Goal: Task Accomplishment & Management: Complete application form

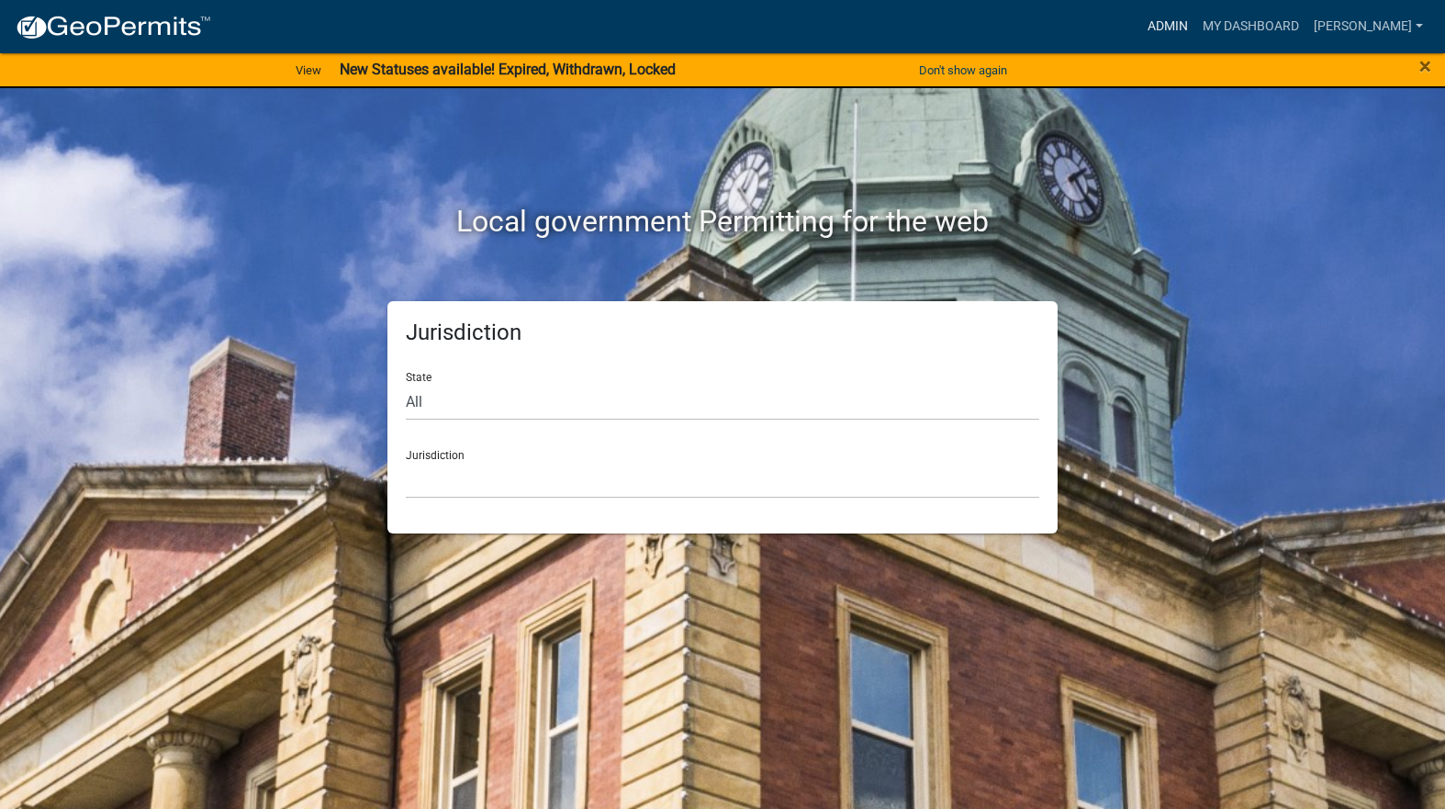
click at [1195, 20] on link "Admin" at bounding box center [1168, 26] width 55 height 35
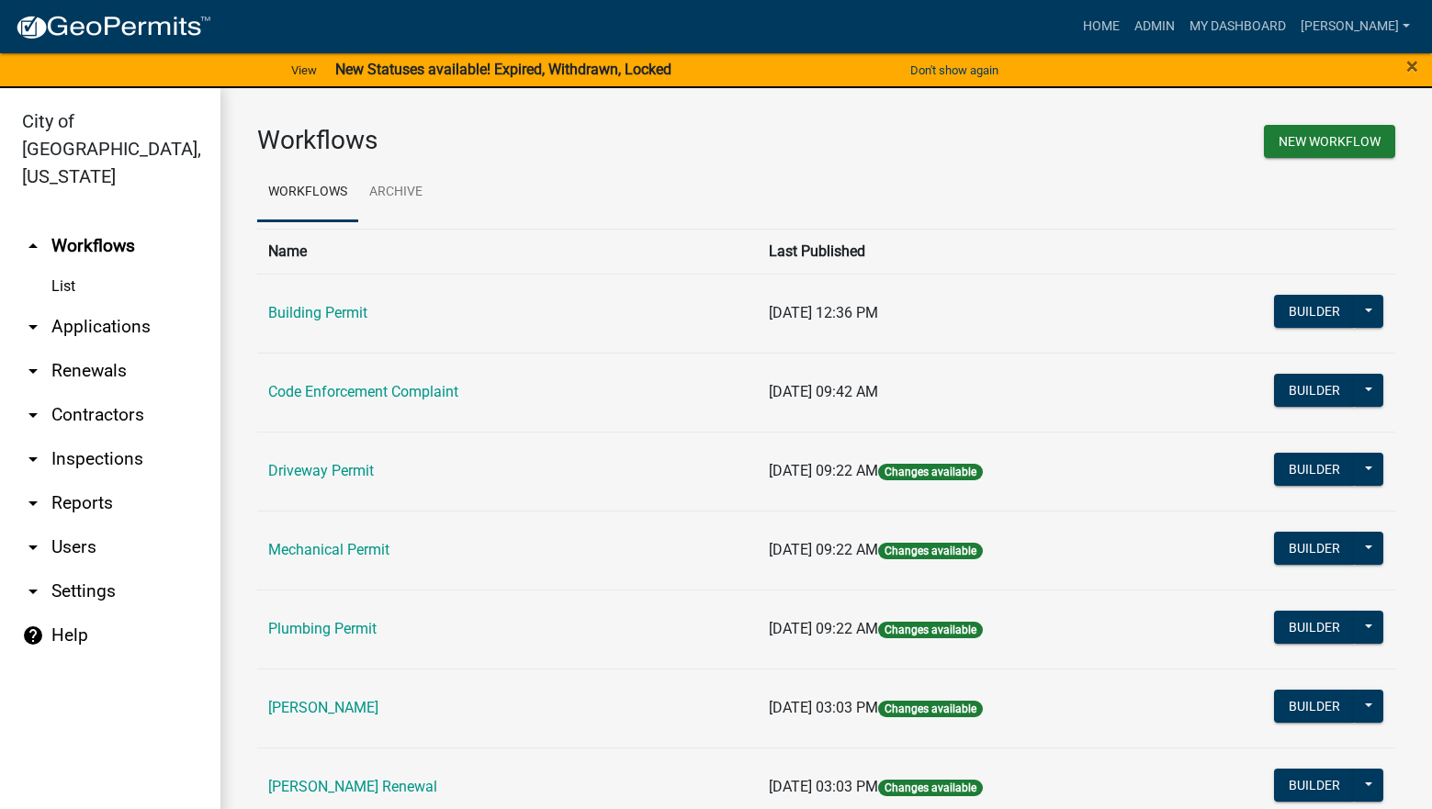
click at [338, 782] on link "[PERSON_NAME] Renewal" at bounding box center [352, 786] width 169 height 17
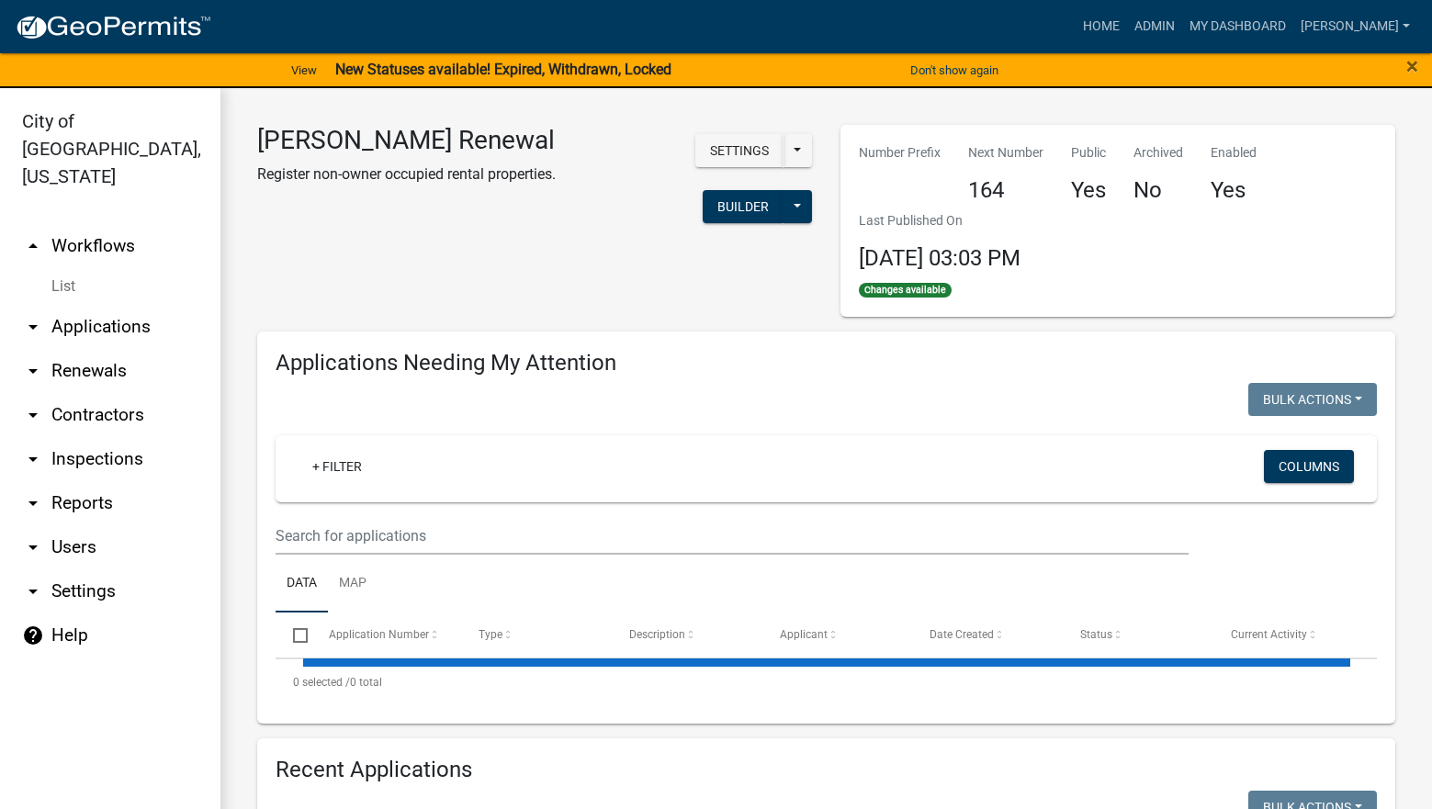
select select "3: 100"
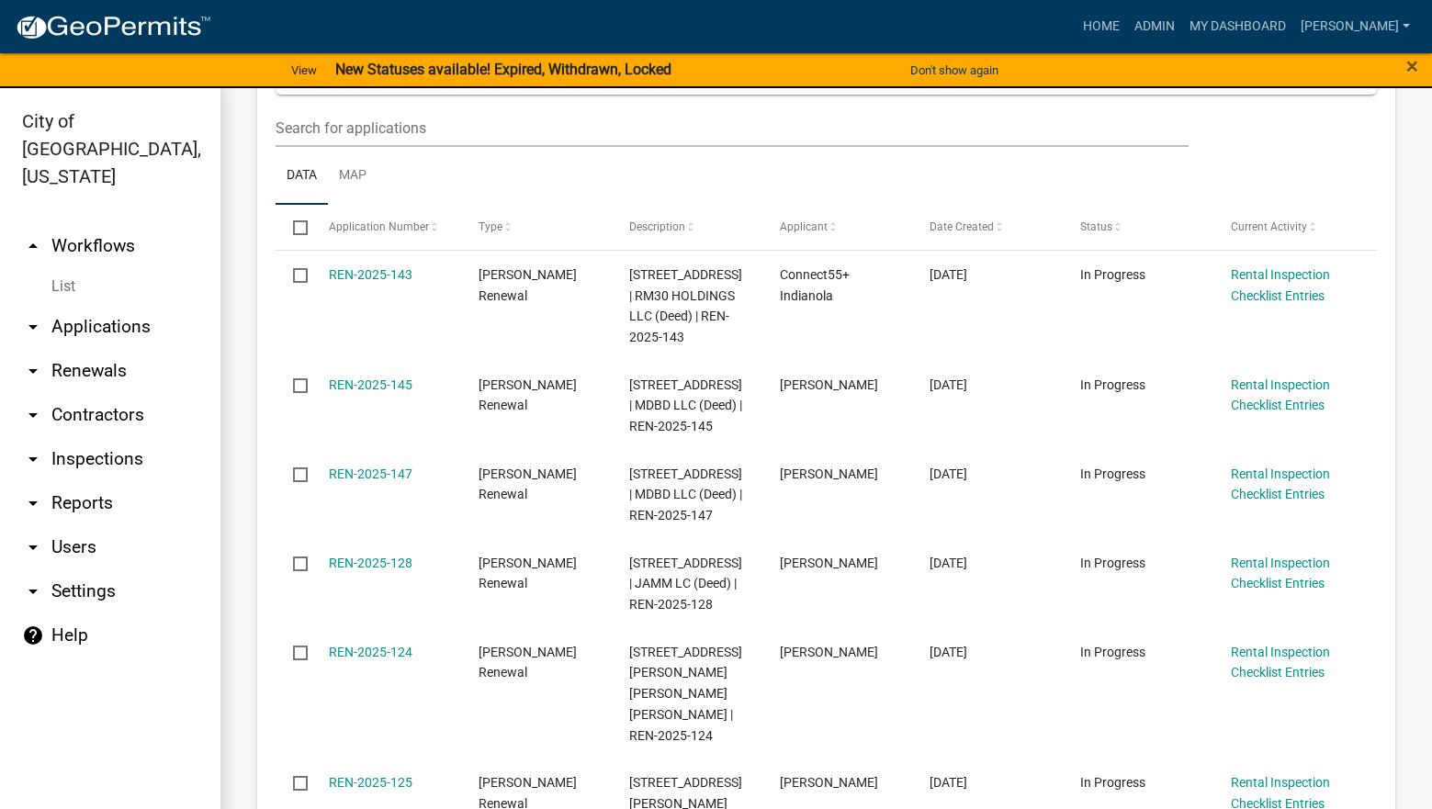
scroll to position [367, 0]
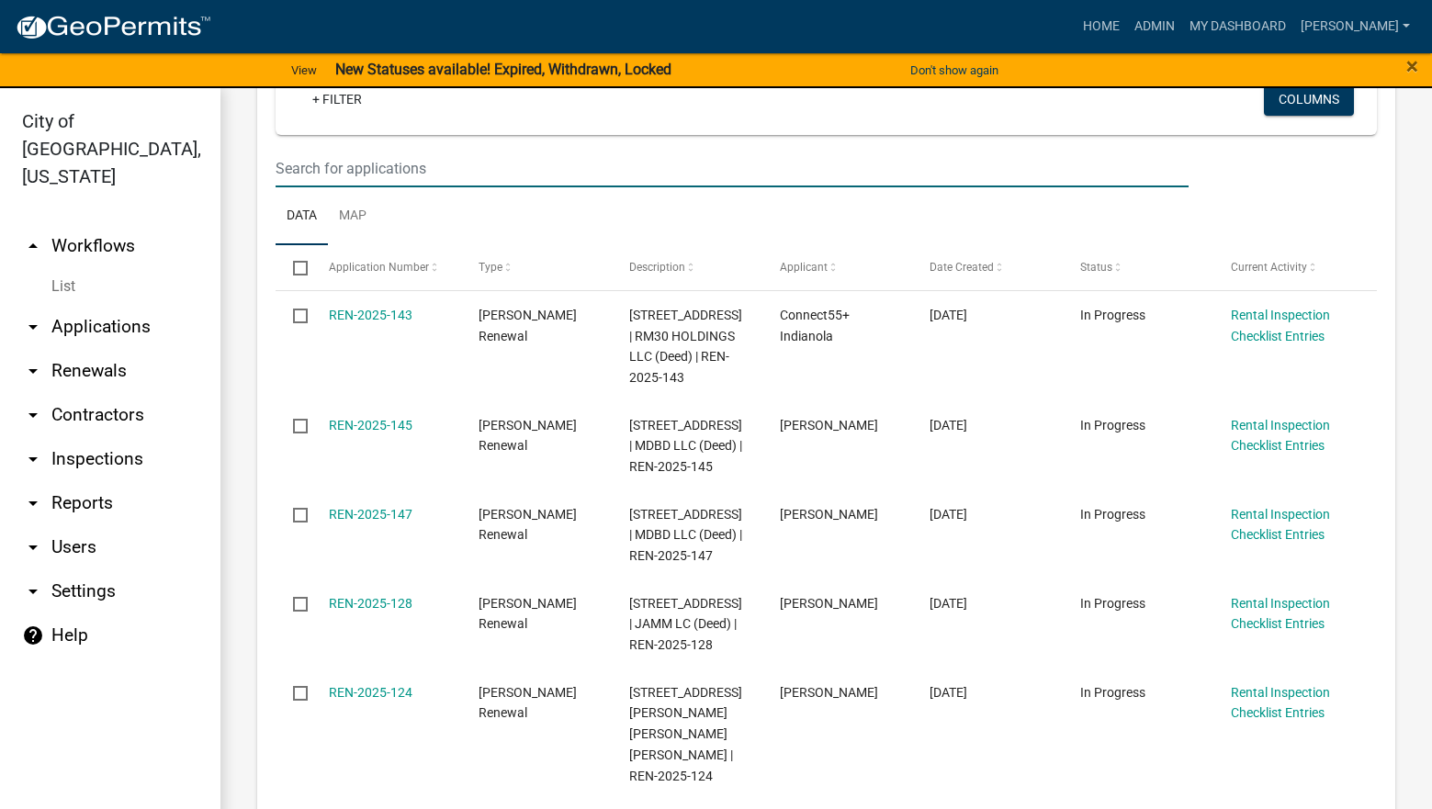
click at [500, 171] on input "text" at bounding box center [732, 169] width 913 height 38
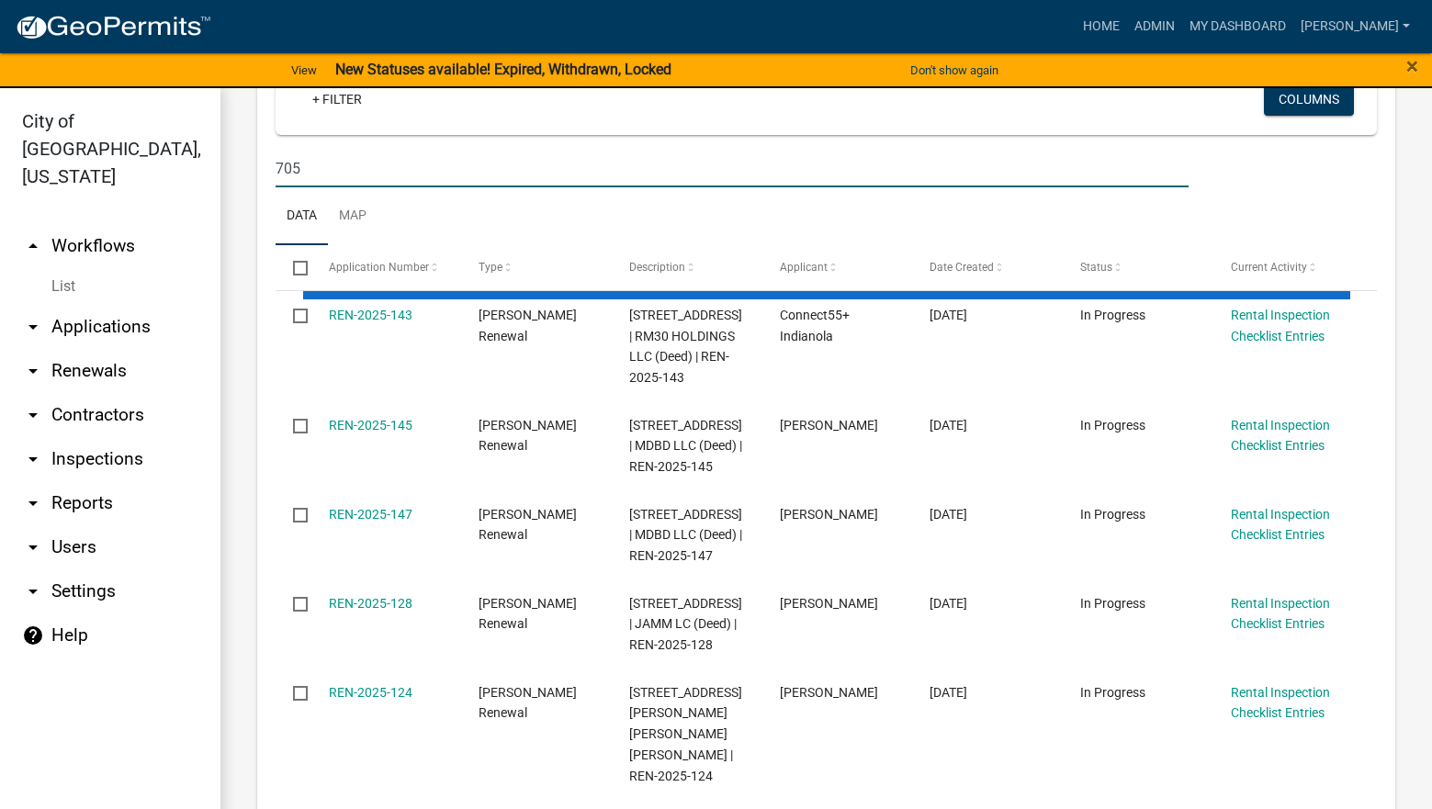
type input "705"
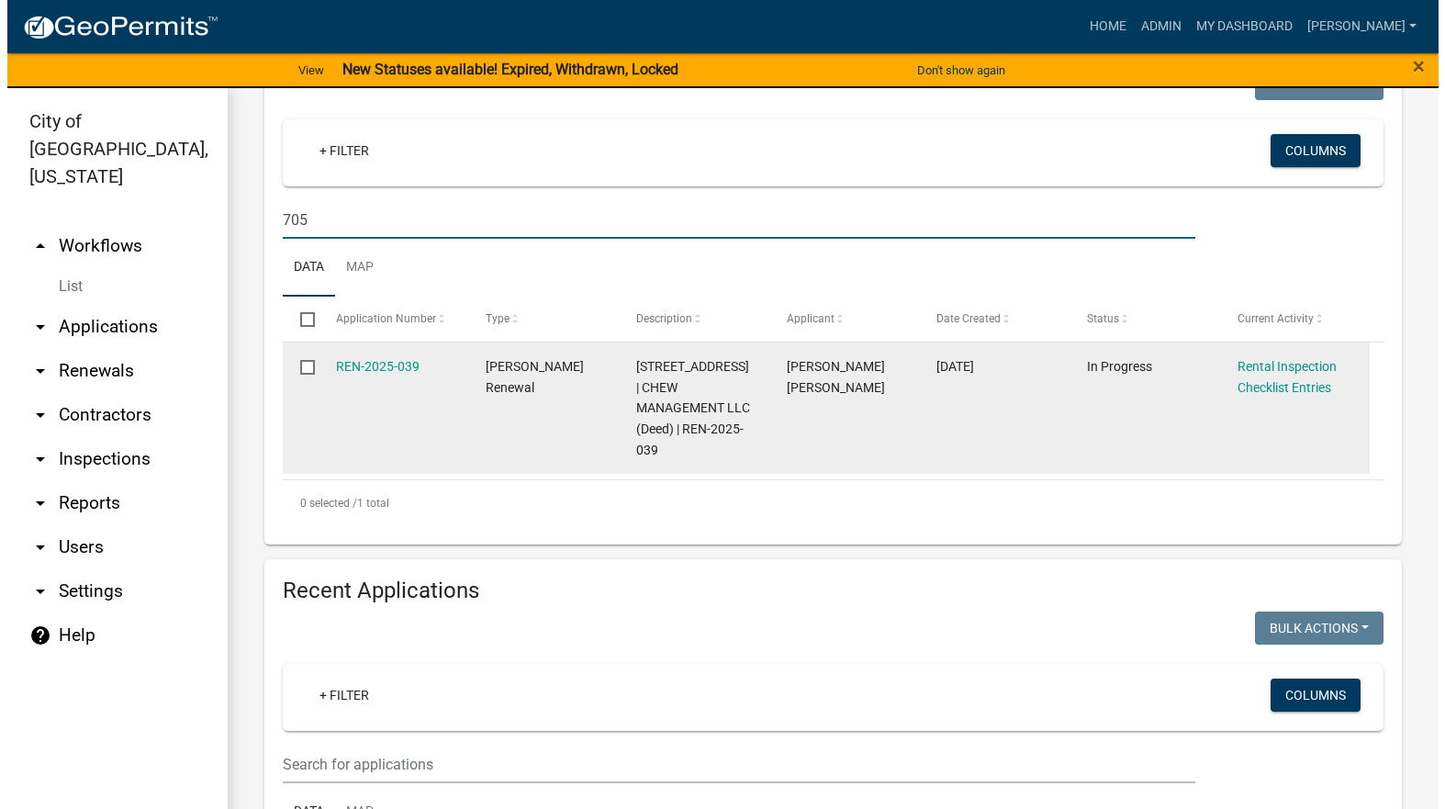
scroll to position [276, 0]
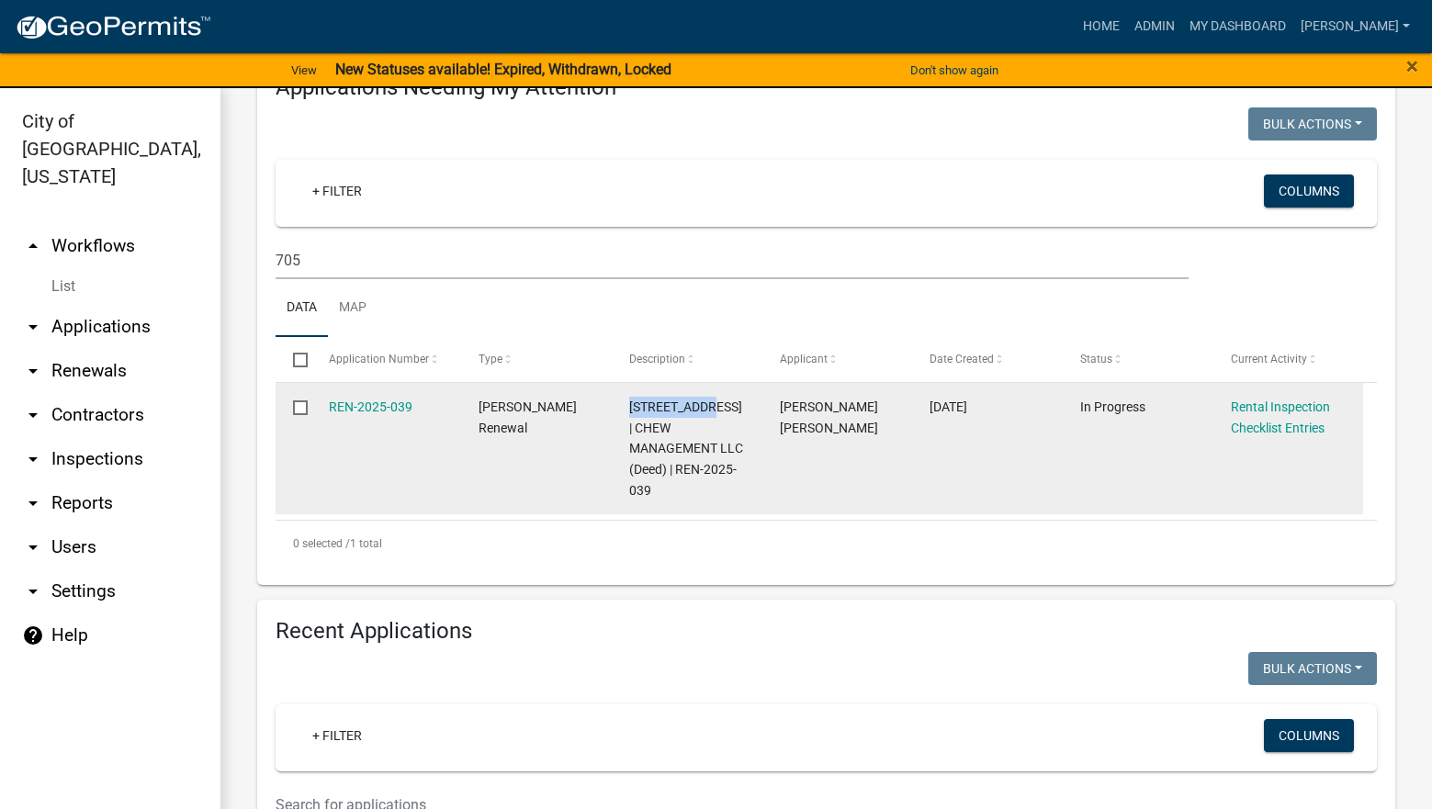
drag, startPoint x: 708, startPoint y: 407, endPoint x: 626, endPoint y: 399, distance: 82.1
click at [626, 399] on datatable-body-cell "705 N 4TH ST | CHEW MANAGEMENT LLC (Deed) | REN-2025-039" at bounding box center [687, 448] width 151 height 131
copy span "705 N 4TH ST"
click at [390, 403] on link "REN-2025-039" at bounding box center [371, 406] width 84 height 15
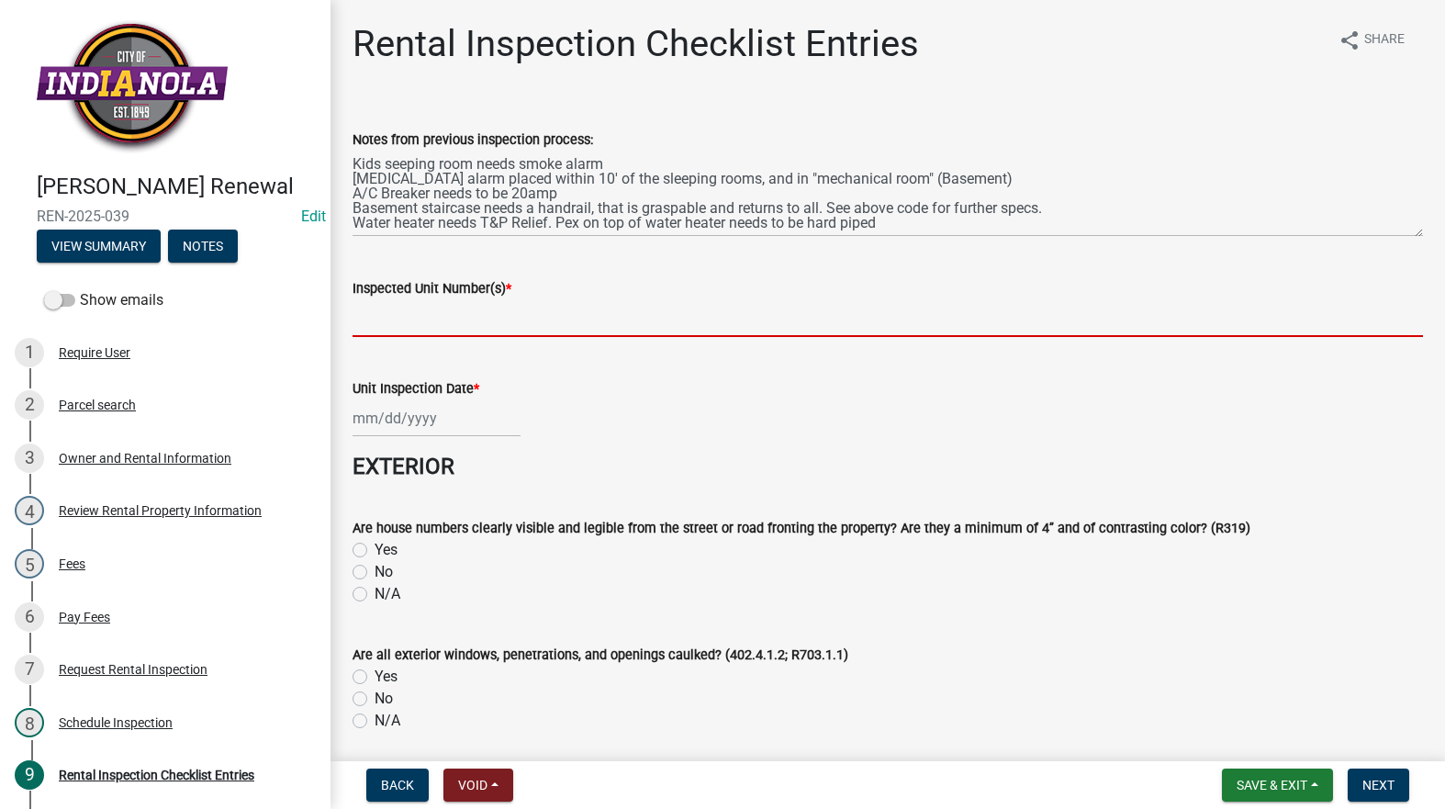
click at [403, 309] on input "Inspected Unit Number(s) *" at bounding box center [888, 318] width 1071 height 38
paste input "705 N 4TH ST"
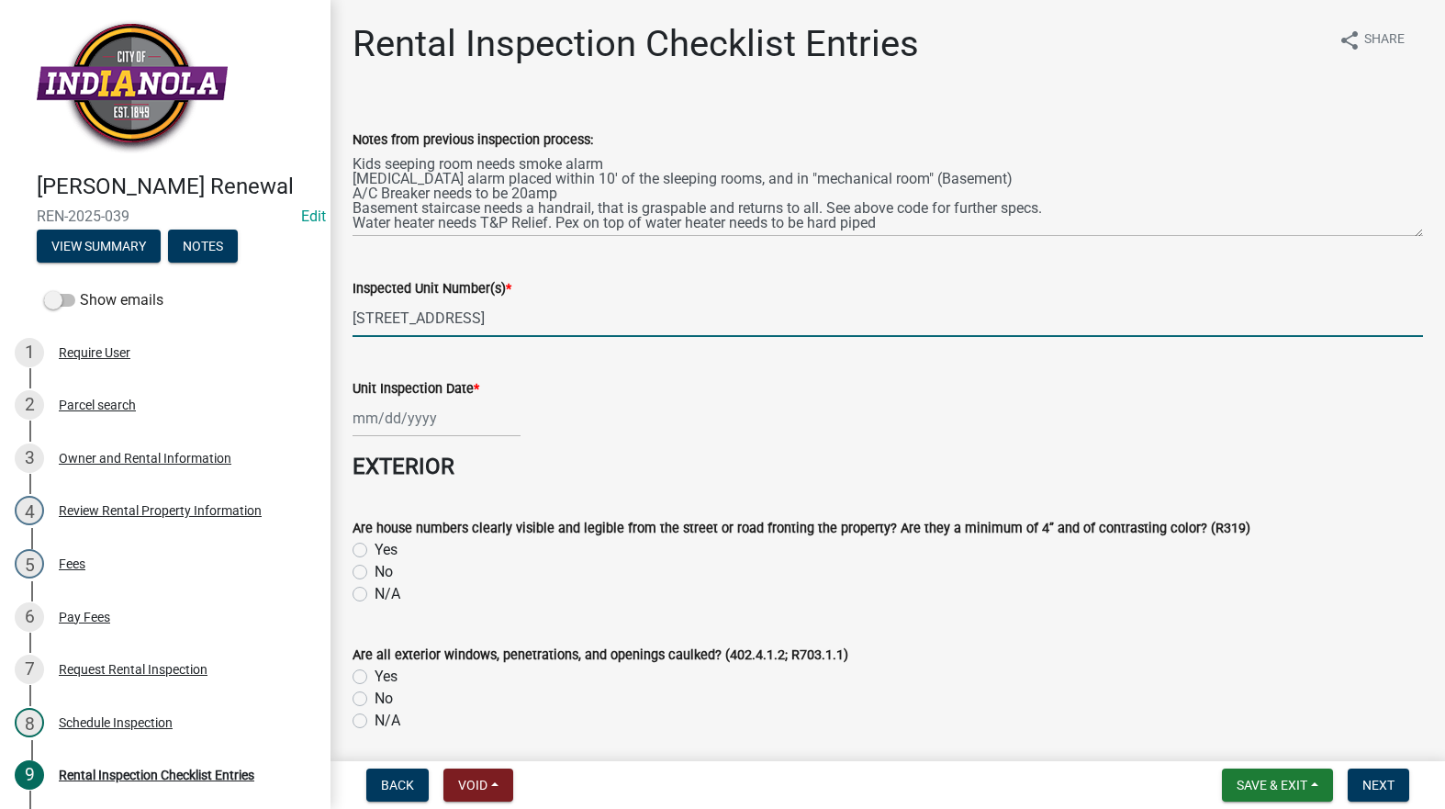
type input "705 N 4TH ST"
click at [417, 433] on div at bounding box center [437, 418] width 168 height 38
select select "8"
select select "2025"
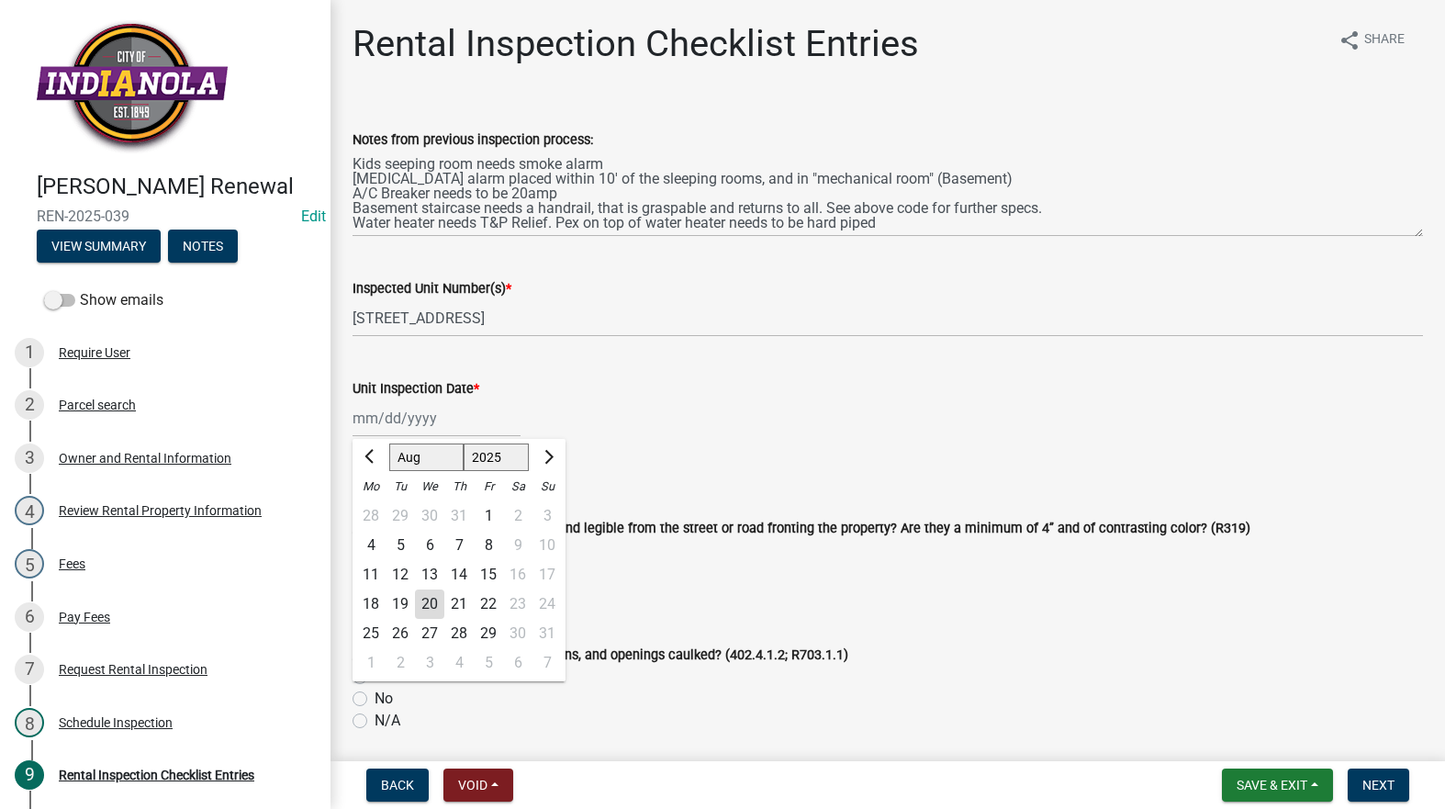
click at [430, 604] on div "20" at bounding box center [429, 604] width 29 height 29
type input "[DATE]"
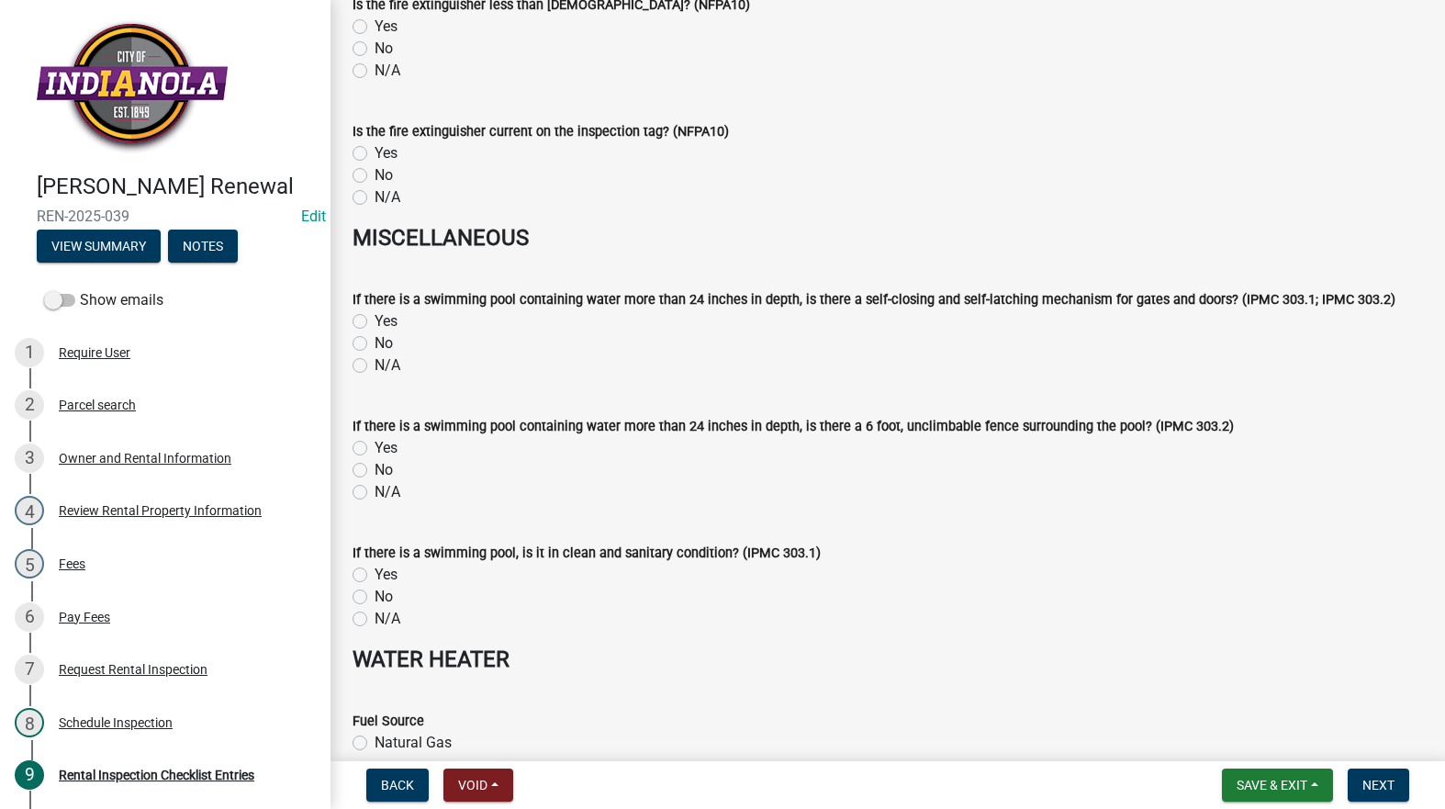
scroll to position [8266, 0]
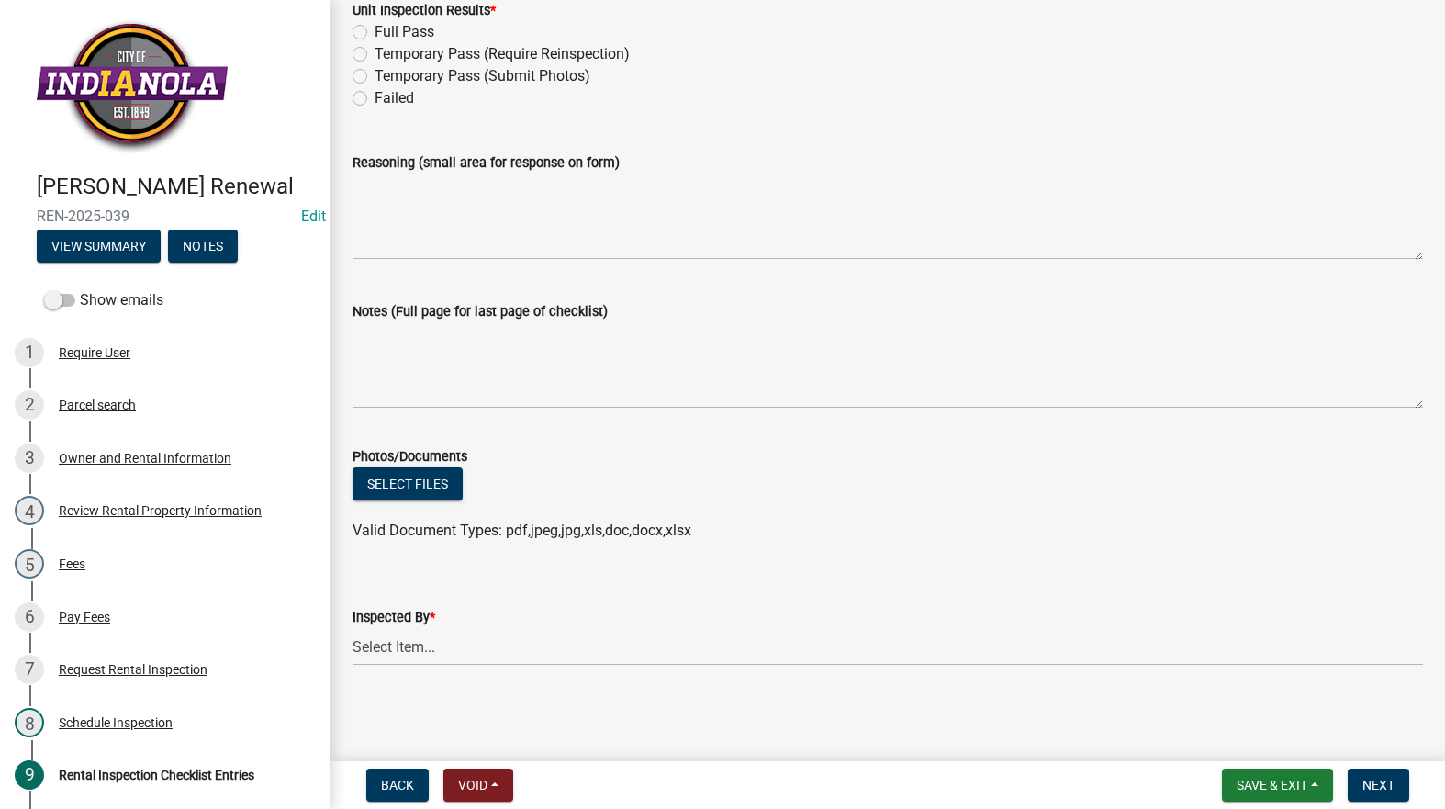
click at [375, 28] on label "Full Pass" at bounding box center [405, 32] width 60 height 22
click at [375, 28] on input "Full Pass" at bounding box center [381, 27] width 12 height 12
radio input "true"
drag, startPoint x: 392, startPoint y: 648, endPoint x: 400, endPoint y: 664, distance: 17.7
click at [393, 648] on select "Select Item... Timothy Little Emily Rizvic Michael Visser Tara Bosteder" at bounding box center [888, 647] width 1071 height 38
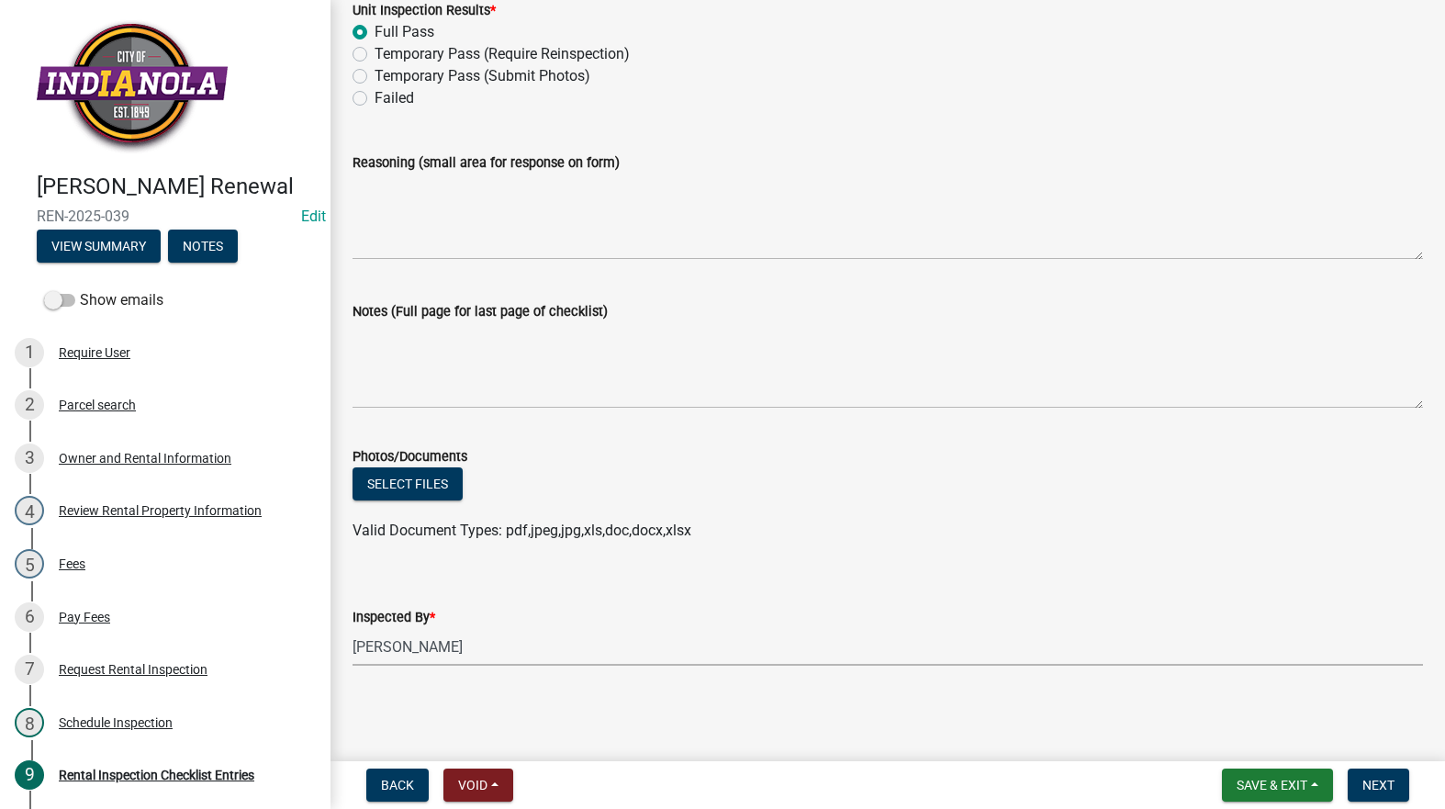
click at [353, 628] on select "Select Item... Timothy Little Emily Rizvic Michael Visser Tara Bosteder" at bounding box center [888, 647] width 1071 height 38
select select "3237a74e-59b5-424e-94fe-d72df491538c"
click at [1399, 775] on button "Next" at bounding box center [1379, 785] width 62 height 33
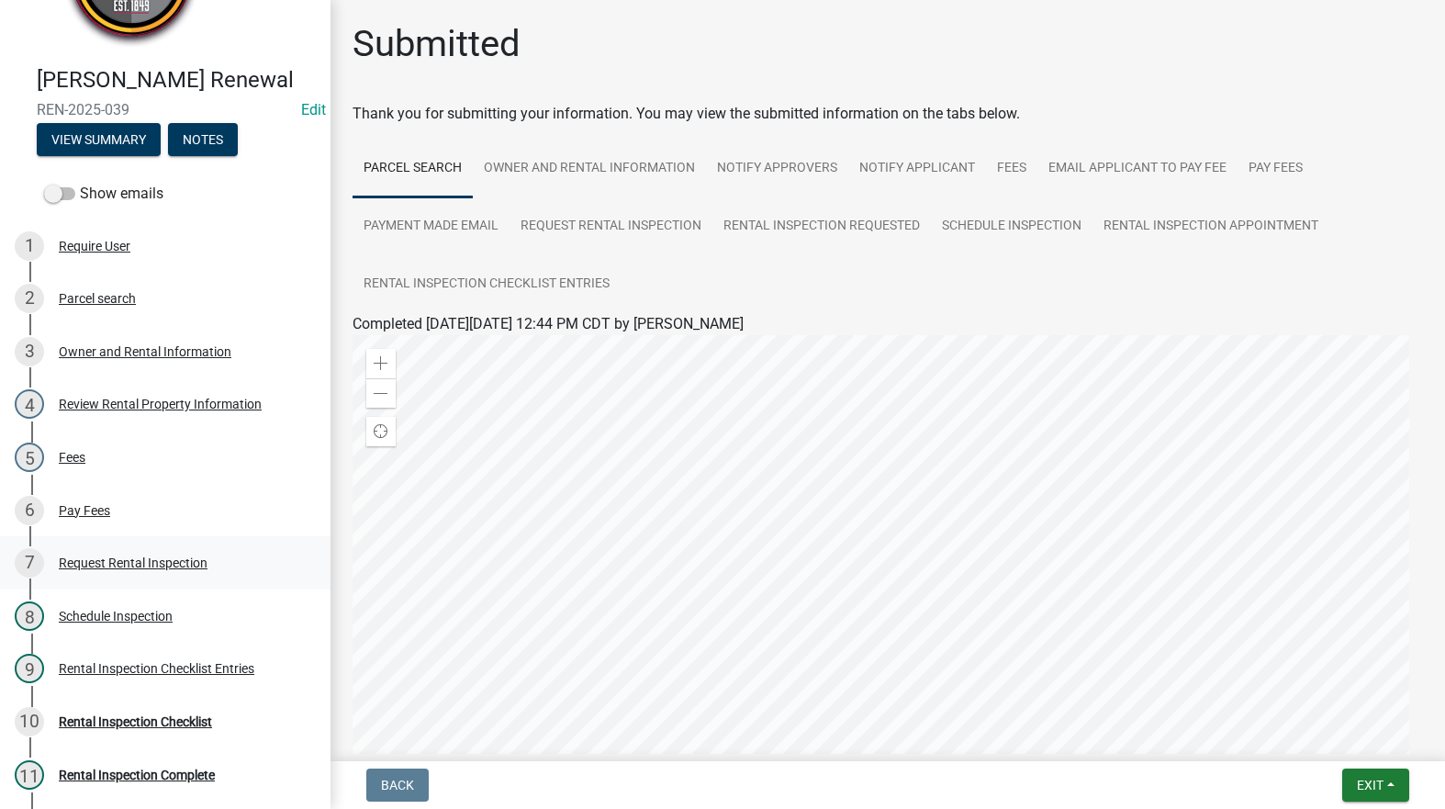
scroll to position [349, 0]
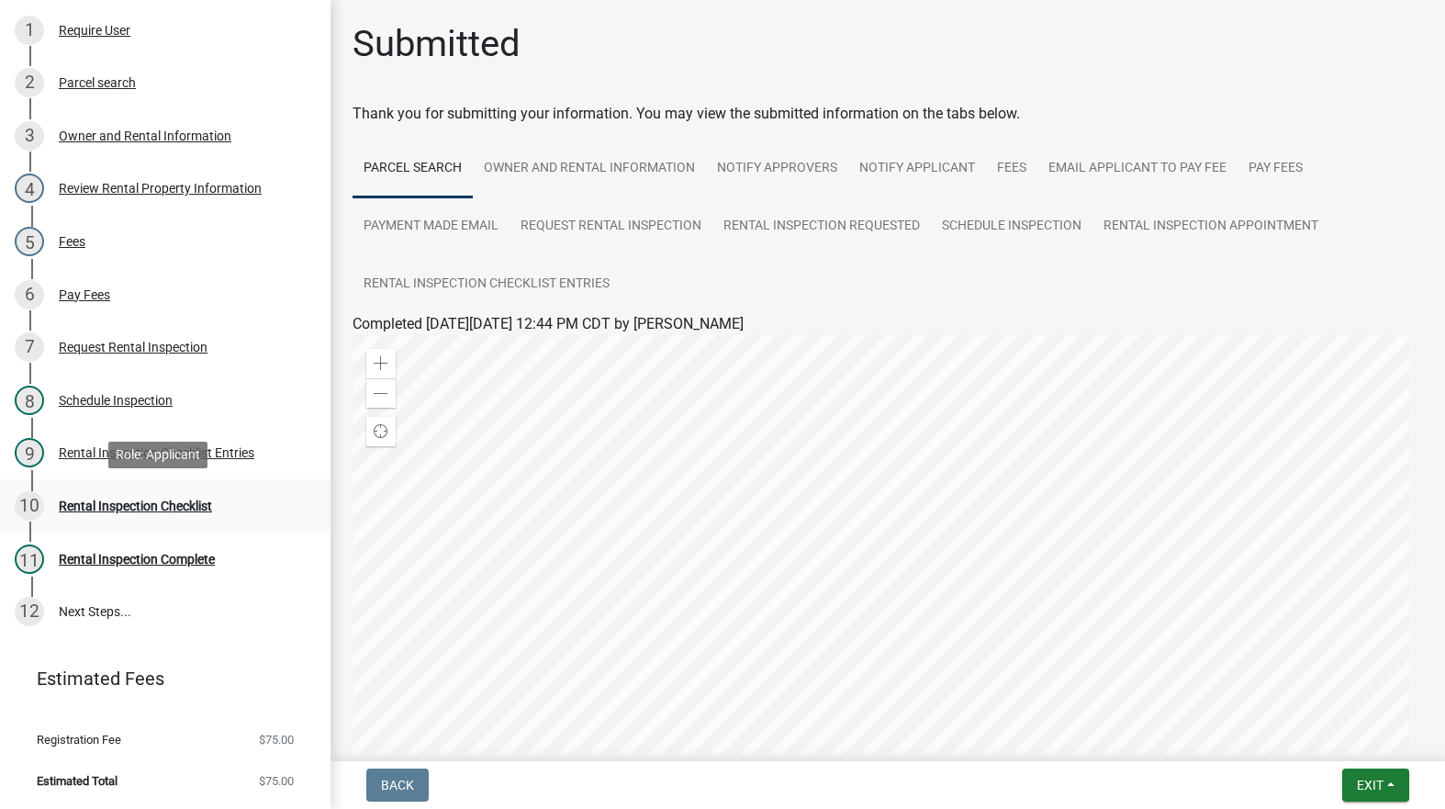
click at [143, 507] on div "Rental Inspection Checklist" at bounding box center [135, 506] width 153 height 13
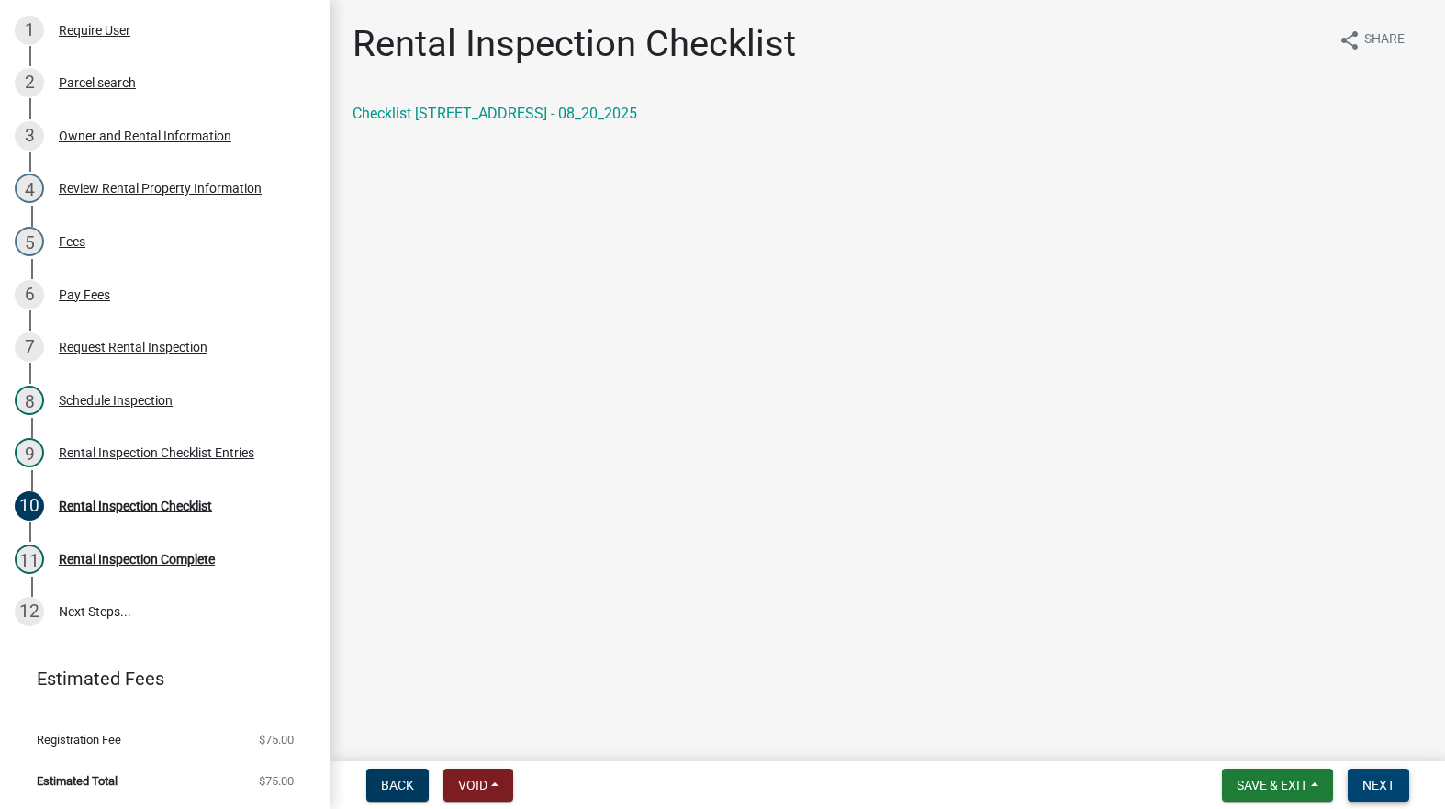
click at [1389, 778] on span "Next" at bounding box center [1379, 785] width 32 height 15
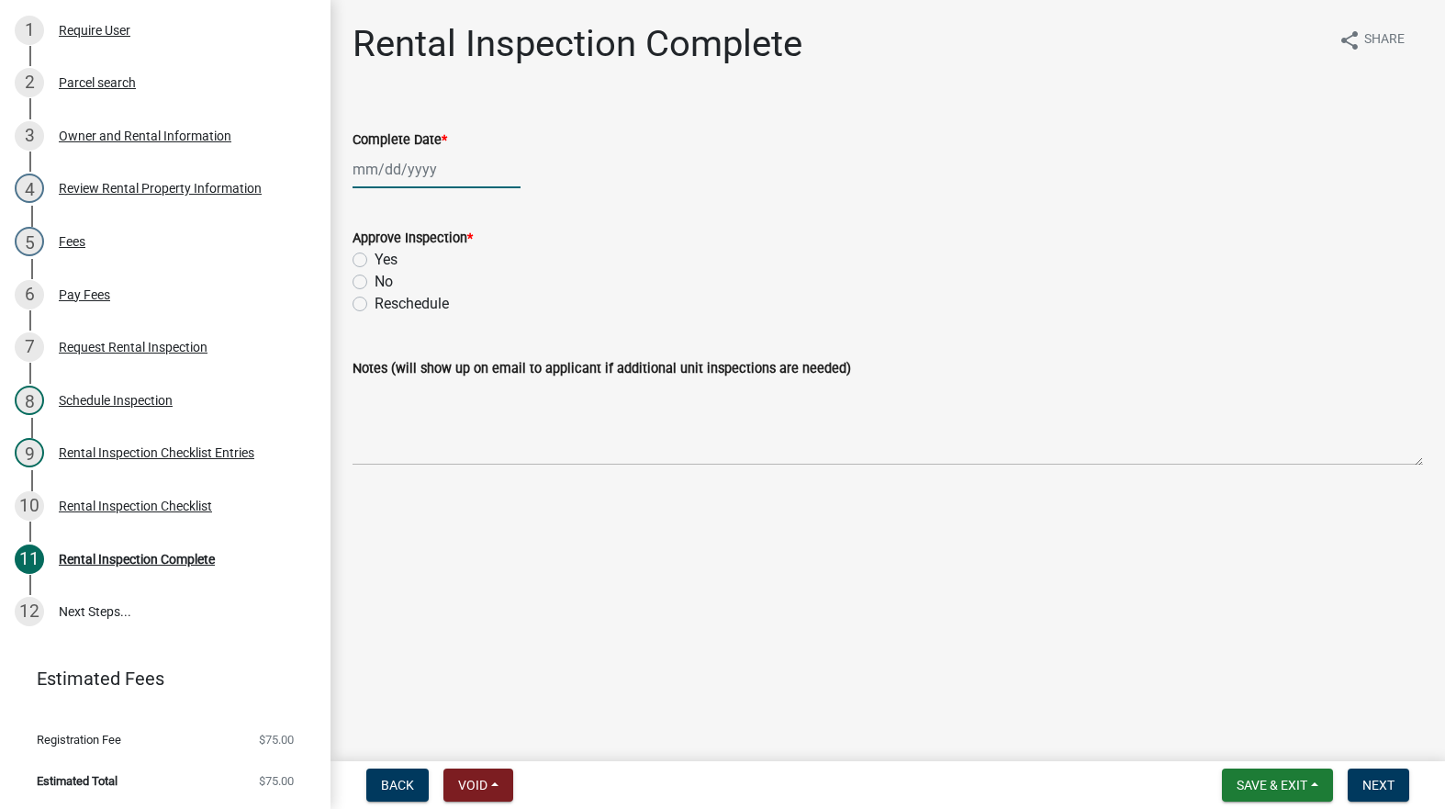
click at [381, 181] on div at bounding box center [437, 170] width 168 height 38
select select "8"
select select "2025"
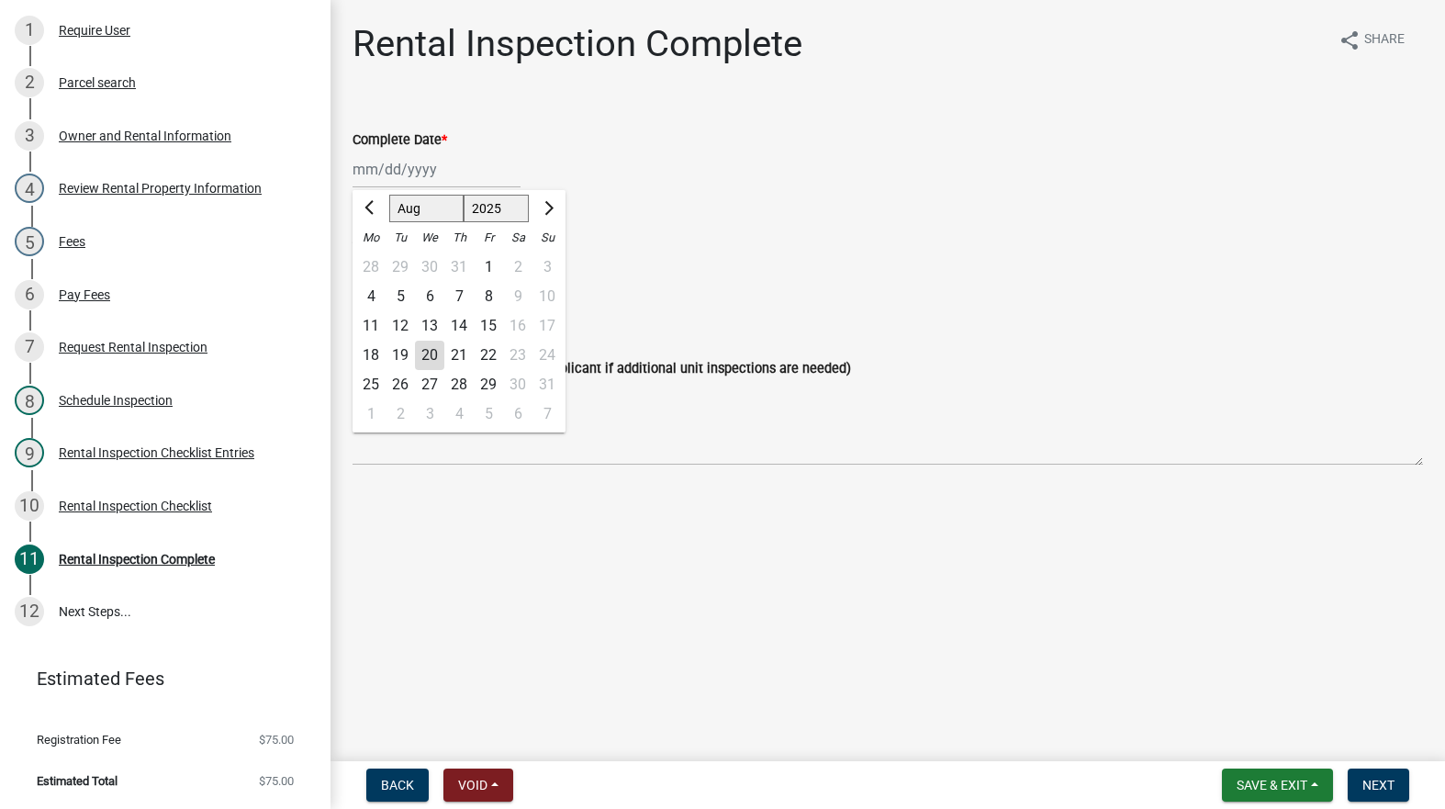
drag, startPoint x: 439, startPoint y: 348, endPoint x: 429, endPoint y: 343, distance: 11.1
click at [435, 347] on div "20" at bounding box center [429, 355] width 29 height 29
type input "[DATE]"
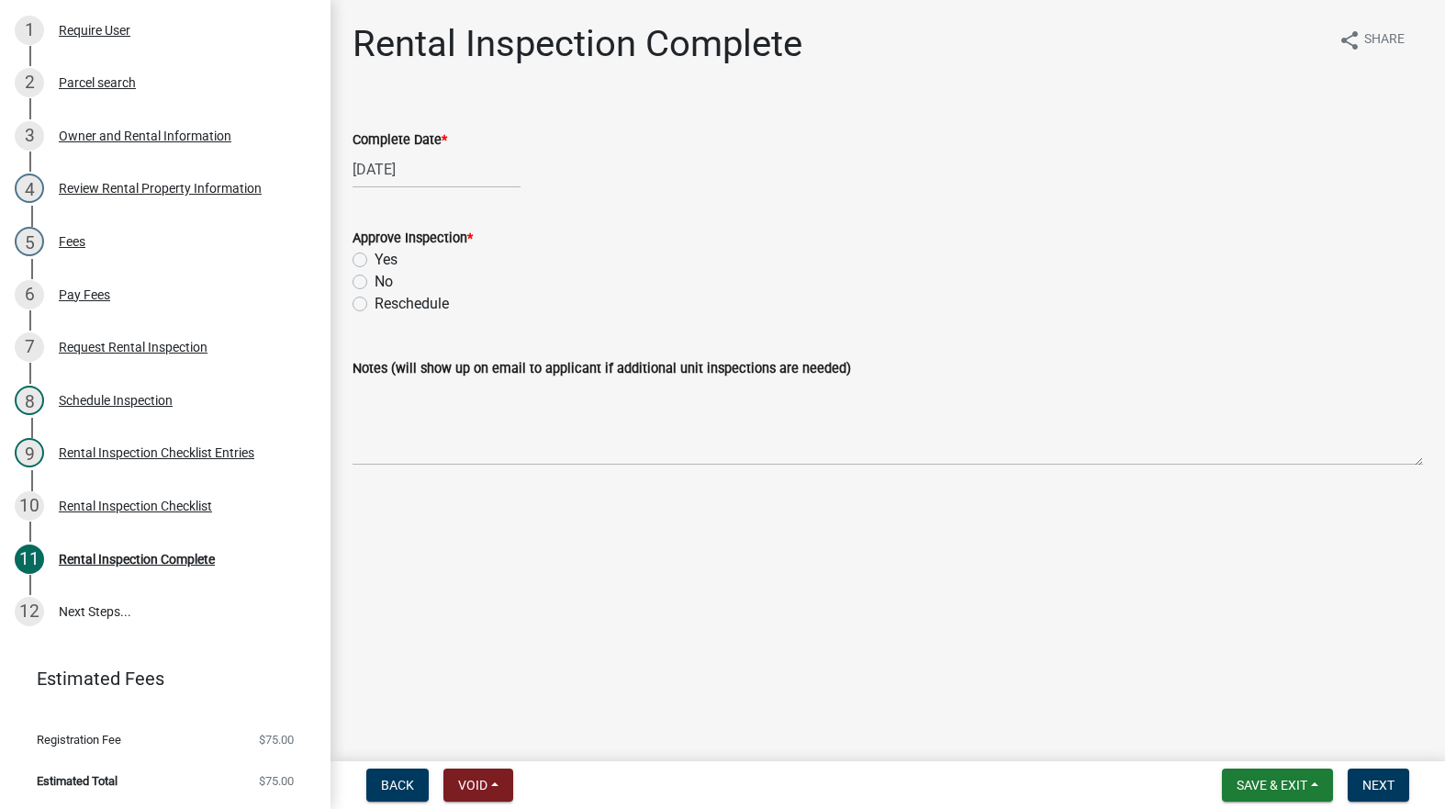
click at [375, 263] on label "Yes" at bounding box center [386, 260] width 23 height 22
click at [375, 261] on input "Yes" at bounding box center [381, 255] width 12 height 12
radio input "true"
click at [1377, 783] on span "Next" at bounding box center [1379, 785] width 32 height 15
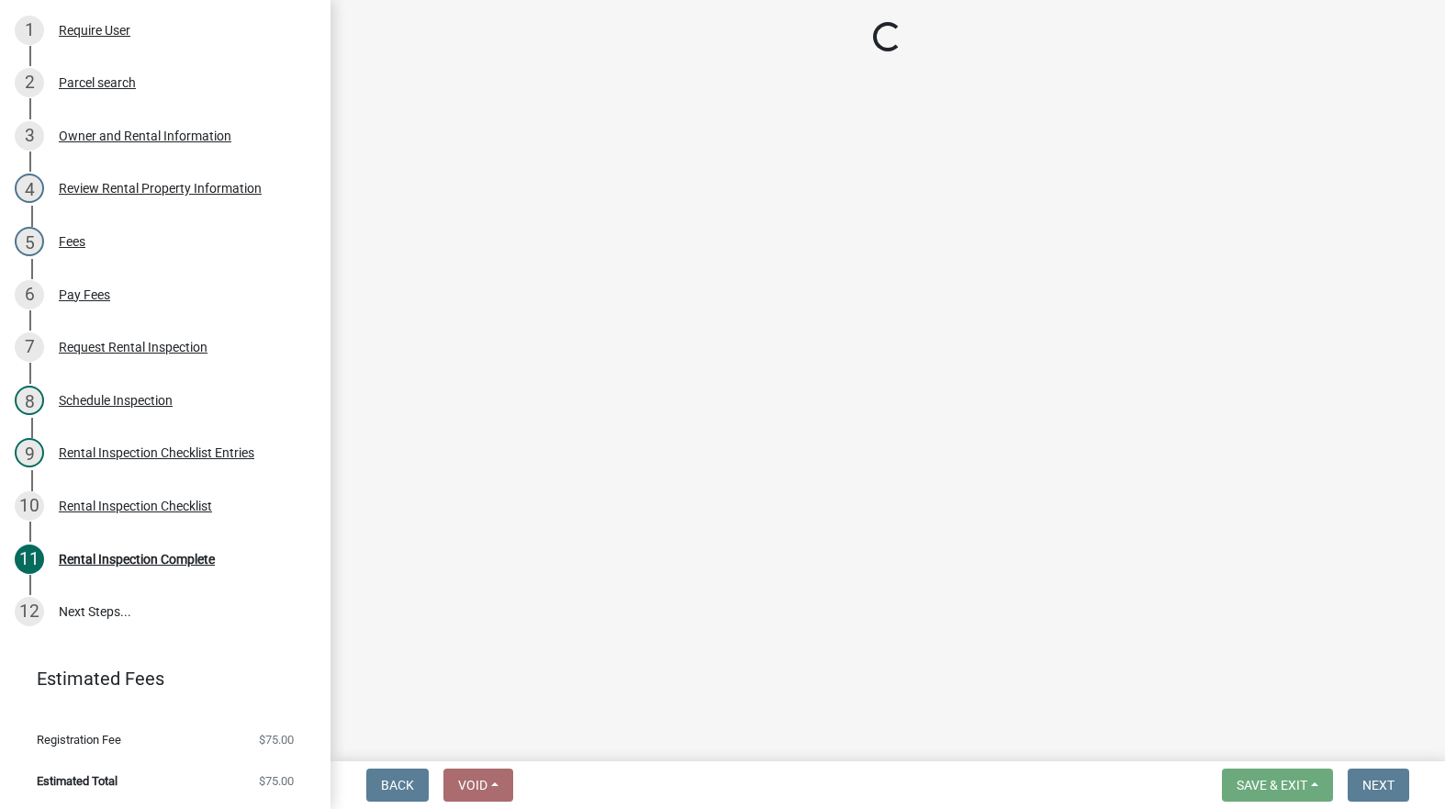
scroll to position [401, 0]
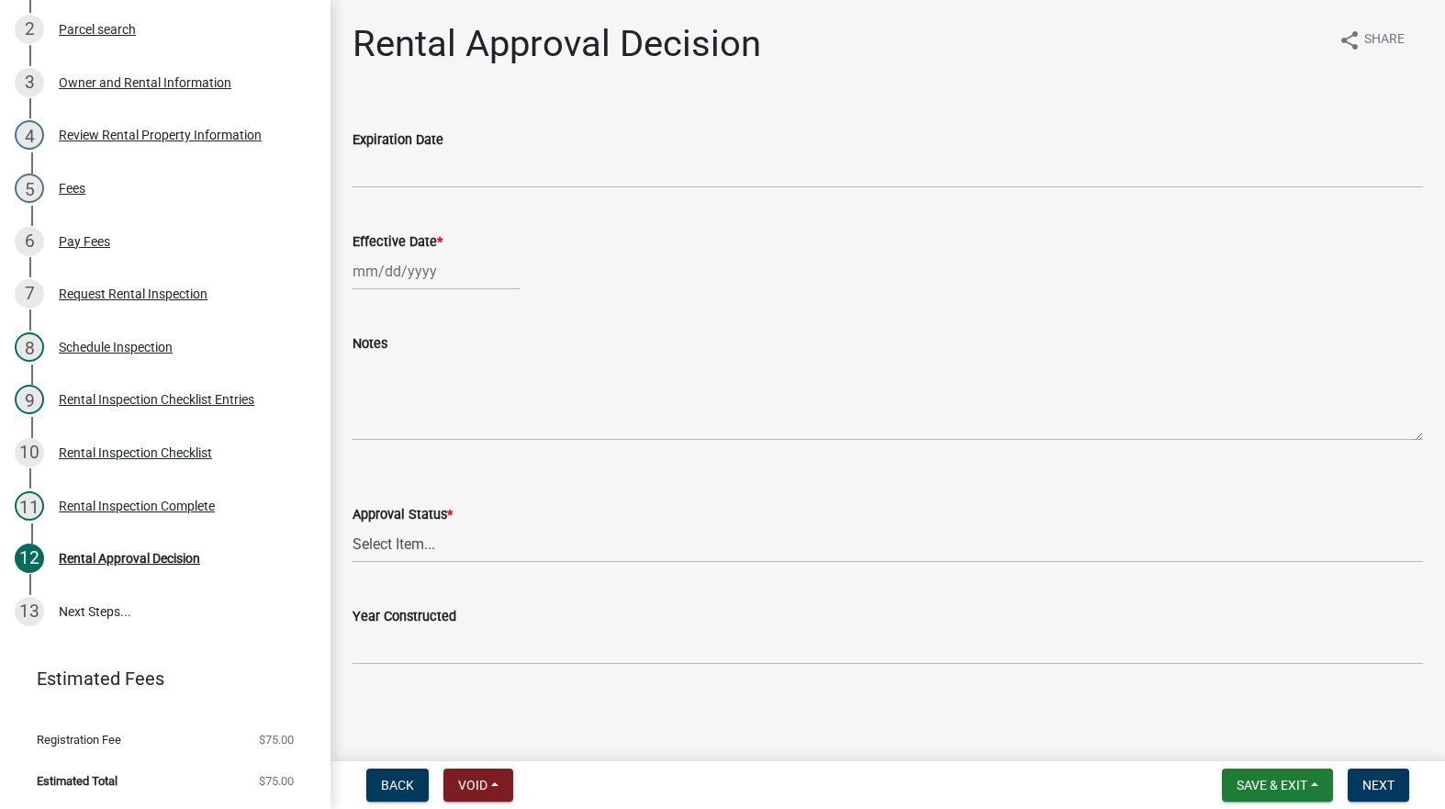
select select "8"
select select "2025"
click at [441, 269] on div "Jan Feb Mar Apr May Jun Jul Aug Sep Oct Nov Dec 1525 1526 1527 1528 1529 1530 1…" at bounding box center [437, 272] width 168 height 38
click at [428, 454] on div "20" at bounding box center [429, 457] width 29 height 29
type input "[DATE]"
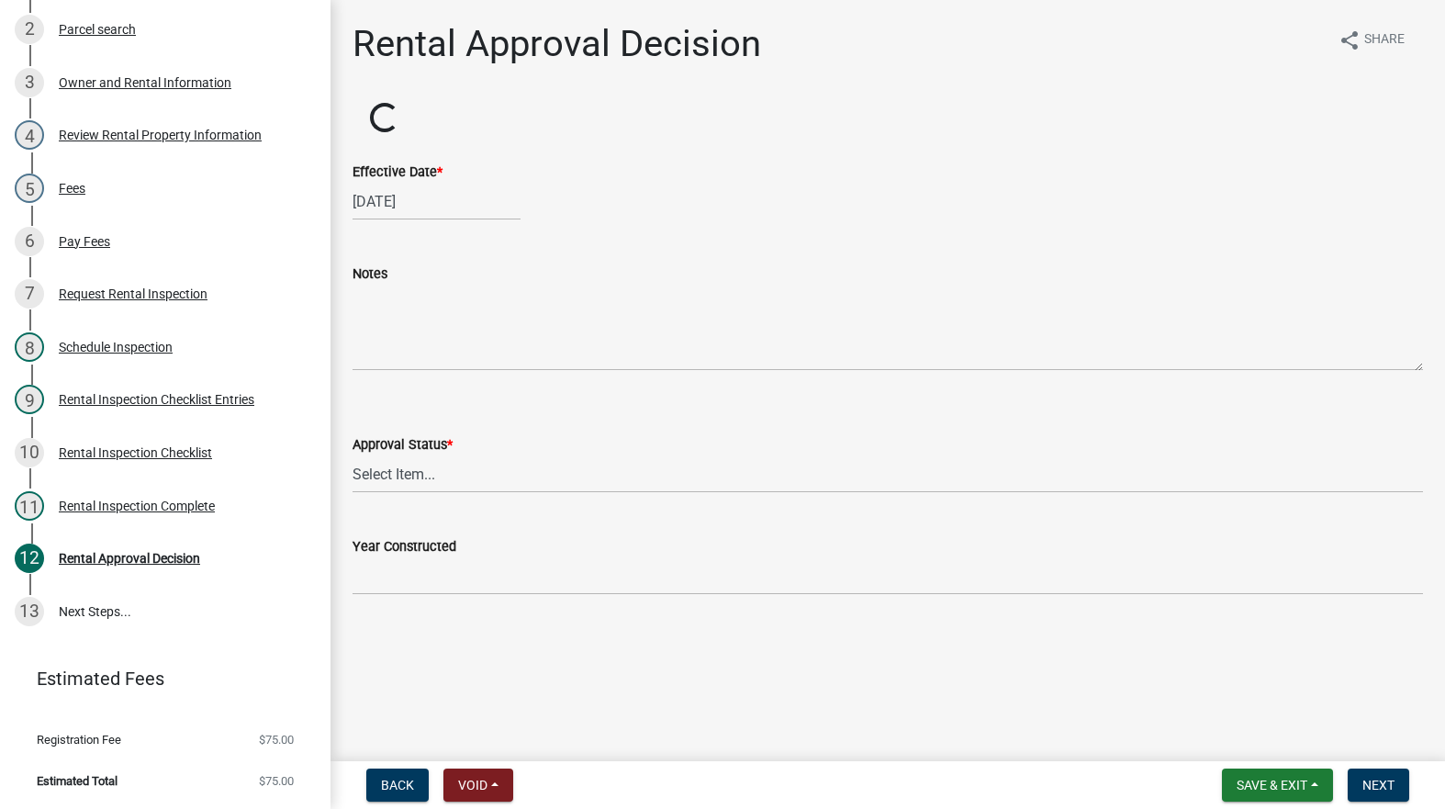
click at [450, 205] on div "[DATE]" at bounding box center [437, 202] width 168 height 38
select select "8"
select select "2025"
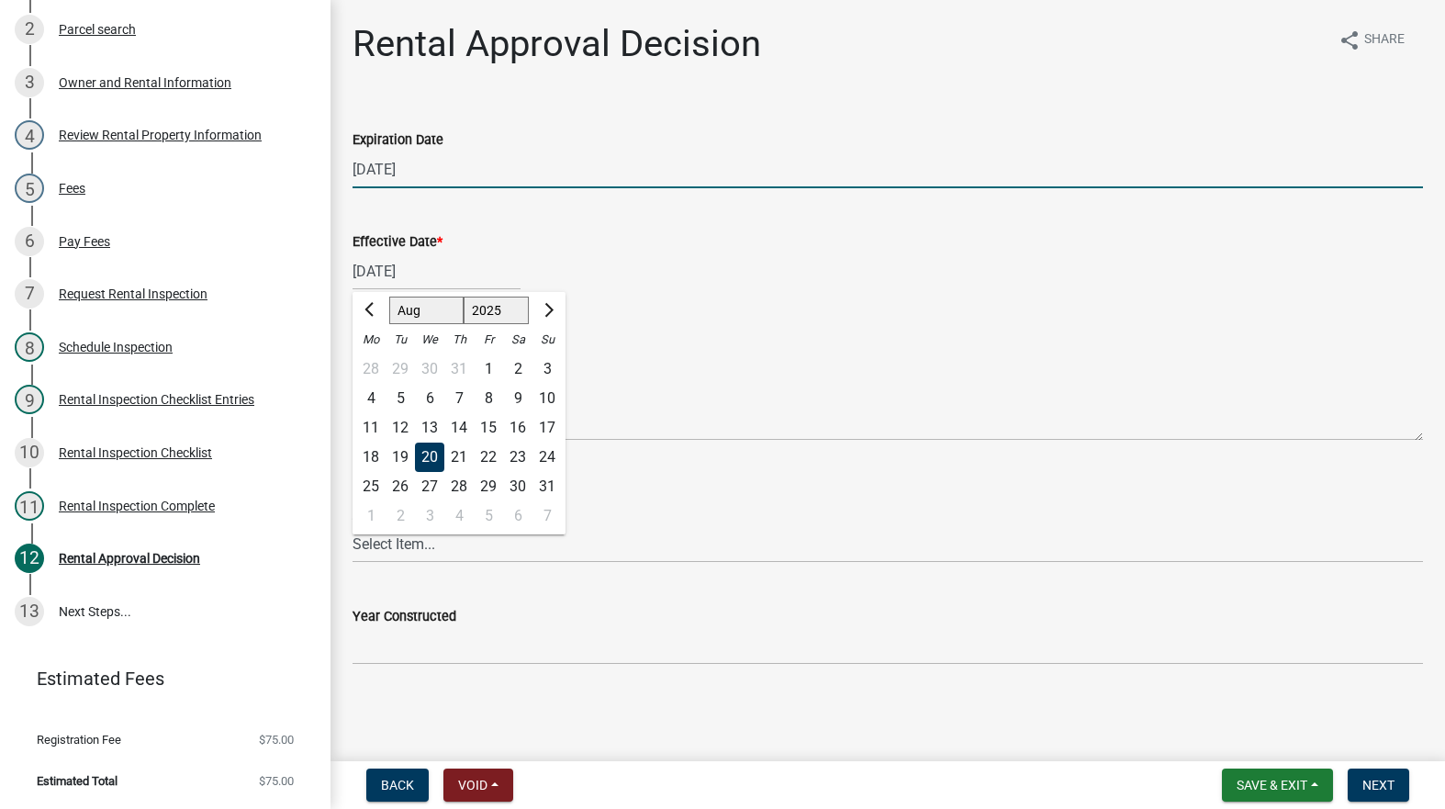
click at [436, 167] on input "08/20/2027" at bounding box center [888, 170] width 1071 height 38
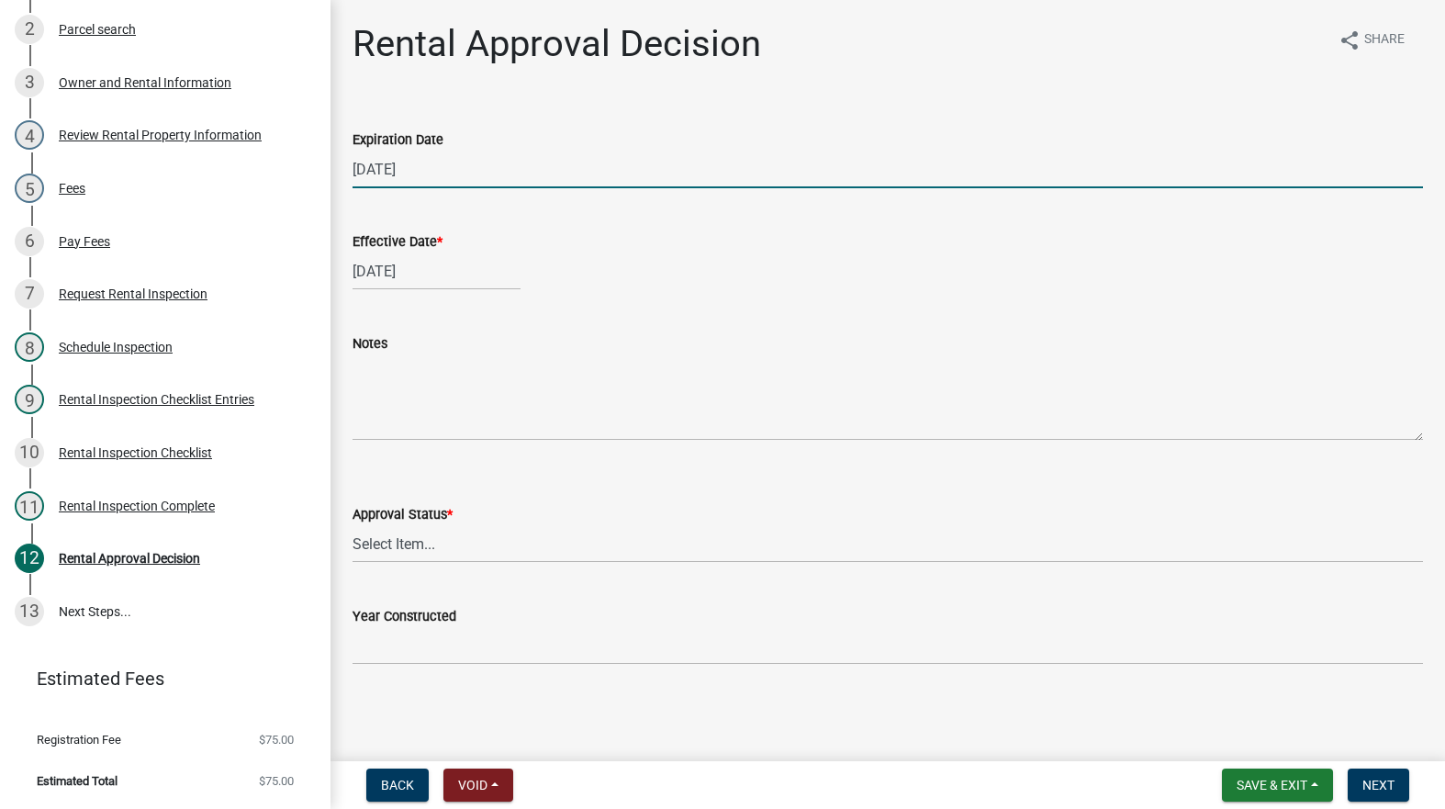
type input "08/20/2028"
drag, startPoint x: 547, startPoint y: 552, endPoint x: 542, endPoint y: 562, distance: 11.5
click at [545, 556] on select "Select Item... Approved Denied" at bounding box center [888, 544] width 1071 height 38
click at [353, 525] on select "Select Item... Approved Denied" at bounding box center [888, 544] width 1071 height 38
select select "4b86b809-39dd-4c68-9f3d-fdb3e7050482"
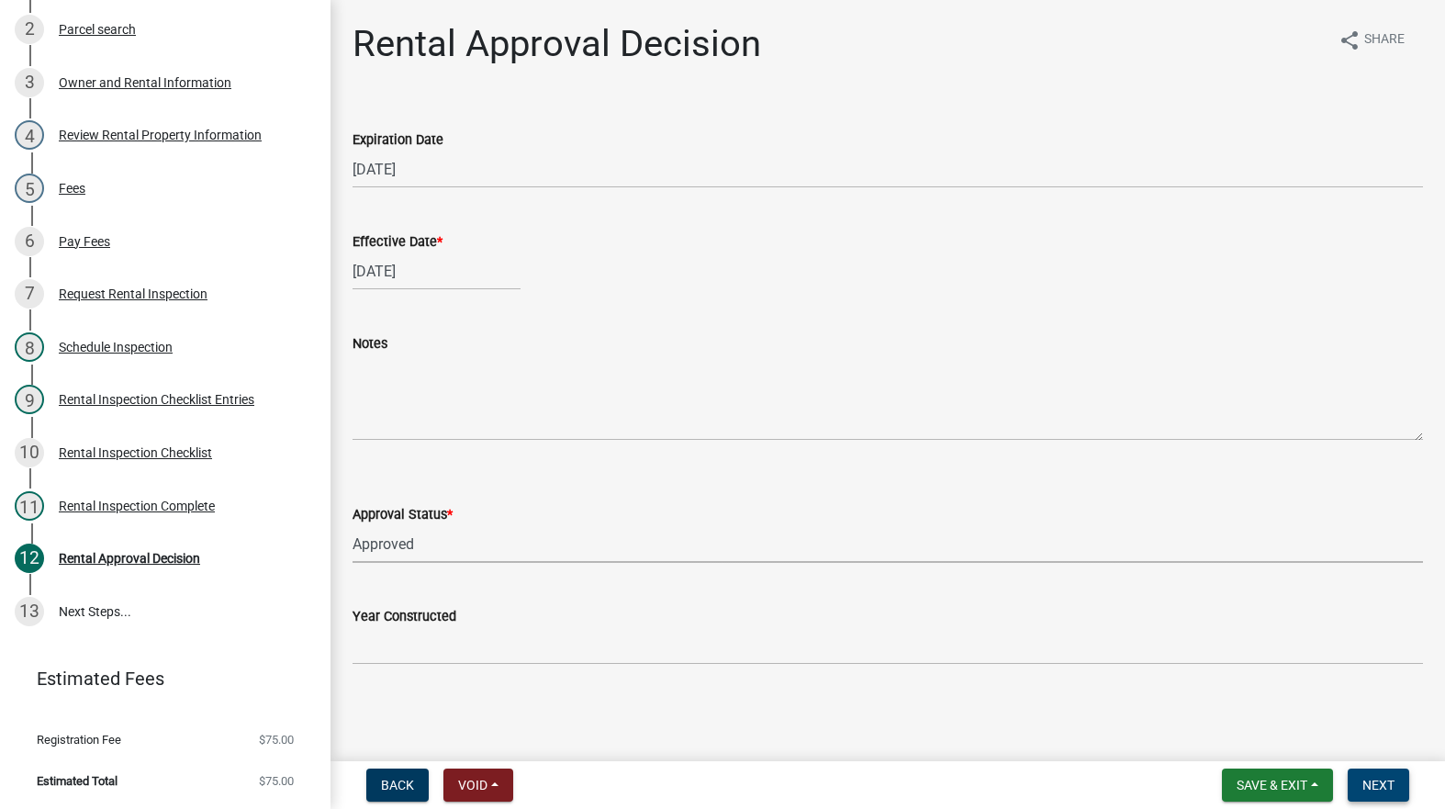
click at [1389, 783] on span "Next" at bounding box center [1379, 785] width 32 height 15
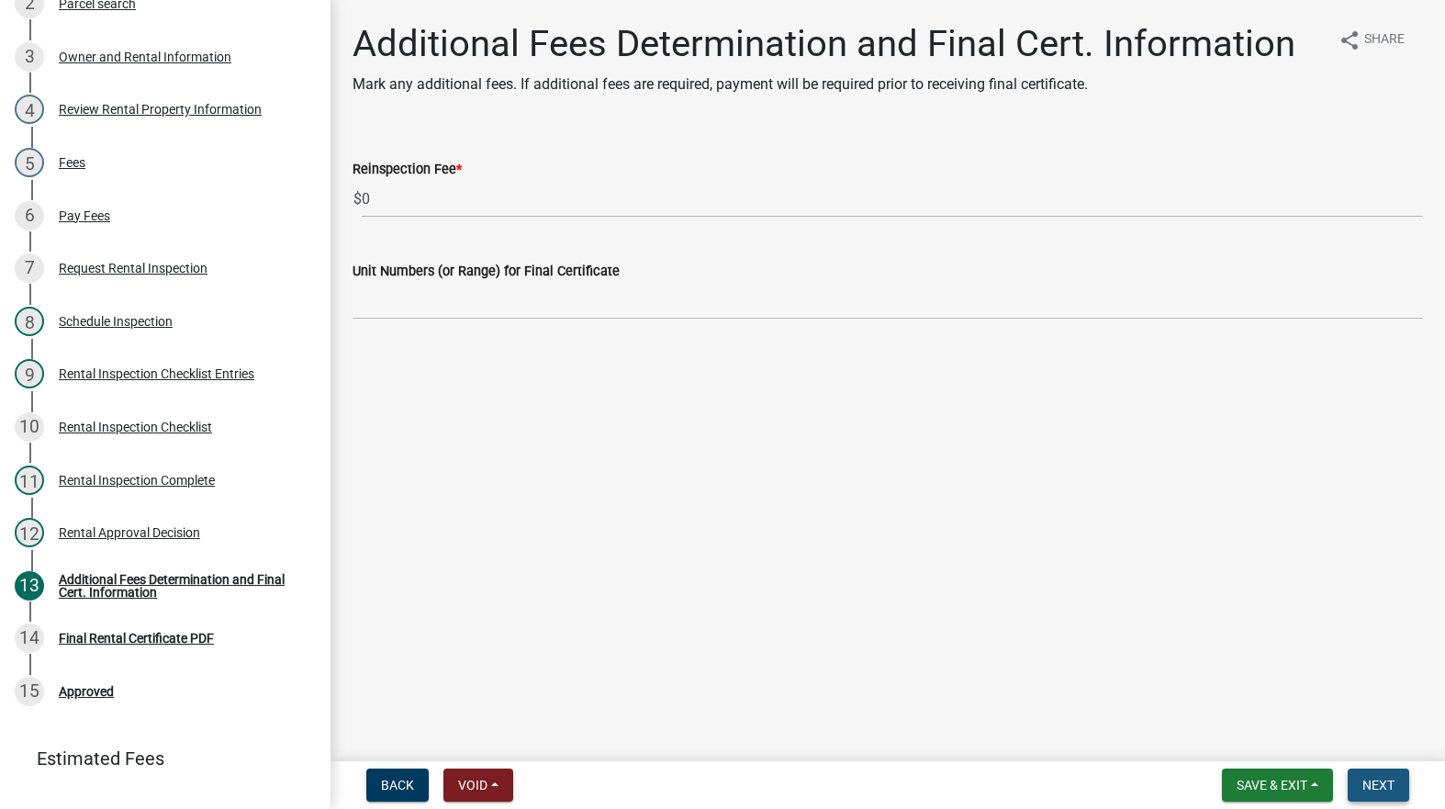
click at [1384, 782] on span "Next" at bounding box center [1379, 785] width 32 height 15
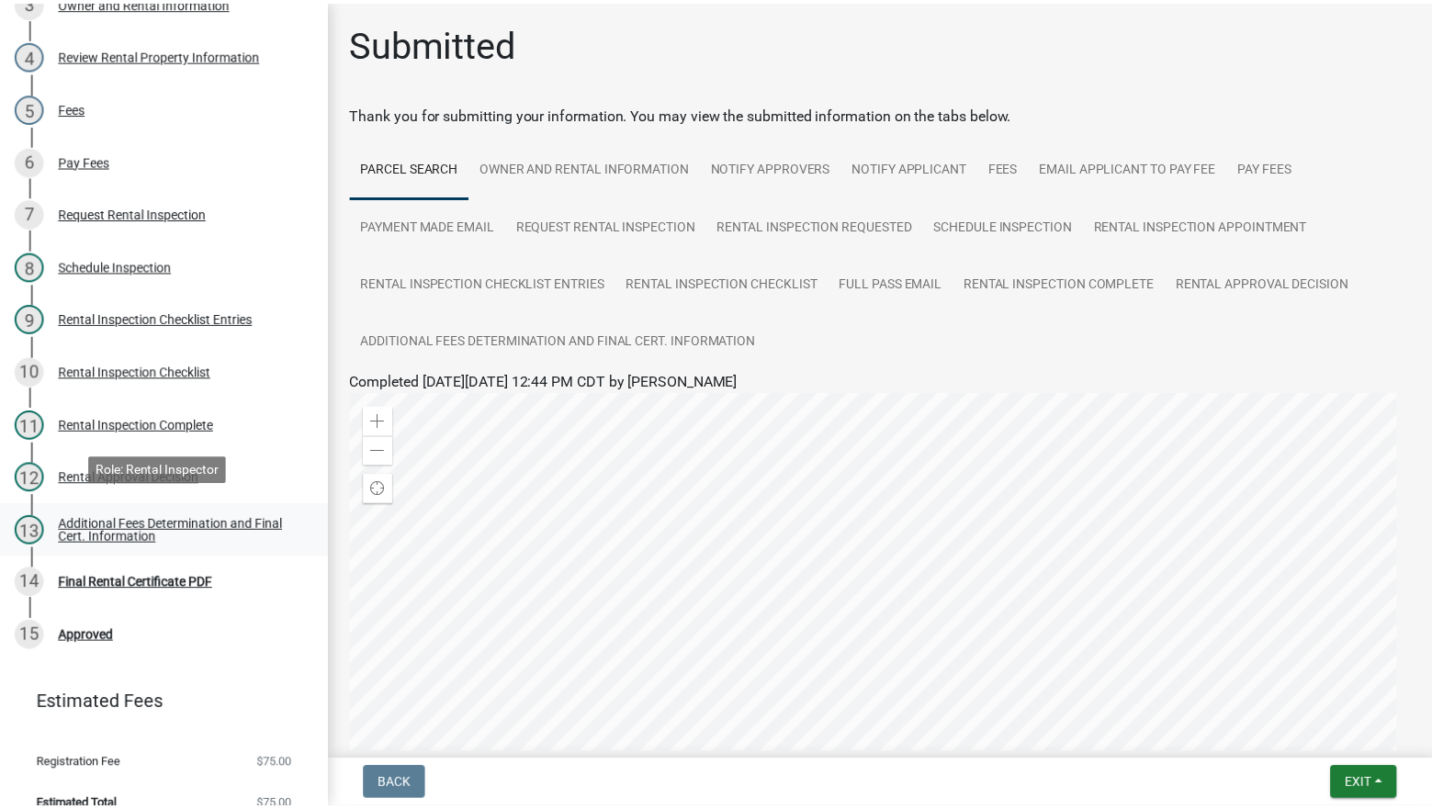
scroll to position [508, 0]
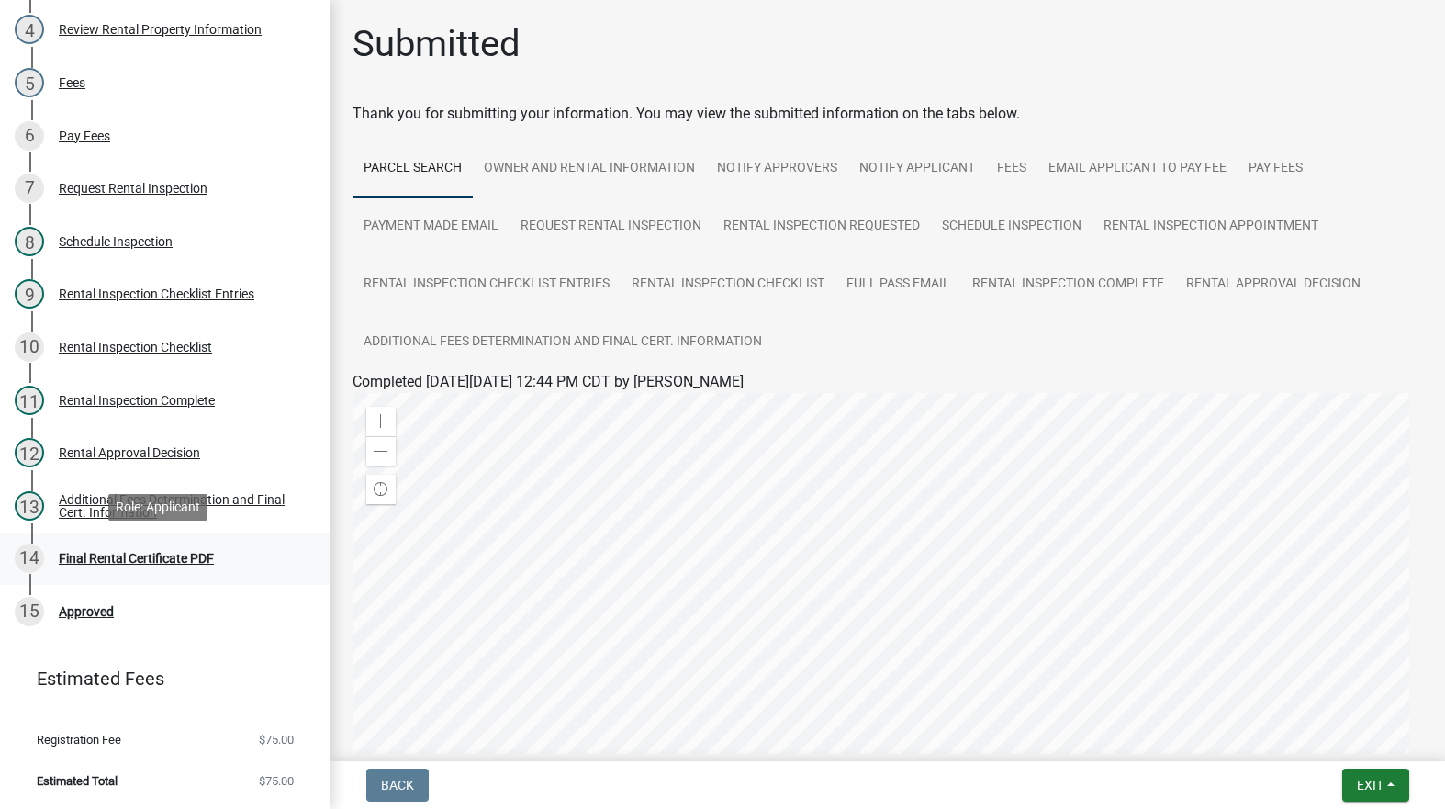
click at [118, 563] on div "Final Rental Certificate PDF" at bounding box center [136, 558] width 155 height 13
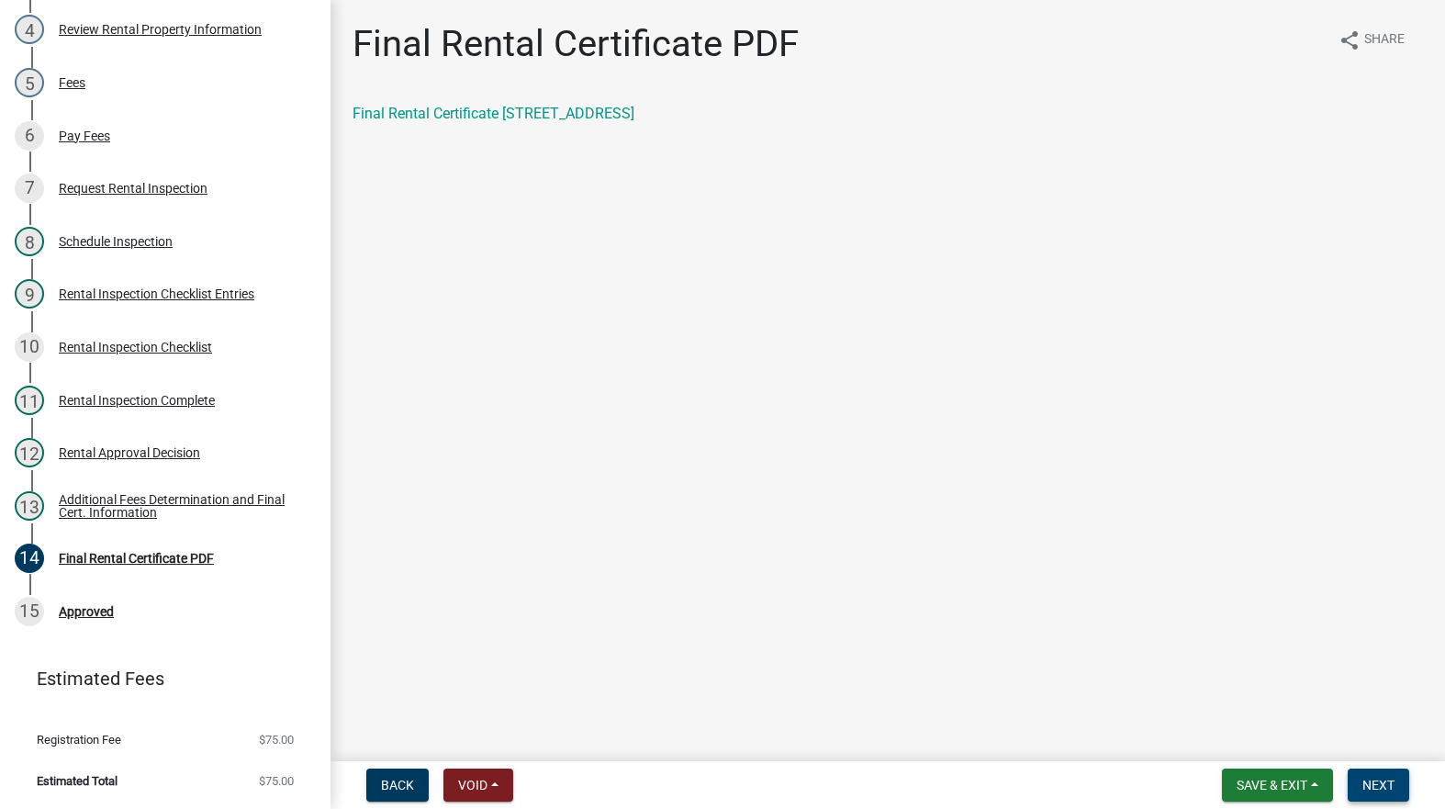
click at [1394, 782] on span "Next" at bounding box center [1379, 785] width 32 height 15
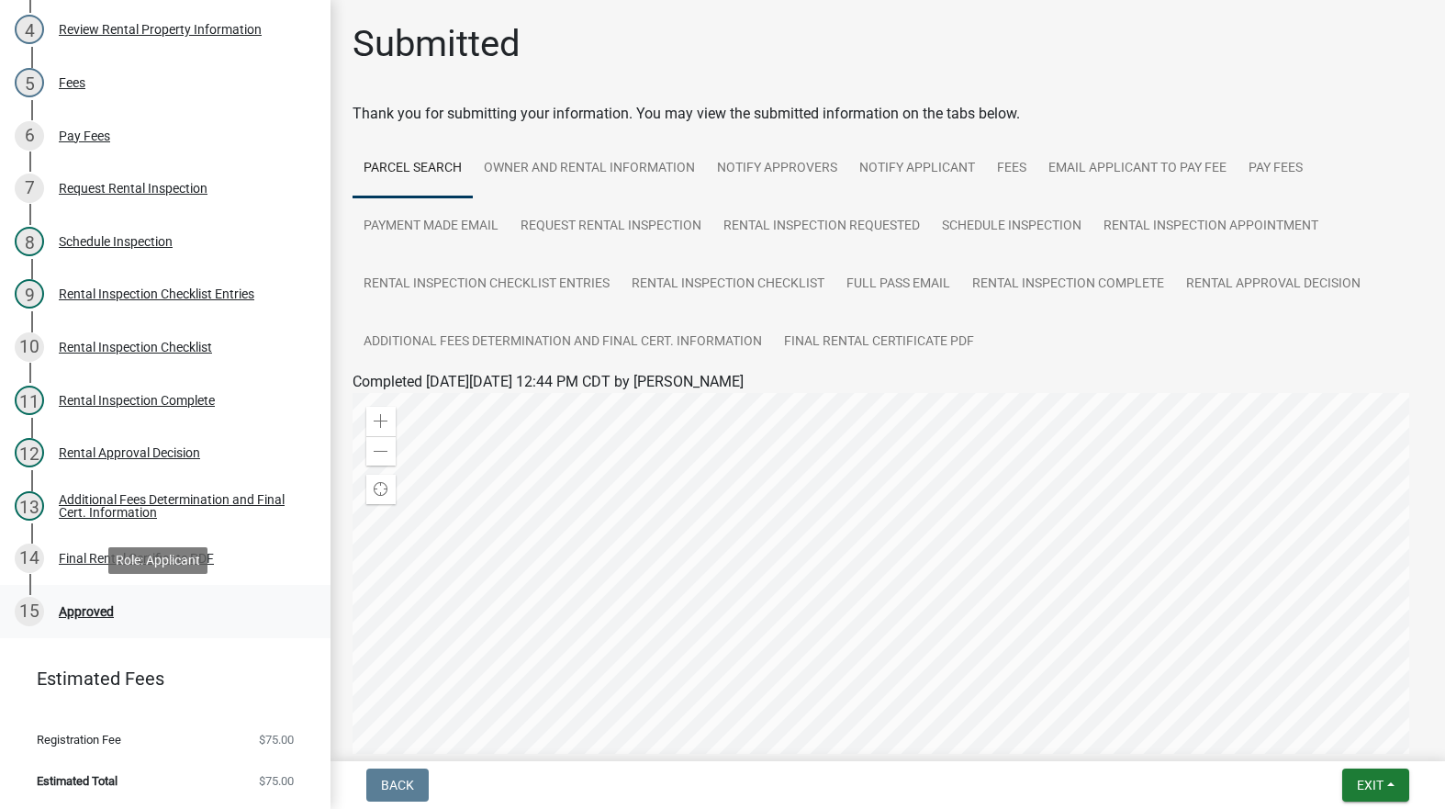
click at [108, 613] on div "Approved" at bounding box center [86, 611] width 55 height 13
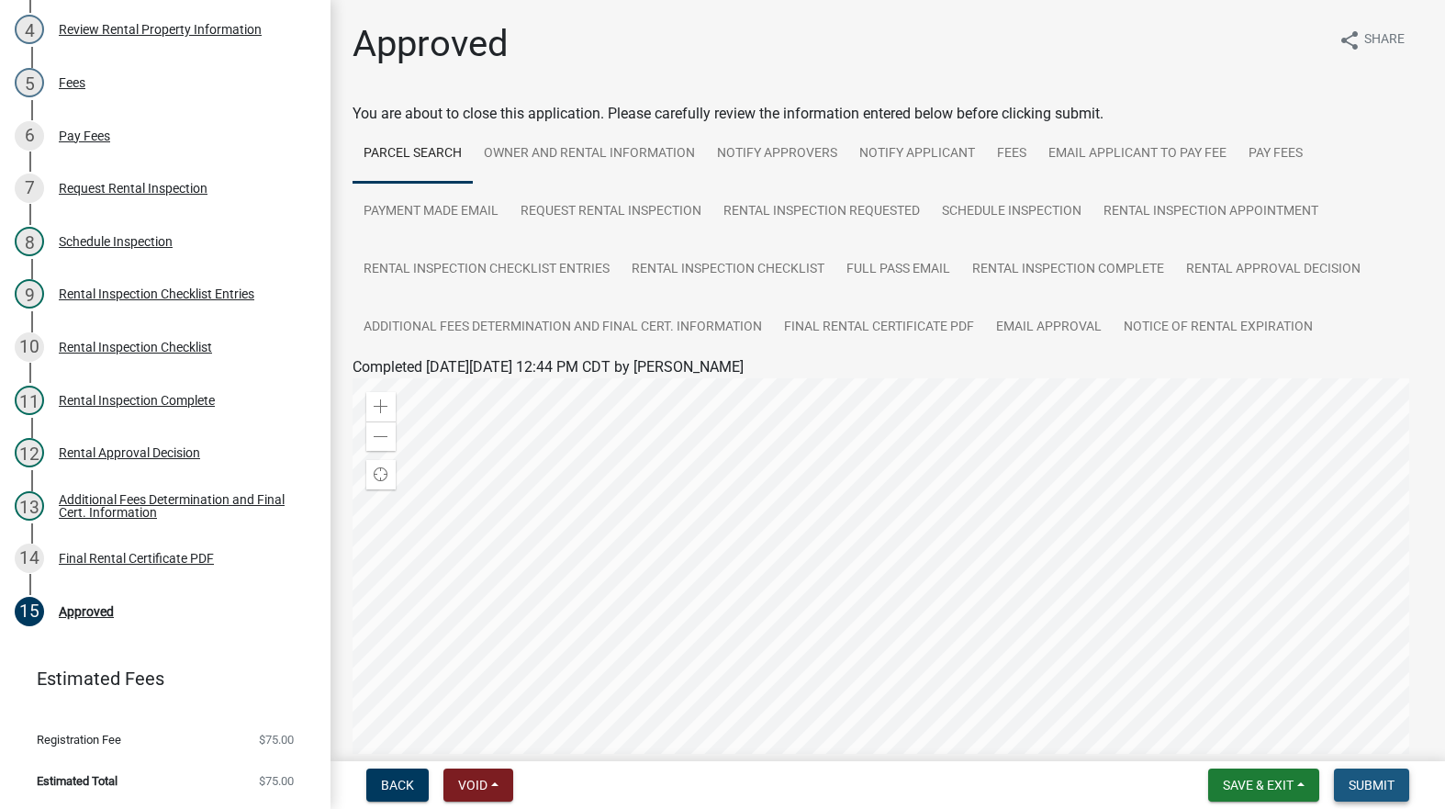
click at [1362, 789] on span "Submit" at bounding box center [1372, 785] width 46 height 15
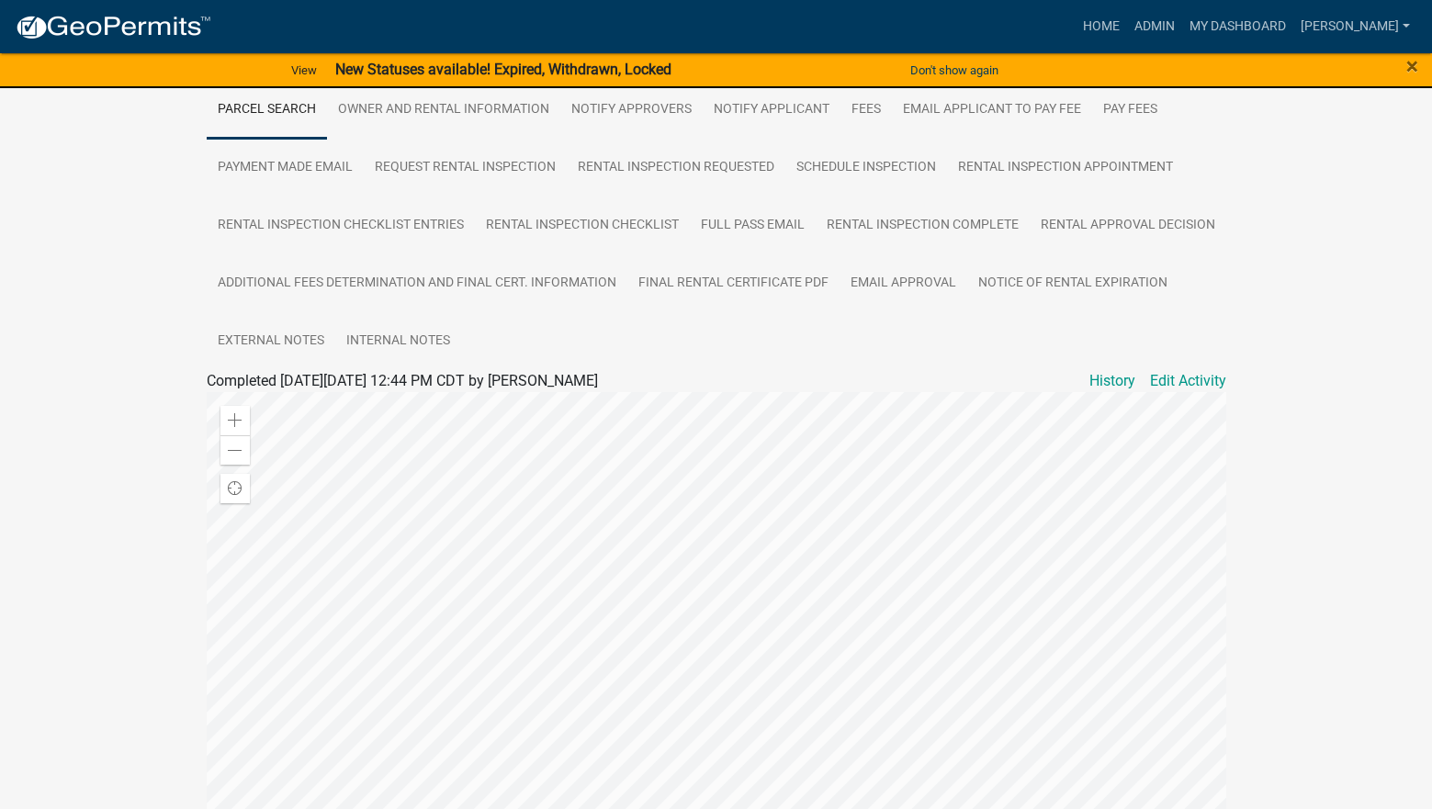
scroll to position [31, 0]
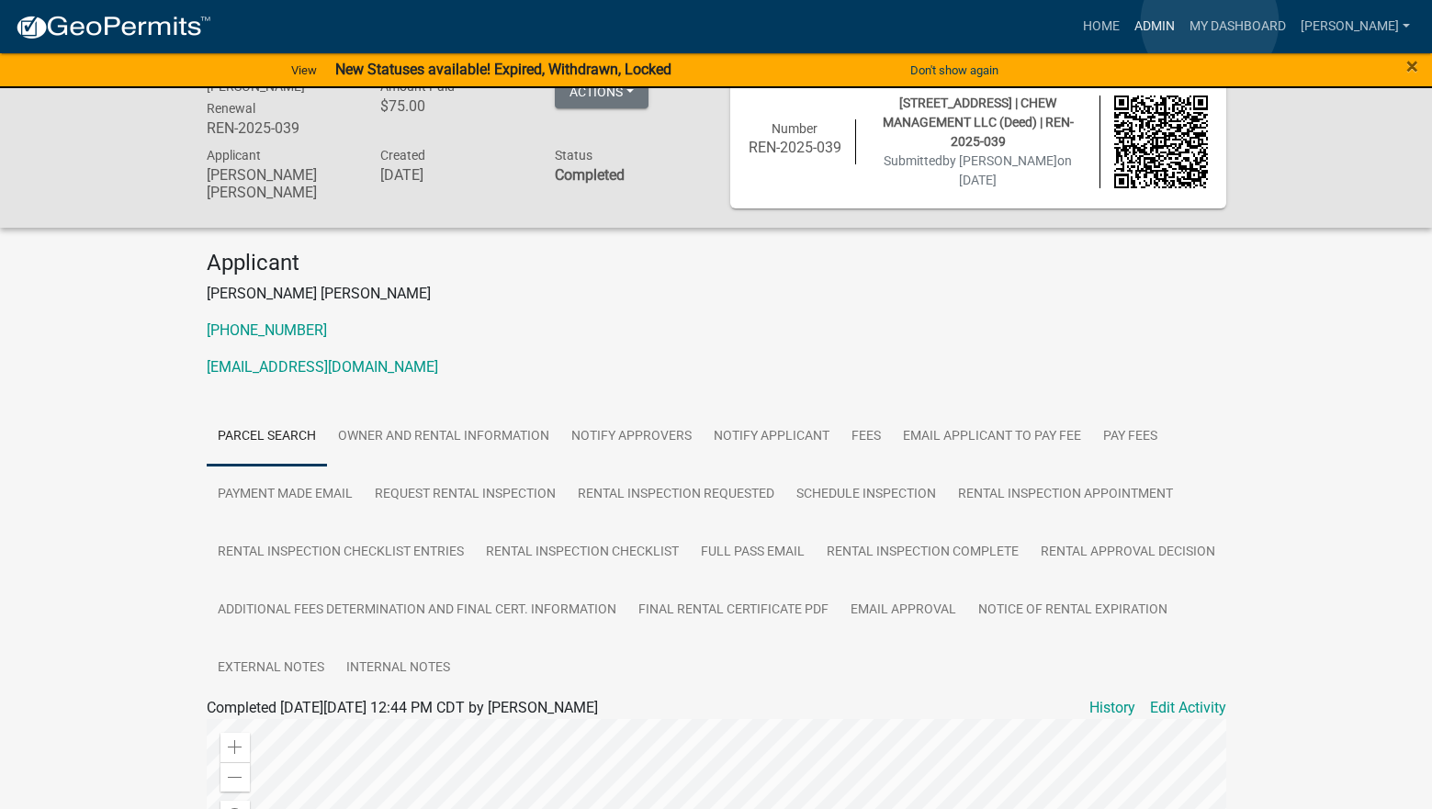
click at [1182, 22] on link "Admin" at bounding box center [1154, 26] width 55 height 35
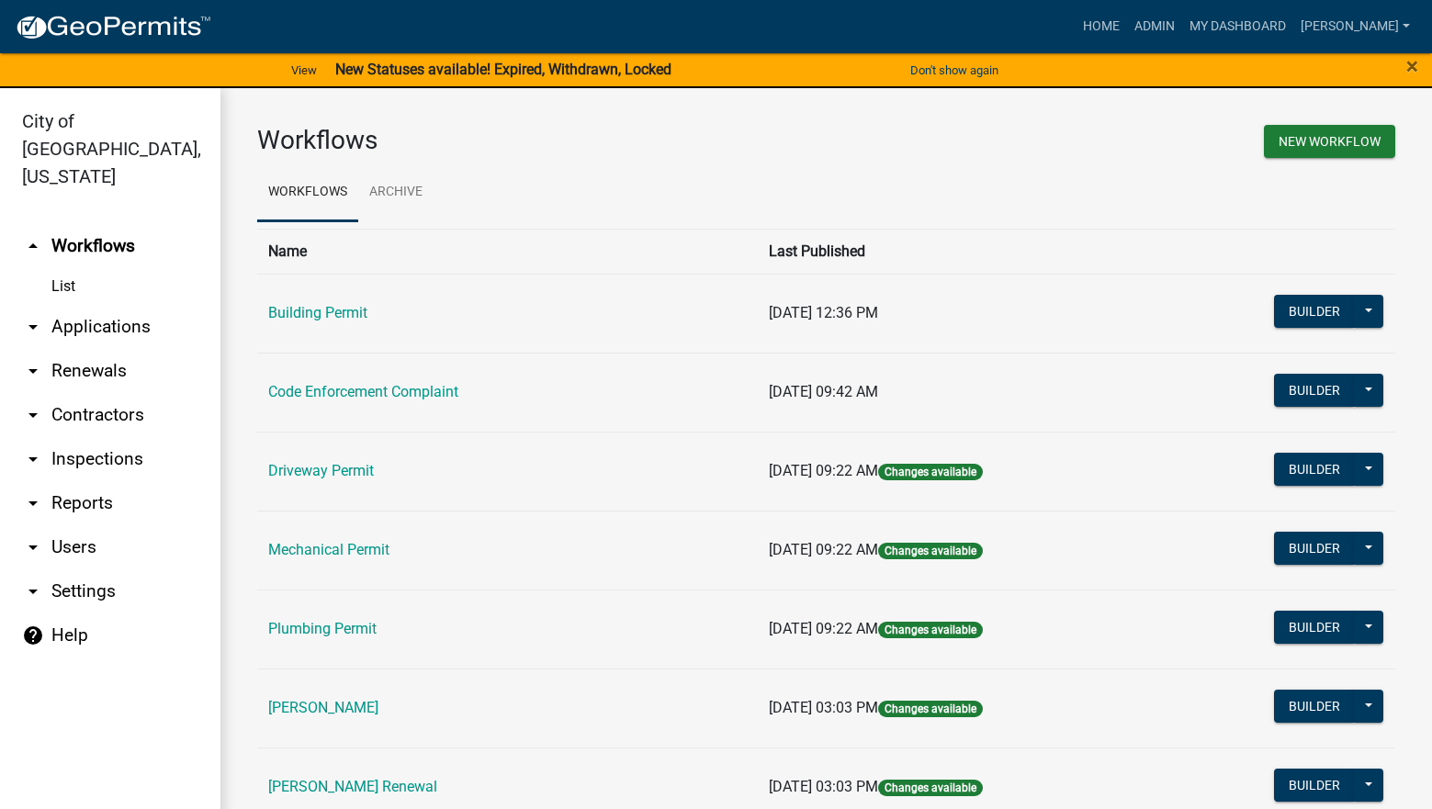
click at [353, 792] on link "[PERSON_NAME] Renewal" at bounding box center [352, 786] width 169 height 17
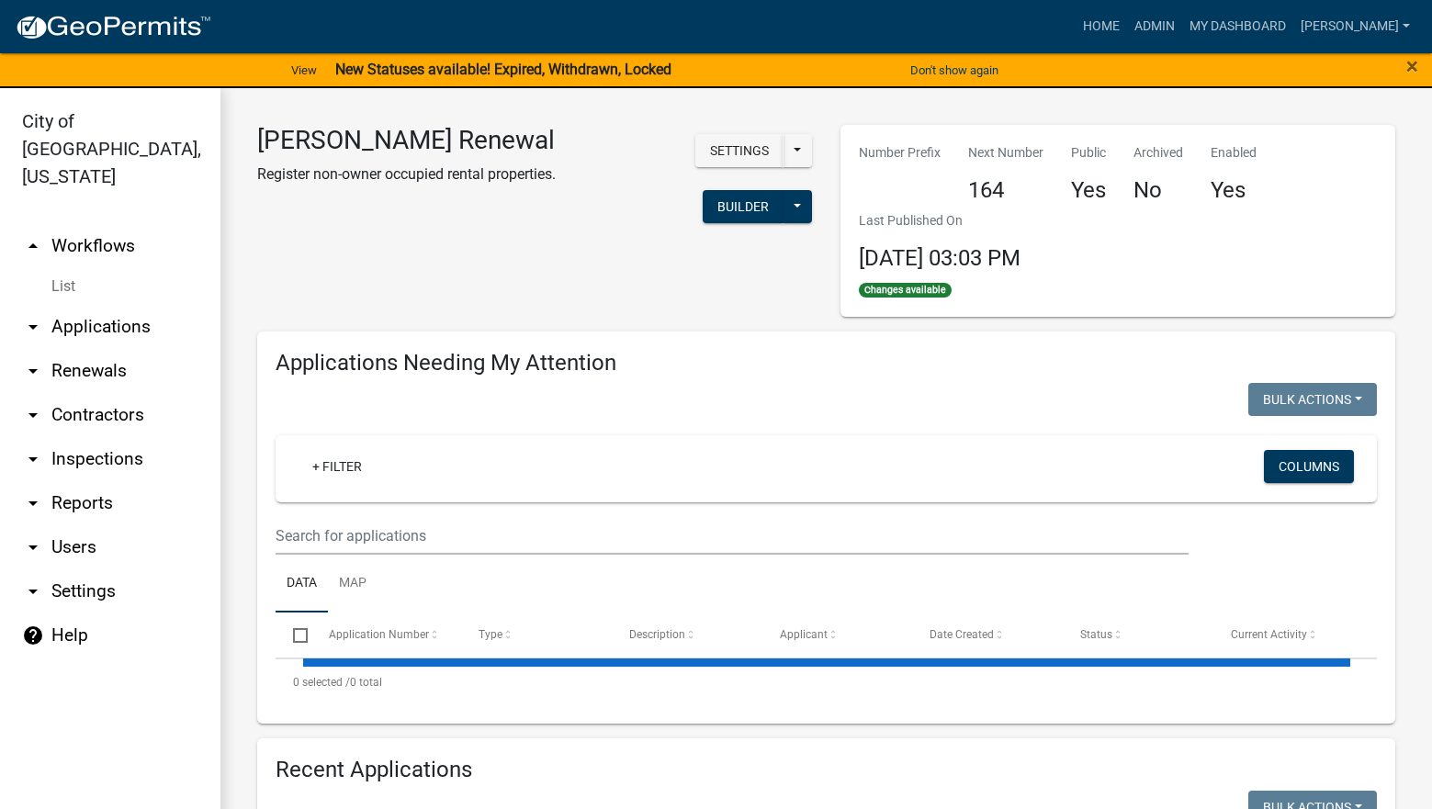
select select "3: 100"
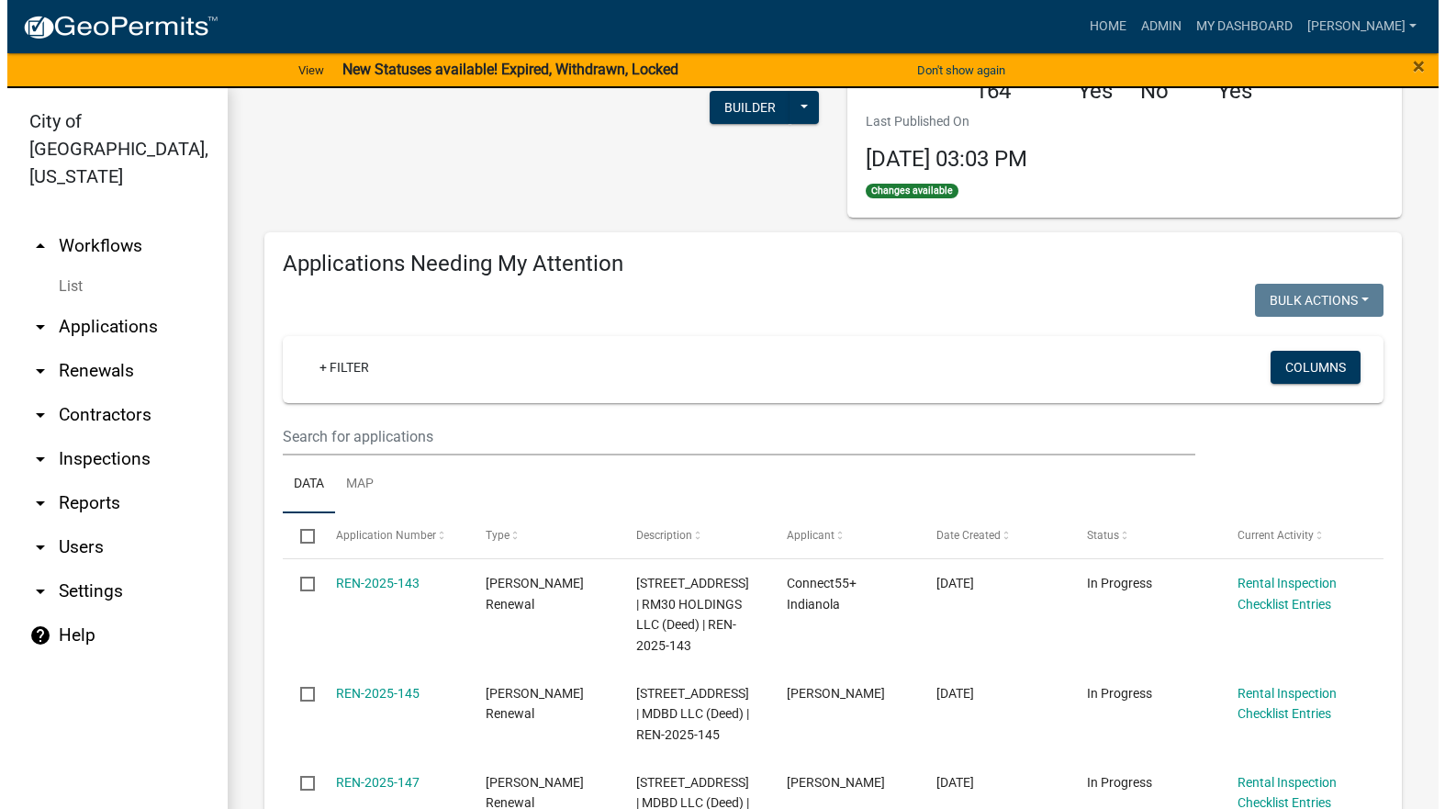
scroll to position [92, 0]
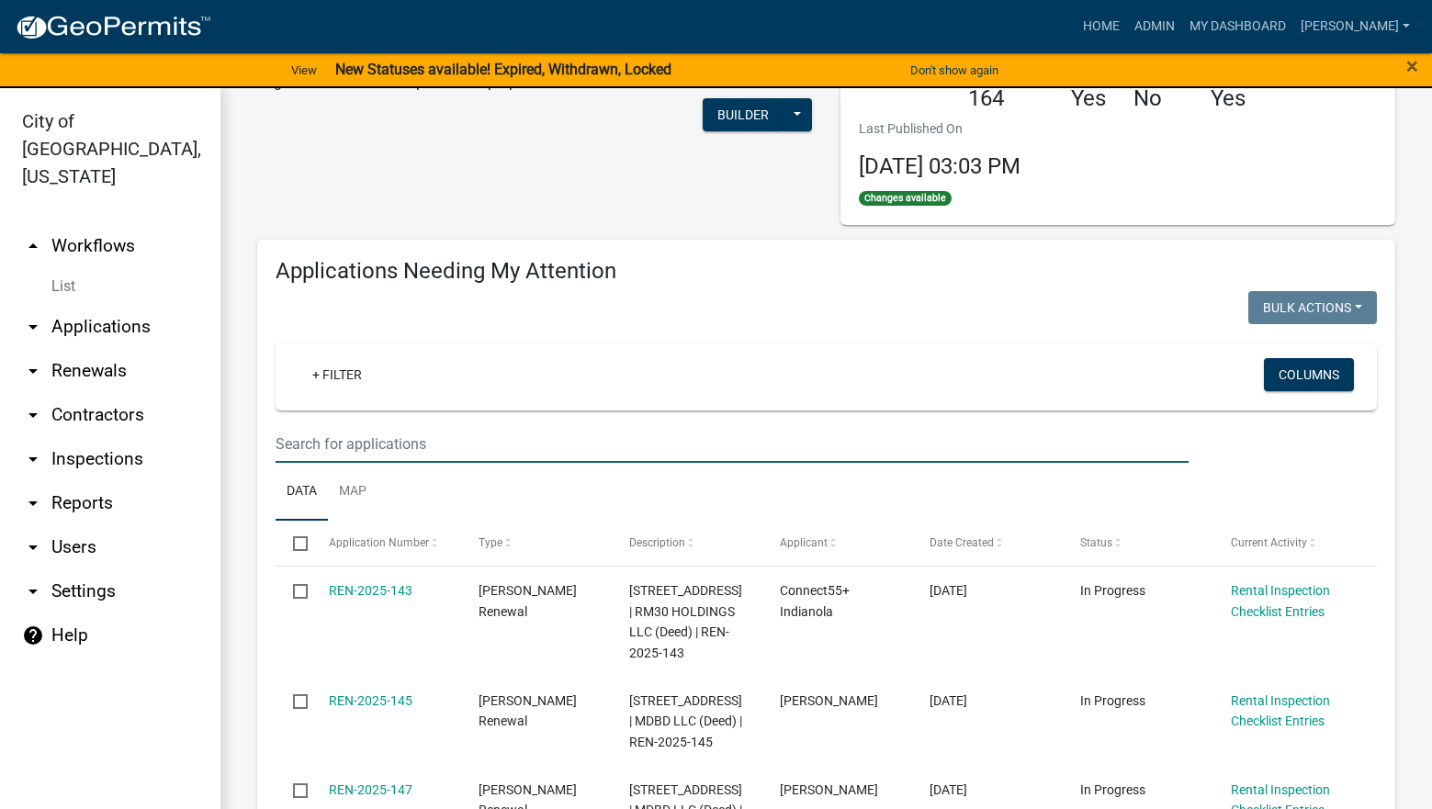
click at [462, 440] on input "text" at bounding box center [732, 444] width 913 height 38
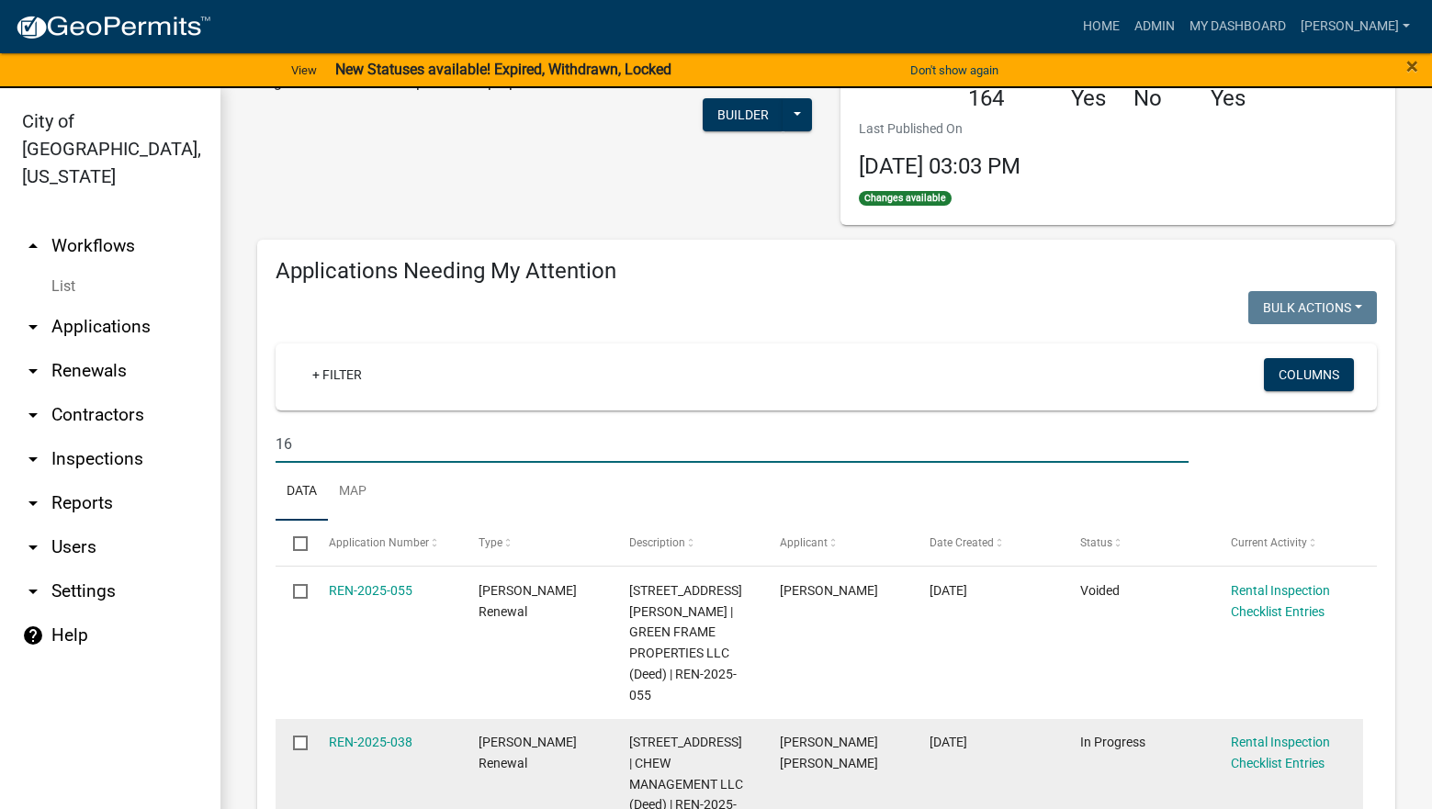
type input "16"
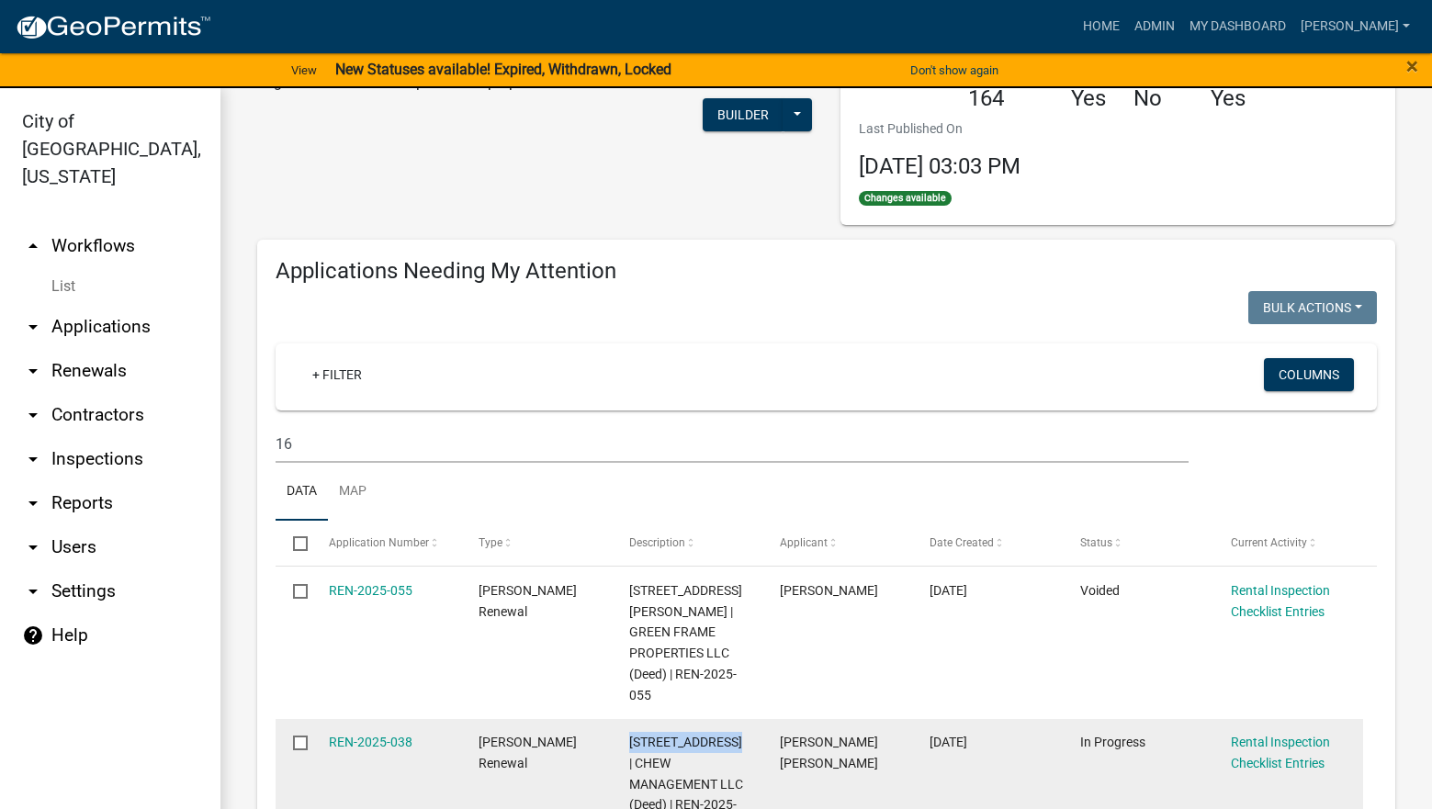
drag, startPoint x: 746, startPoint y: 720, endPoint x: 628, endPoint y: 714, distance: 117.7
click at [628, 719] on datatable-body-cell "1615 W SALEM AVE | CHEW MANAGEMENT LLC (Deed) | REN-2025-038" at bounding box center [687, 784] width 151 height 131
copy span "1615 W SALEM AVE"
click at [365, 735] on link "REN-2025-038" at bounding box center [371, 742] width 84 height 15
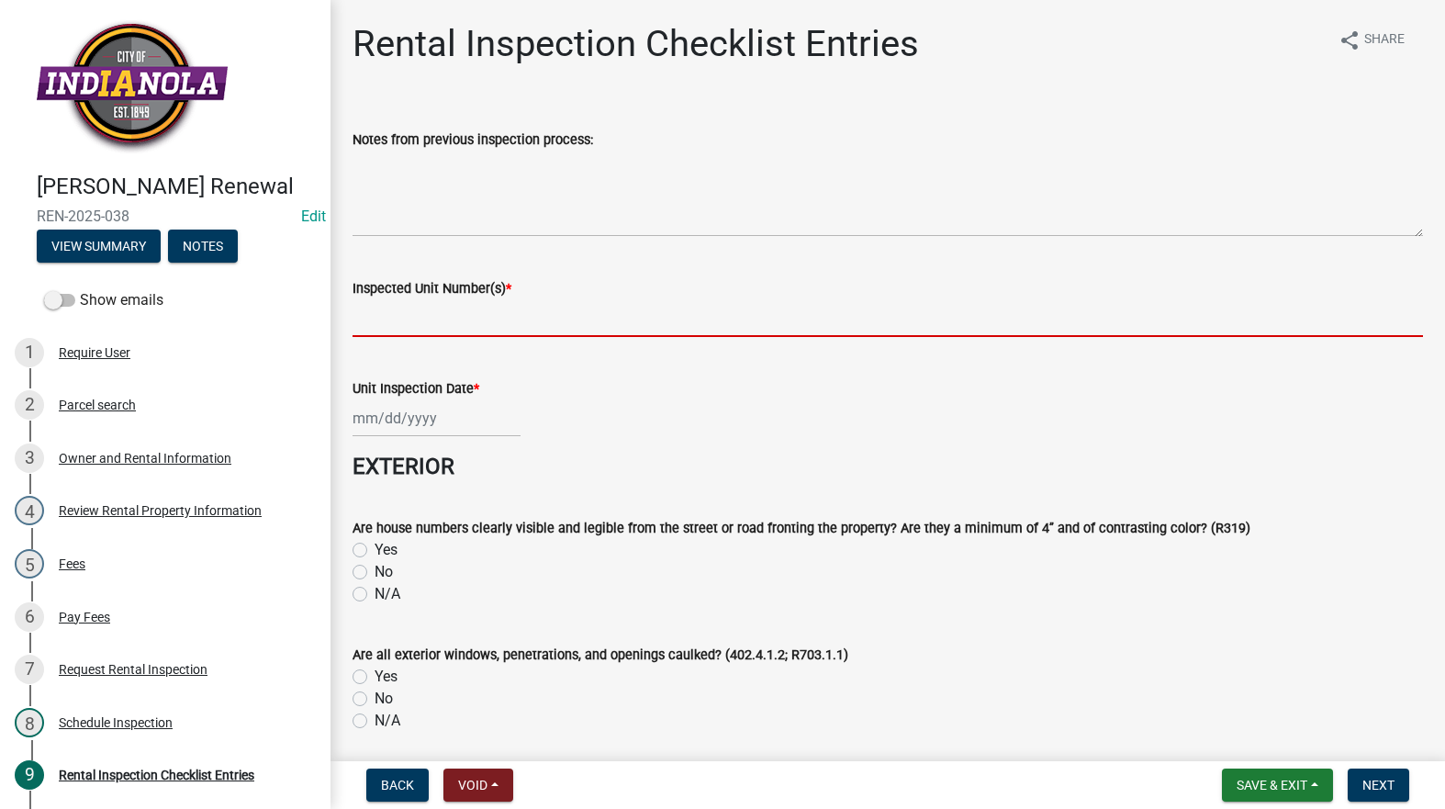
click at [387, 304] on input "Inspected Unit Number(s) *" at bounding box center [888, 318] width 1071 height 38
paste input "1615 W SALEM AVE"
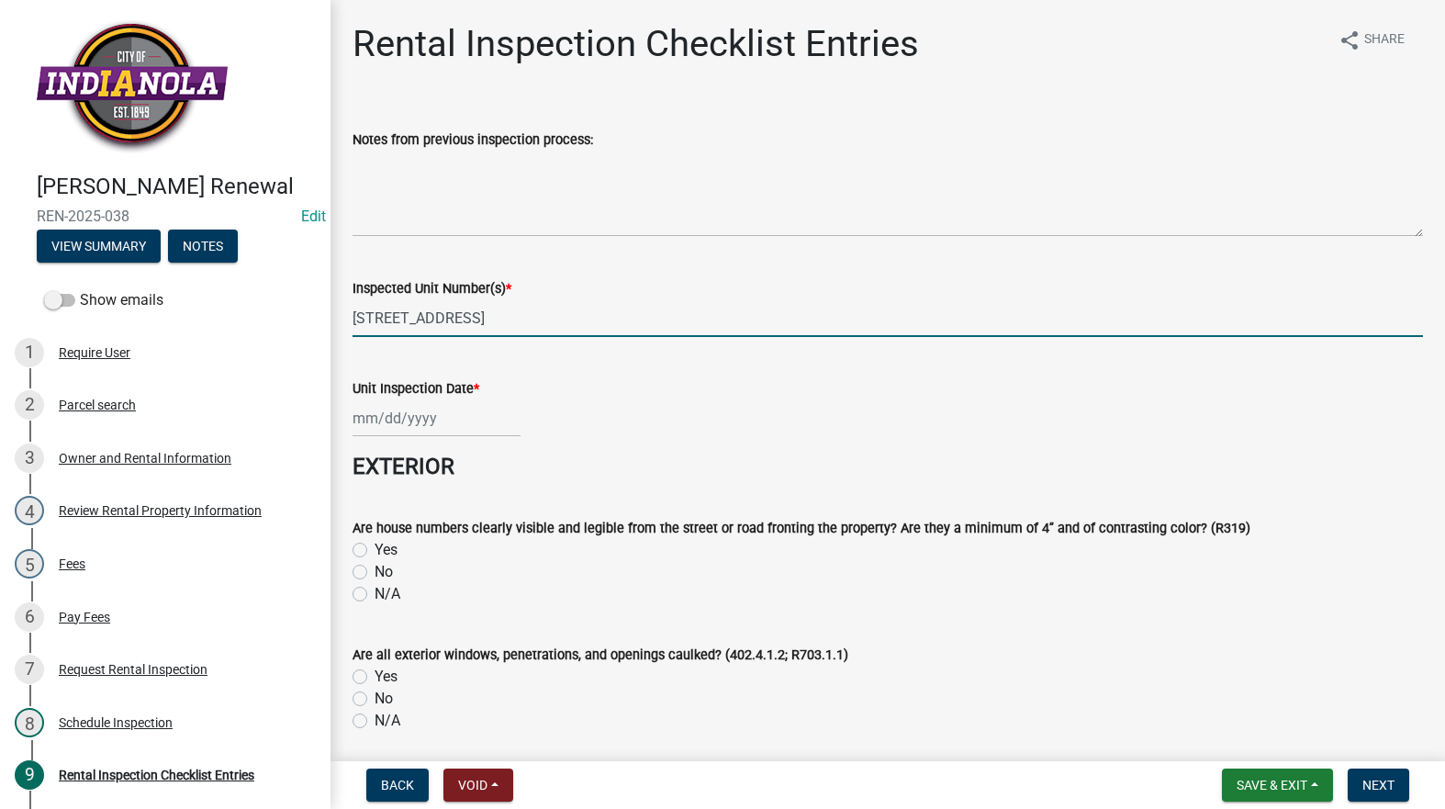
type input "1615 W SALEM AVE"
click at [433, 432] on div at bounding box center [437, 418] width 168 height 38
select select "8"
select select "2025"
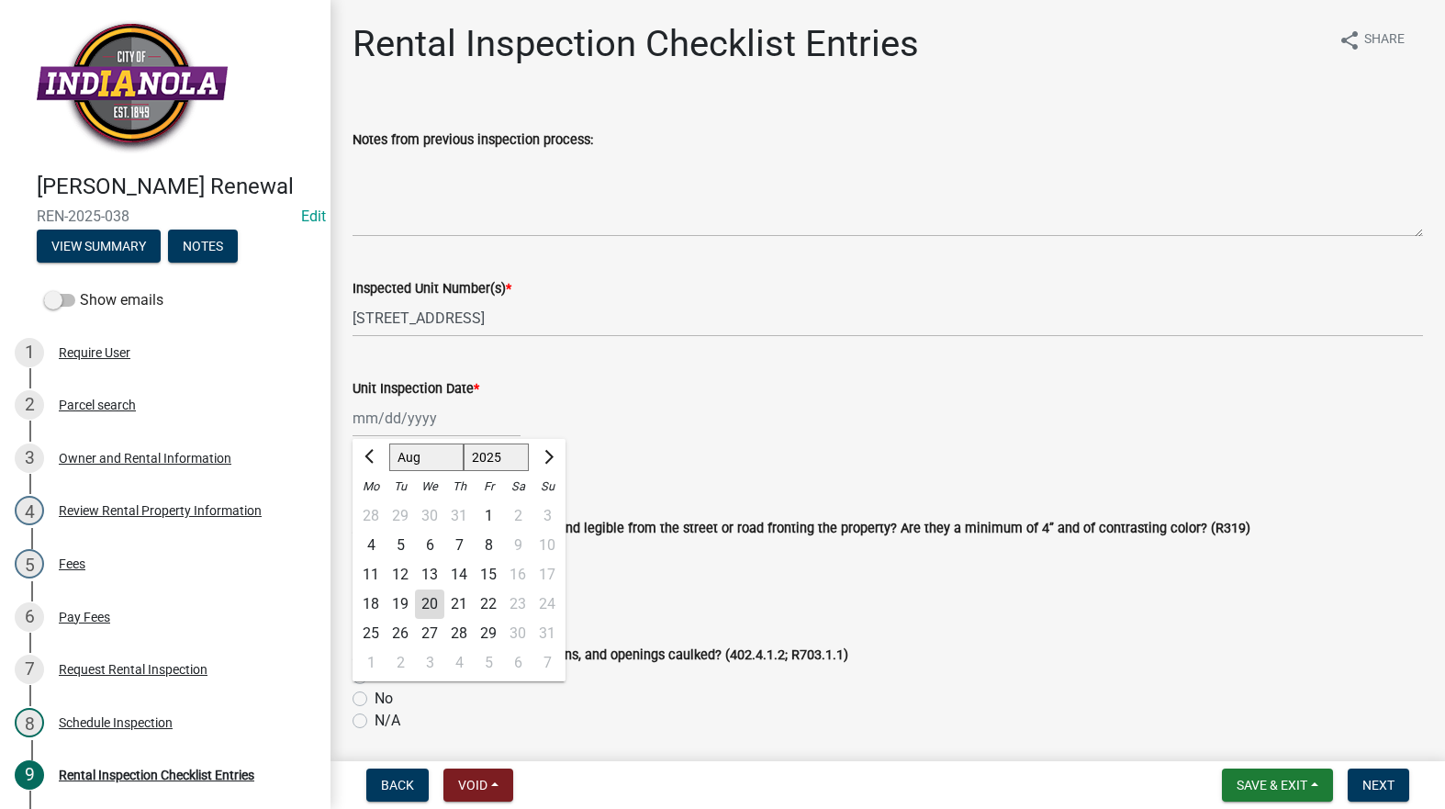
click at [433, 597] on div "20" at bounding box center [429, 604] width 29 height 29
type input "[DATE]"
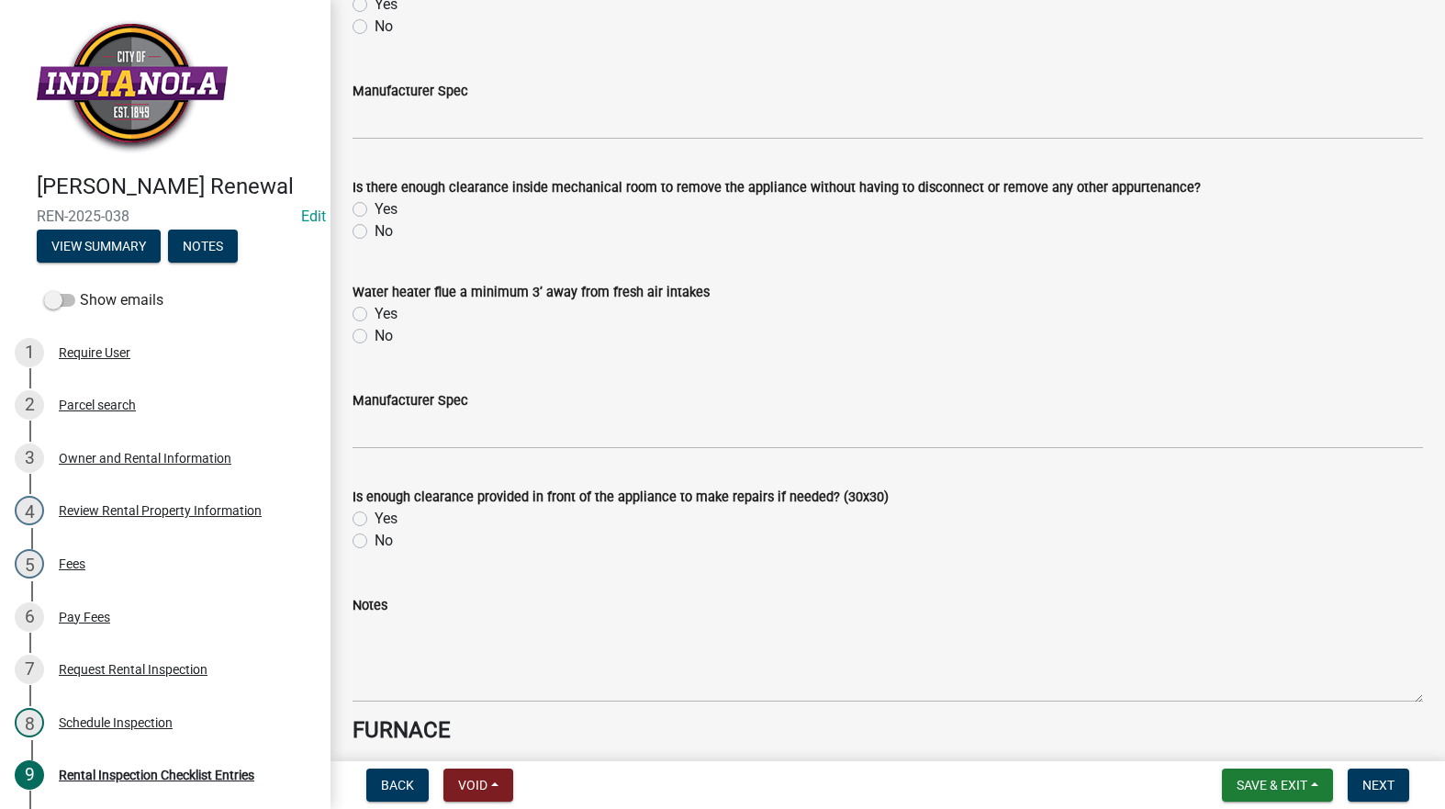
scroll to position [8266, 0]
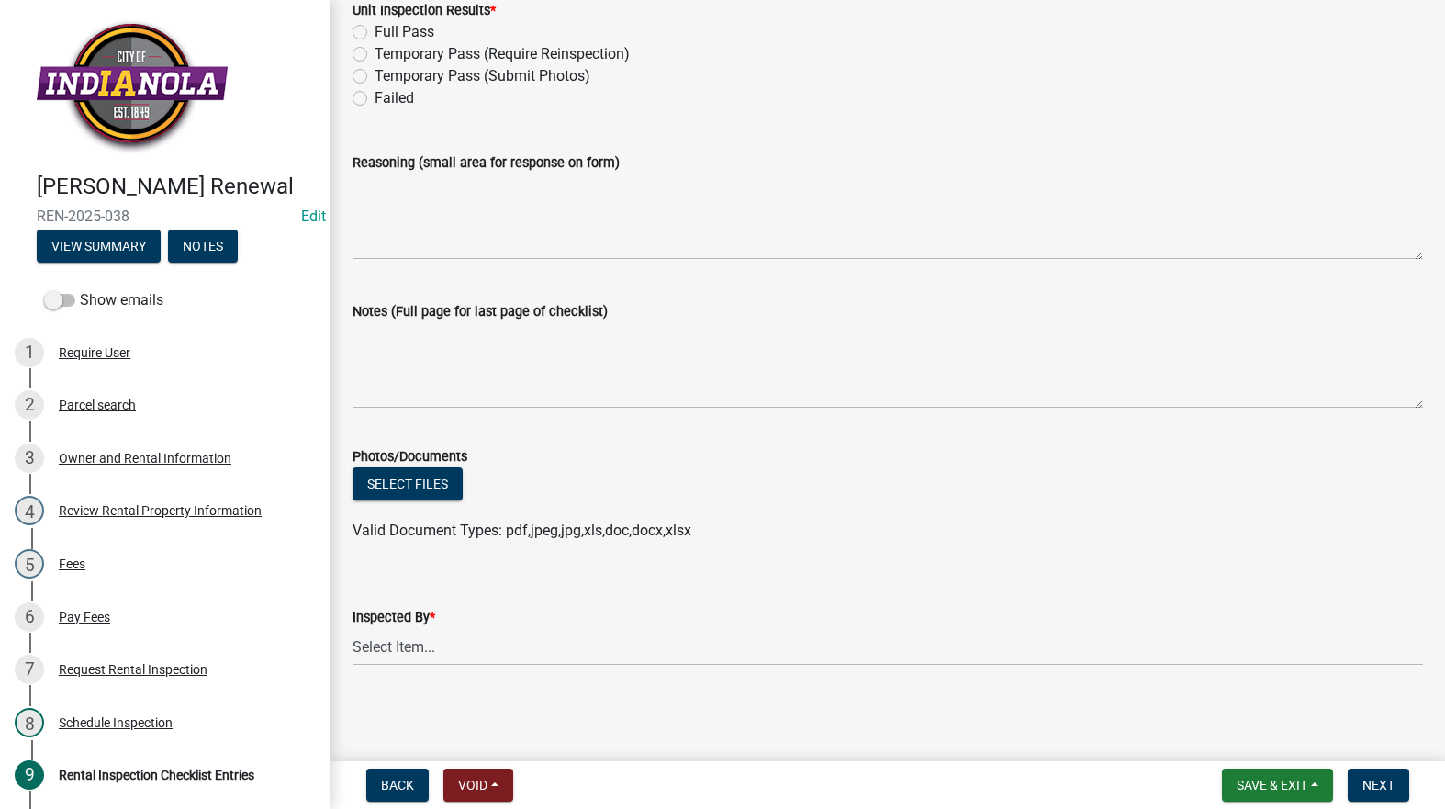
click at [350, 28] on div "Unit Inspection Results * Full Pass Temporary Pass (Require Reinspection) Tempo…" at bounding box center [888, 43] width 1098 height 132
click at [354, 20] on div "Unit Inspection Results *" at bounding box center [888, 10] width 1071 height 22
click at [375, 26] on label "Full Pass" at bounding box center [405, 32] width 60 height 22
click at [375, 26] on input "Full Pass" at bounding box center [381, 27] width 12 height 12
radio input "true"
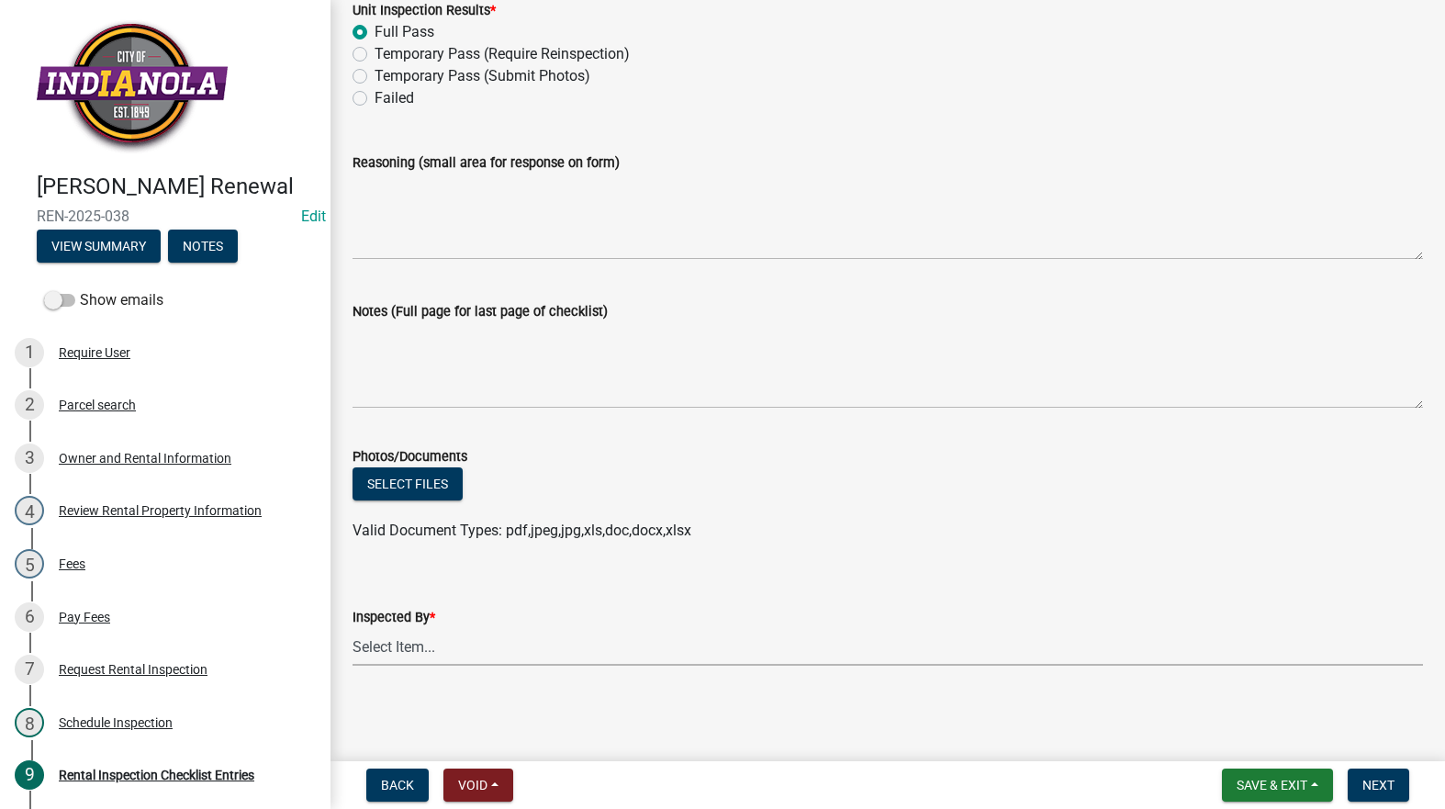
click at [514, 634] on select "Select Item... Timothy Little Emily Rizvic Michael Visser Tara Bosteder" at bounding box center [888, 647] width 1071 height 38
click at [353, 628] on select "Select Item... Timothy Little Emily Rizvic Michael Visser Tara Bosteder" at bounding box center [888, 647] width 1071 height 38
select select "3237a74e-59b5-424e-94fe-d72df491538c"
click at [1368, 770] on button "Next" at bounding box center [1379, 785] width 62 height 33
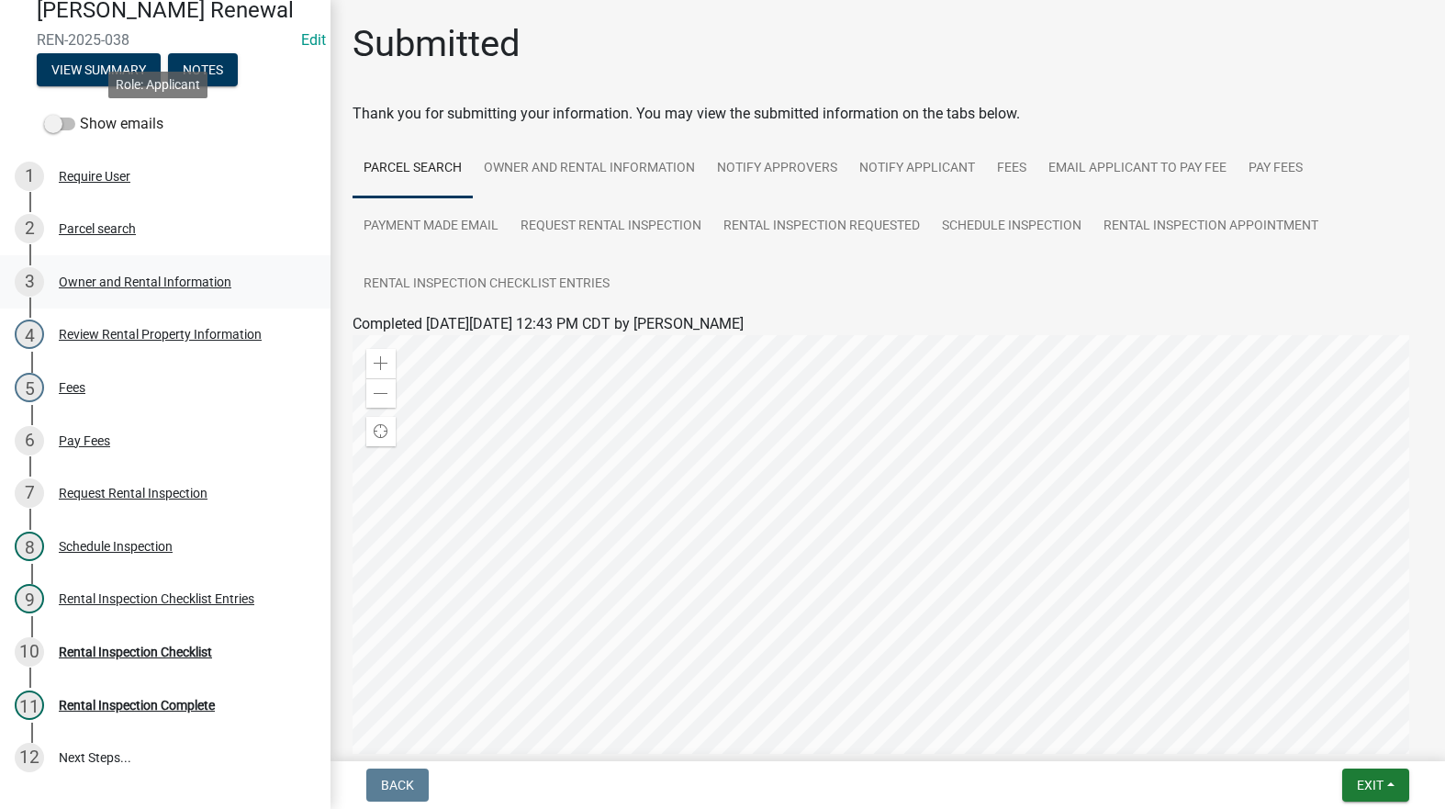
scroll to position [349, 0]
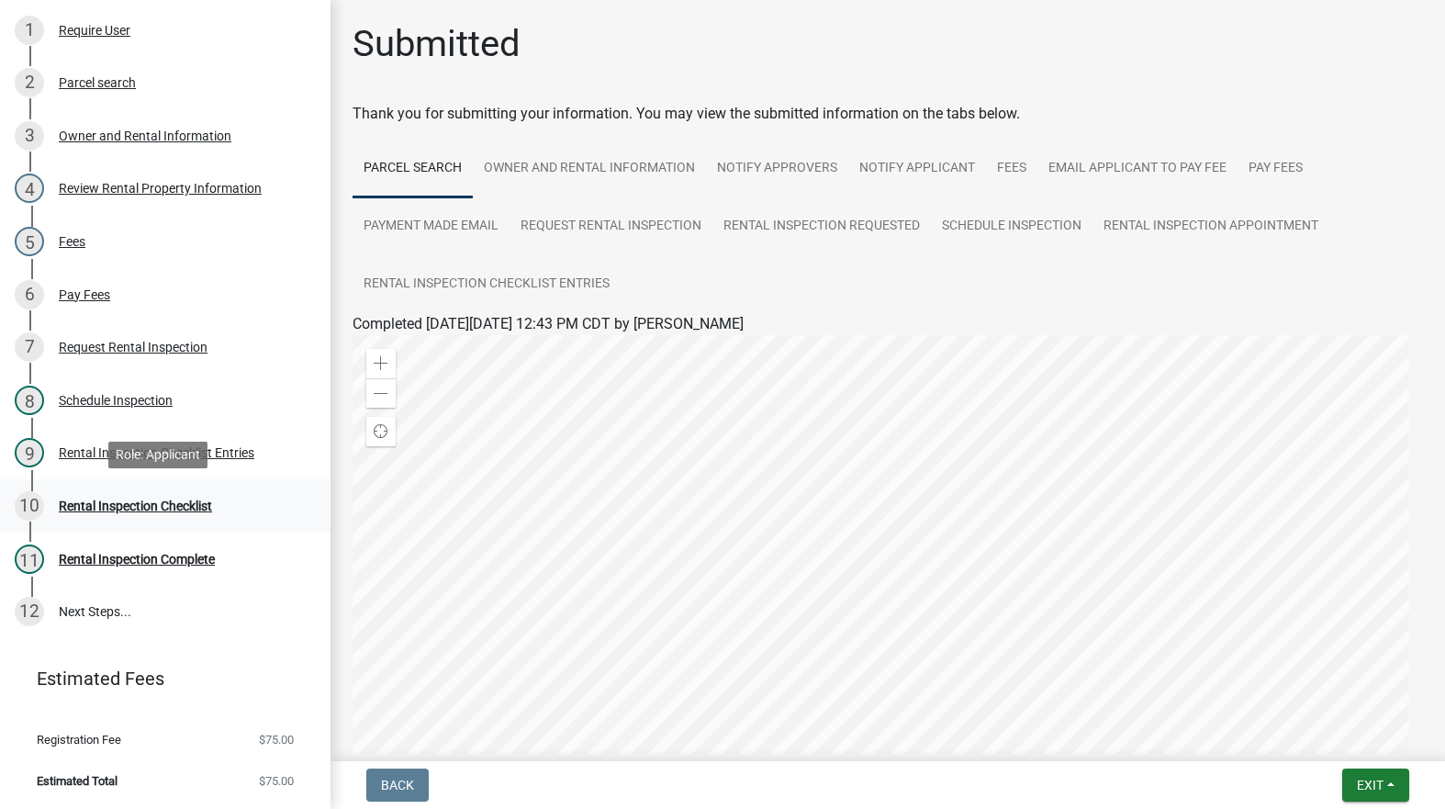
click at [200, 500] on div "Rental Inspection Checklist" at bounding box center [135, 506] width 153 height 13
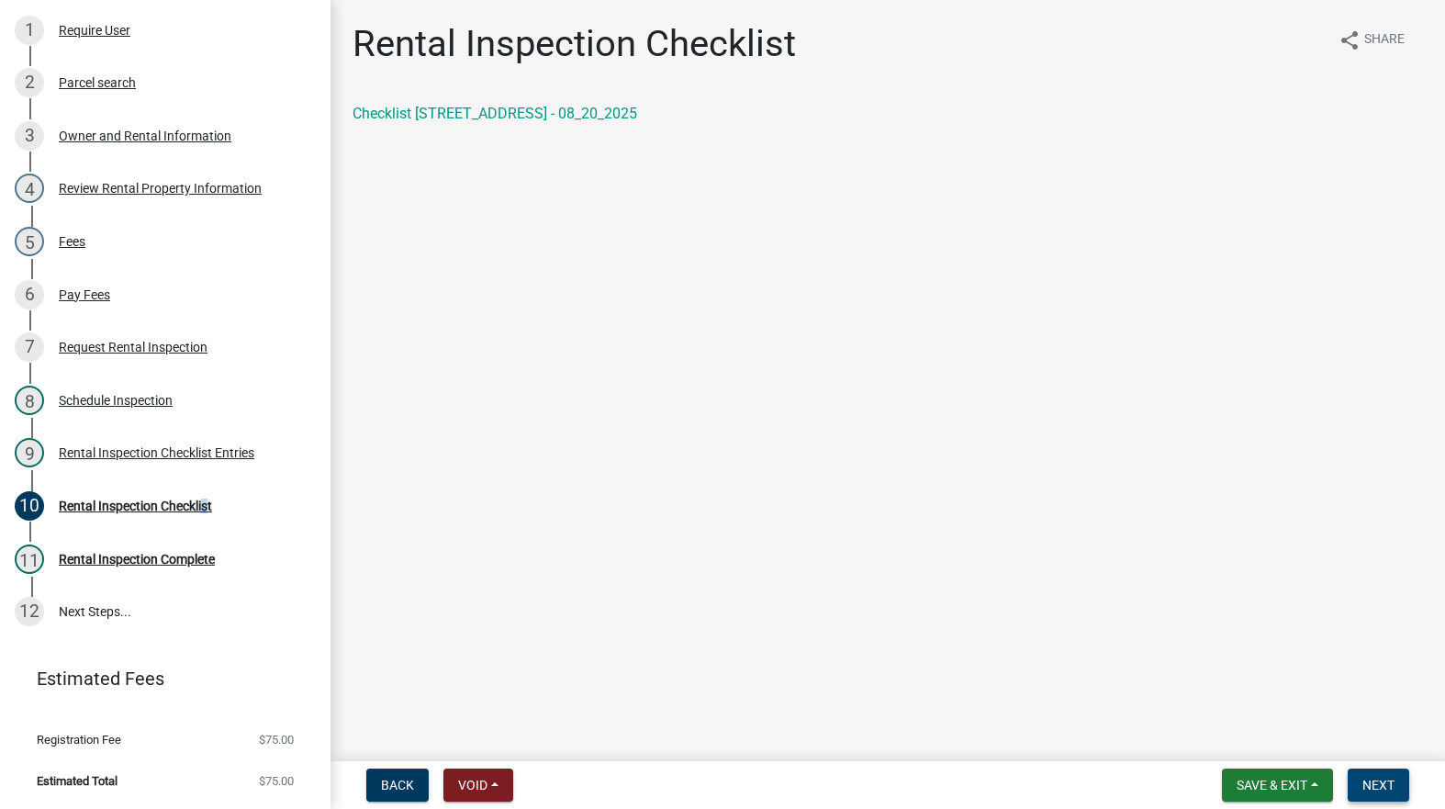
click at [1372, 770] on button "Next" at bounding box center [1379, 785] width 62 height 33
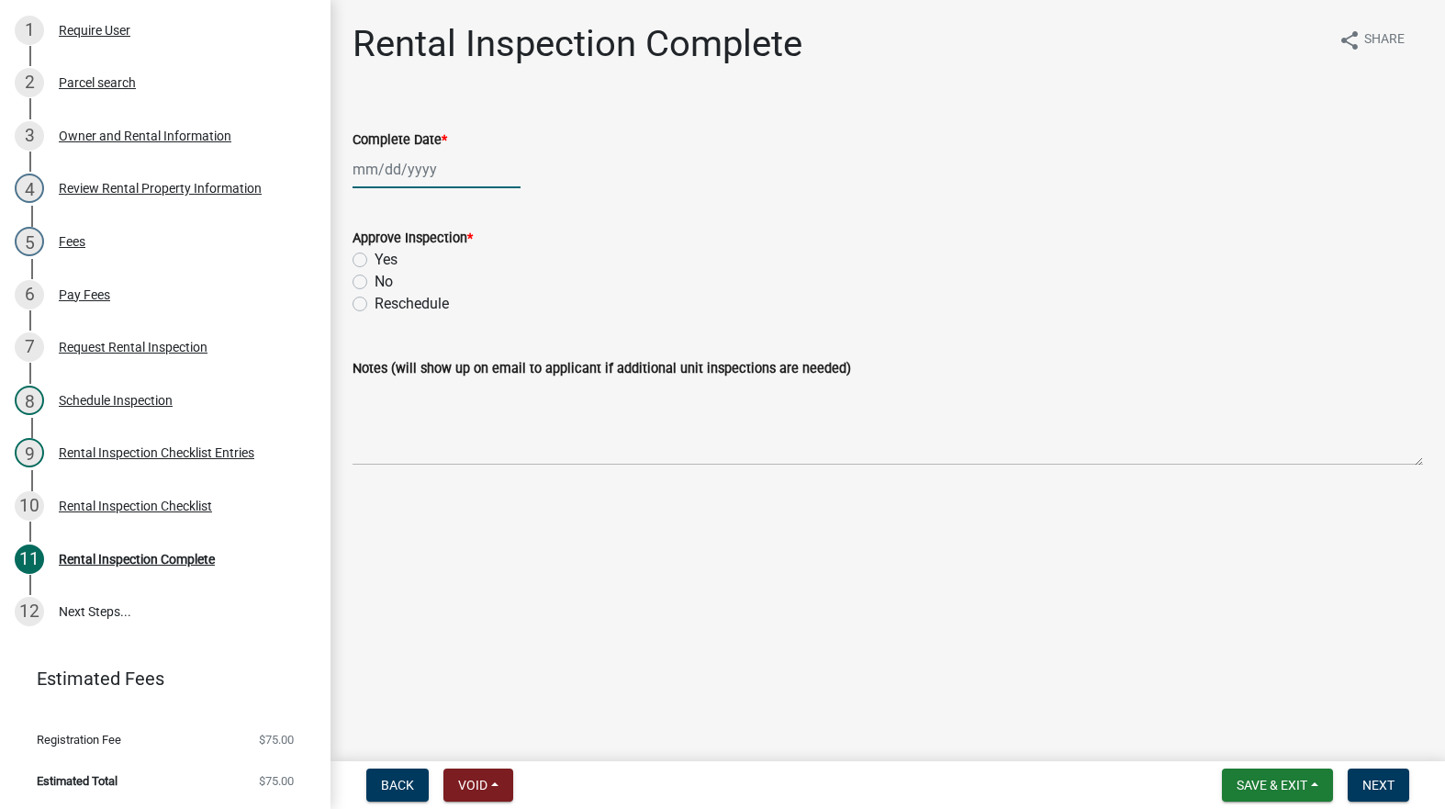
click at [397, 172] on div at bounding box center [437, 170] width 168 height 38
select select "8"
select select "2025"
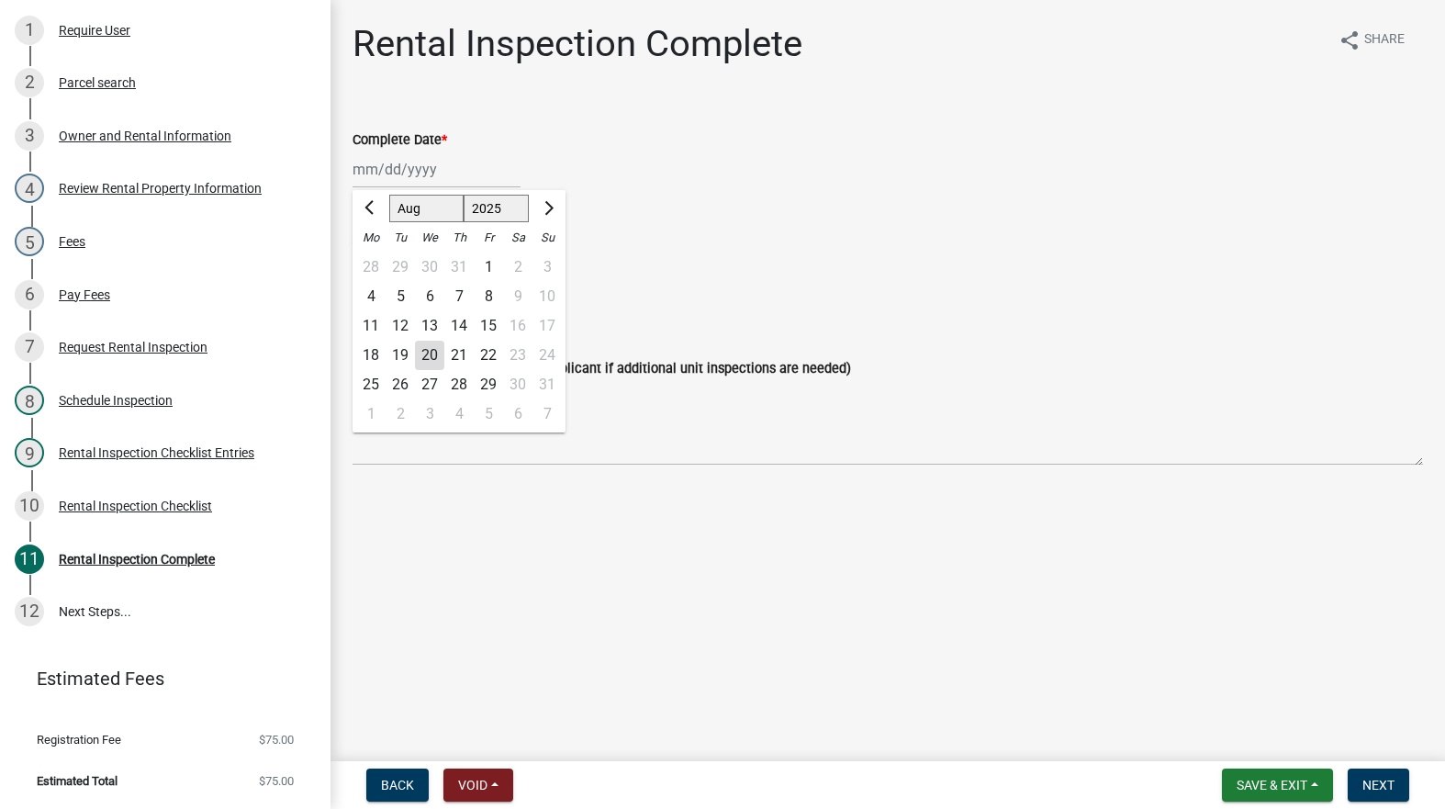
drag, startPoint x: 425, startPoint y: 351, endPoint x: 409, endPoint y: 318, distance: 37.0
click at [425, 350] on div "20" at bounding box center [429, 355] width 29 height 29
type input "[DATE]"
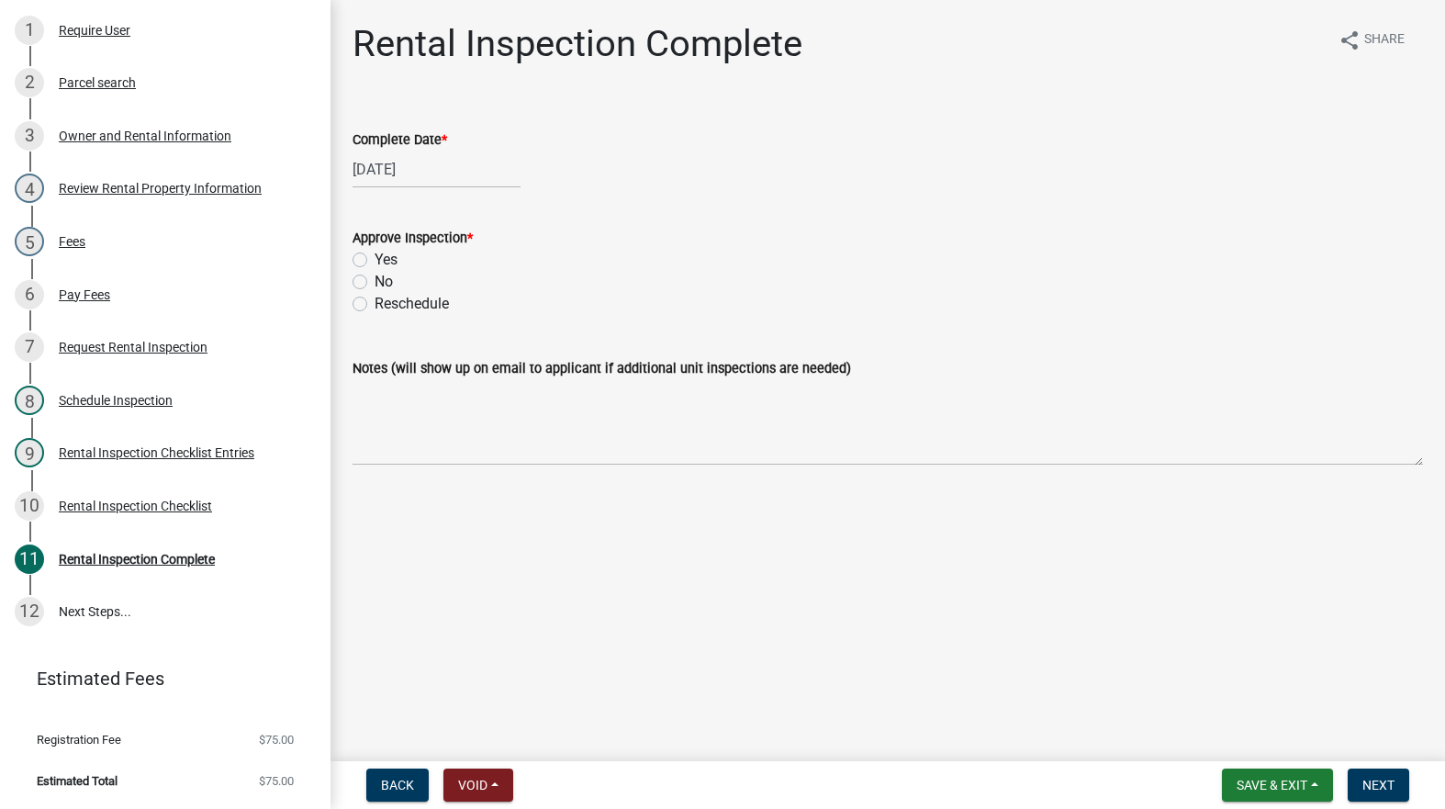
click at [375, 264] on label "Yes" at bounding box center [386, 260] width 23 height 22
click at [375, 261] on input "Yes" at bounding box center [381, 255] width 12 height 12
radio input "true"
click at [1377, 773] on button "Next" at bounding box center [1379, 785] width 62 height 33
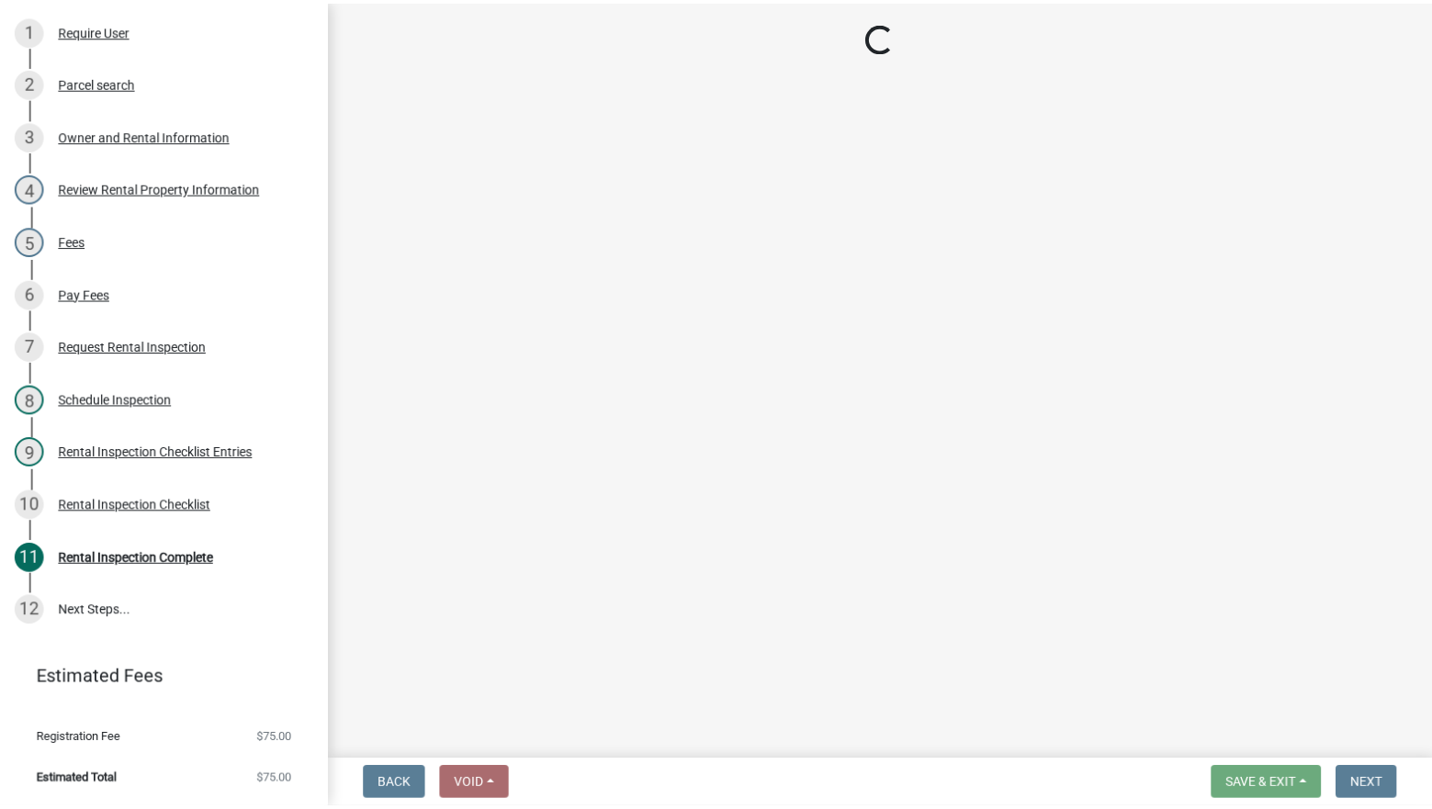
scroll to position [401, 0]
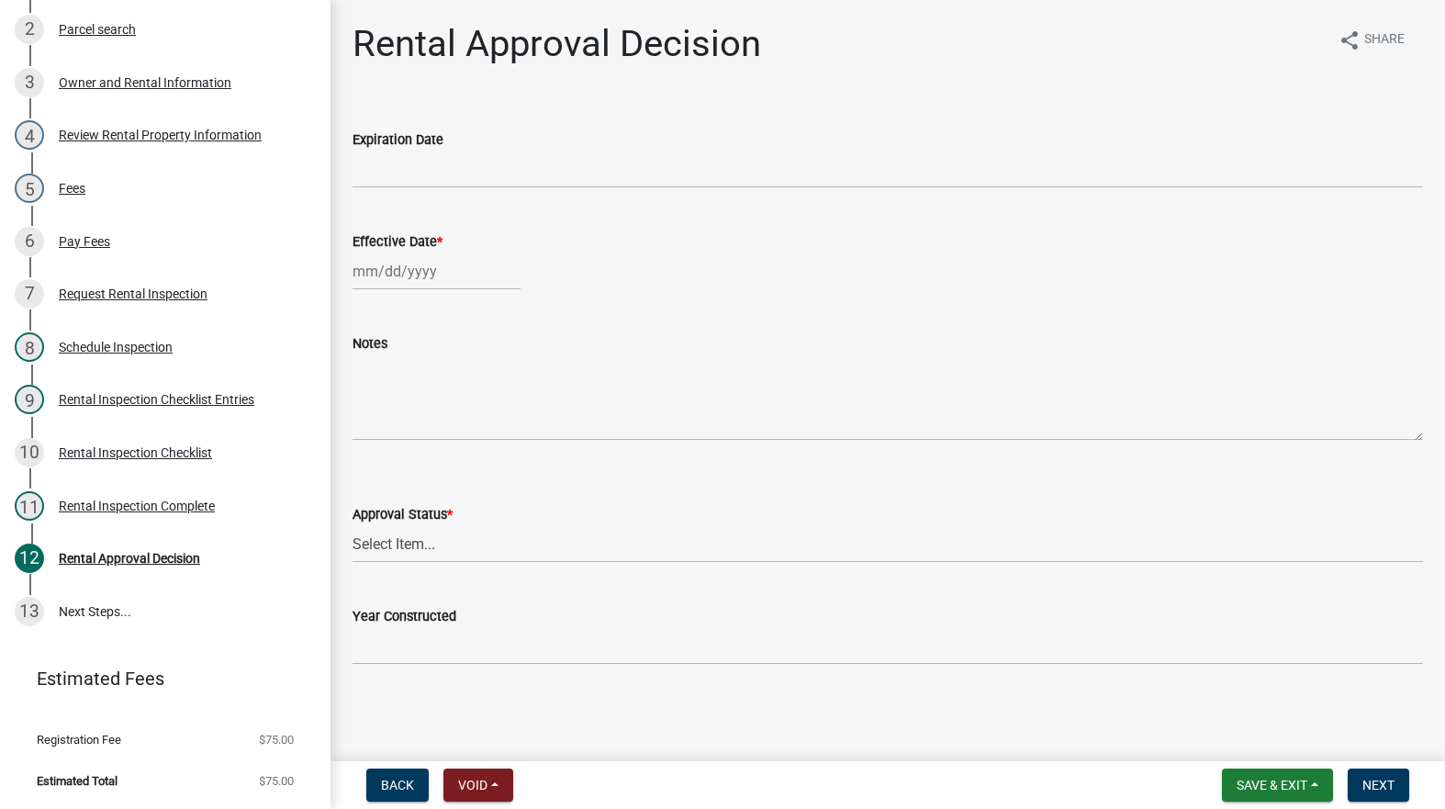
click at [432, 283] on div at bounding box center [437, 272] width 168 height 38
select select "8"
select select "2025"
drag, startPoint x: 423, startPoint y: 462, endPoint x: 422, endPoint y: 451, distance: 11.1
click at [423, 461] on div "20" at bounding box center [429, 457] width 29 height 29
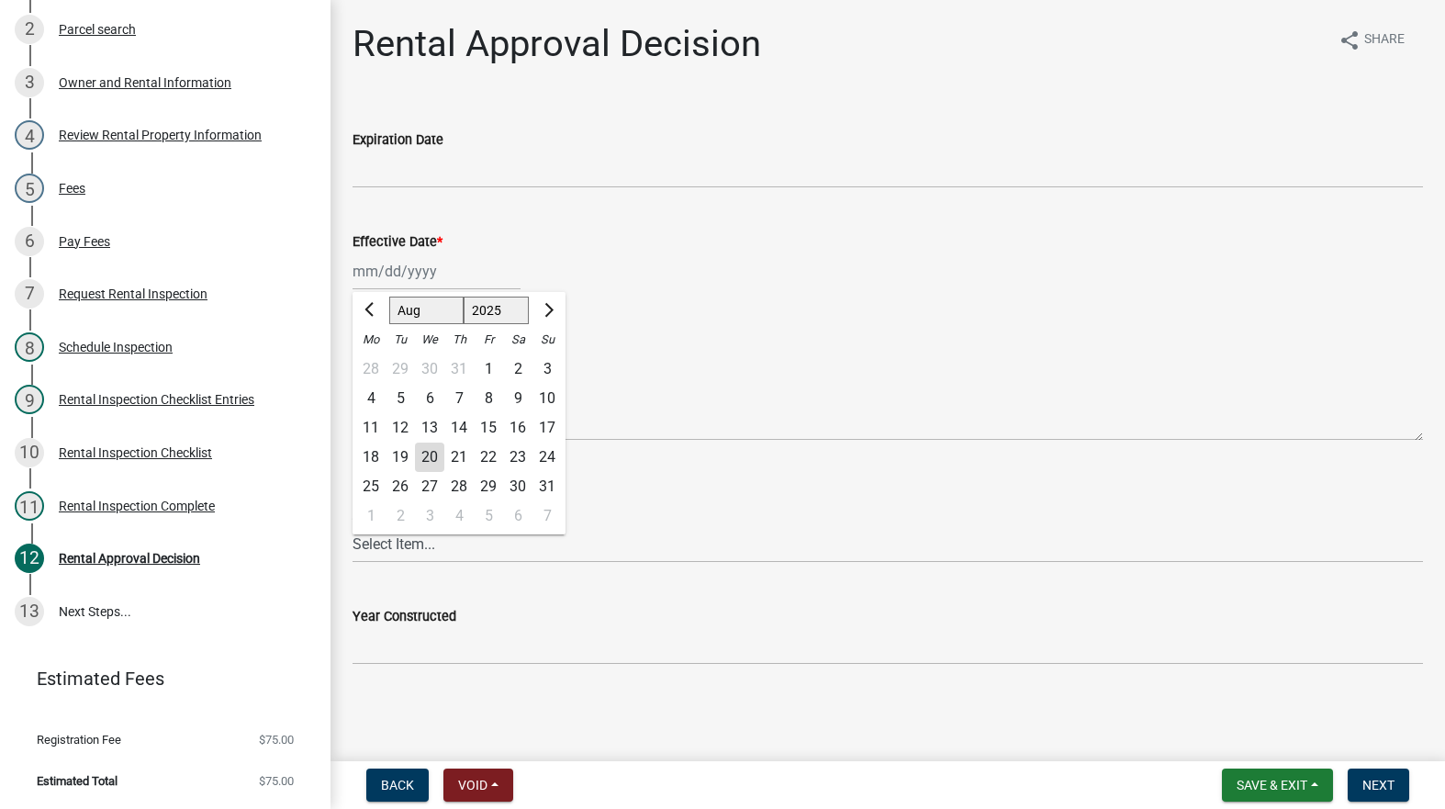
type input "[DATE]"
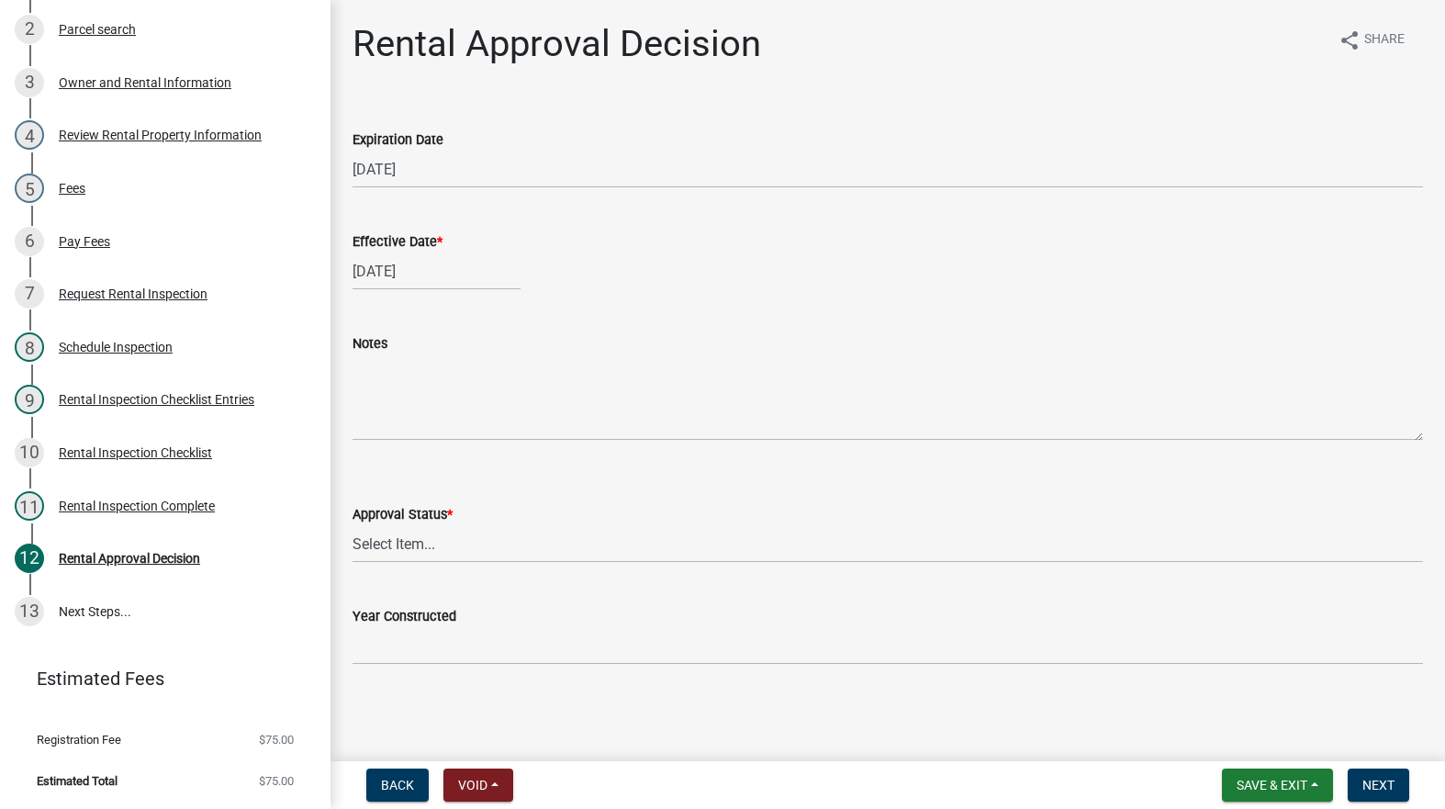
click at [437, 200] on wm-data-entity-input "Expiration Date 08/20/2027" at bounding box center [888, 154] width 1071 height 102
click at [436, 181] on input "08/20/2027" at bounding box center [888, 170] width 1071 height 38
type input "08/20/2028"
click at [542, 548] on select "Select Item... Approved Denied" at bounding box center [888, 544] width 1071 height 38
click at [353, 525] on select "Select Item... Approved Denied" at bounding box center [888, 544] width 1071 height 38
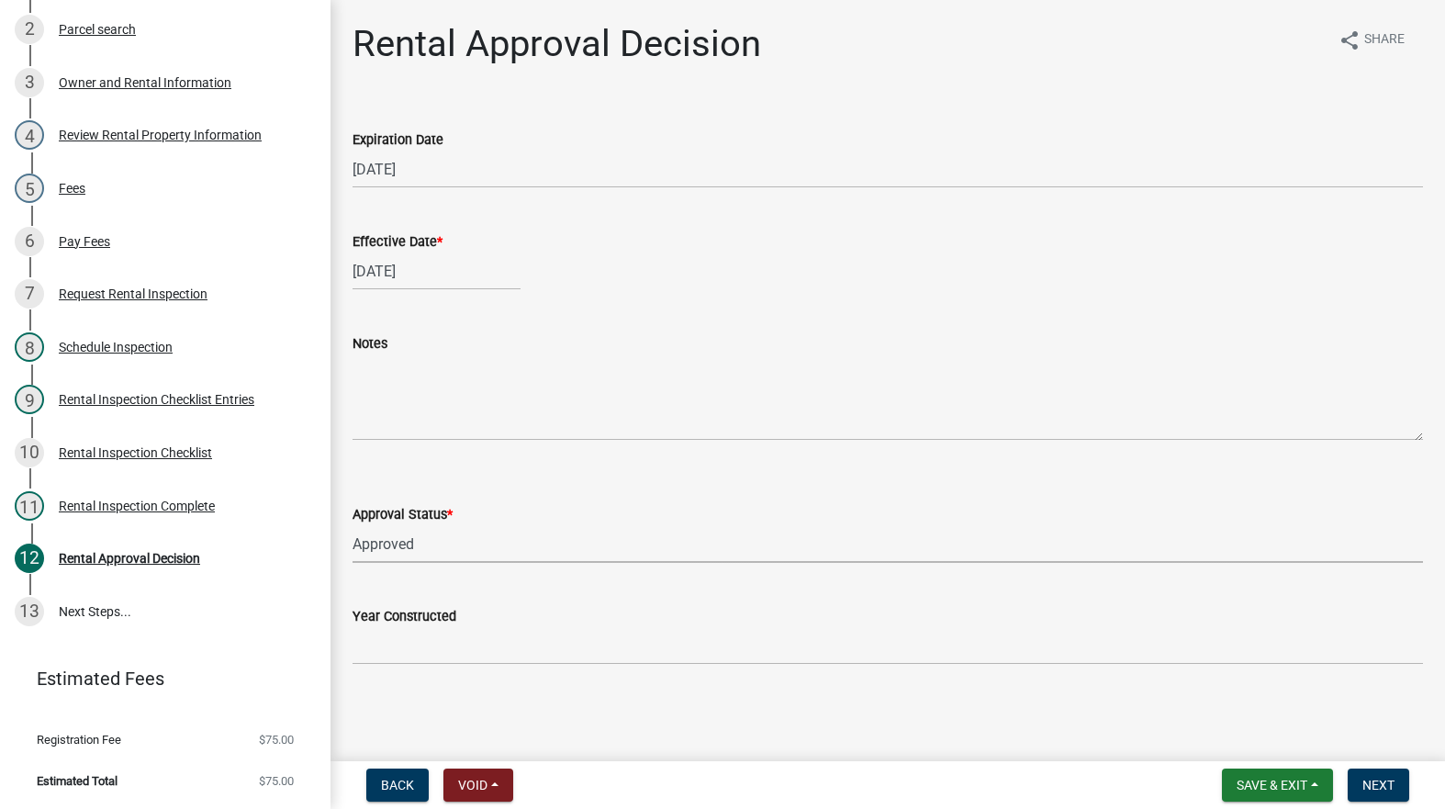
select select "4b86b809-39dd-4c68-9f3d-fdb3e7050482"
click at [1391, 782] on span "Next" at bounding box center [1379, 785] width 32 height 15
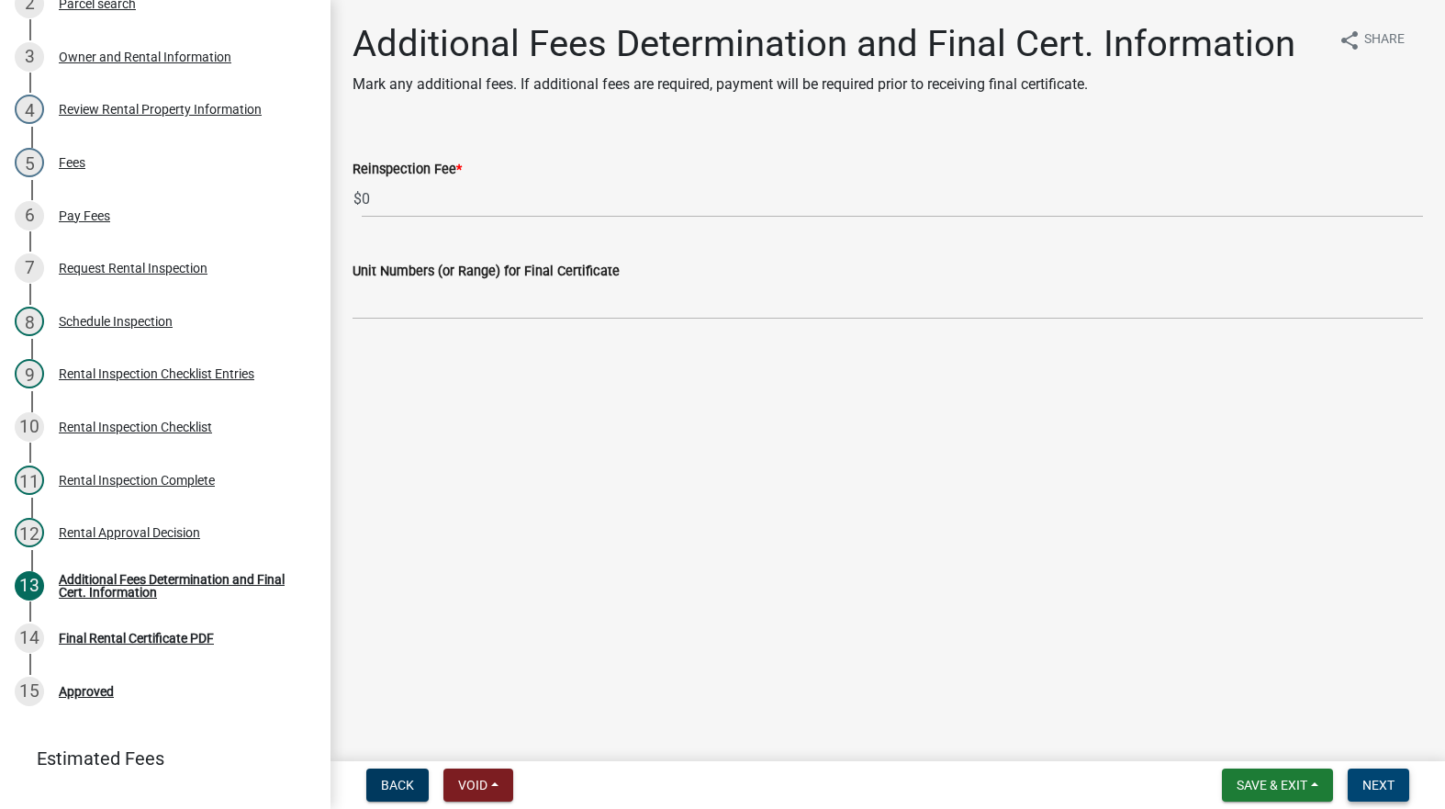
click at [1390, 780] on span "Next" at bounding box center [1379, 785] width 32 height 15
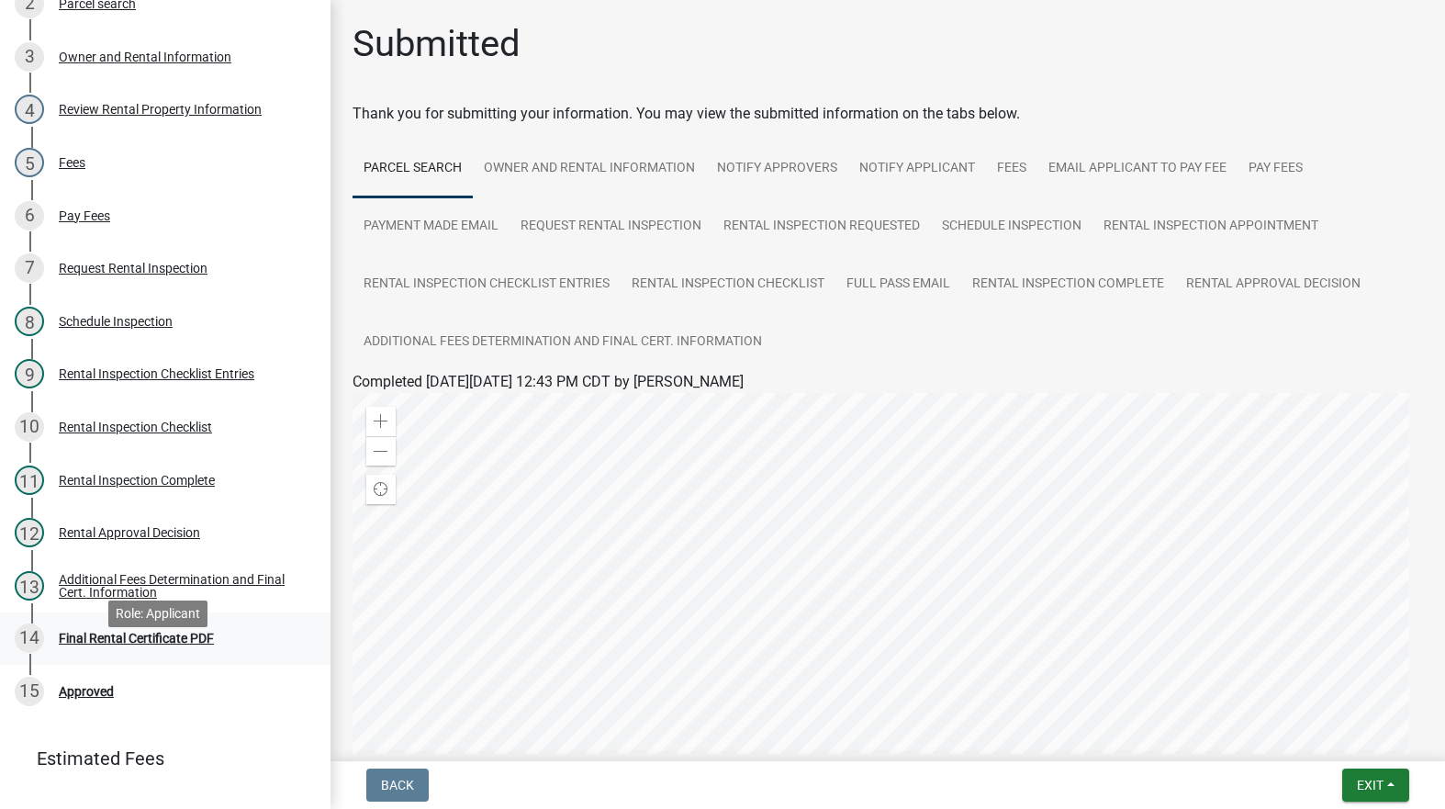
click at [109, 653] on div "14 Final Rental Certificate PDF" at bounding box center [158, 638] width 287 height 29
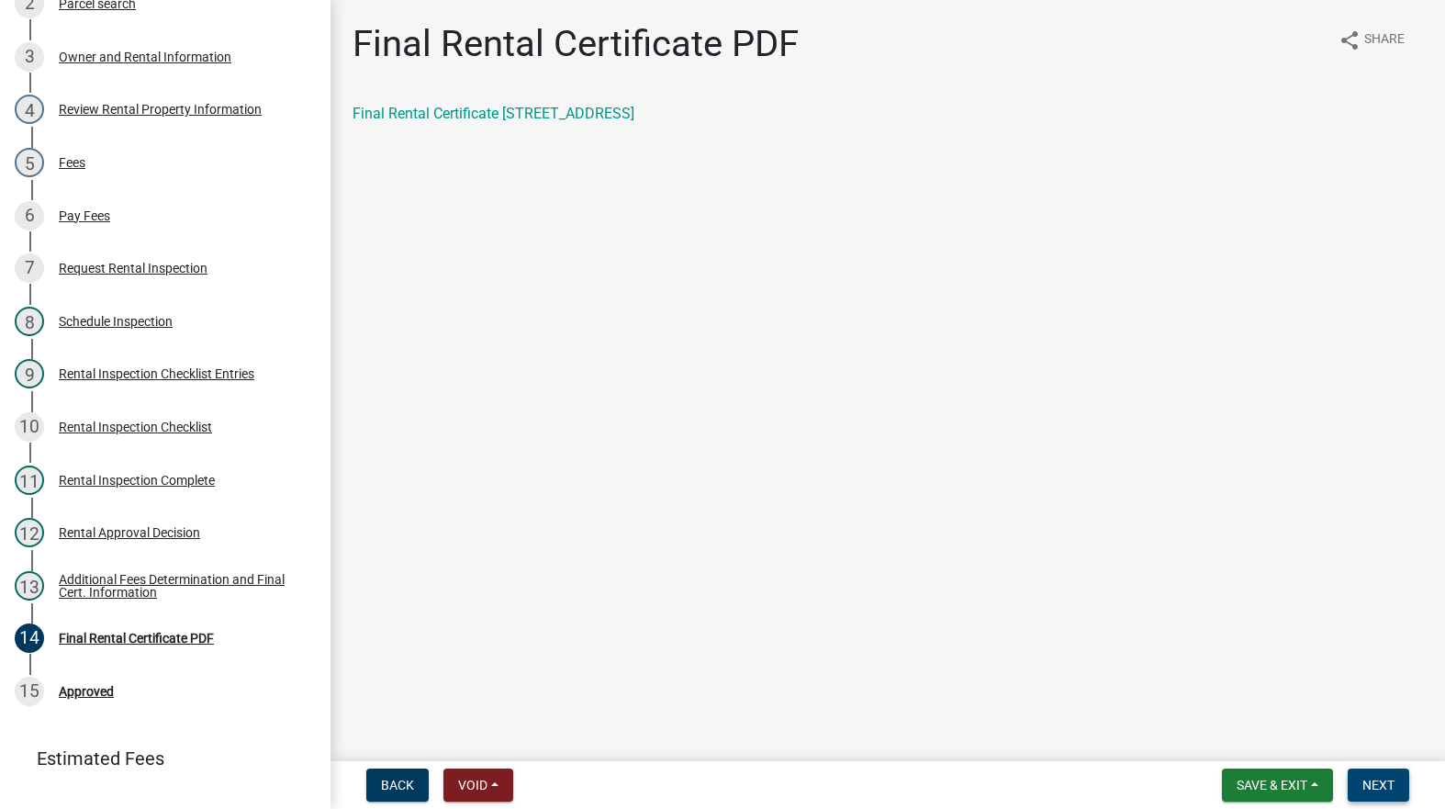
click at [1384, 776] on button "Next" at bounding box center [1379, 785] width 62 height 33
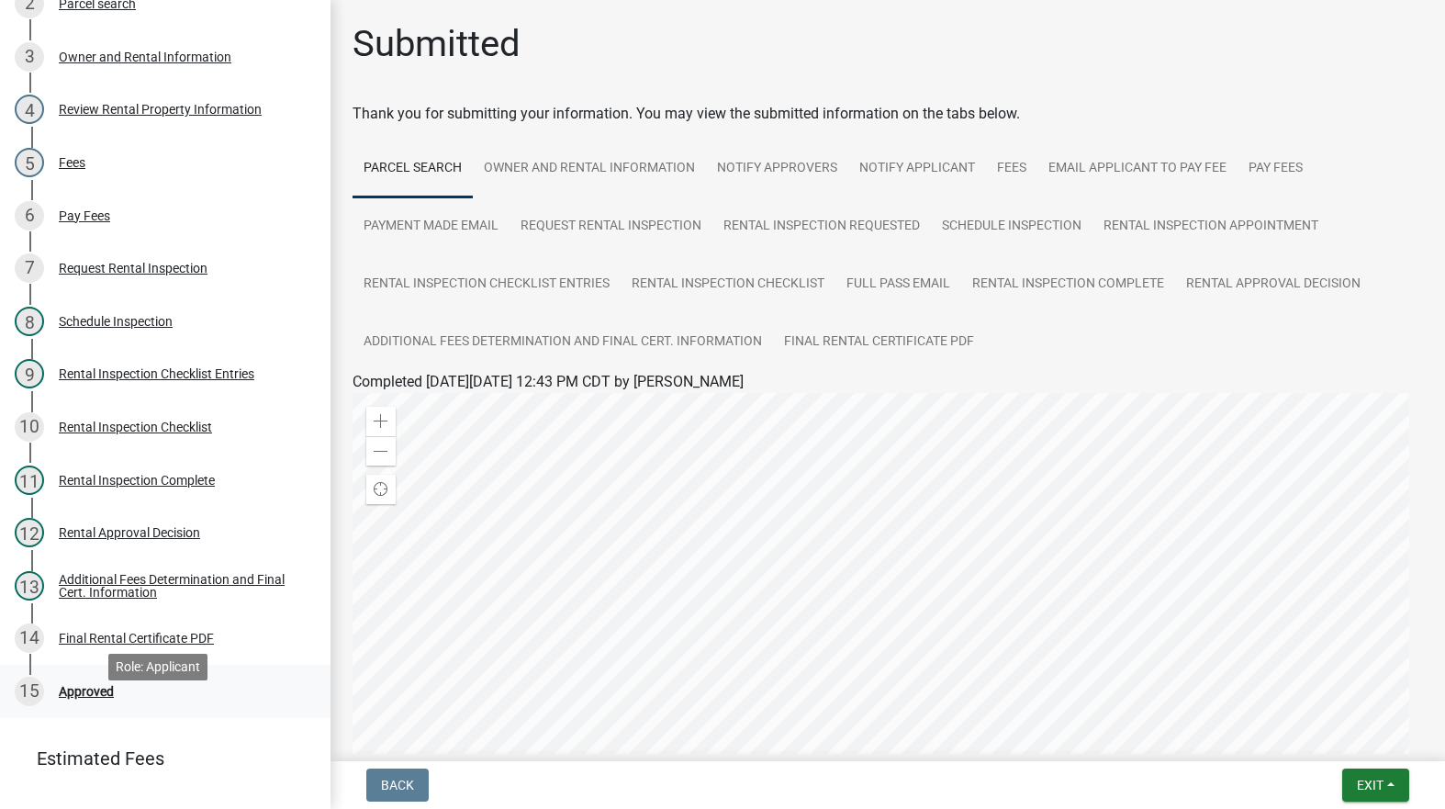
click at [73, 706] on div "15 Approved" at bounding box center [158, 691] width 287 height 29
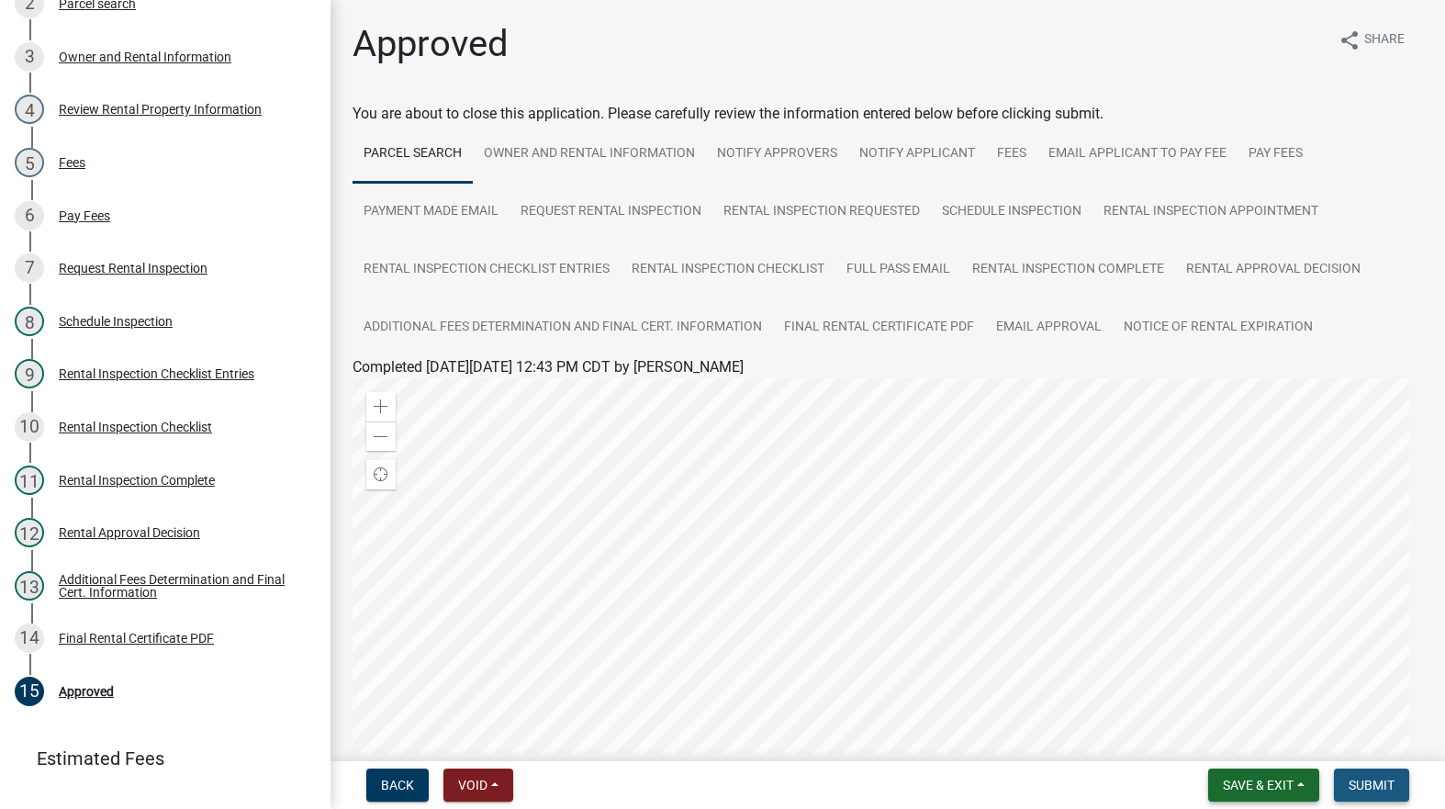
click at [1386, 781] on span "Submit" at bounding box center [1372, 785] width 46 height 15
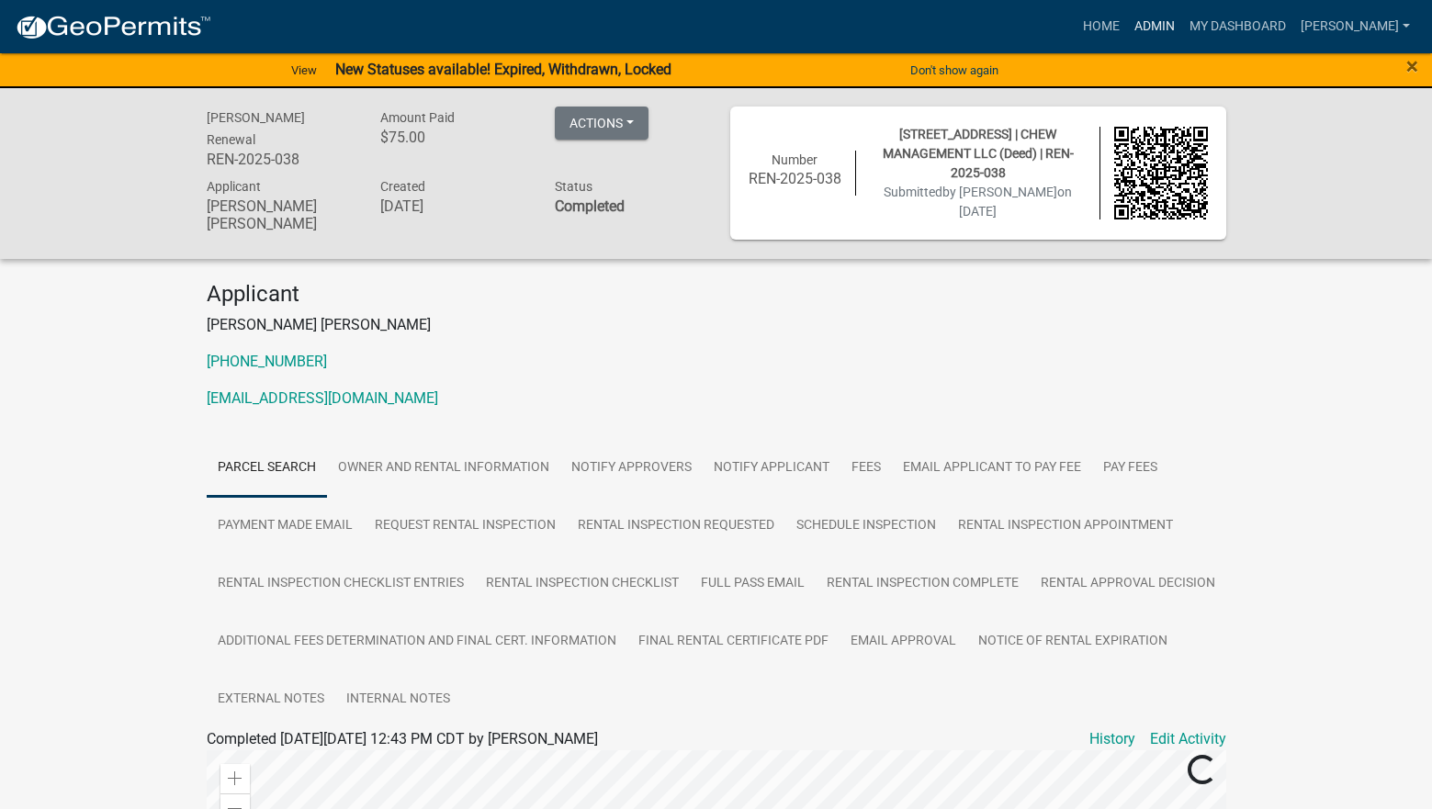
click at [1182, 21] on link "Admin" at bounding box center [1154, 26] width 55 height 35
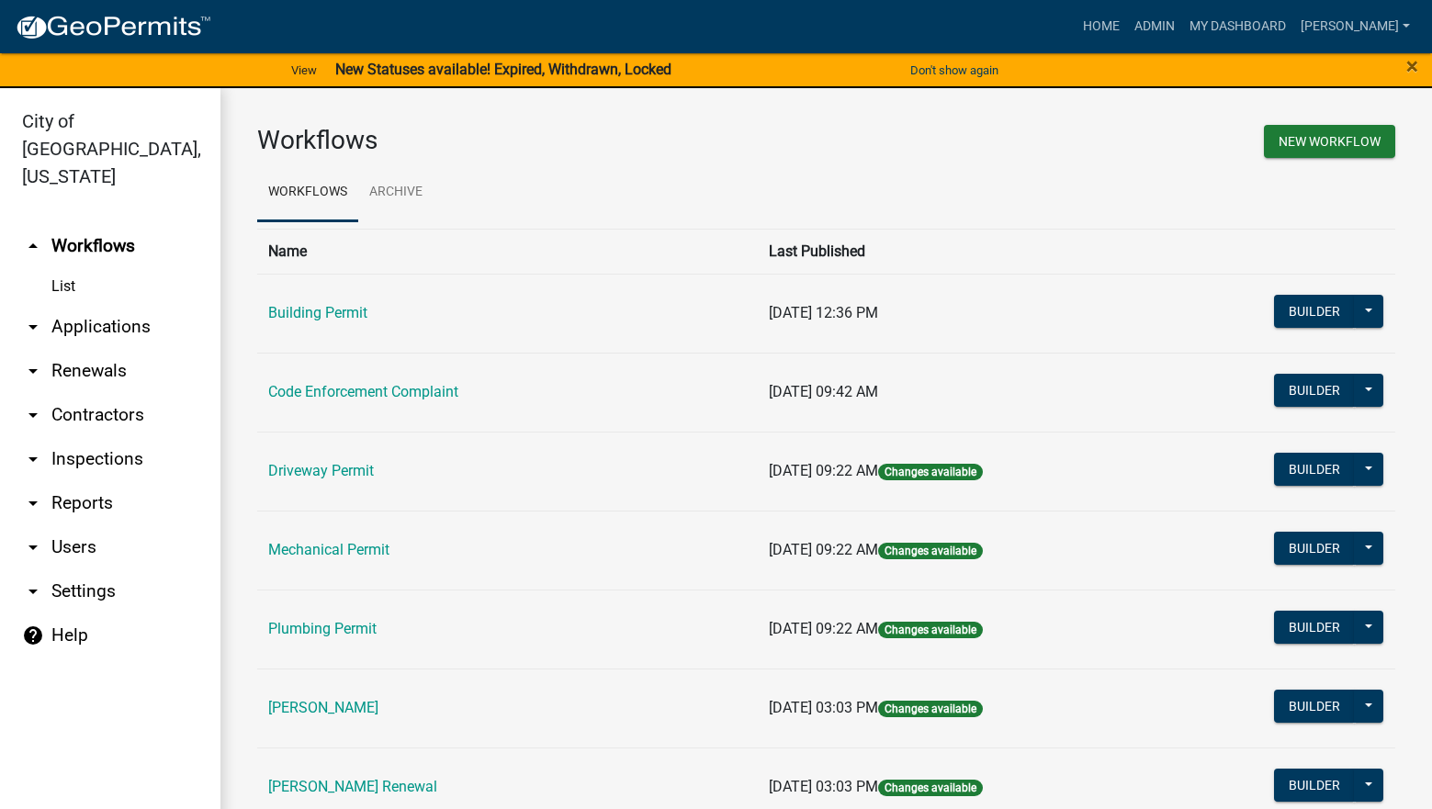
click at [354, 390] on link "Code Enforcement Complaint" at bounding box center [363, 391] width 190 height 17
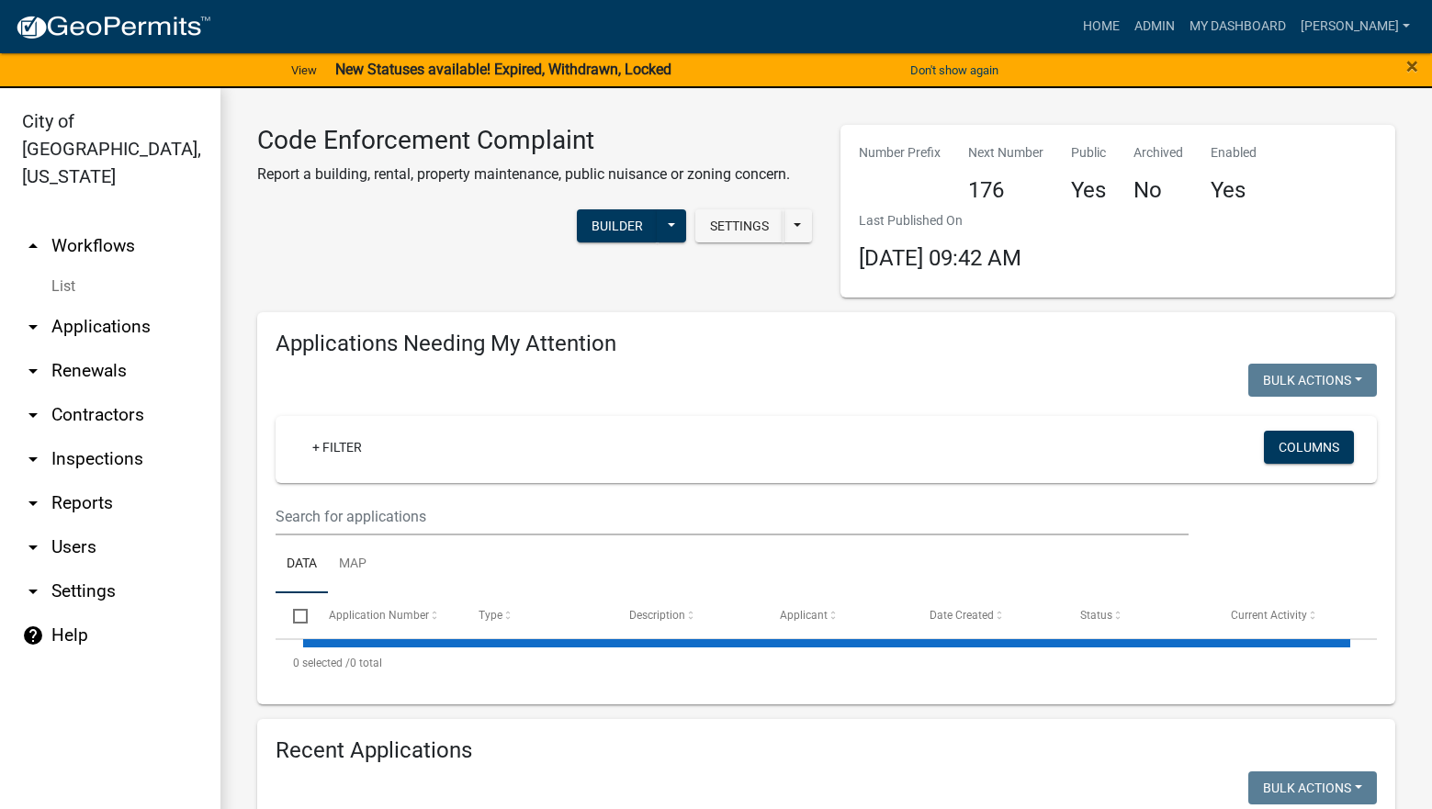
select select "3: 100"
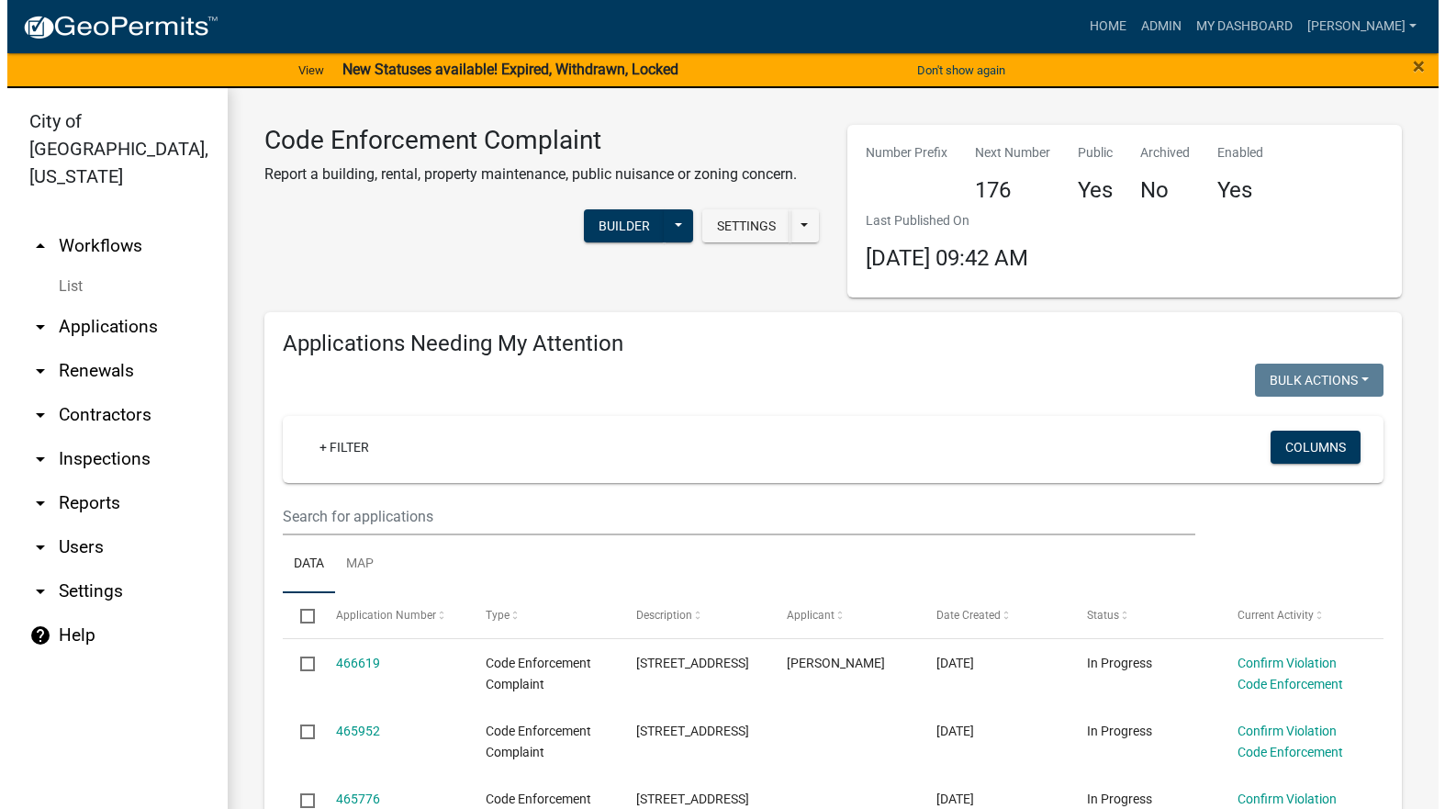
scroll to position [276, 0]
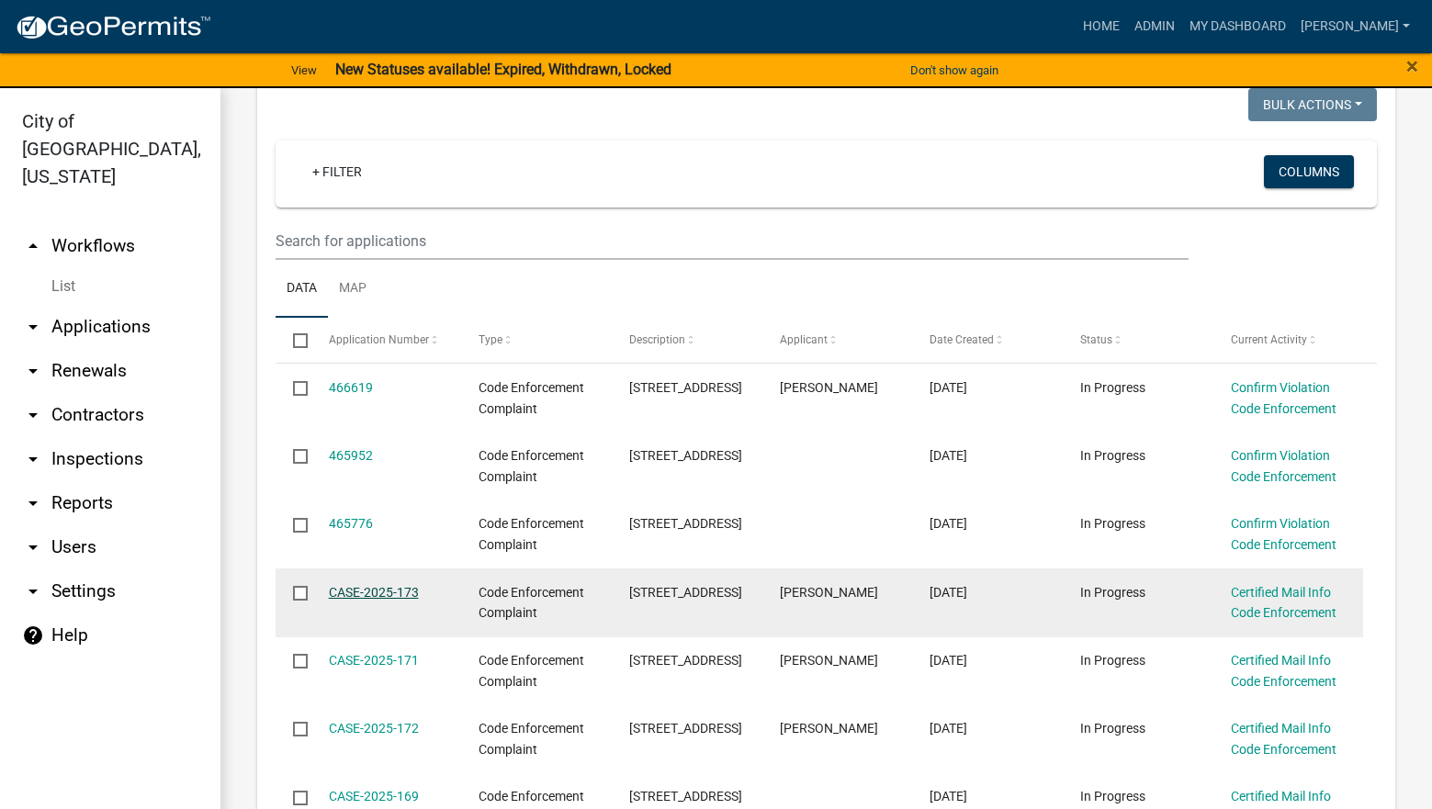
click at [391, 595] on link "CASE-2025-173" at bounding box center [374, 592] width 90 height 15
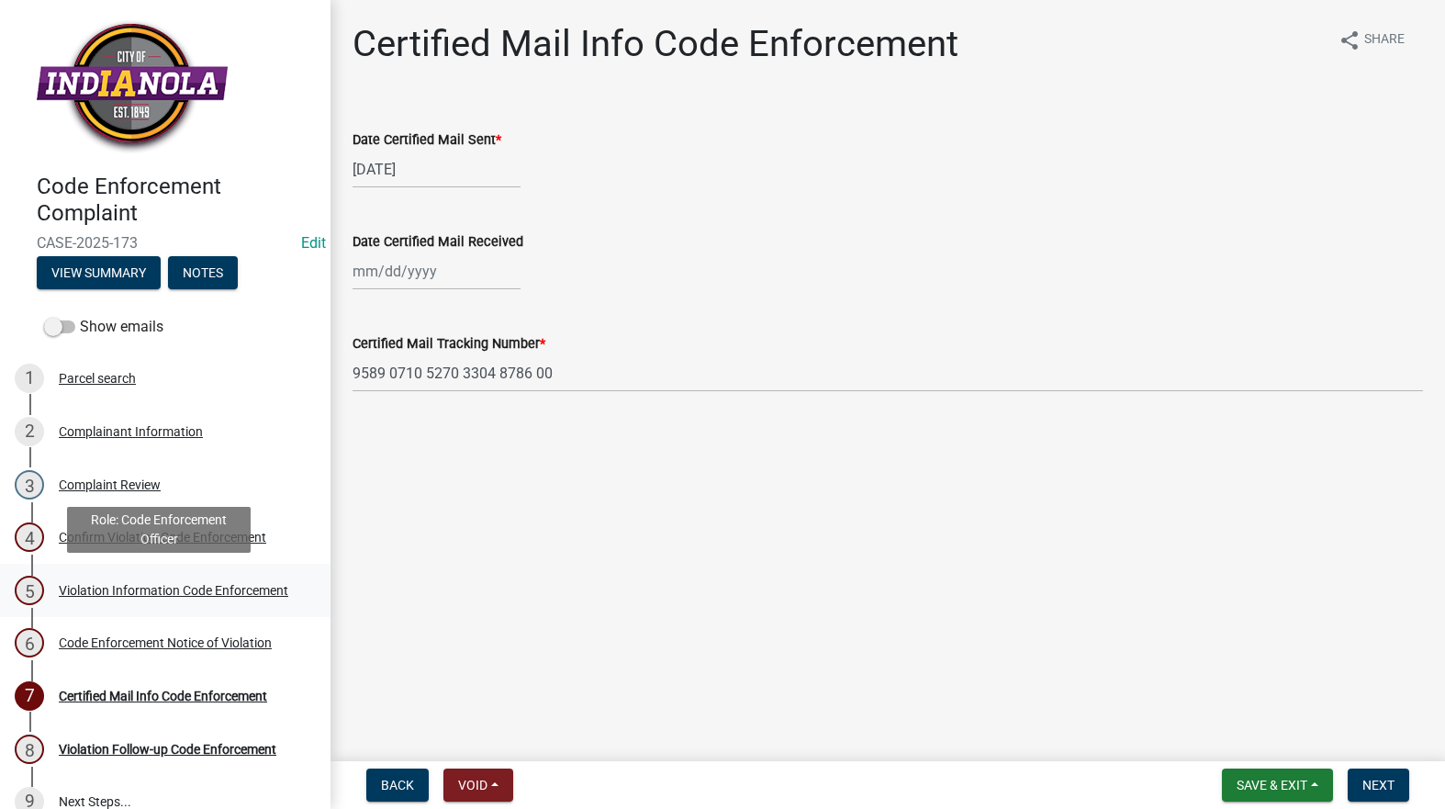
click at [141, 574] on link "5 Violation Information Code Enforcement" at bounding box center [165, 590] width 331 height 53
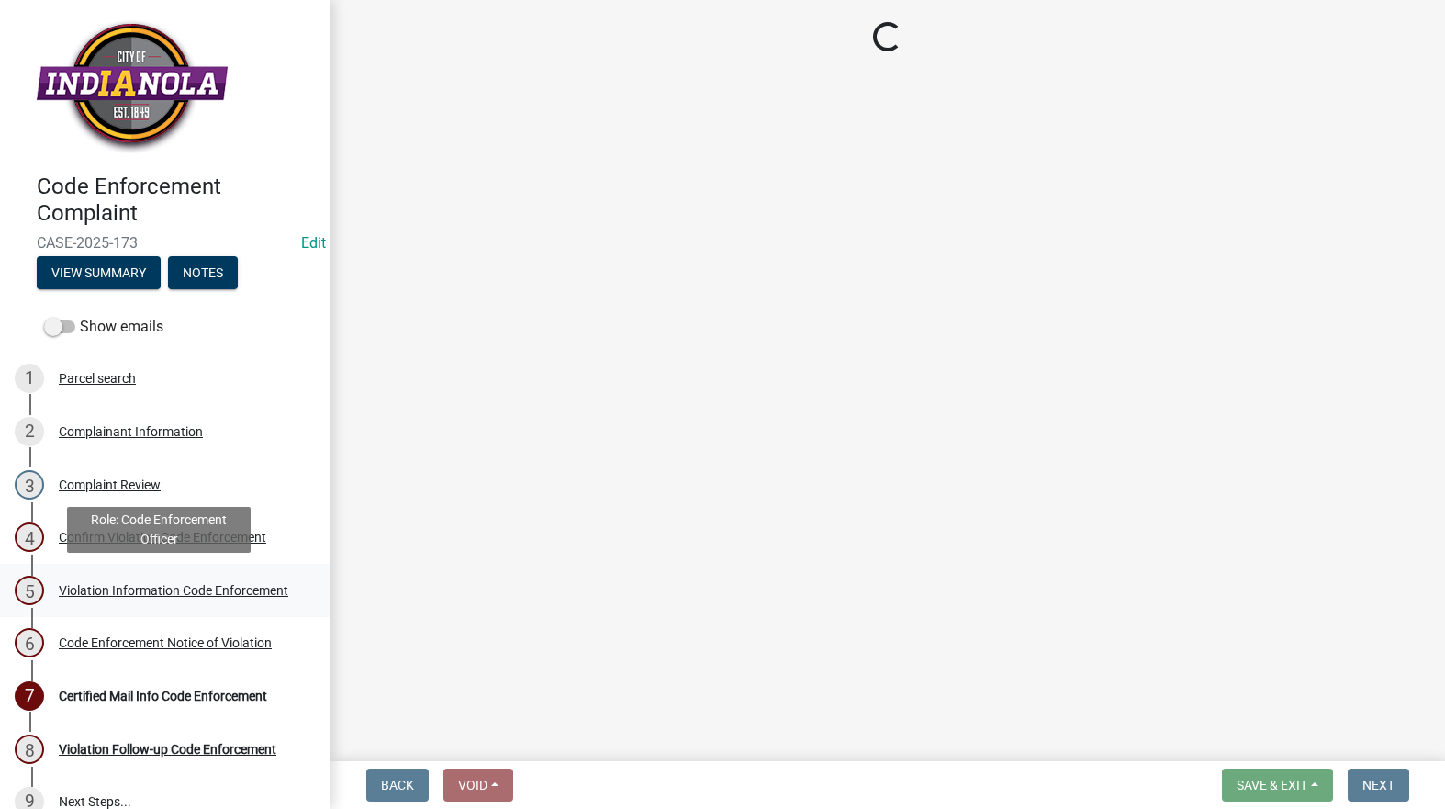
select select "634d5426-b8b3-48ee-aa1e-d523f7499186"
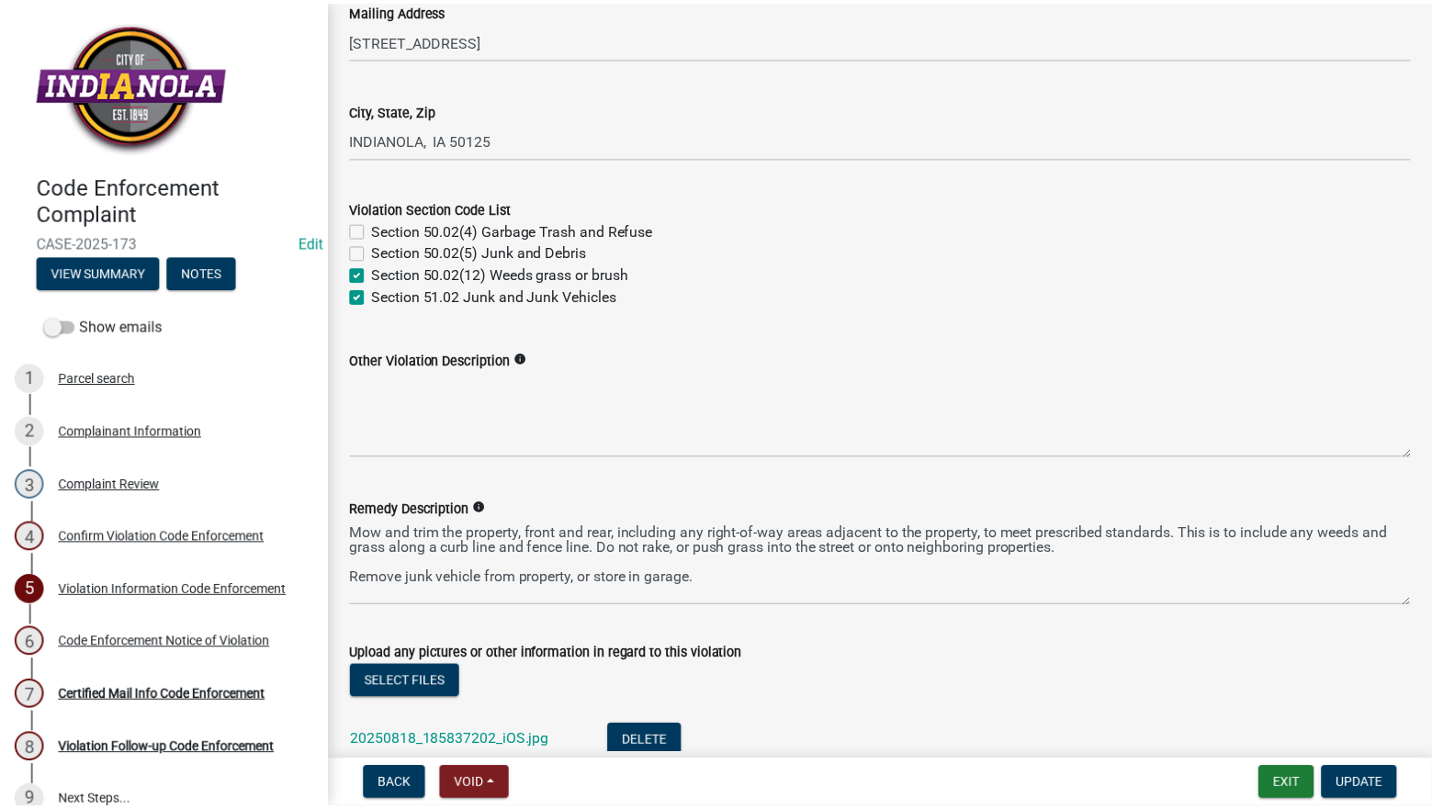
scroll to position [643, 0]
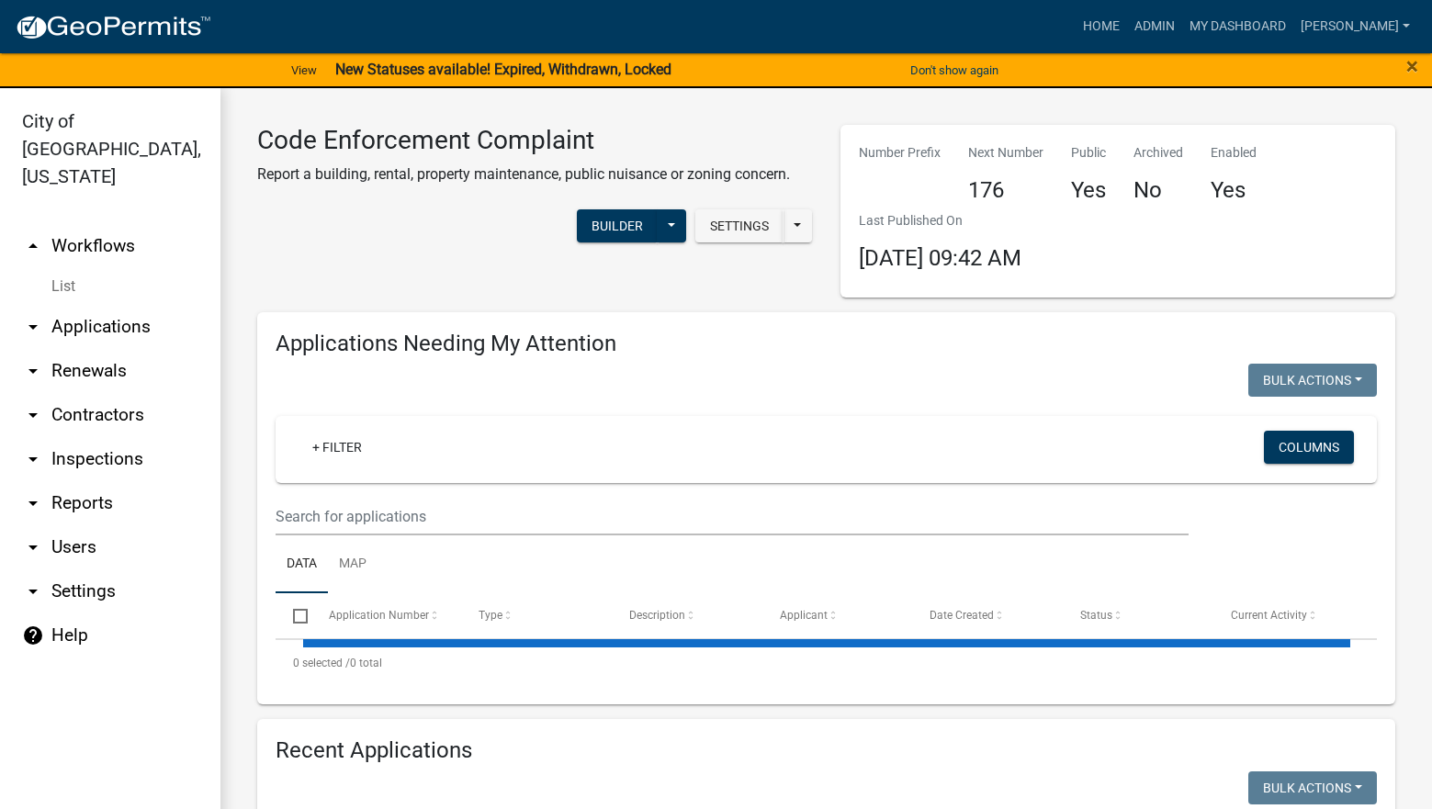
select select "3: 100"
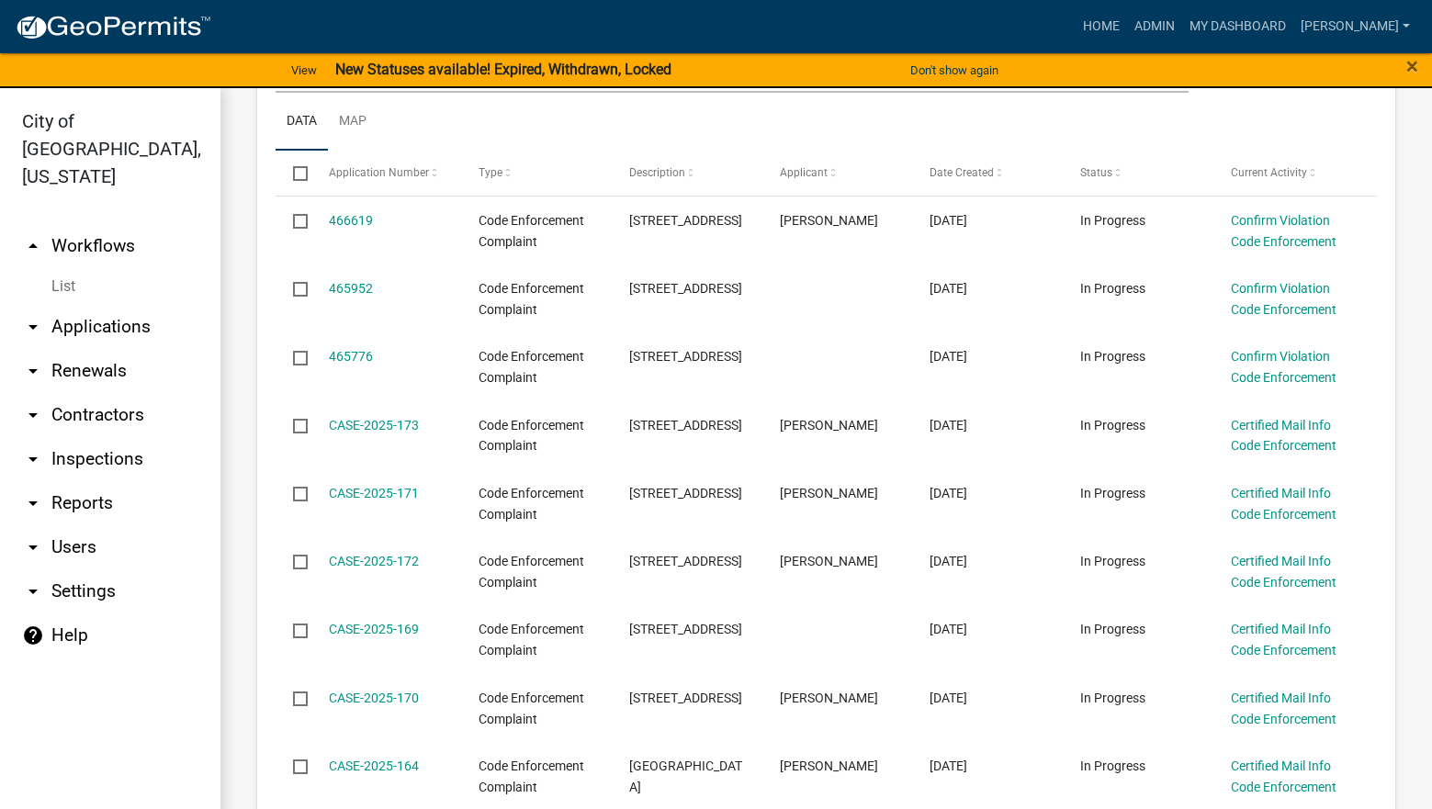
scroll to position [551, 0]
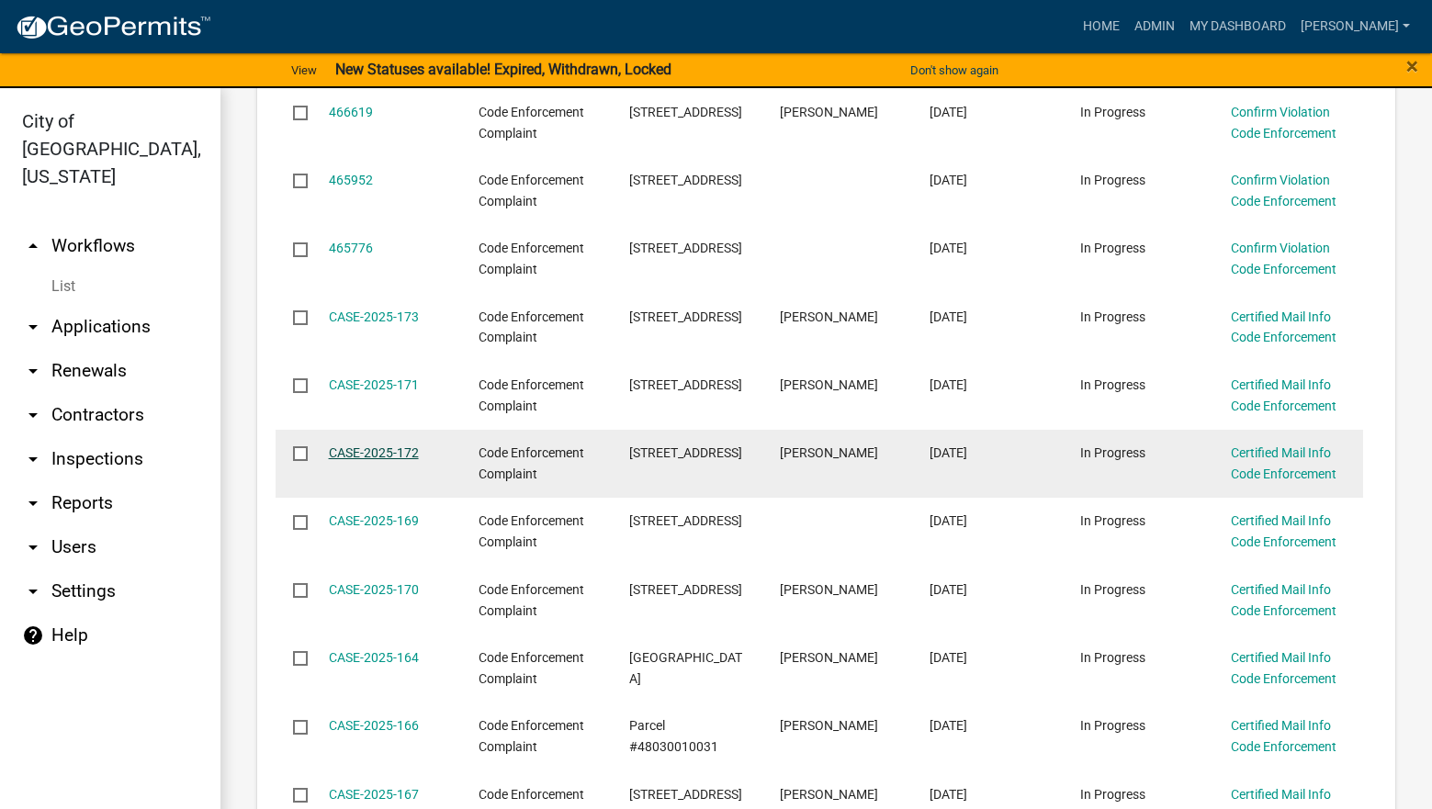
click at [404, 455] on link "CASE-2025-172" at bounding box center [374, 452] width 90 height 15
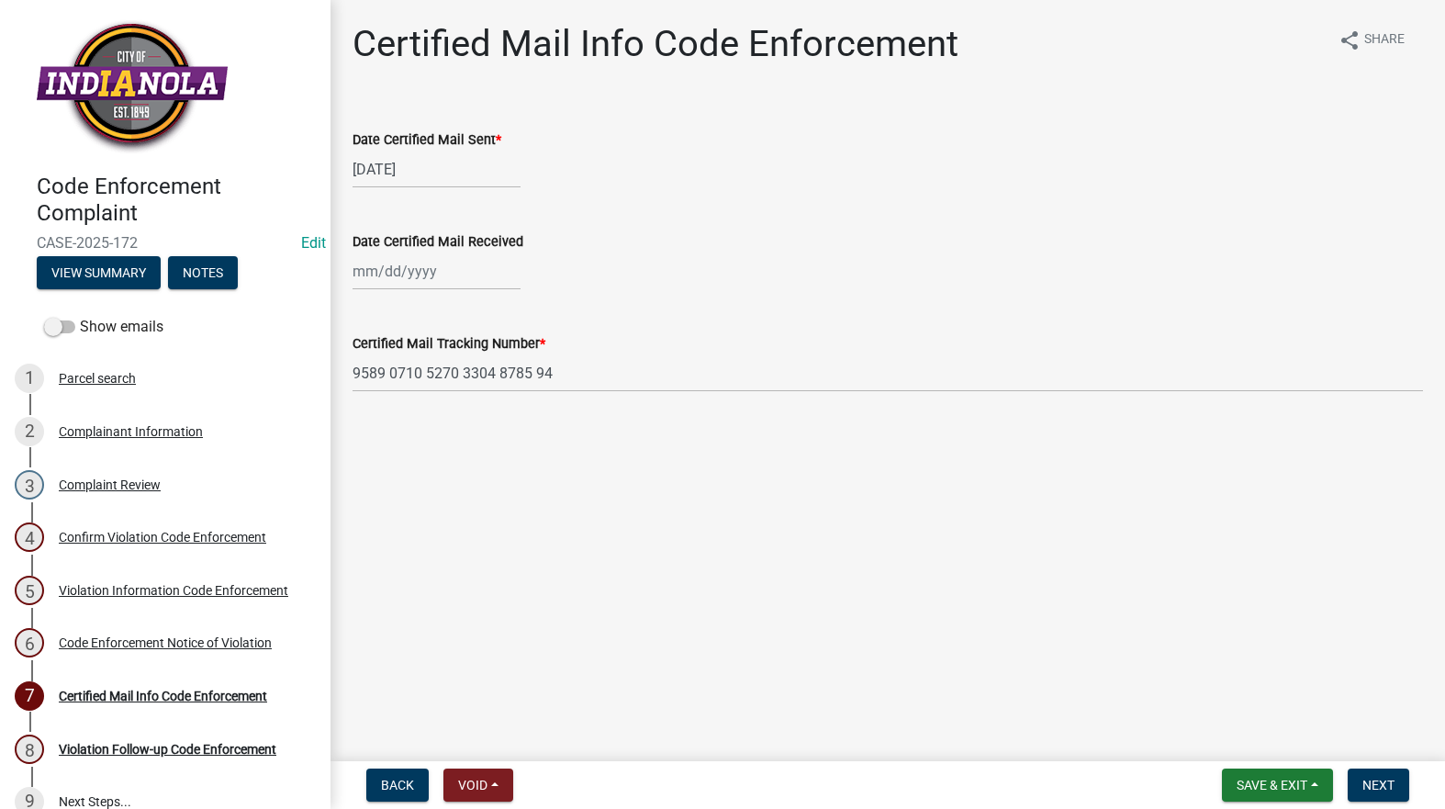
click at [117, 546] on div "4 Confirm Violation Code Enforcement" at bounding box center [158, 537] width 287 height 29
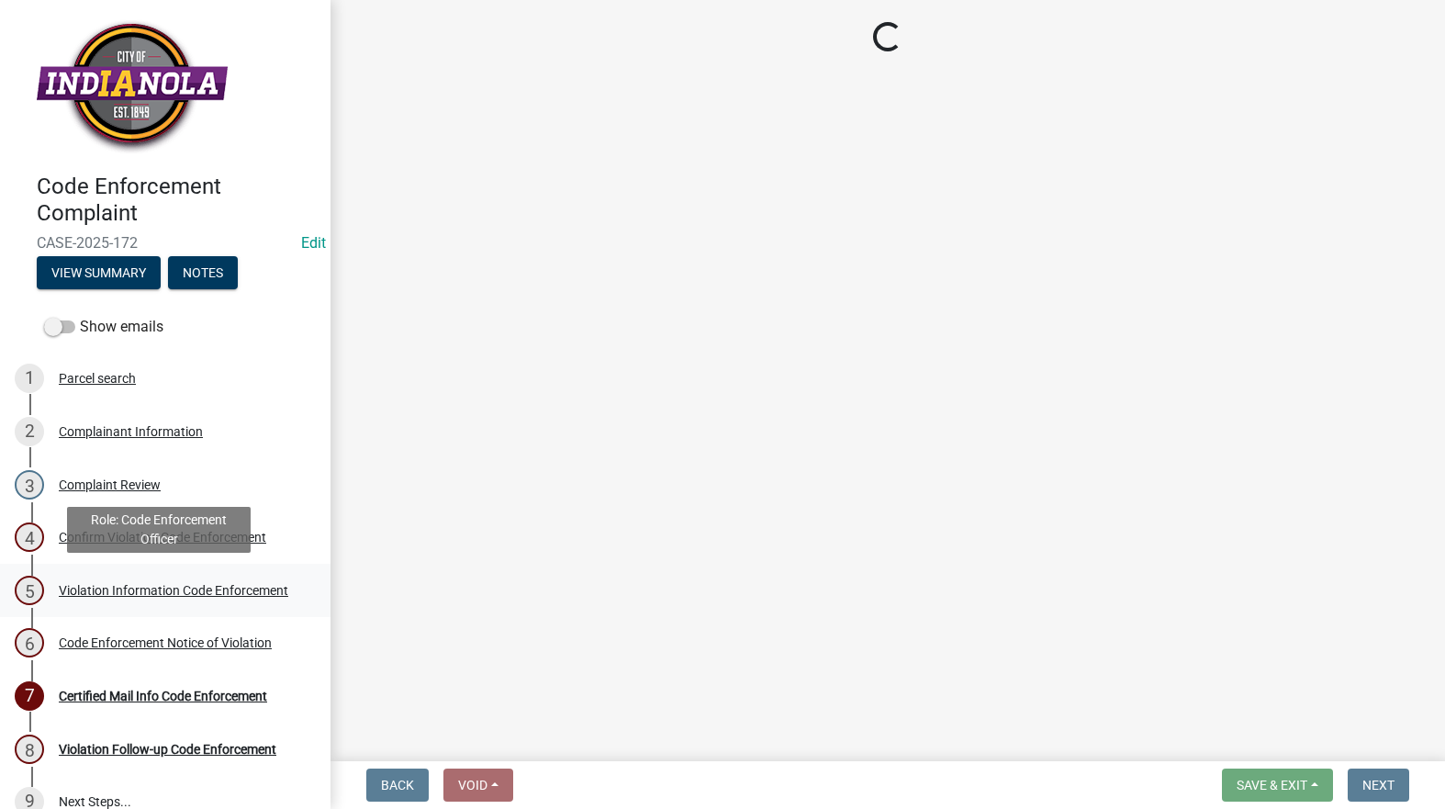
click at [111, 604] on div "5 Violation Information Code Enforcement" at bounding box center [158, 590] width 287 height 29
select select "634d5426-b8b3-48ee-aa1e-d523f7499186"
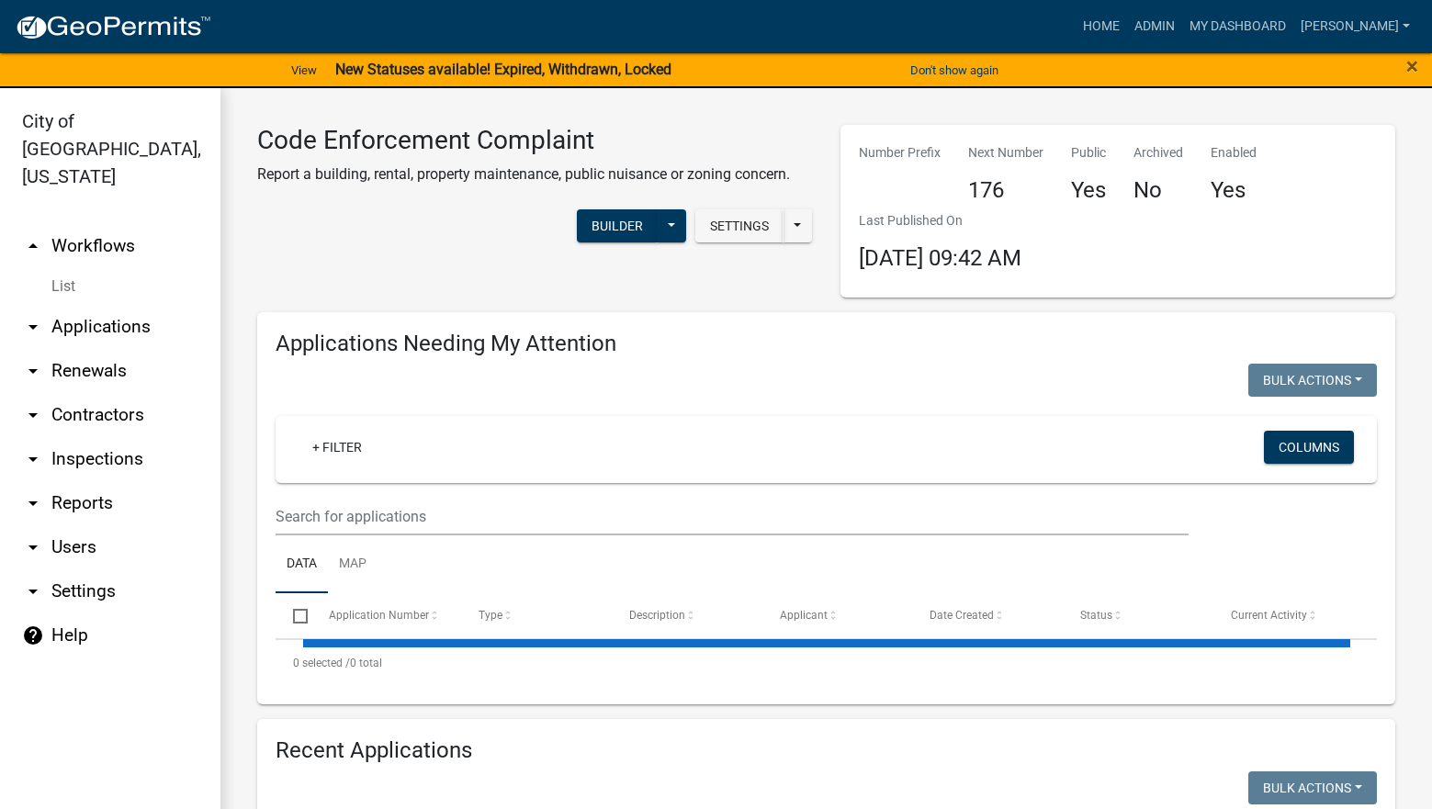
select select "3: 100"
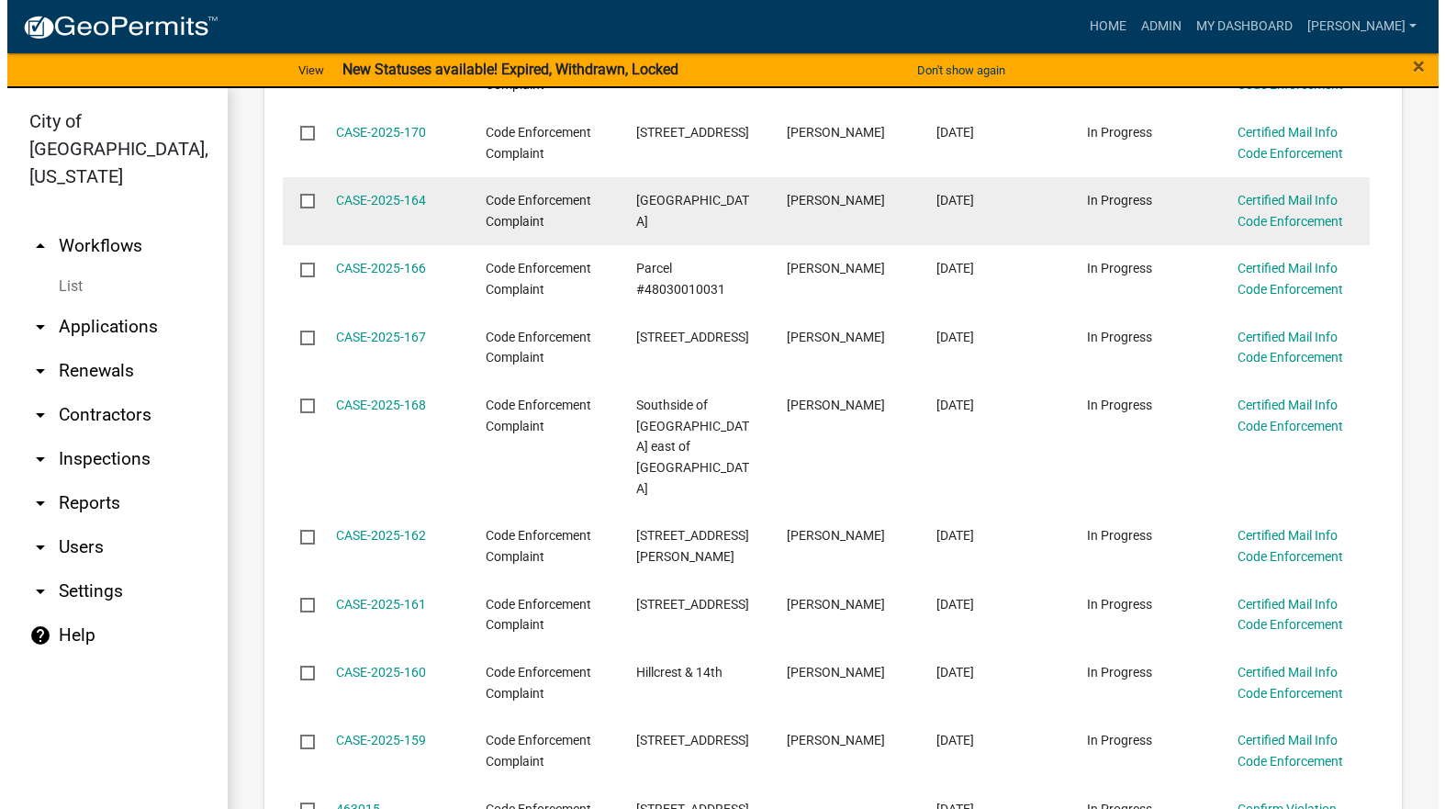
scroll to position [1010, 0]
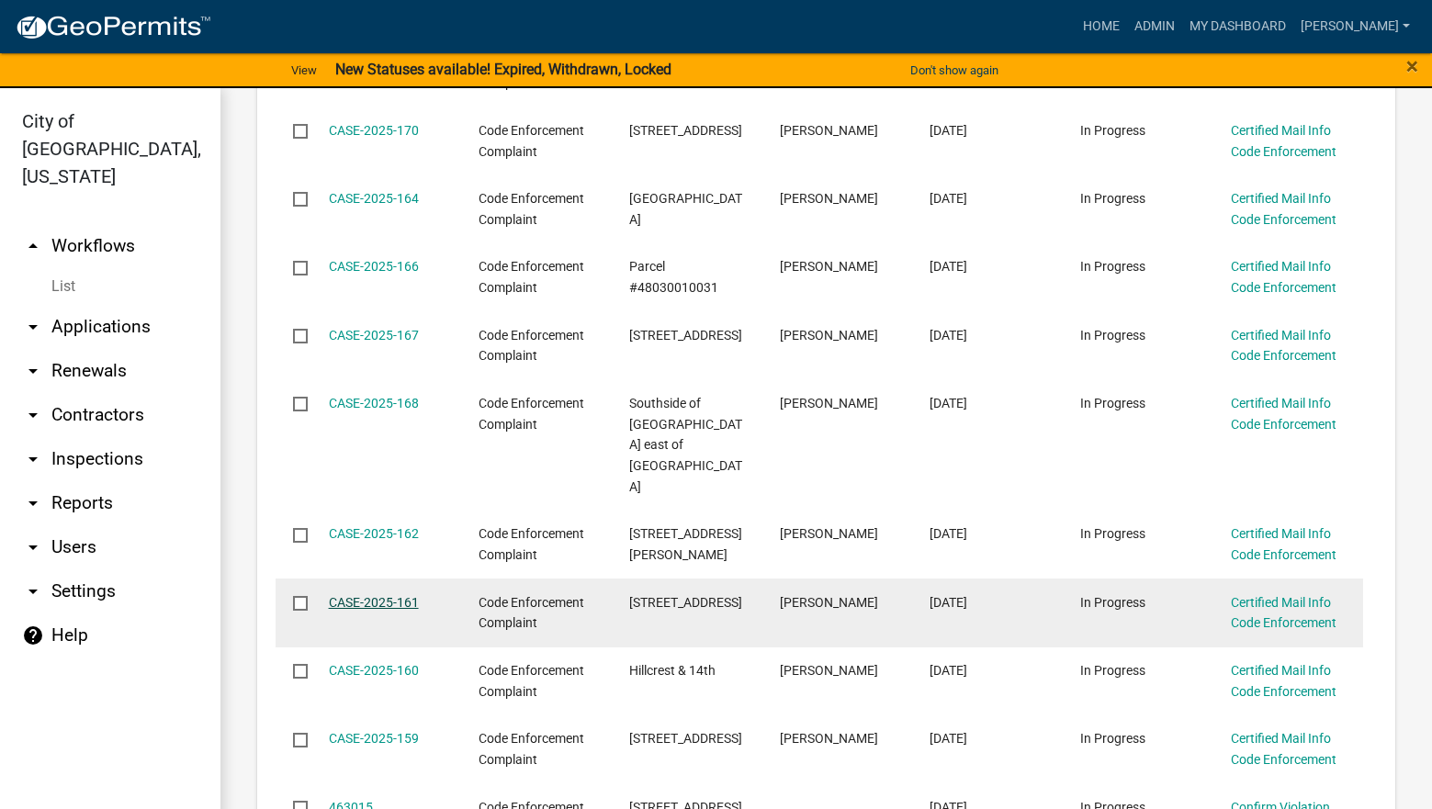
click at [387, 595] on link "CASE-2025-161" at bounding box center [374, 602] width 90 height 15
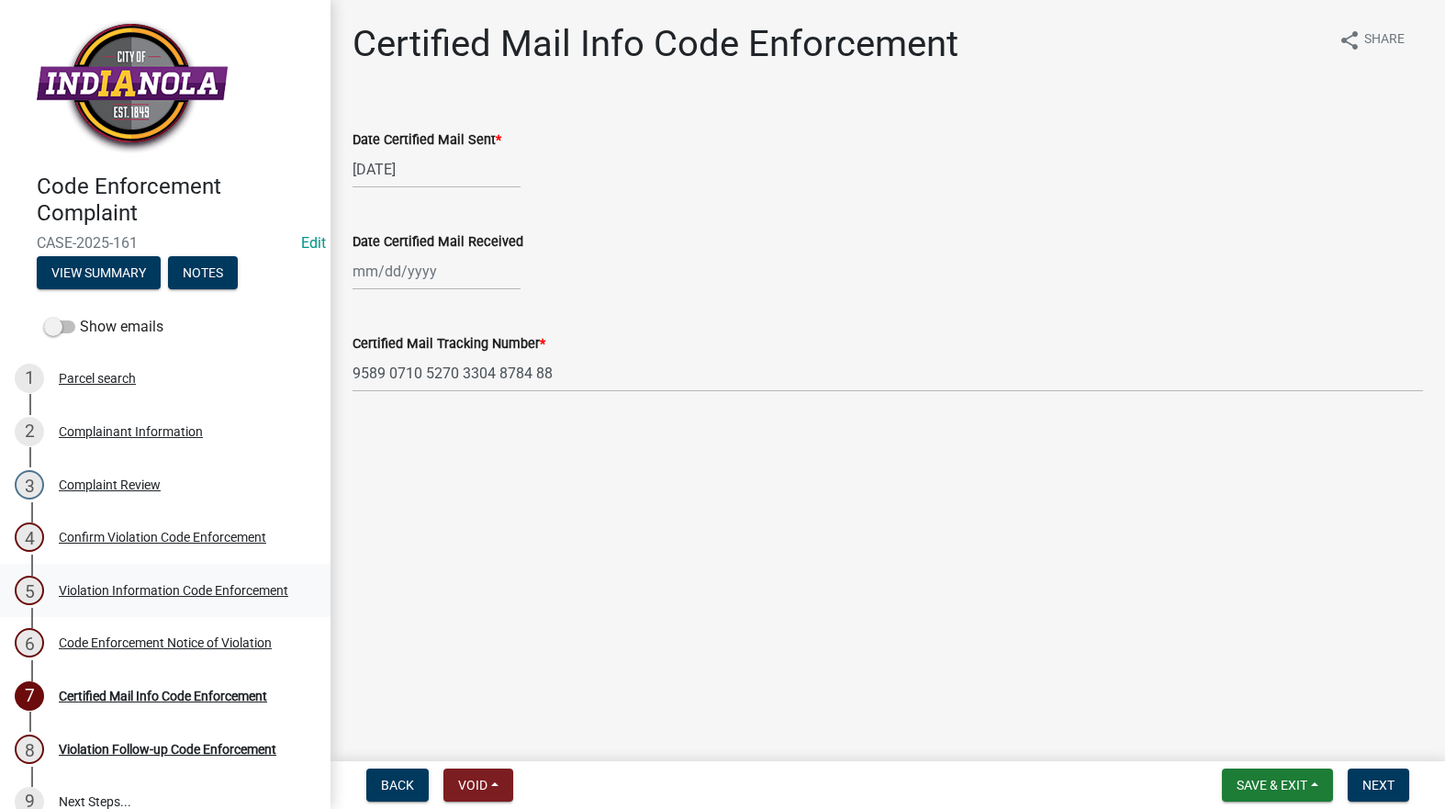
click at [84, 585] on div "Violation Information Code Enforcement" at bounding box center [174, 590] width 230 height 13
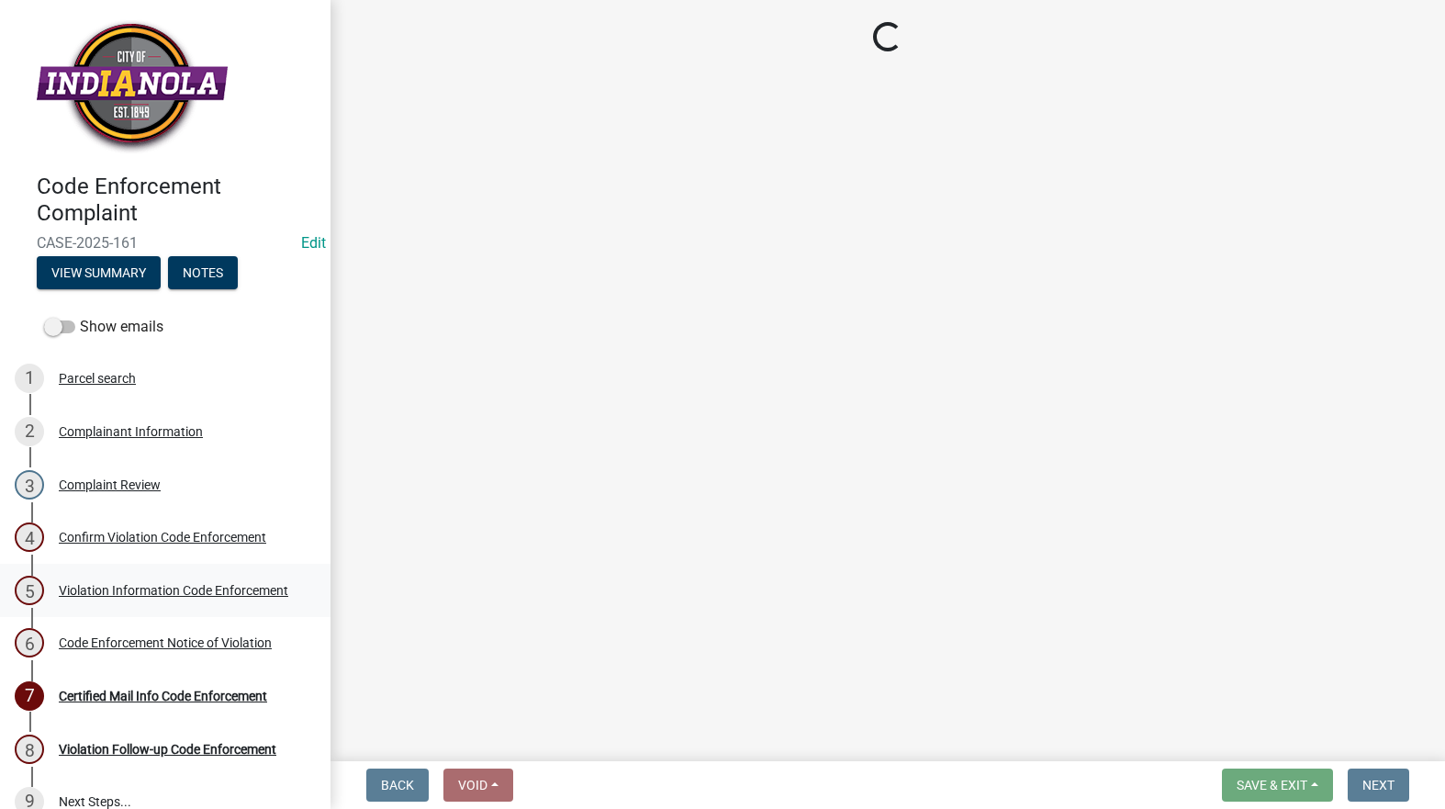
select select "634d5426-b8b3-48ee-aa1e-d523f7499186"
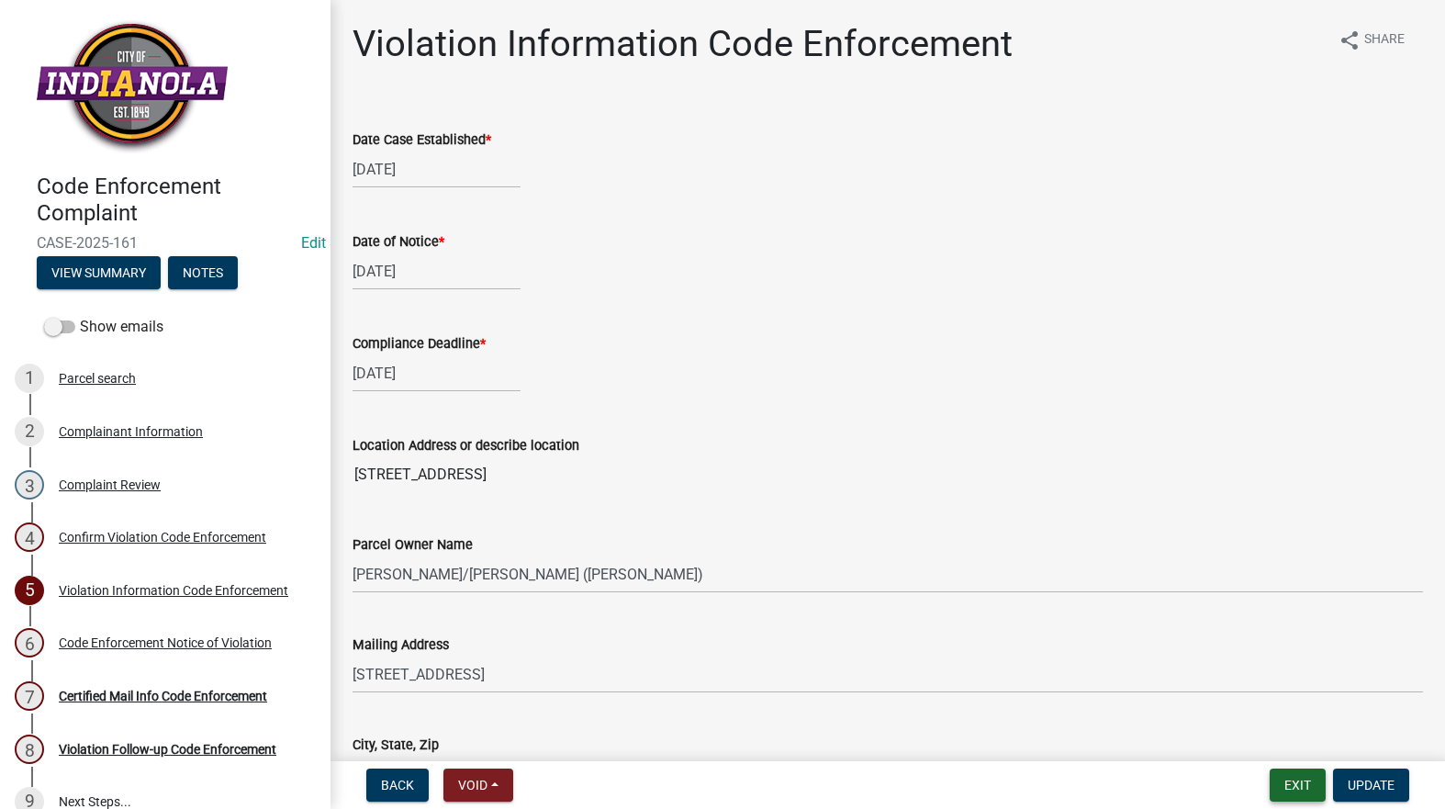
click at [1281, 776] on button "Exit" at bounding box center [1298, 785] width 56 height 33
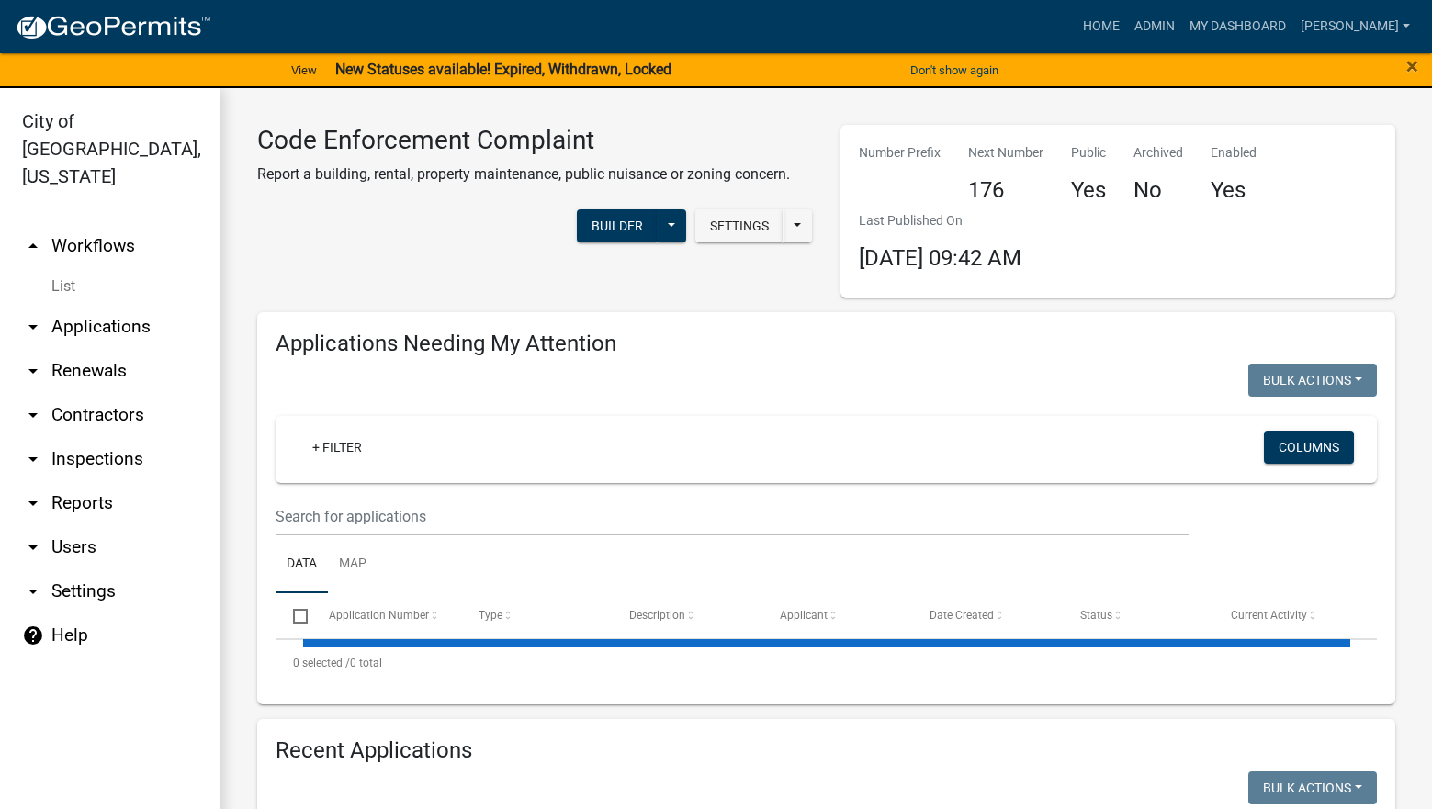
select select "3: 100"
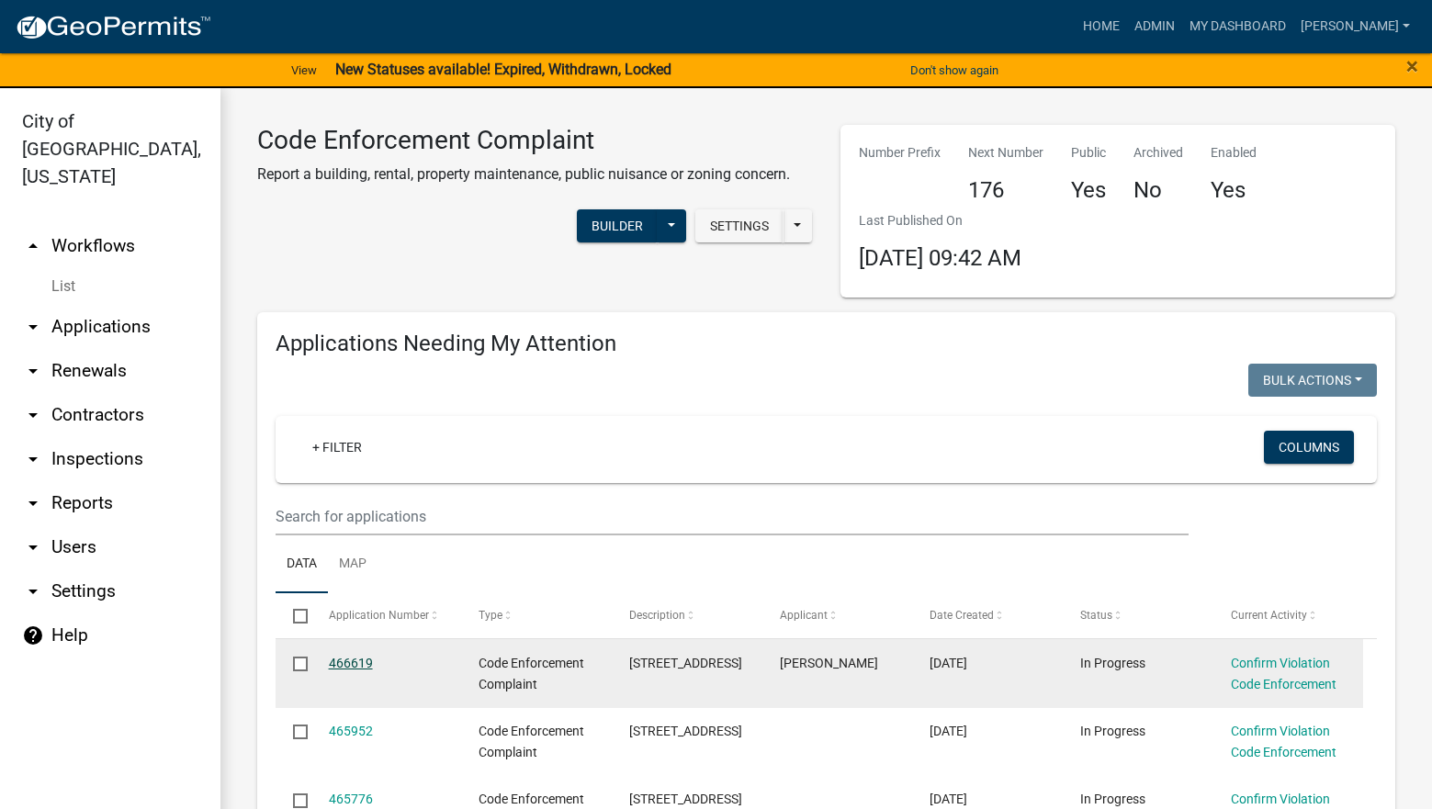
click at [342, 660] on link "466619" at bounding box center [351, 663] width 44 height 15
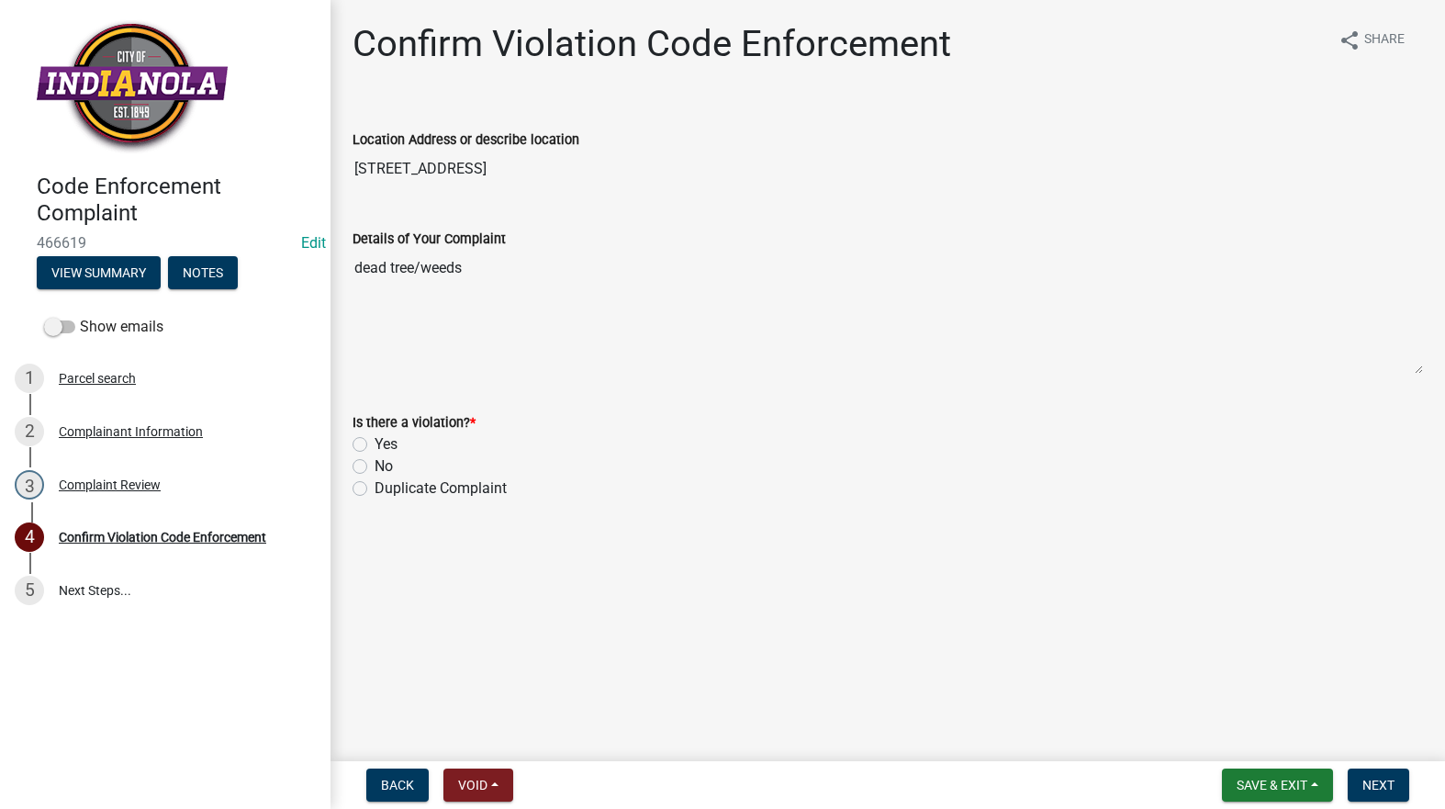
click at [375, 442] on label "Yes" at bounding box center [386, 444] width 23 height 22
click at [375, 442] on input "Yes" at bounding box center [381, 439] width 12 height 12
radio input "true"
click at [1388, 780] on span "Next" at bounding box center [1379, 785] width 32 height 15
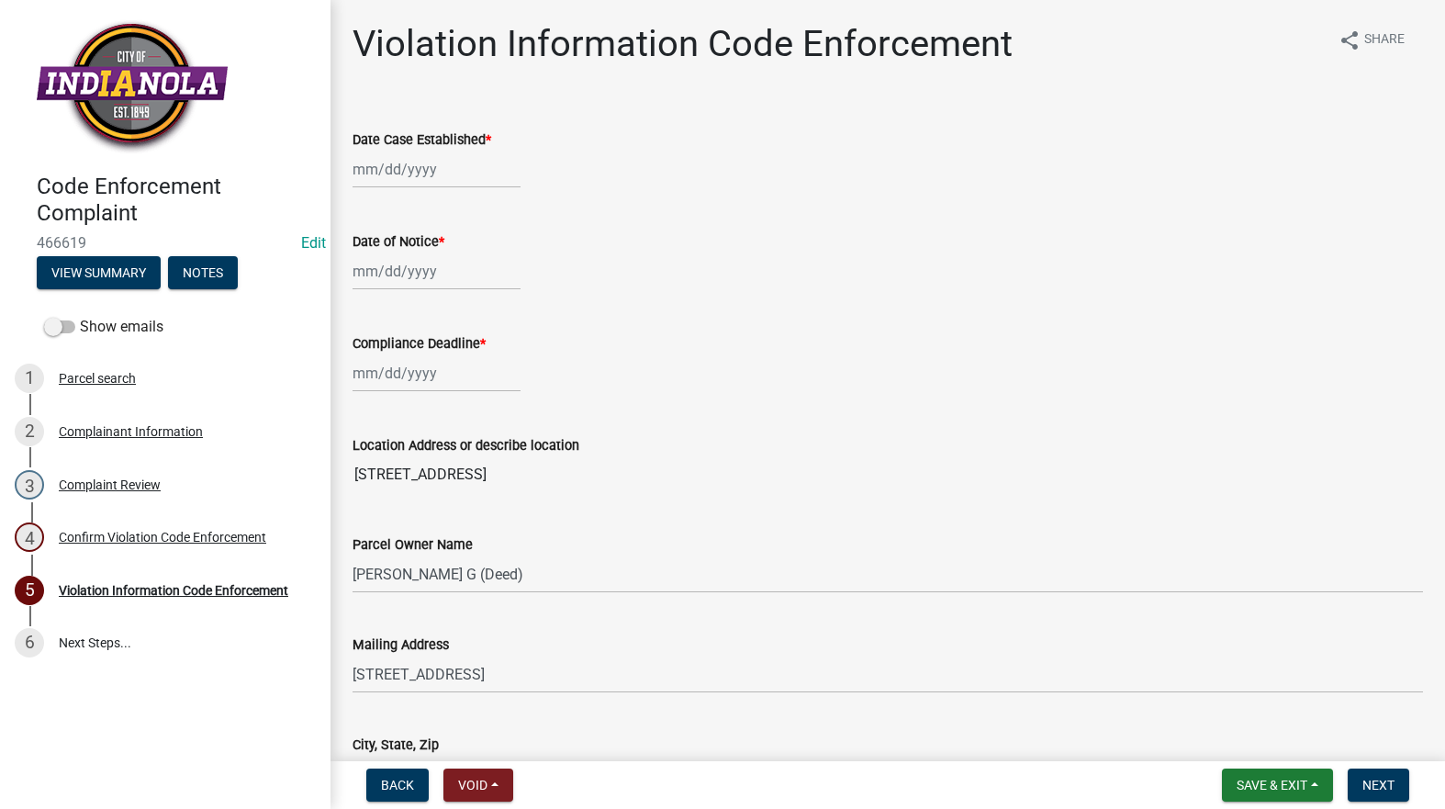
click at [401, 161] on div at bounding box center [437, 170] width 168 height 38
select select "8"
select select "2025"
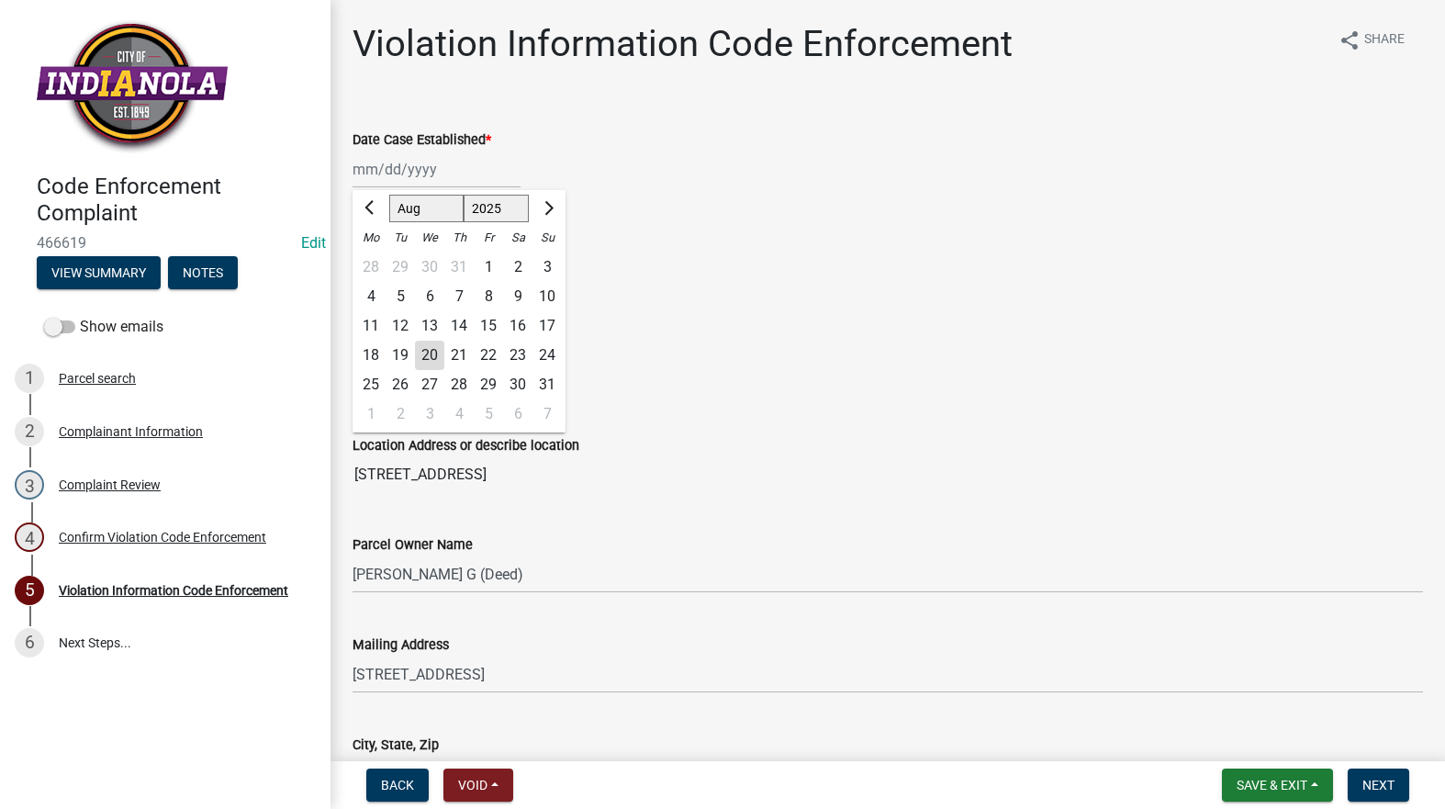
click at [424, 355] on div "20" at bounding box center [429, 355] width 29 height 29
type input "[DATE]"
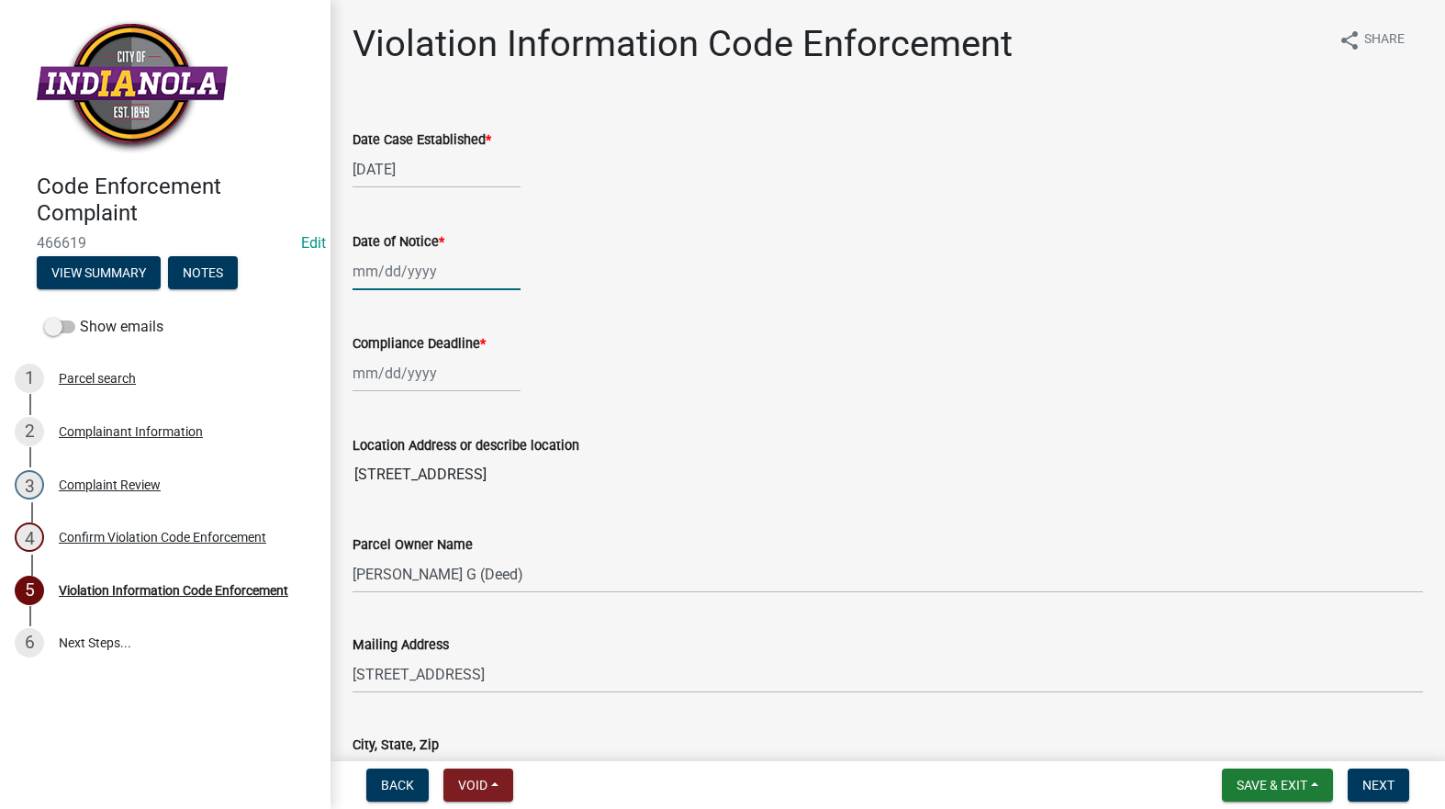
click at [422, 277] on div at bounding box center [437, 272] width 168 height 38
select select "8"
select select "2025"
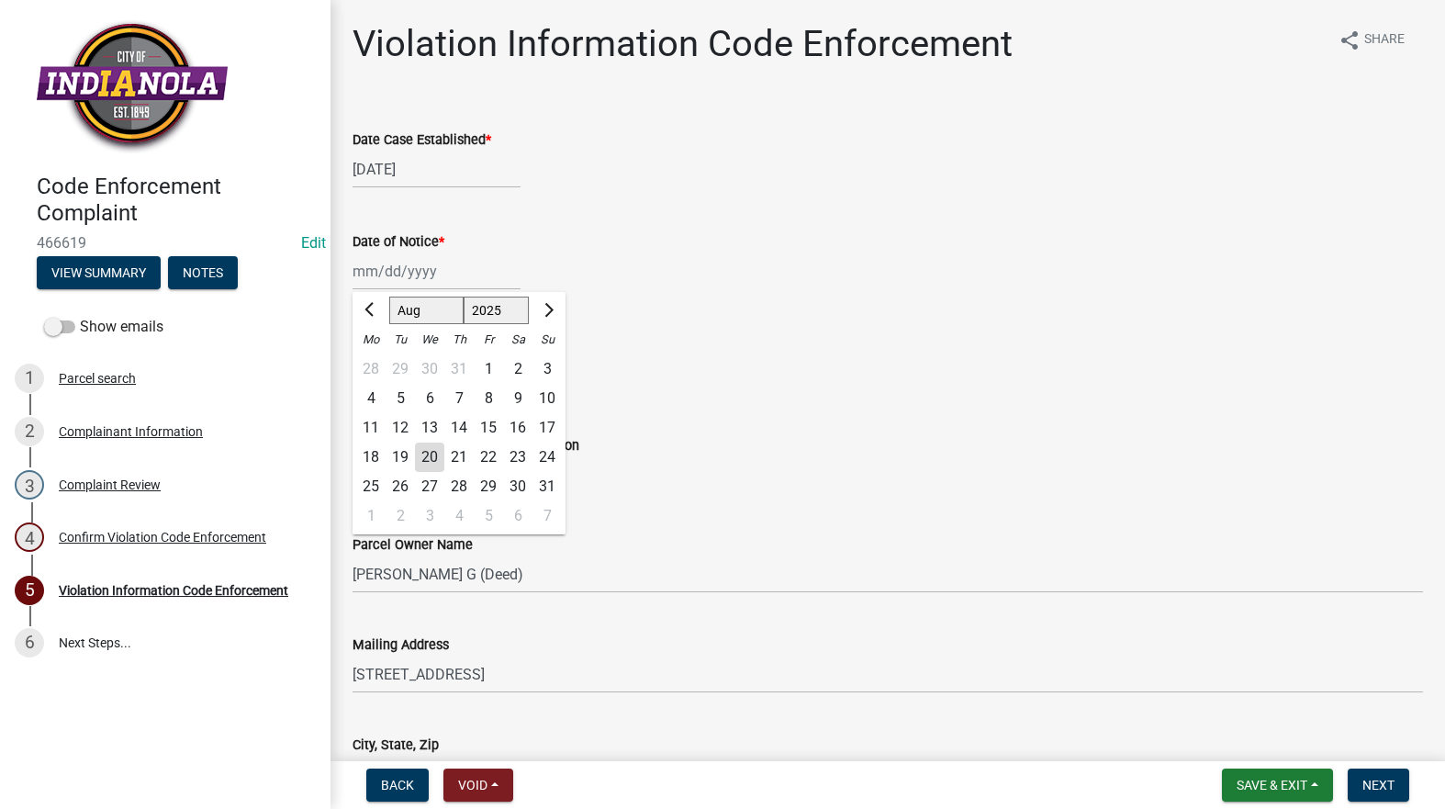
drag, startPoint x: 450, startPoint y: 461, endPoint x: 419, endPoint y: 271, distance: 192.6
click at [450, 457] on div "21" at bounding box center [458, 457] width 29 height 29
type input "08/21/2025"
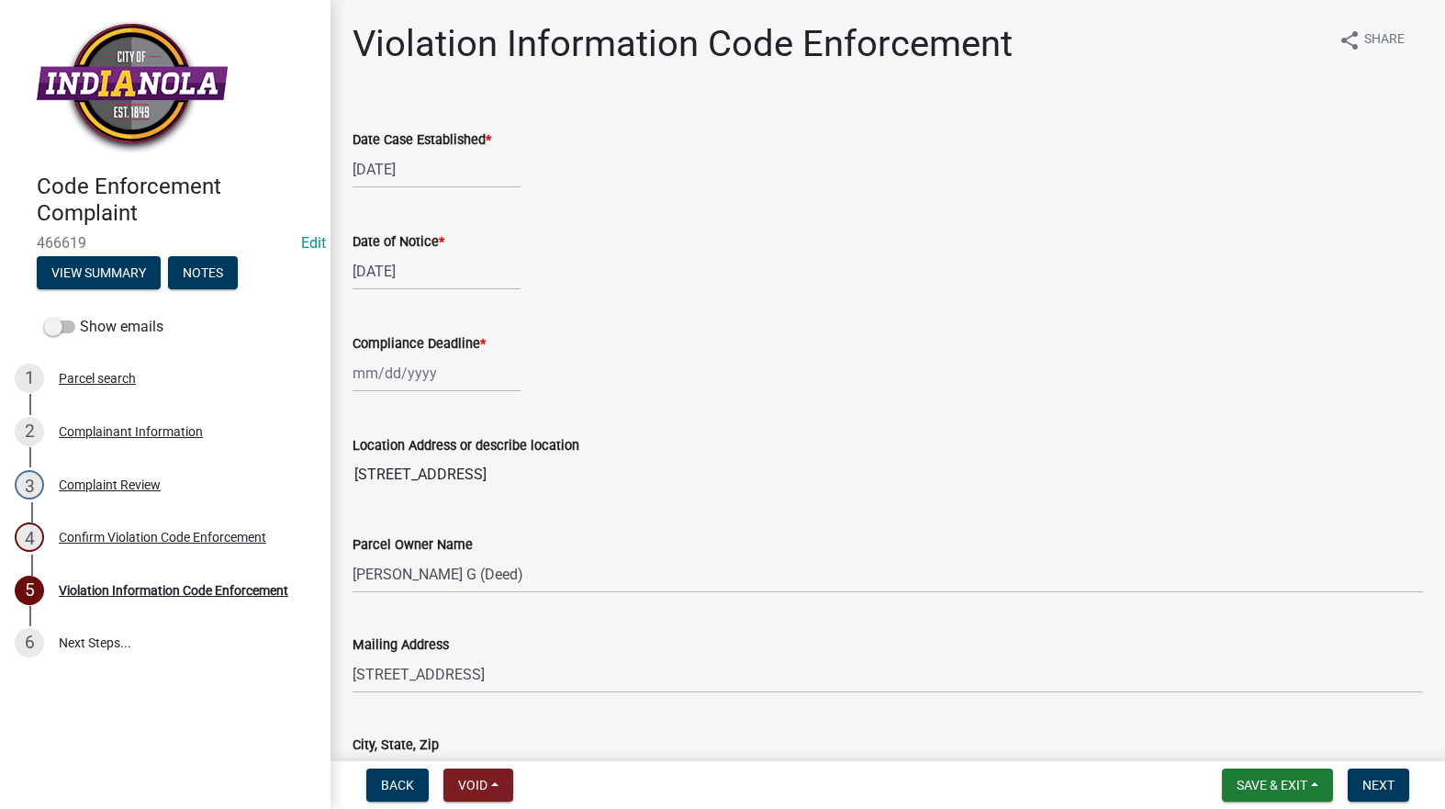
click at [404, 179] on div "[DATE]" at bounding box center [437, 170] width 168 height 38
select select "8"
select select "2025"
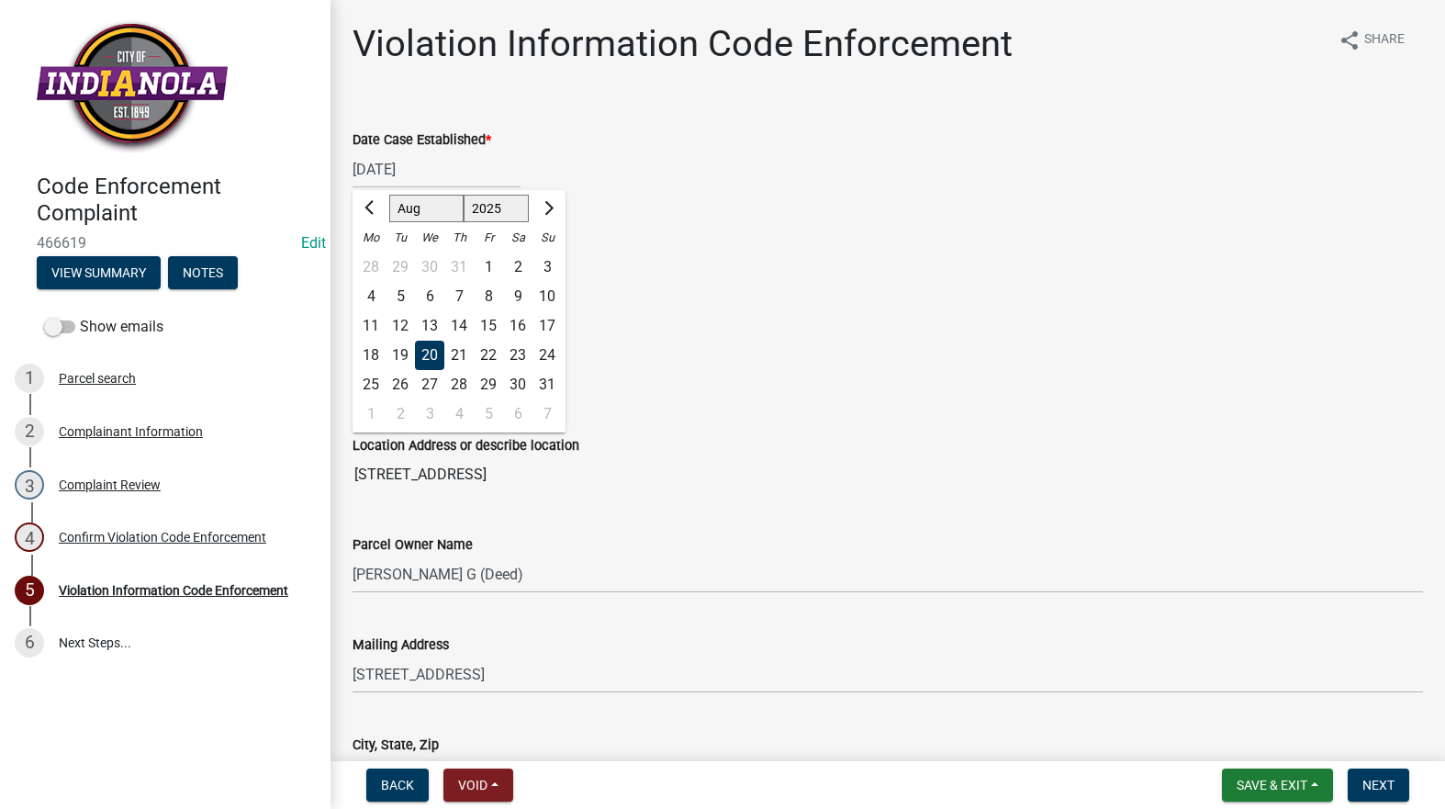
click at [461, 349] on div "21" at bounding box center [458, 355] width 29 height 29
type input "08/21/2025"
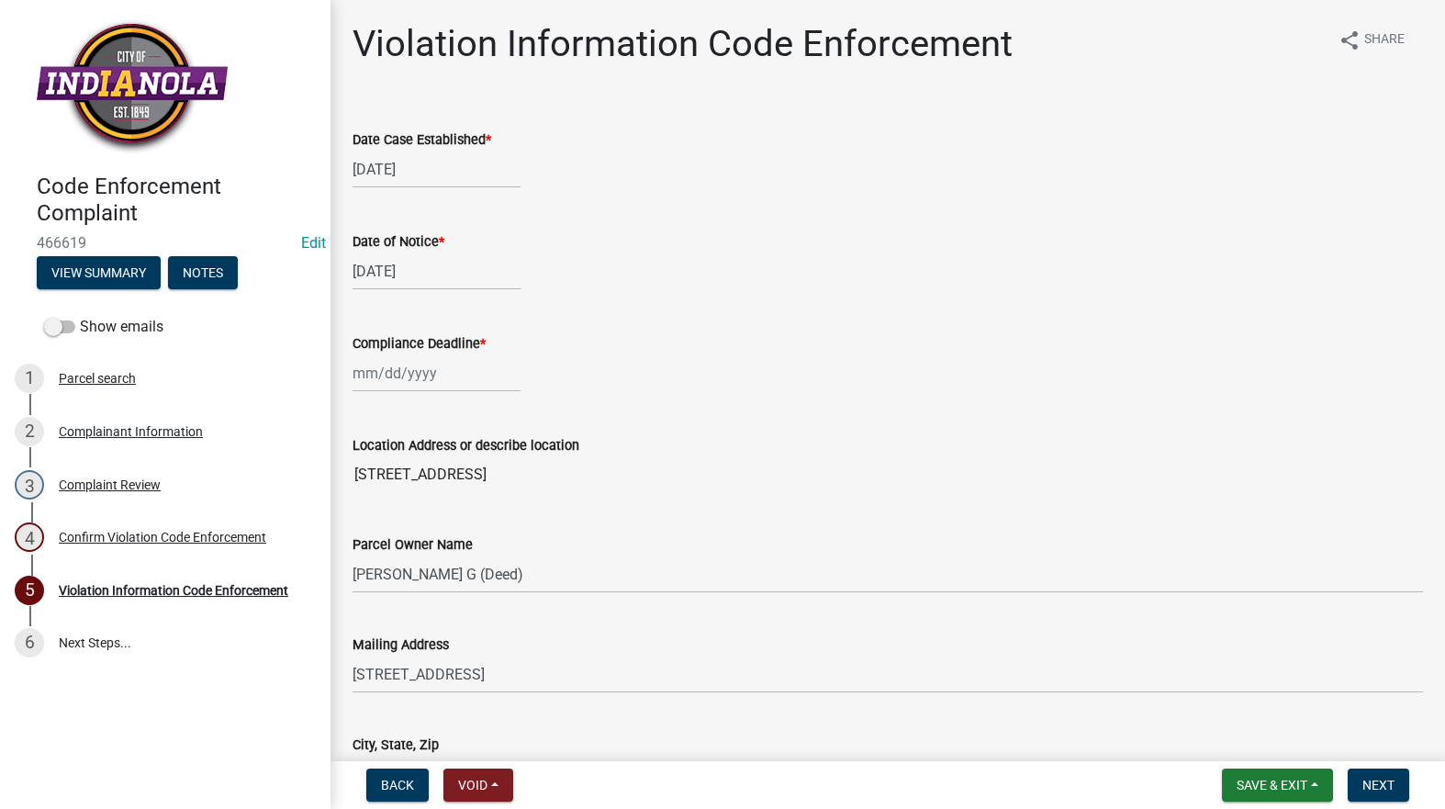
click at [449, 368] on div at bounding box center [437, 373] width 168 height 38
select select "8"
select select "2025"
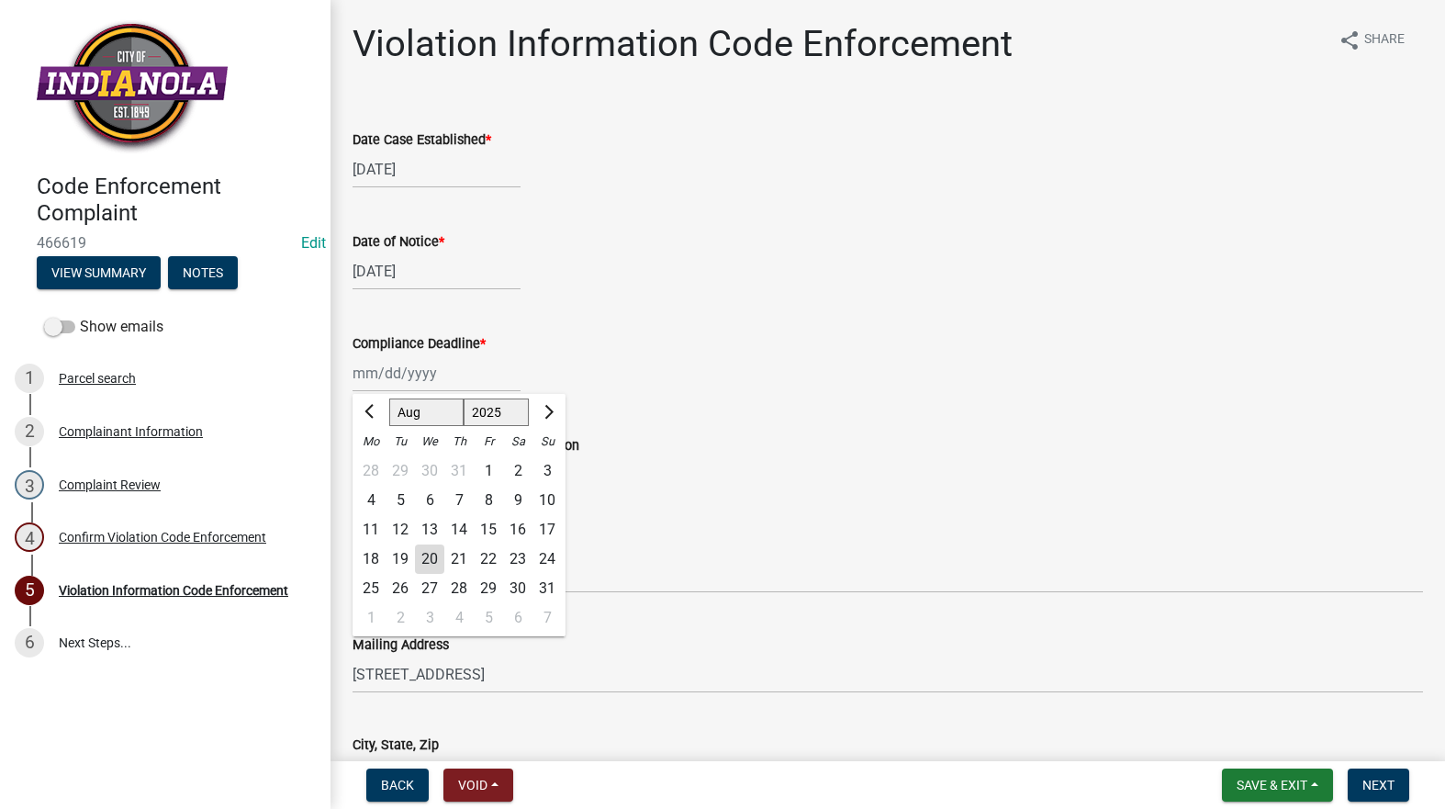
click at [462, 590] on div "28" at bounding box center [458, 588] width 29 height 29
type input "08/28/2025"
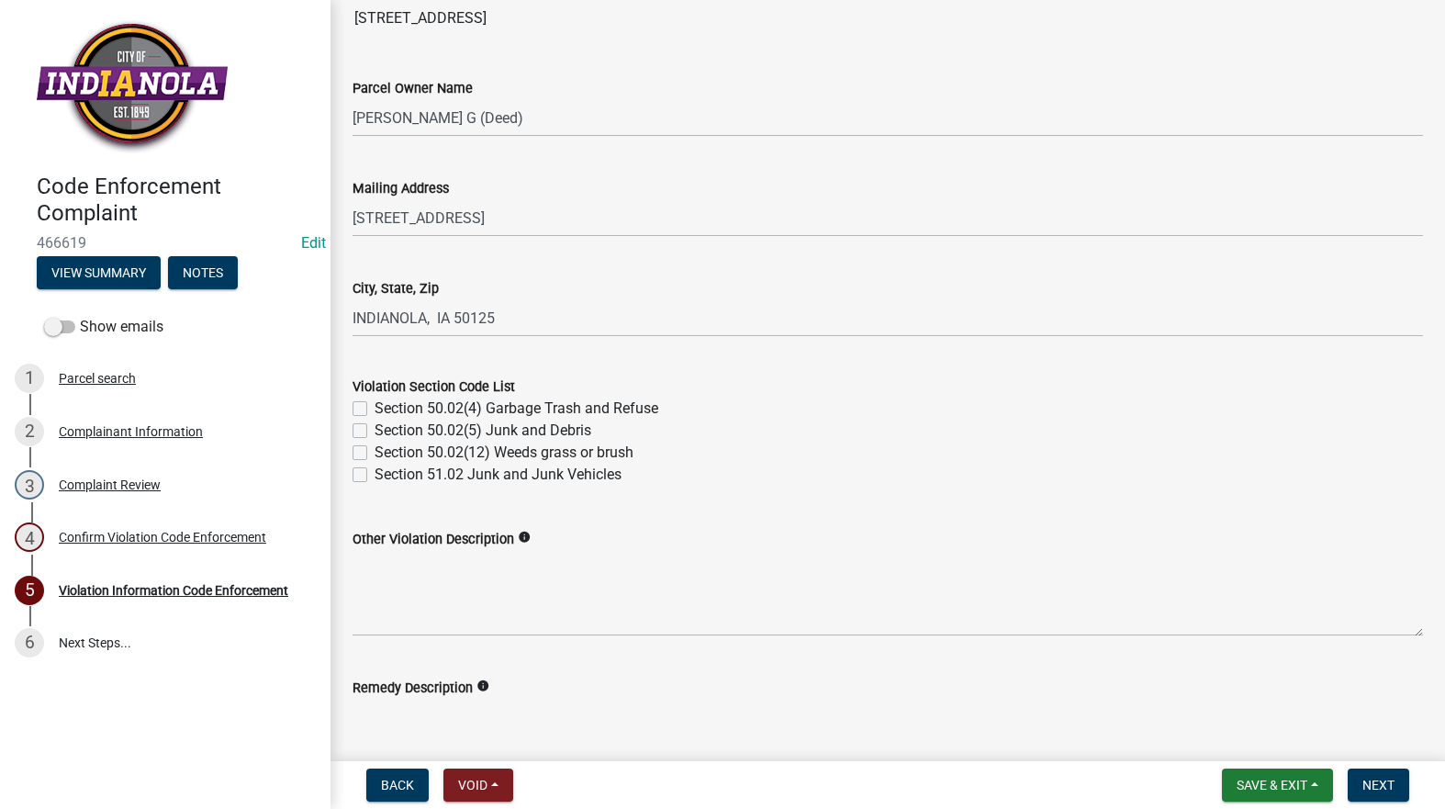
scroll to position [459, 0]
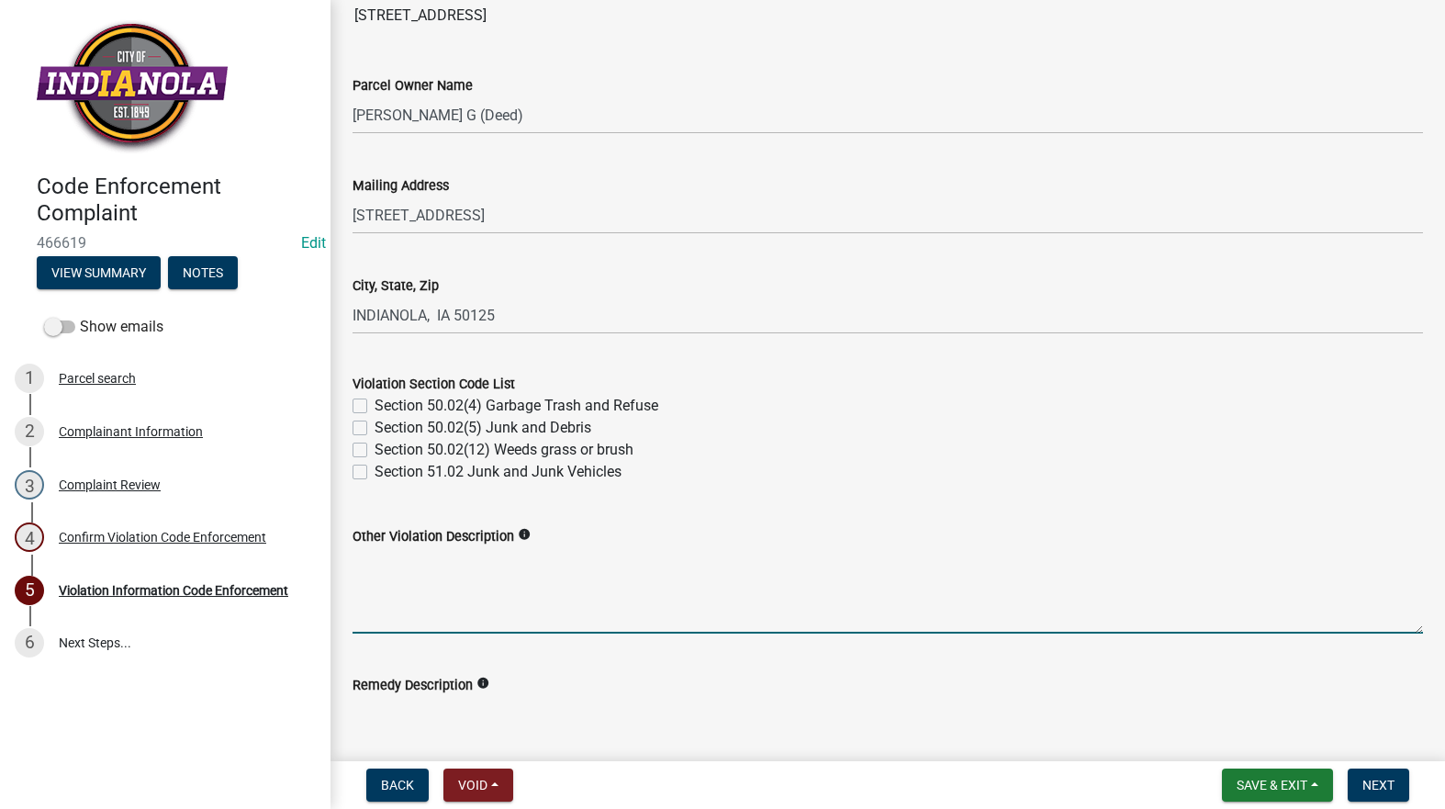
drag, startPoint x: 445, startPoint y: 570, endPoint x: 443, endPoint y: 561, distance: 9.6
click at [443, 562] on textarea "Other Violation Description" at bounding box center [888, 590] width 1071 height 86
paste textarea "13. Trees. All public or private trees that are dead or dying and are considere…"
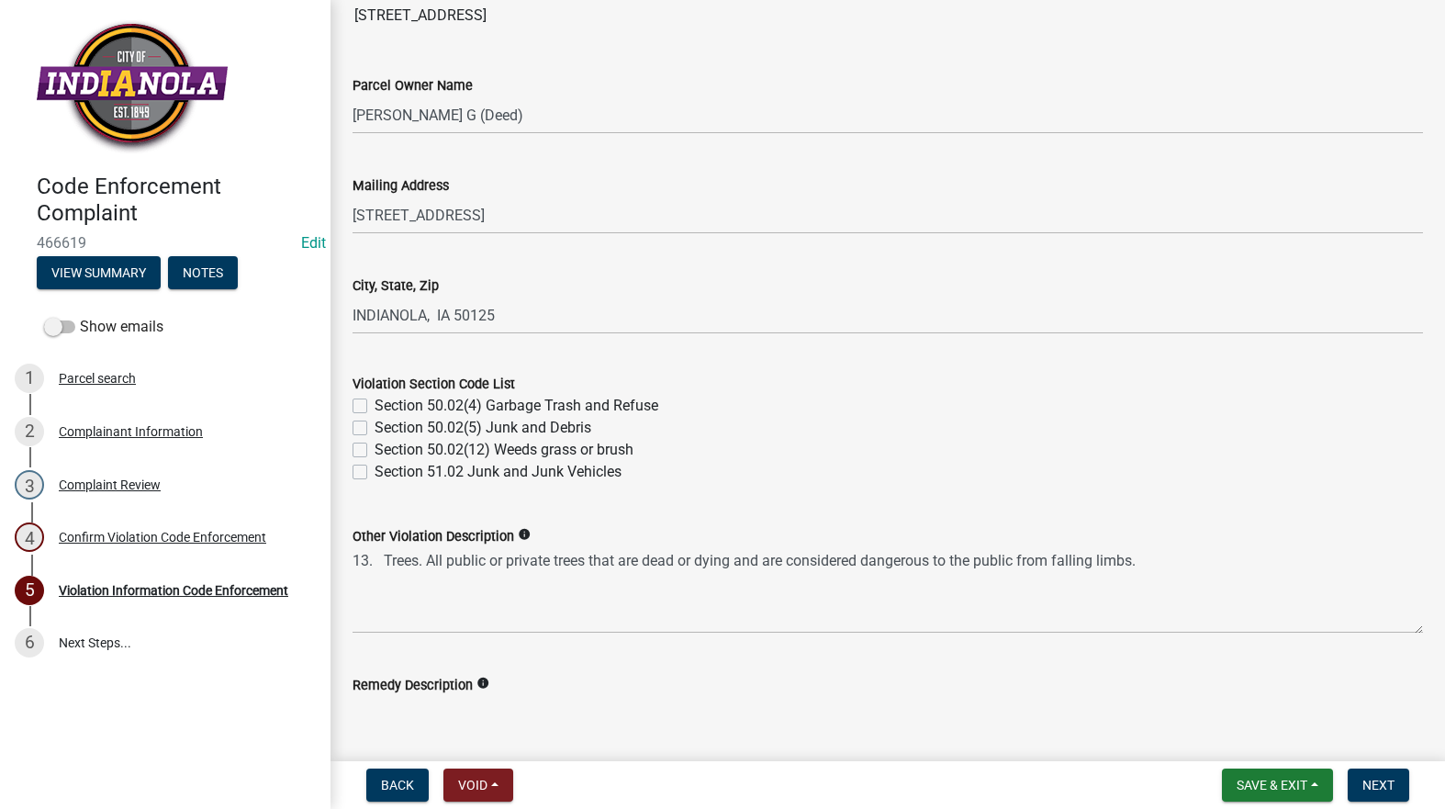
drag, startPoint x: 352, startPoint y: 564, endPoint x: 360, endPoint y: 556, distance: 11.7
click at [352, 563] on div "Other Violation Description info 13. Trees. All public or private trees that ar…" at bounding box center [888, 567] width 1098 height 134
click at [349, 557] on div "Other Violation Description info 13. Trees. All public or private trees that ar…" at bounding box center [888, 567] width 1098 height 134
click at [359, 554] on textarea "13. Trees. All public or private trees that are dead or dying and are considere…" at bounding box center [888, 590] width 1071 height 86
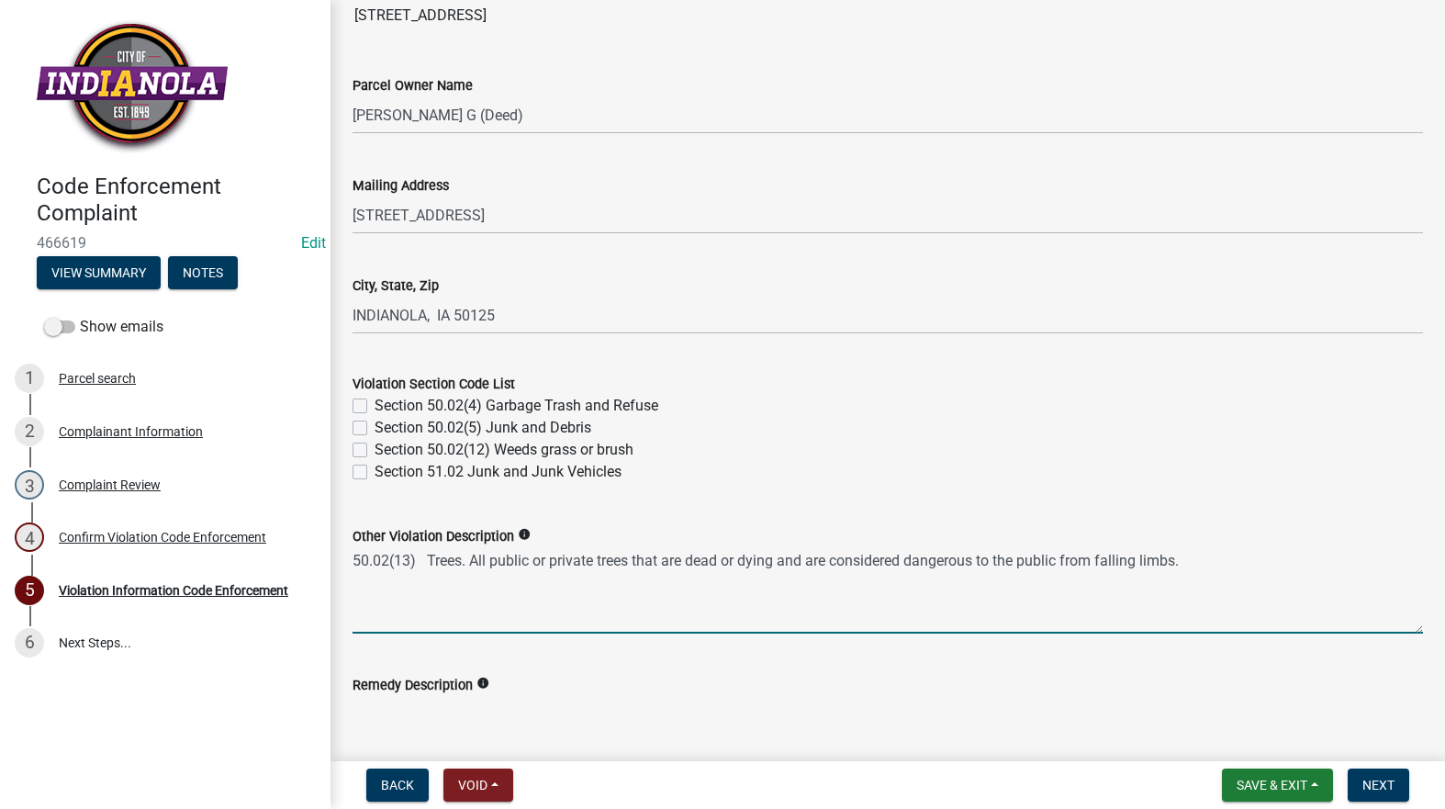
click at [426, 557] on textarea "50.02(13) Trees. All public or private trees that are dead or dying and are con…" at bounding box center [888, 590] width 1071 height 86
type textarea "50.02(13) Trees. All public or private trees that are dead or dying and are con…"
click at [455, 715] on textarea "Remedy Description" at bounding box center [888, 739] width 1071 height 86
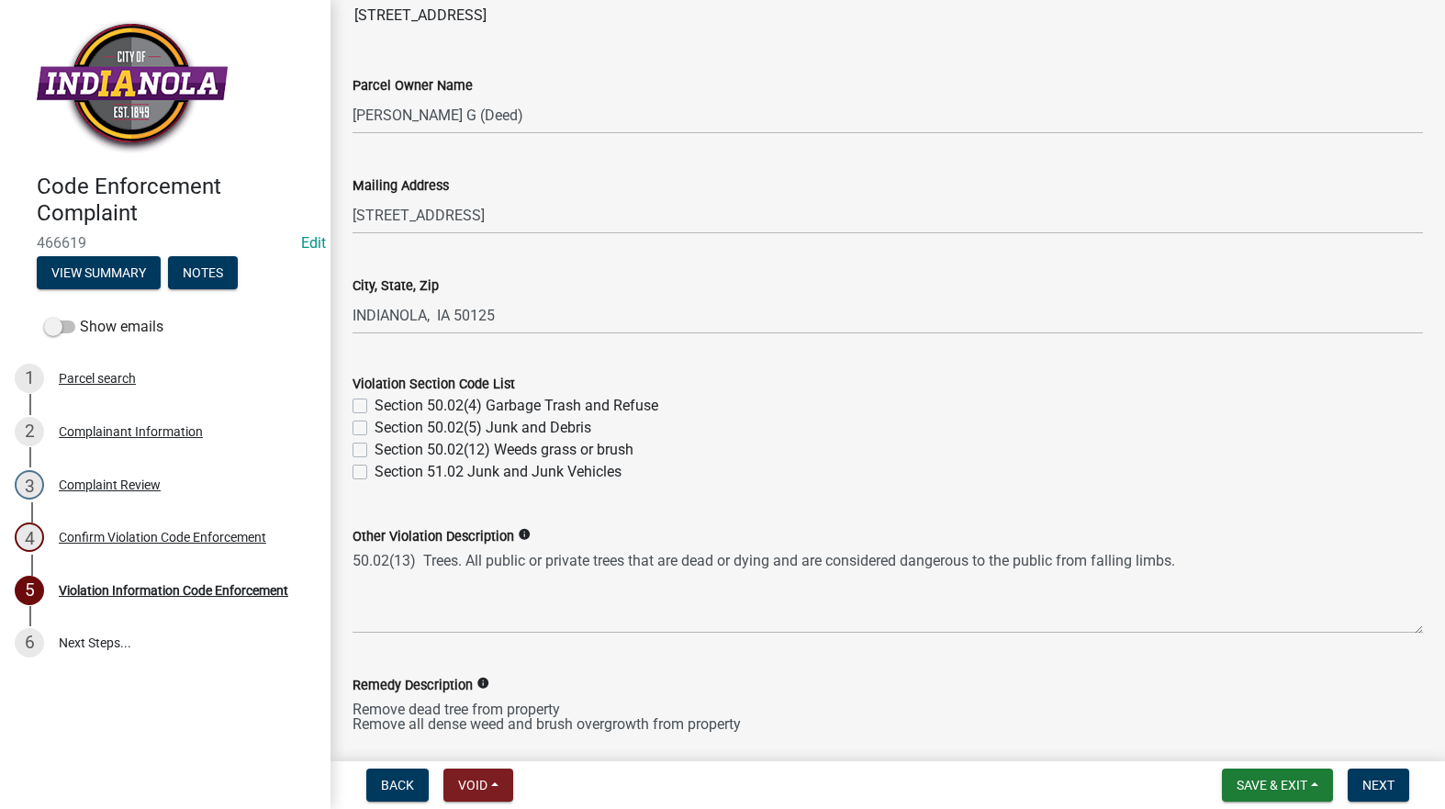
type textarea "Remove dead tree from property Remove all dense weed and brush overgrowth from …"
click at [369, 452] on div "Section 50.02(12) Weeds grass or brush" at bounding box center [888, 450] width 1071 height 22
click at [375, 452] on label "Section 50.02(12) Weeds grass or brush" at bounding box center [504, 450] width 259 height 22
click at [375, 451] on input "Section 50.02(12) Weeds grass or brush" at bounding box center [381, 445] width 12 height 12
checkbox input "true"
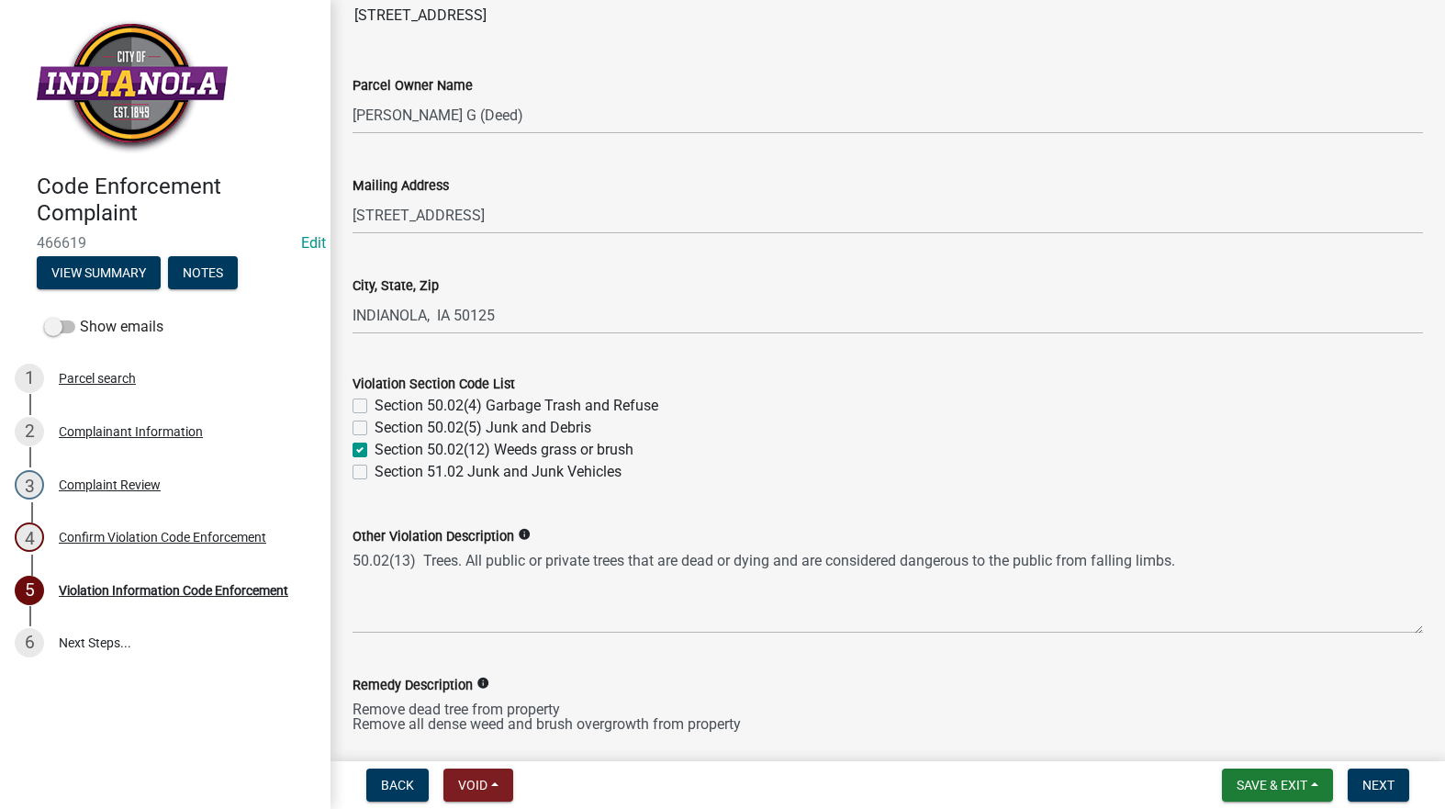
checkbox input "false"
checkbox input "true"
checkbox input "false"
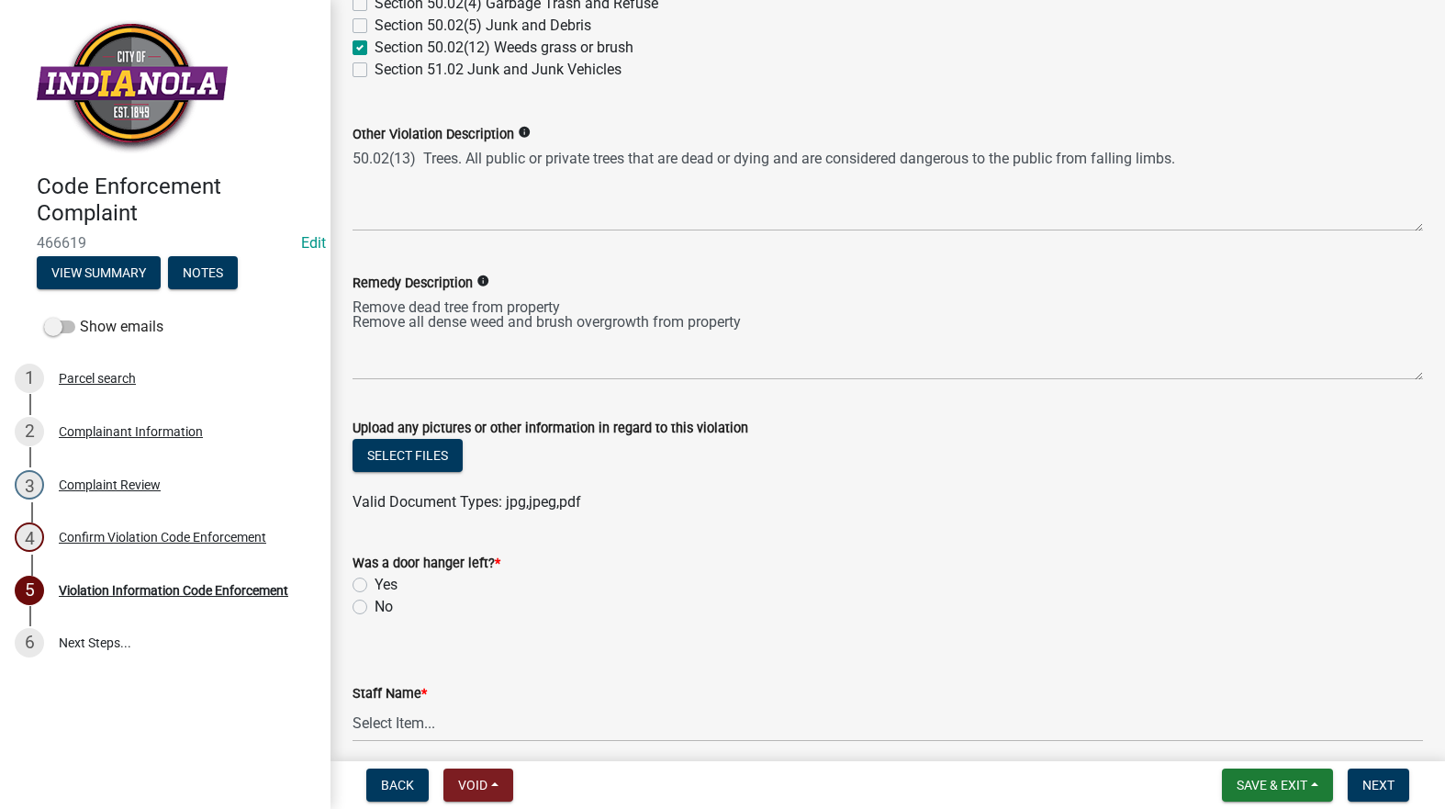
scroll to position [918, 0]
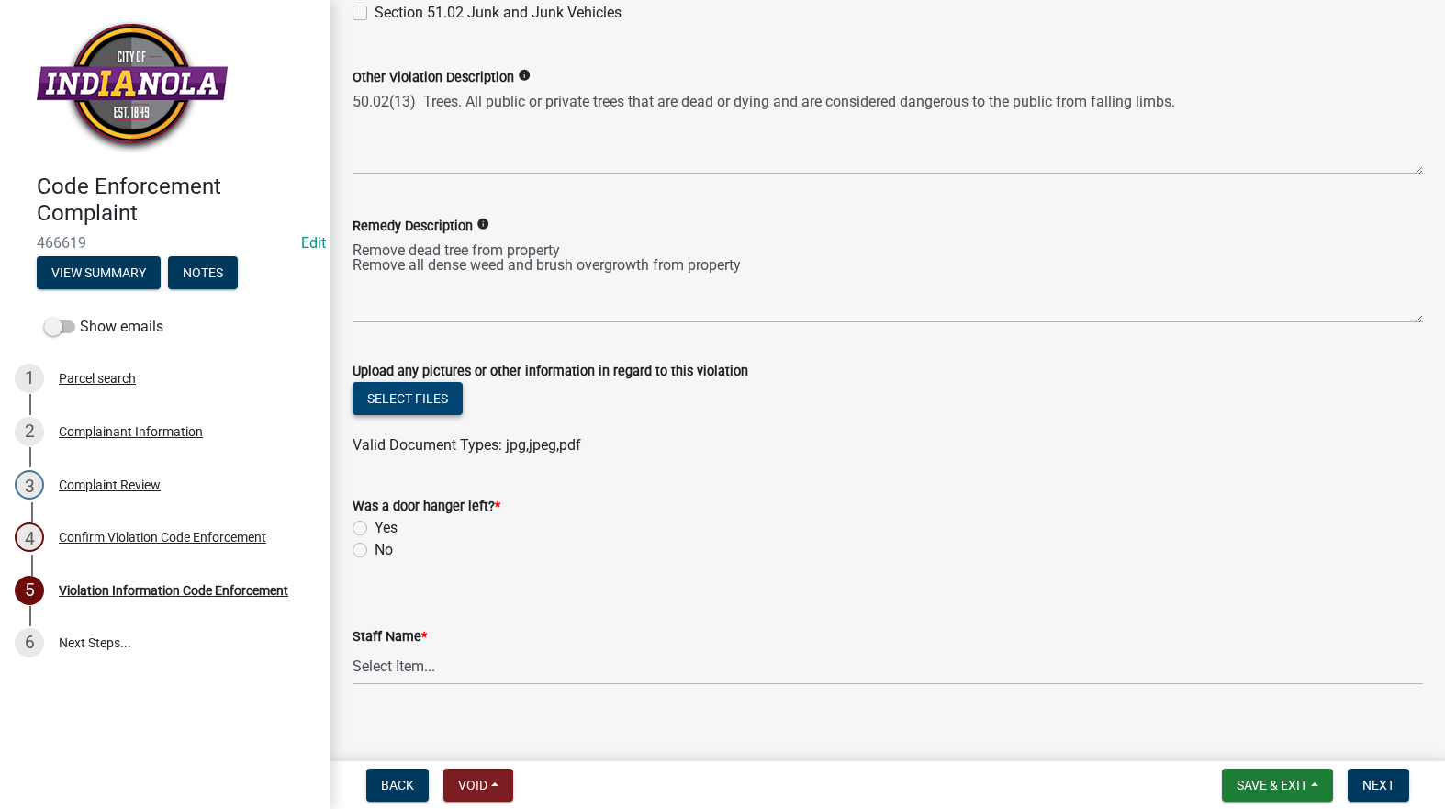
click at [422, 410] on button "Select files" at bounding box center [408, 398] width 110 height 33
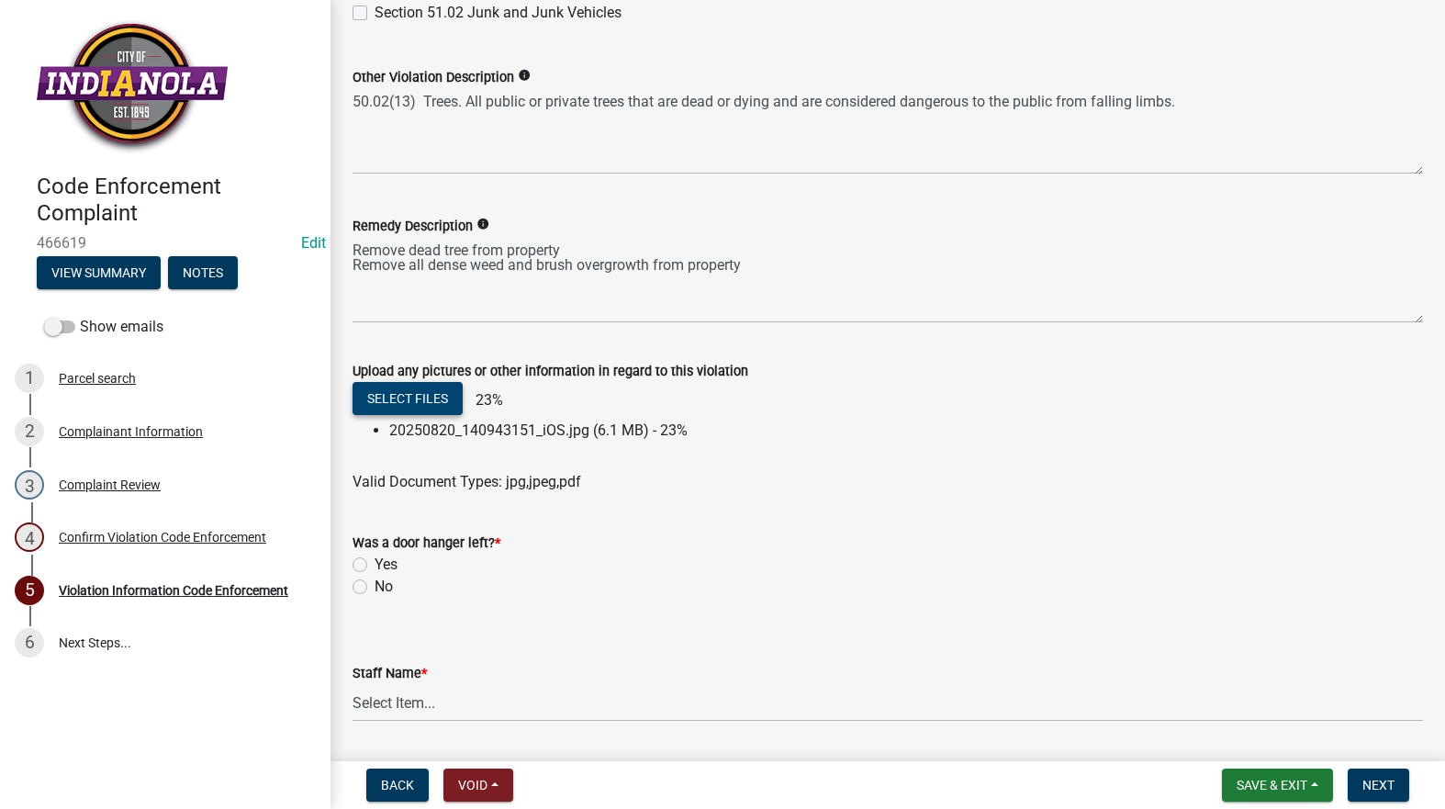
click at [418, 384] on button "Select files" at bounding box center [408, 398] width 110 height 33
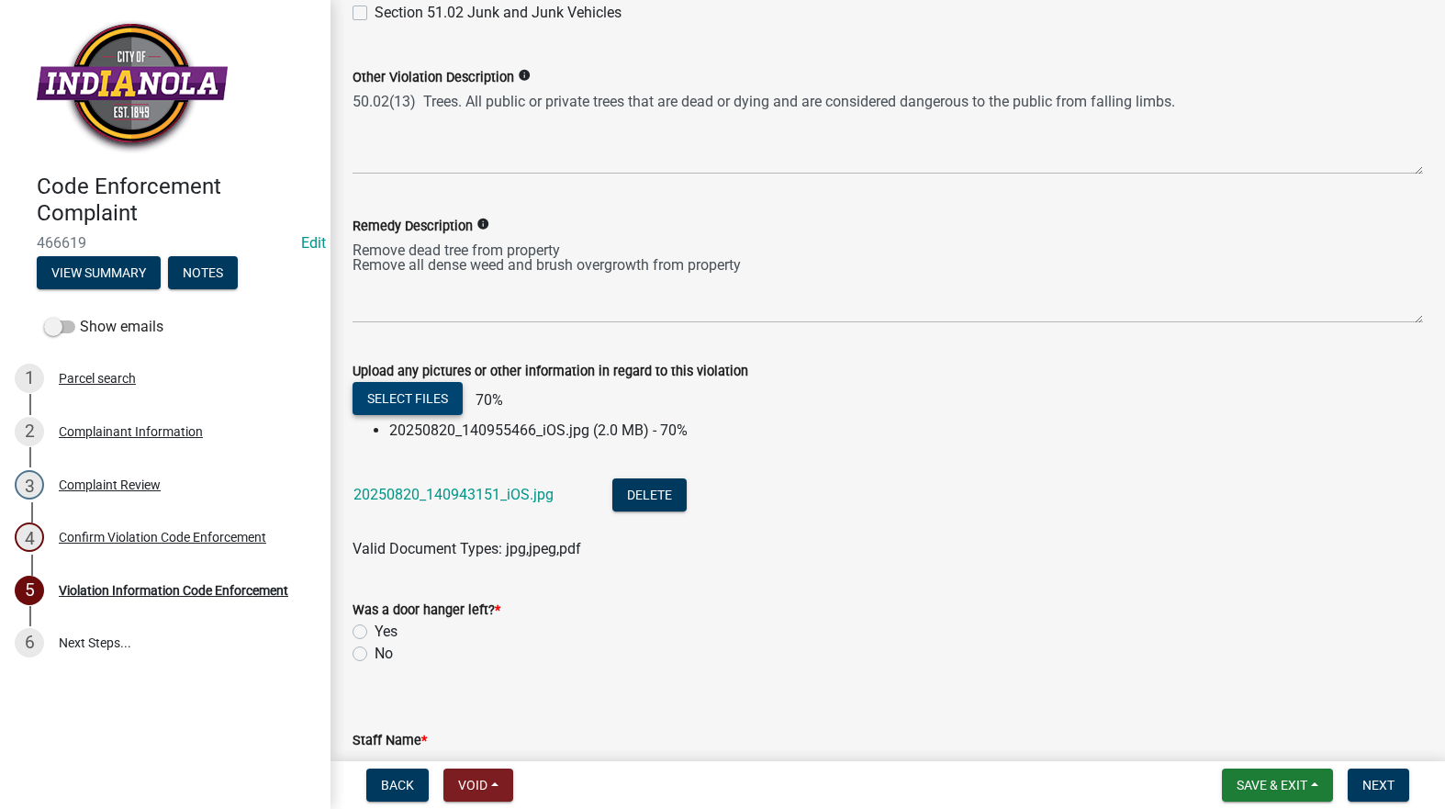
click at [419, 394] on button "Select files" at bounding box center [408, 398] width 110 height 33
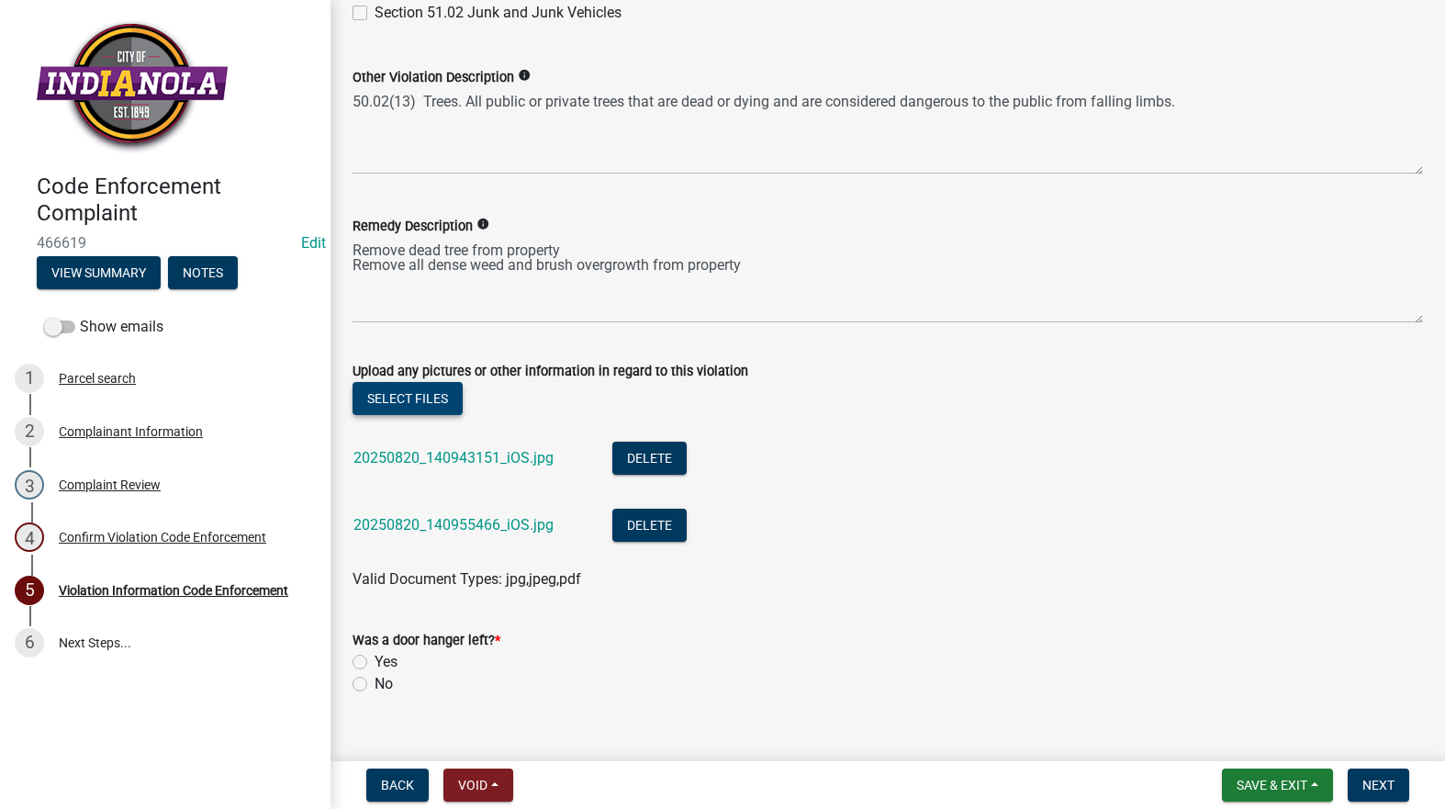
scroll to position [1072, 0]
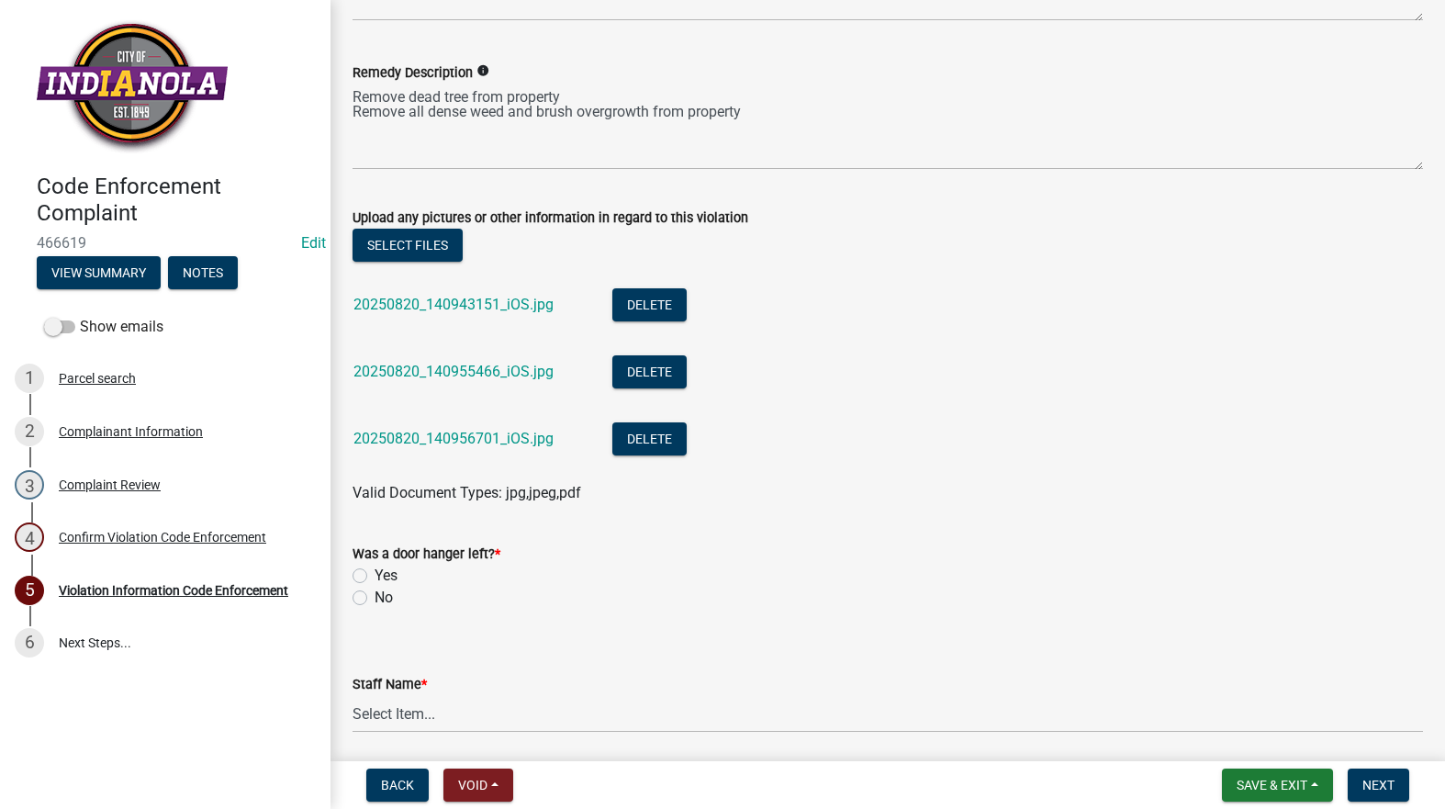
click at [375, 590] on label "No" at bounding box center [384, 598] width 18 height 22
click at [375, 590] on input "No" at bounding box center [381, 593] width 12 height 12
radio input "true"
click at [418, 720] on select "Select Item... Mike Visser Kevin Michels Tim Little Other" at bounding box center [888, 714] width 1071 height 38
click at [353, 695] on select "Select Item... Mike Visser Kevin Michels Tim Little Other" at bounding box center [888, 714] width 1071 height 38
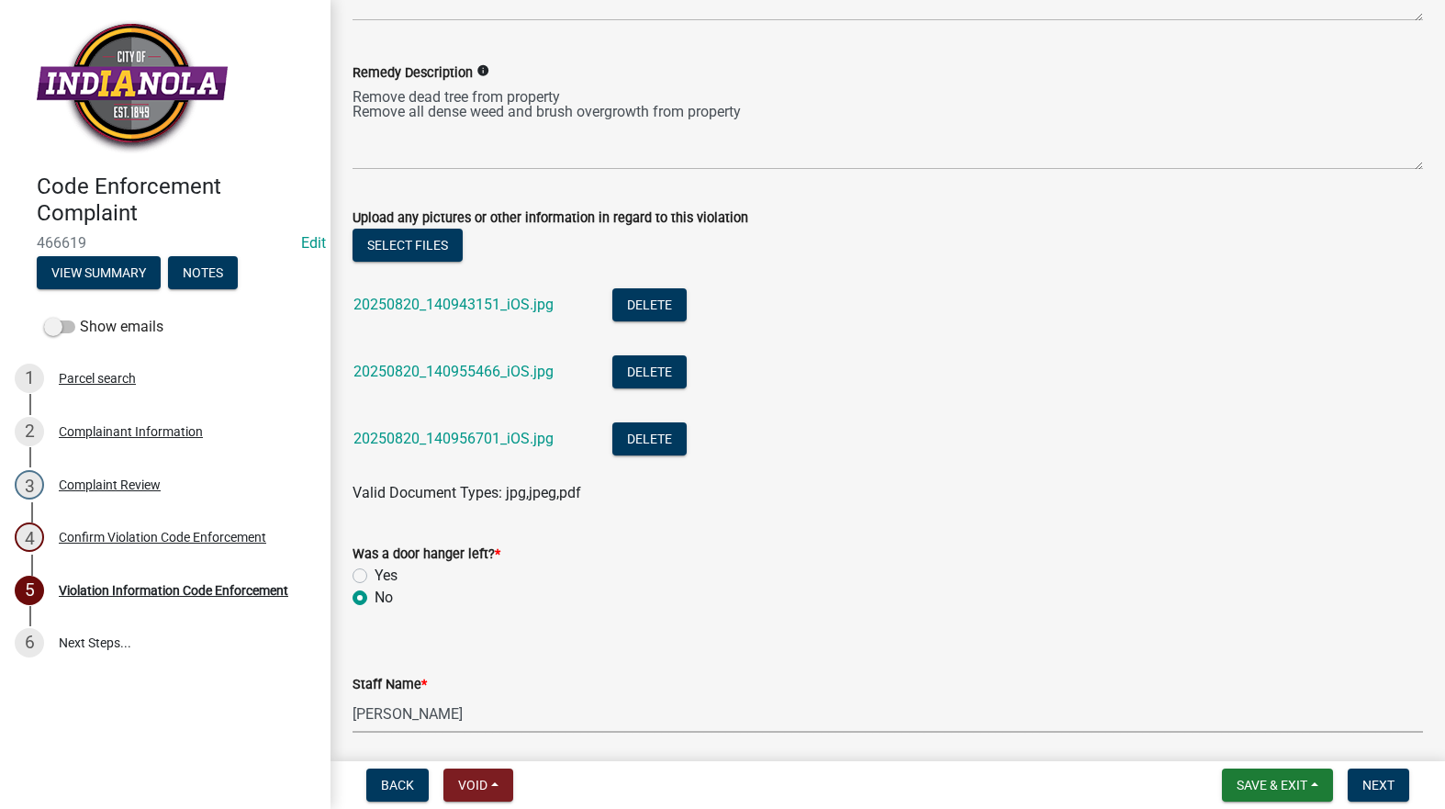
select select "634d5426-b8b3-48ee-aa1e-d523f7499186"
click at [1381, 781] on span "Next" at bounding box center [1379, 785] width 32 height 15
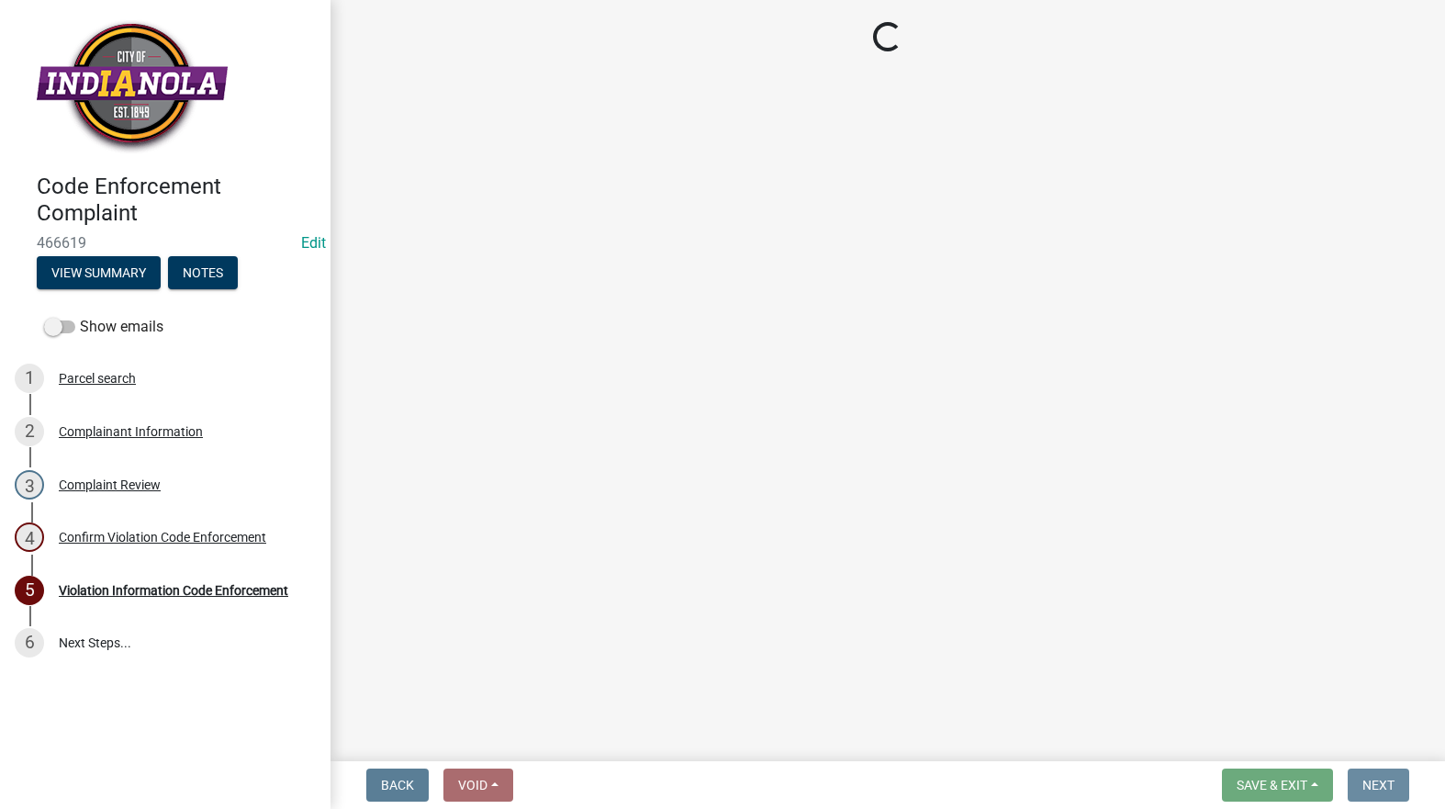
scroll to position [0, 0]
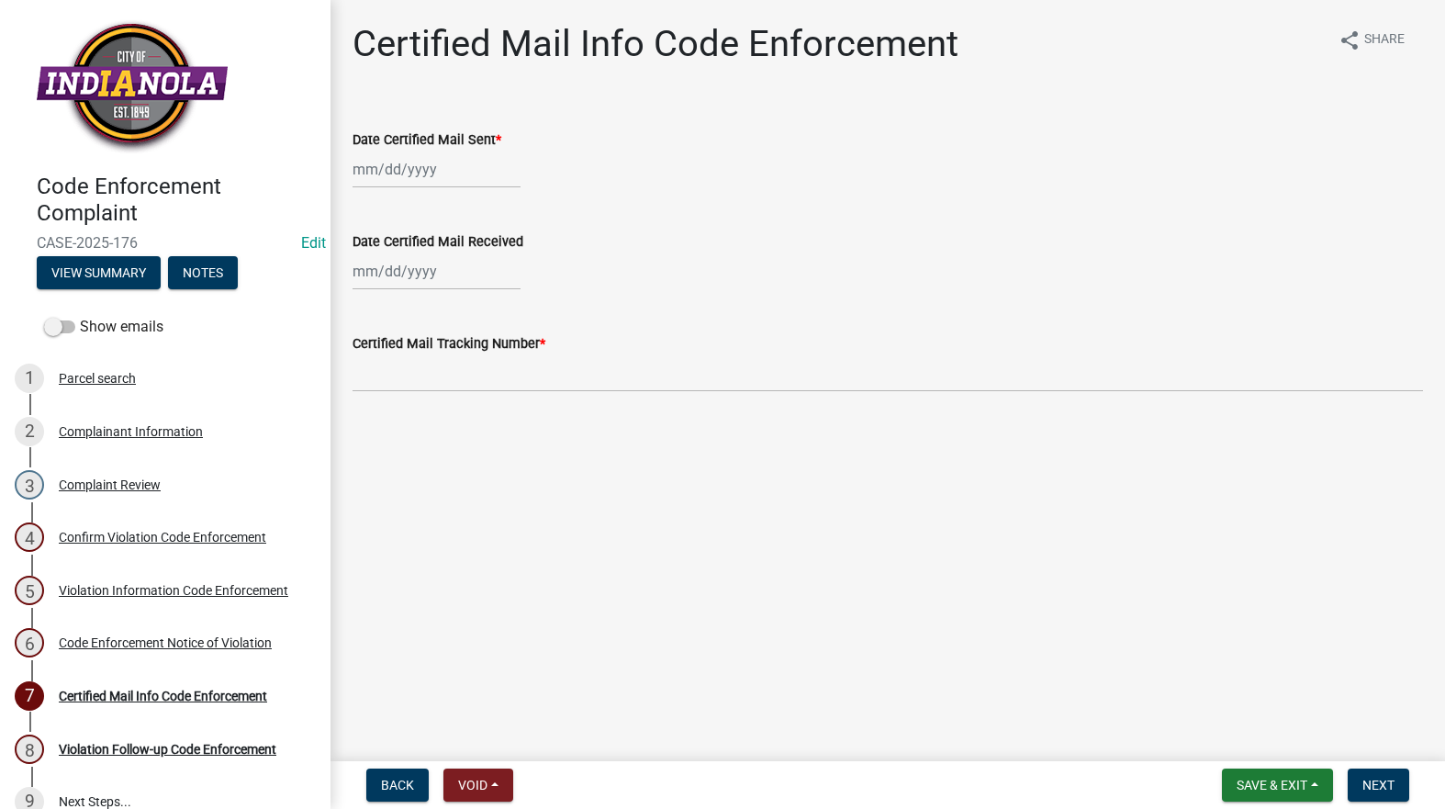
select select "8"
select select "2025"
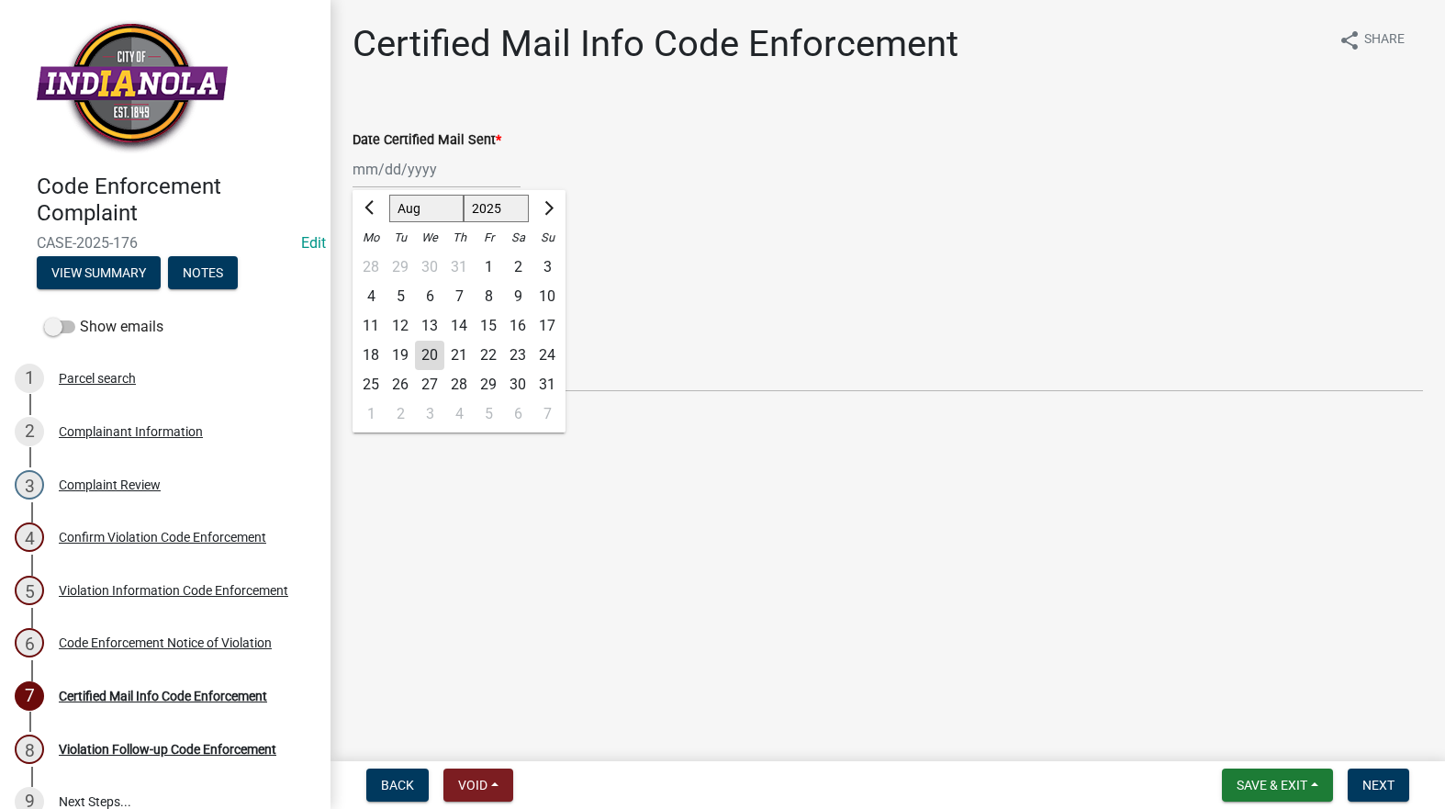
click at [390, 168] on div "Jan Feb Mar Apr May Jun Jul Aug Sep Oct Nov Dec 1525 1526 1527 1528 1529 1530 1…" at bounding box center [437, 170] width 168 height 38
click at [435, 350] on div "20" at bounding box center [429, 355] width 29 height 29
type input "[DATE]"
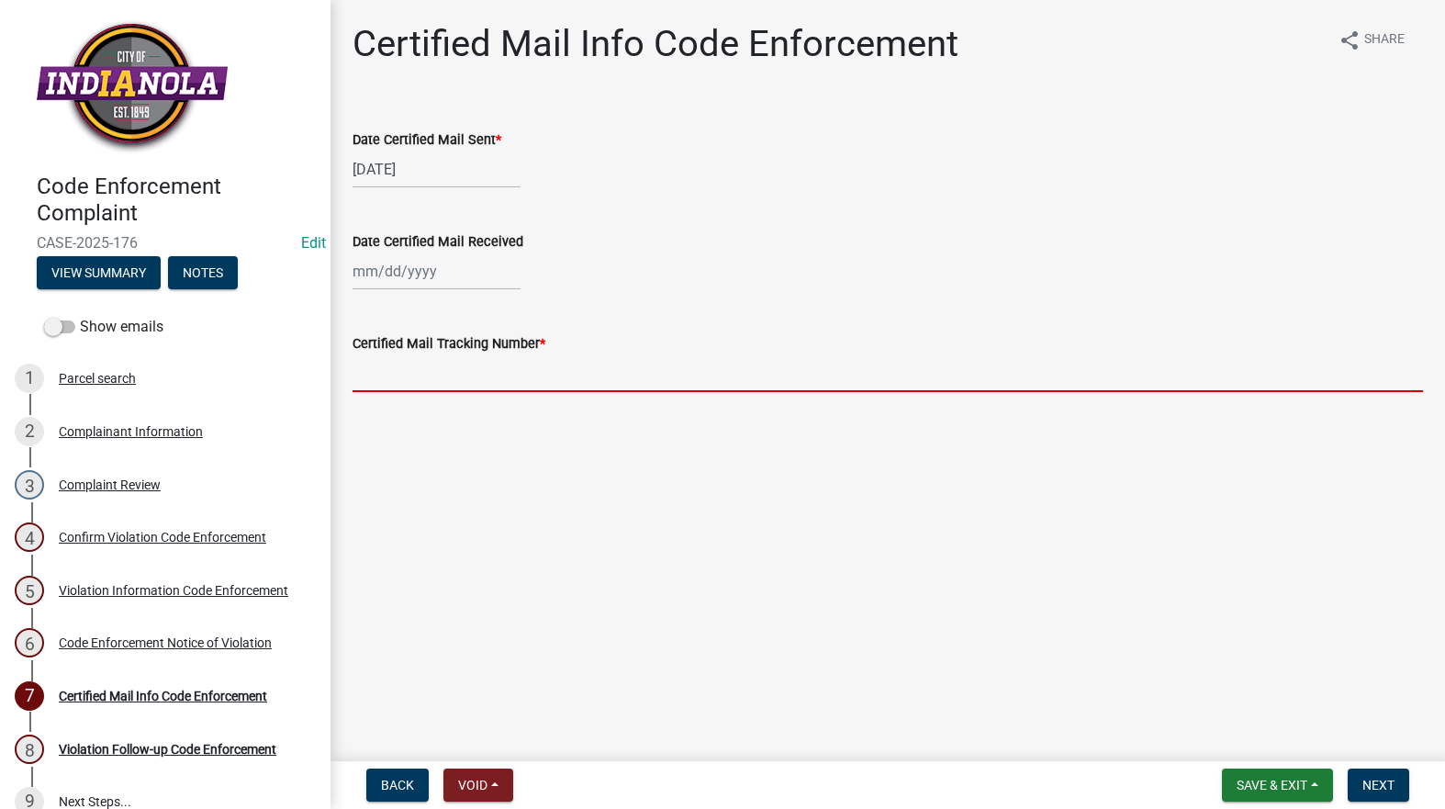
click at [430, 371] on input "Certified Mail Tracking Number *" at bounding box center [888, 373] width 1071 height 38
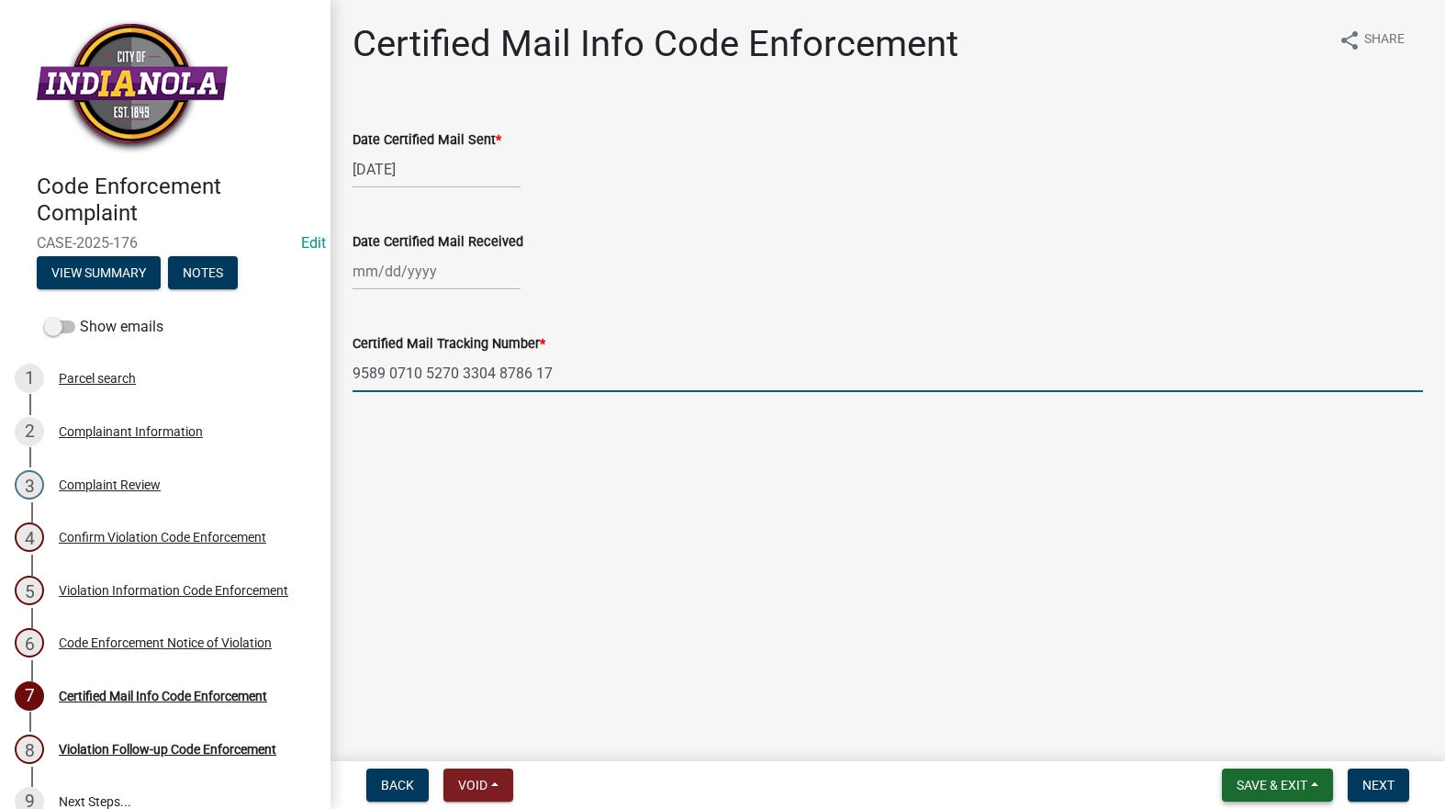
type input "9589 0710 5270 3304 8786 17"
click at [1283, 799] on button "Save & Exit" at bounding box center [1277, 785] width 111 height 33
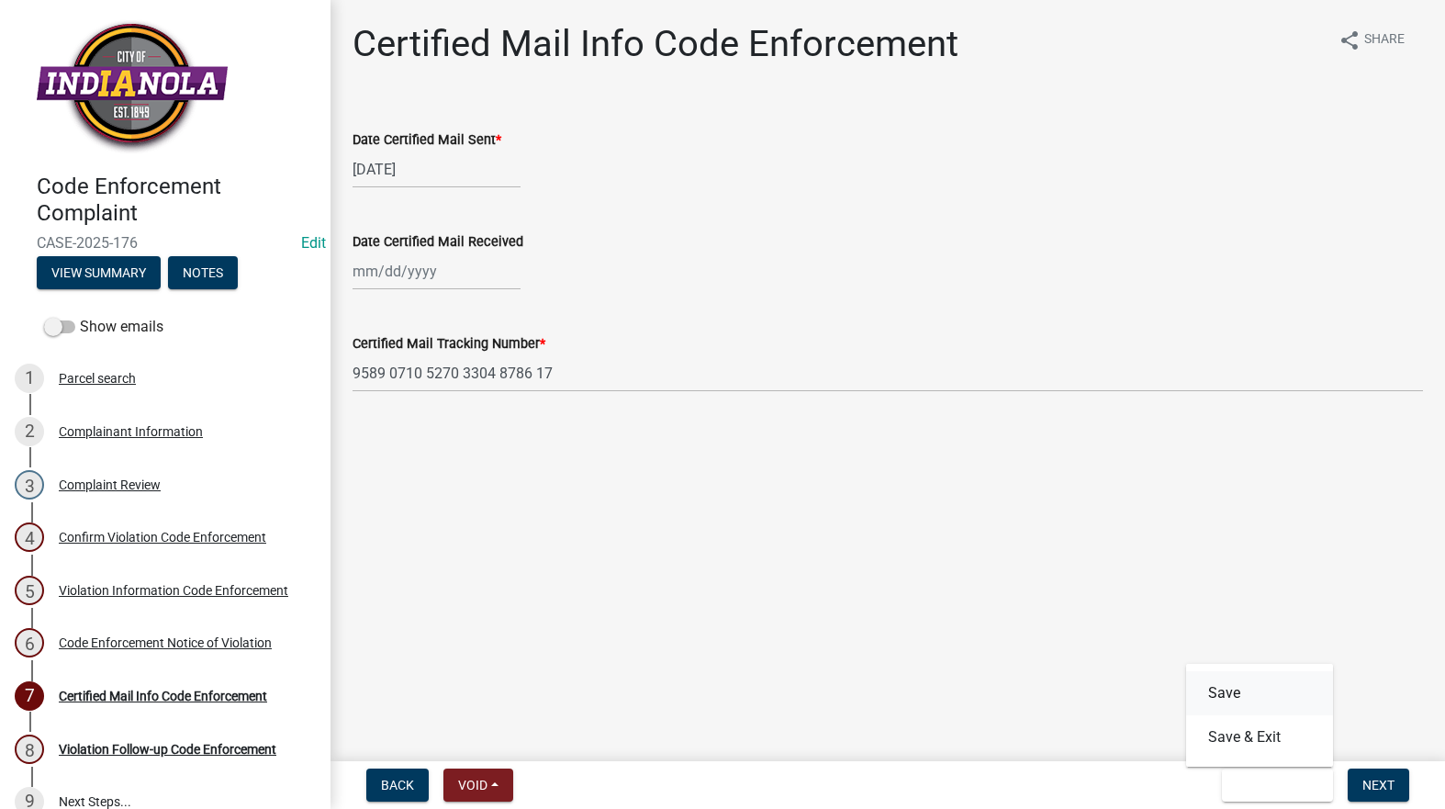
click at [1255, 688] on button "Save" at bounding box center [1259, 693] width 147 height 44
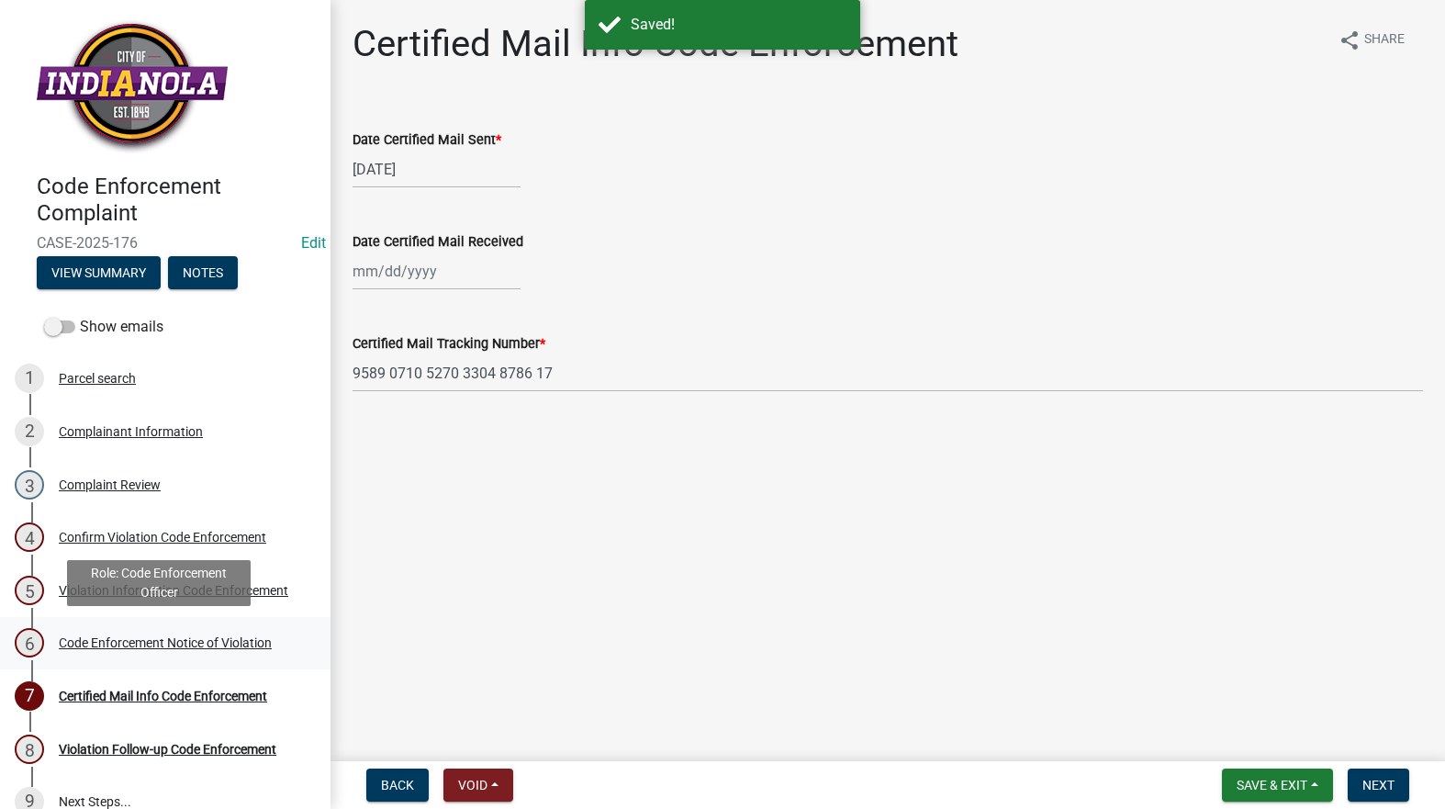
click at [91, 645] on div "Code Enforcement Notice of Violation" at bounding box center [165, 642] width 213 height 13
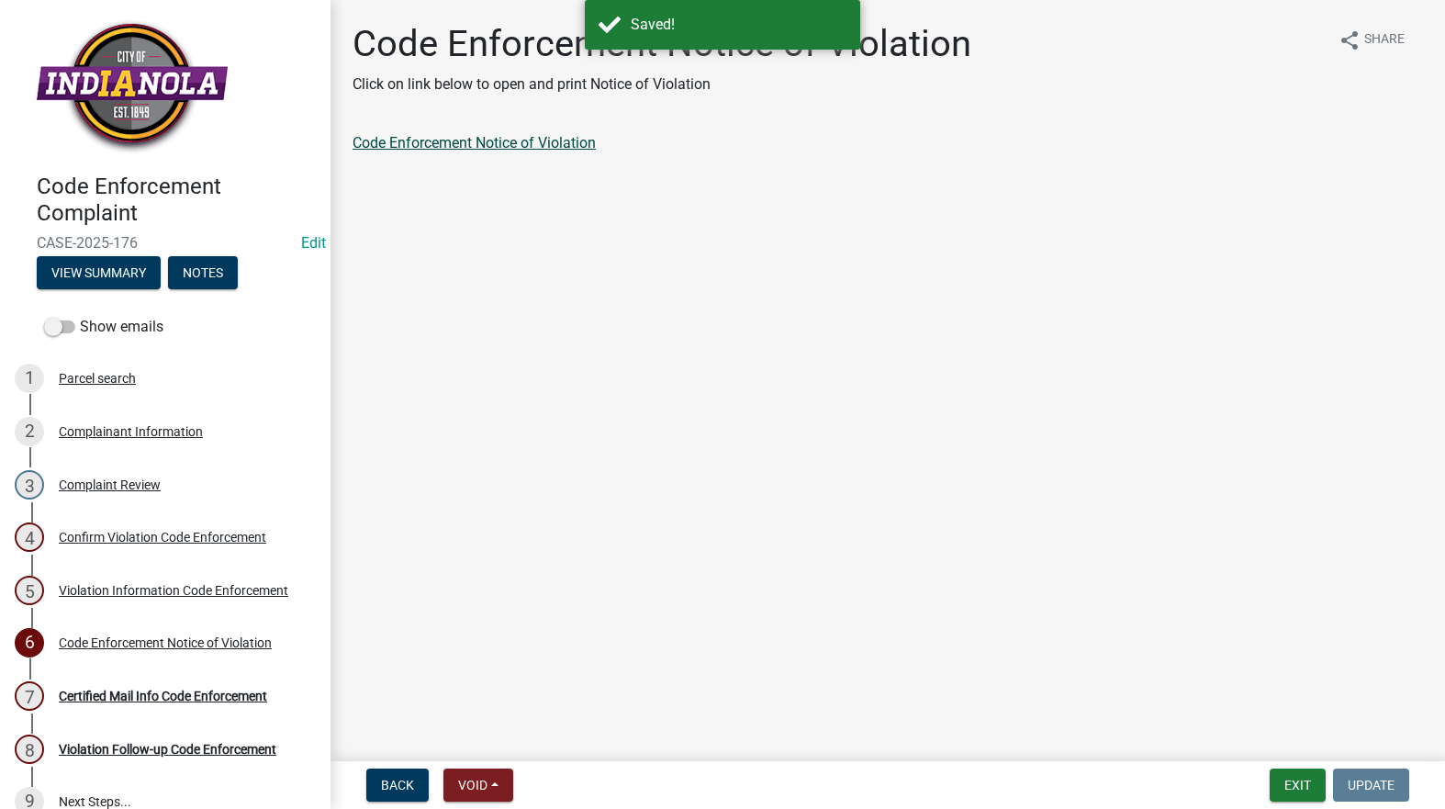
click at [482, 142] on link "Code Enforcement Notice of Violation" at bounding box center [474, 142] width 243 height 17
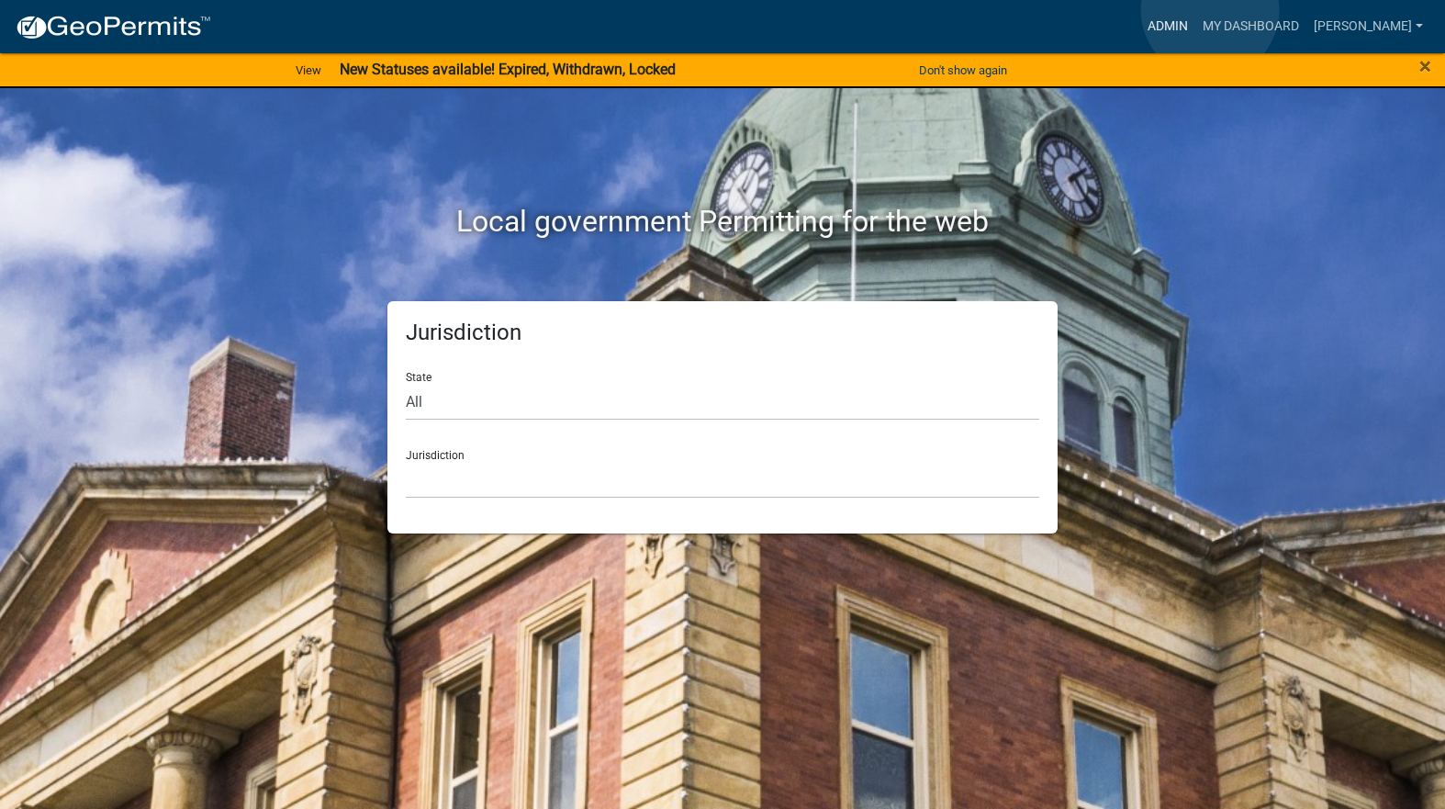
click at [1196, 10] on link "Admin" at bounding box center [1168, 26] width 55 height 35
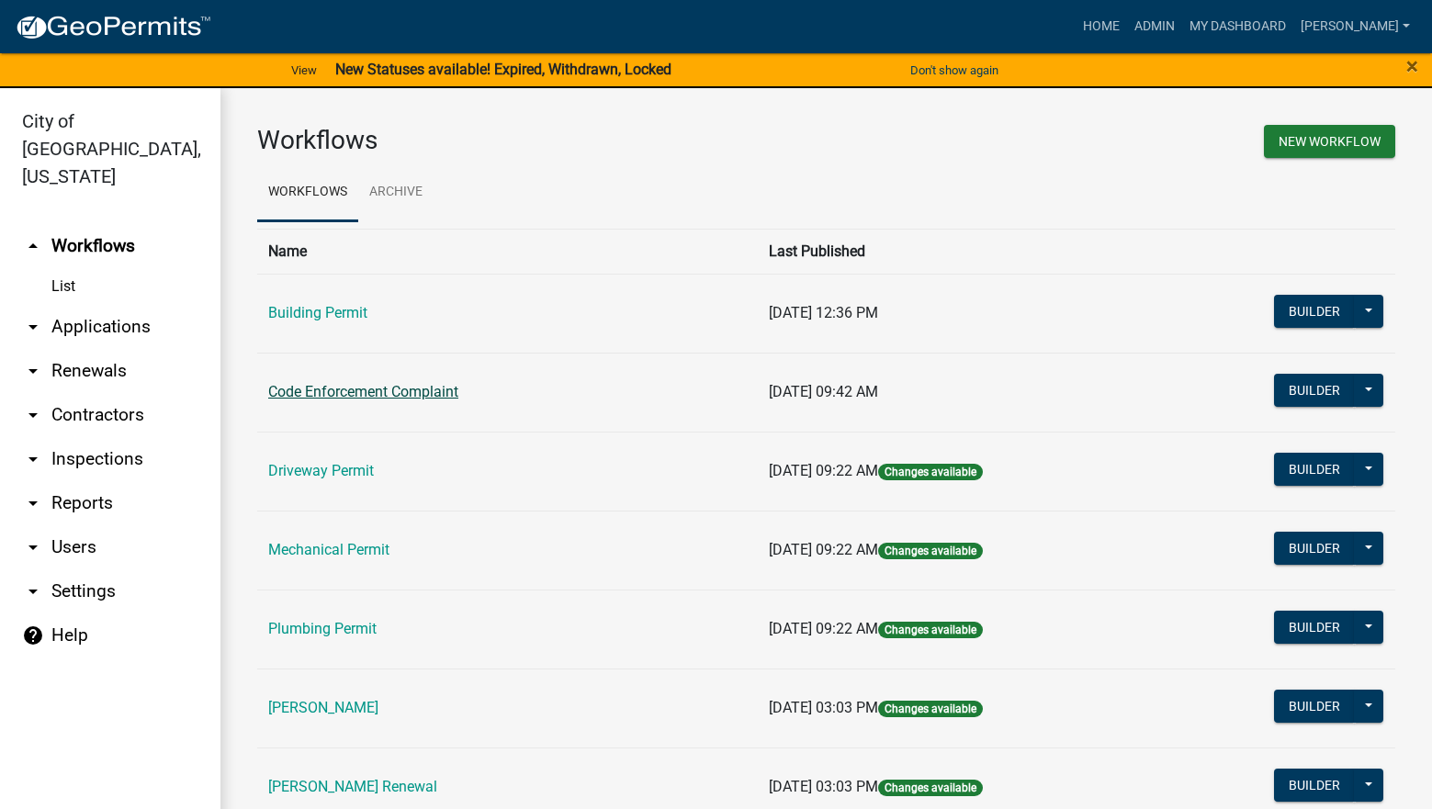
click at [444, 391] on link "Code Enforcement Complaint" at bounding box center [363, 391] width 190 height 17
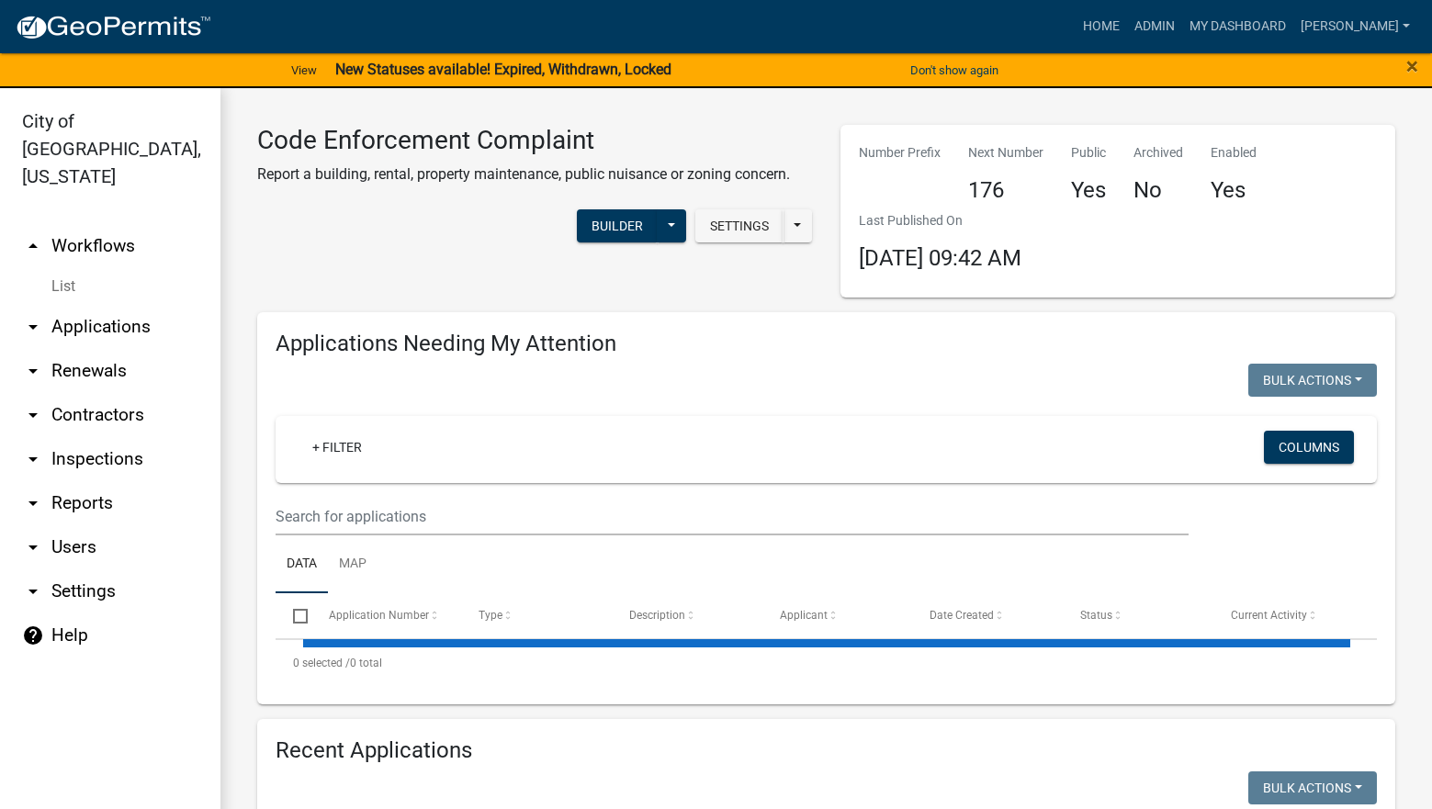
select select "3: 100"
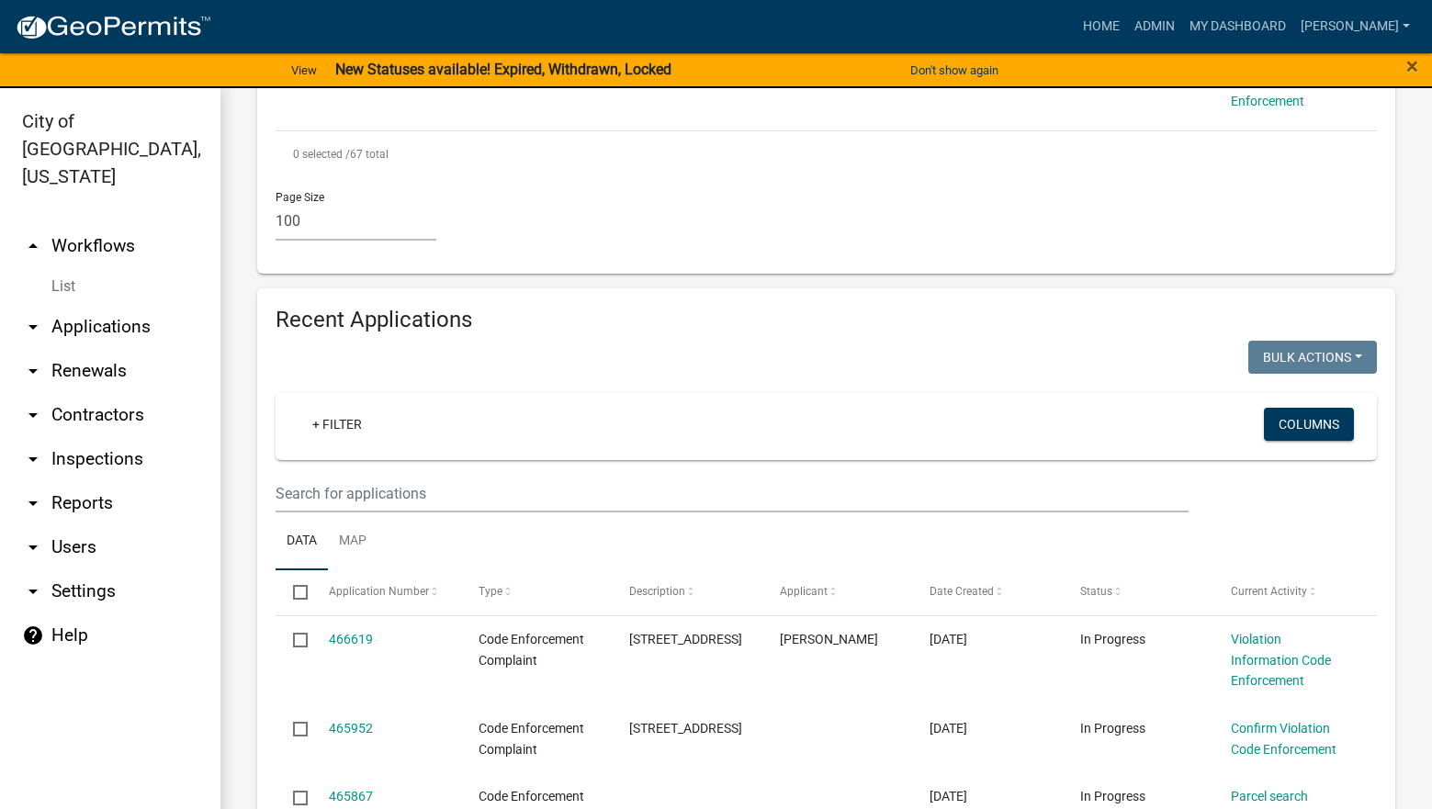
scroll to position [5694, 0]
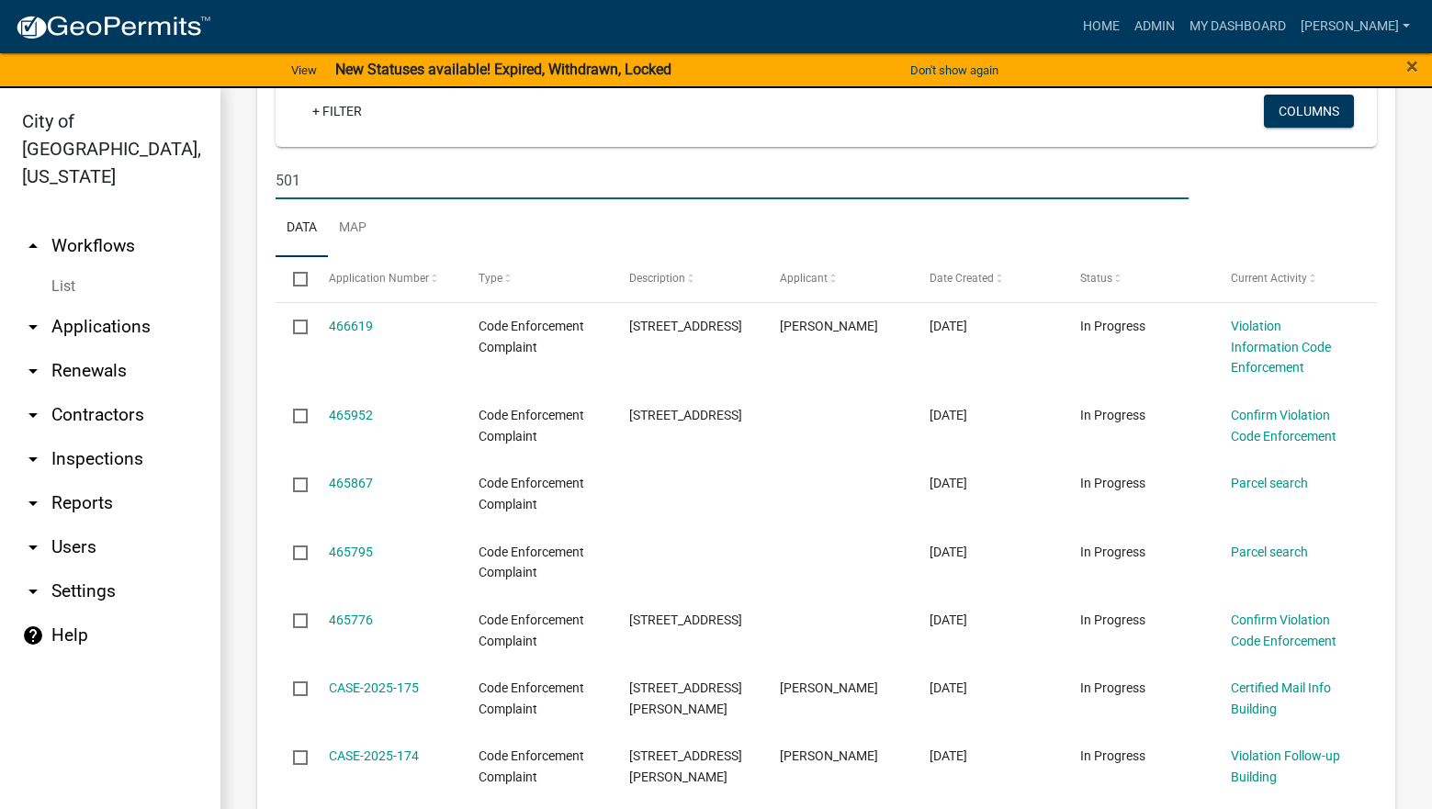
type input "501"
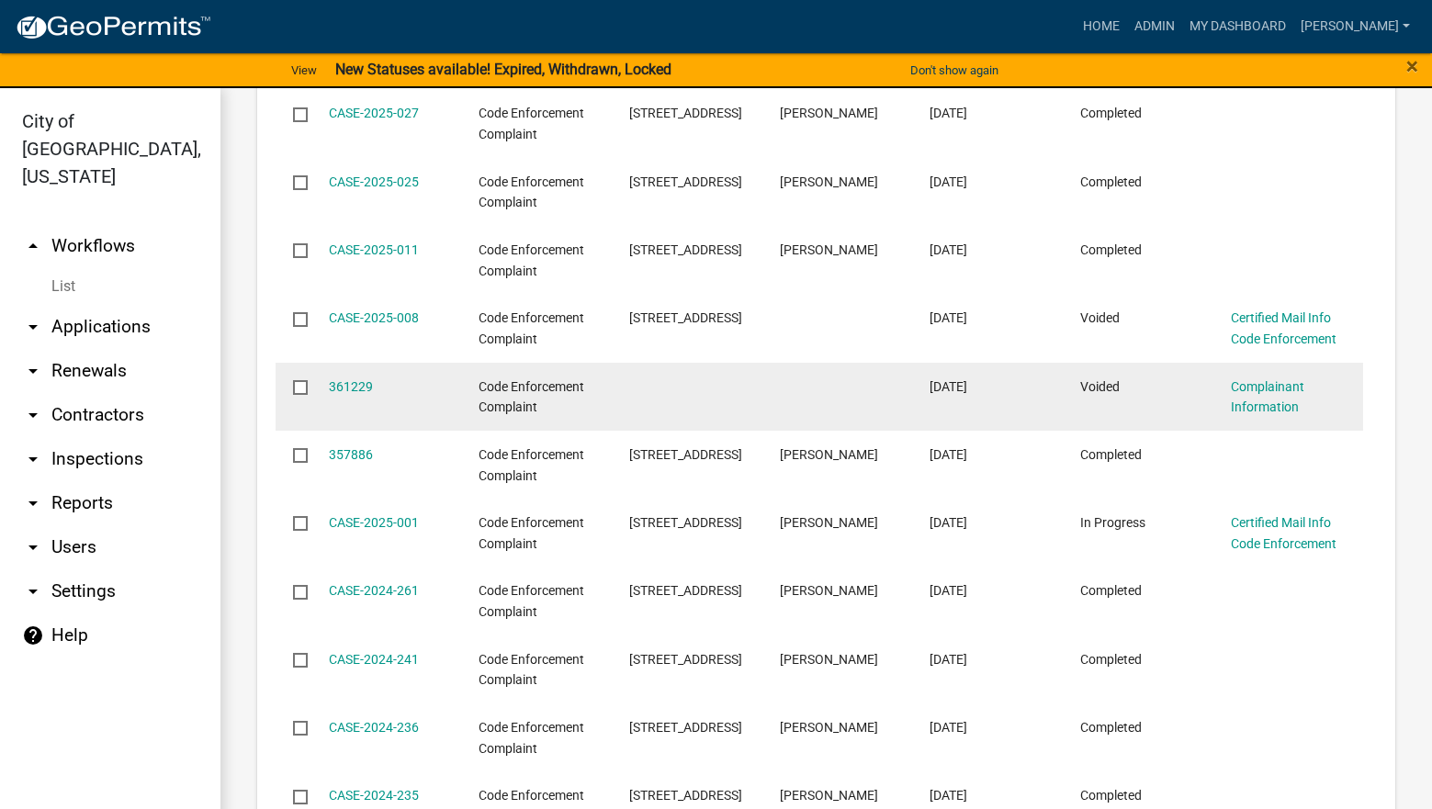
scroll to position [6609, 0]
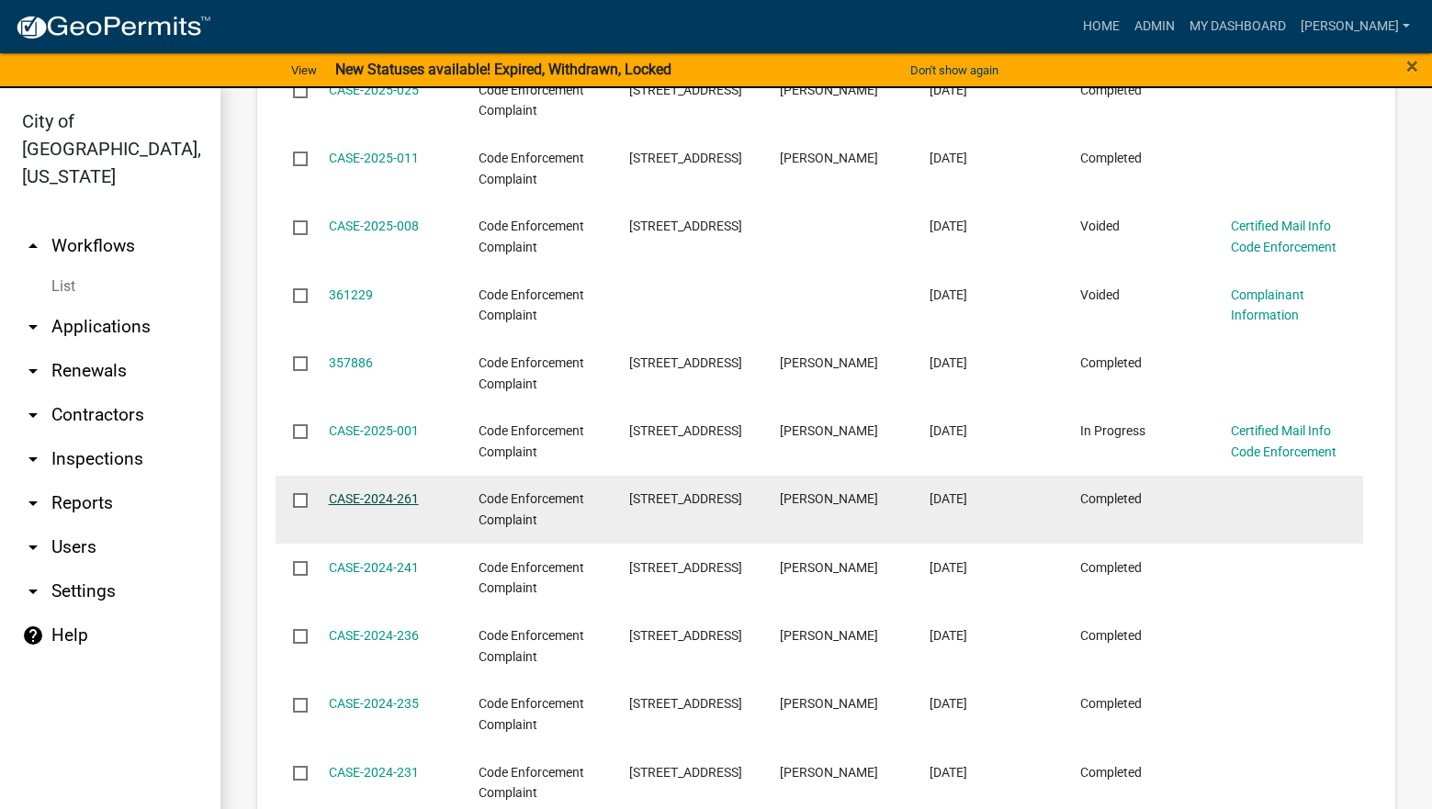
click at [371, 491] on link "CASE-2024-261" at bounding box center [374, 498] width 90 height 15
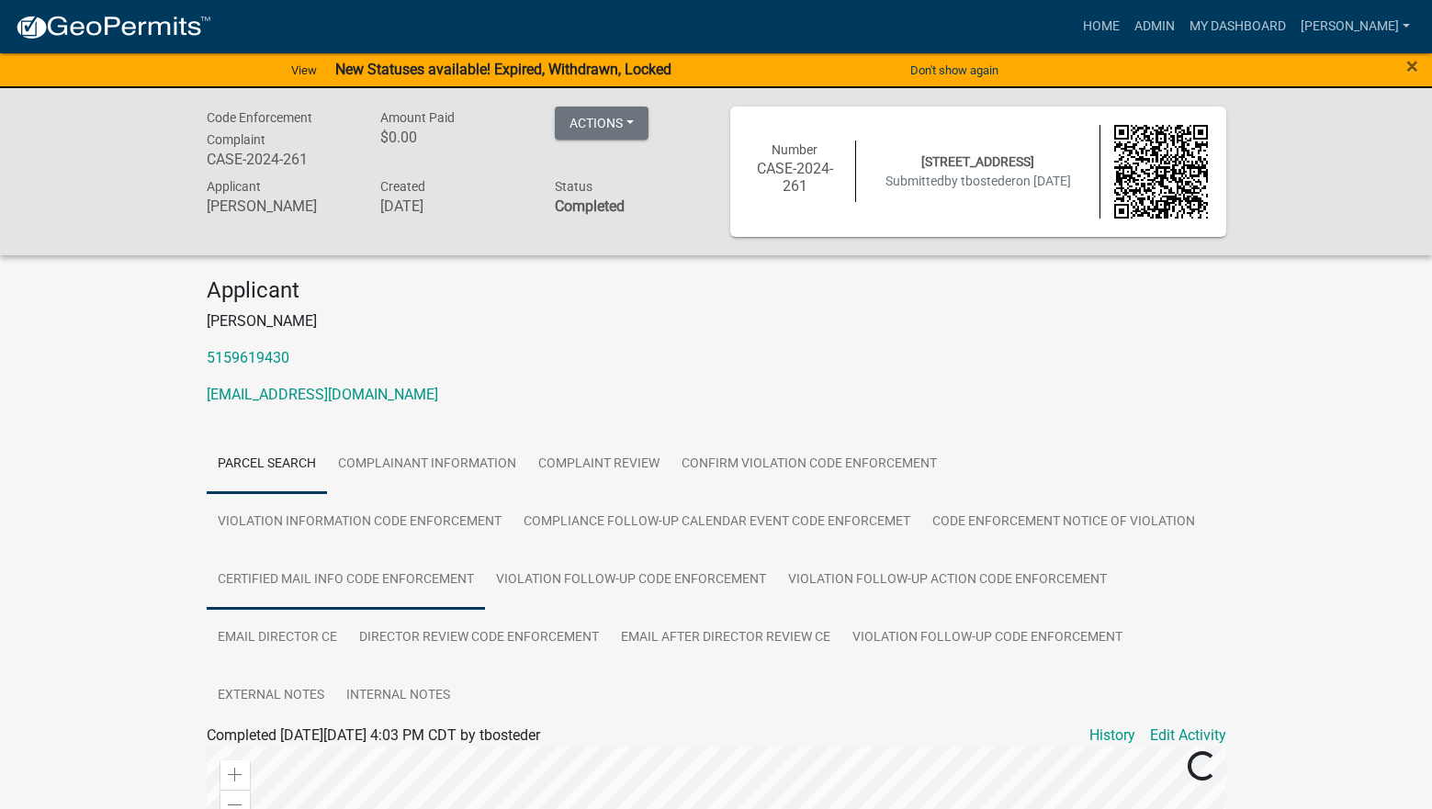
click at [406, 578] on link "Certified Mail Info Code Enforcement" at bounding box center [346, 580] width 278 height 59
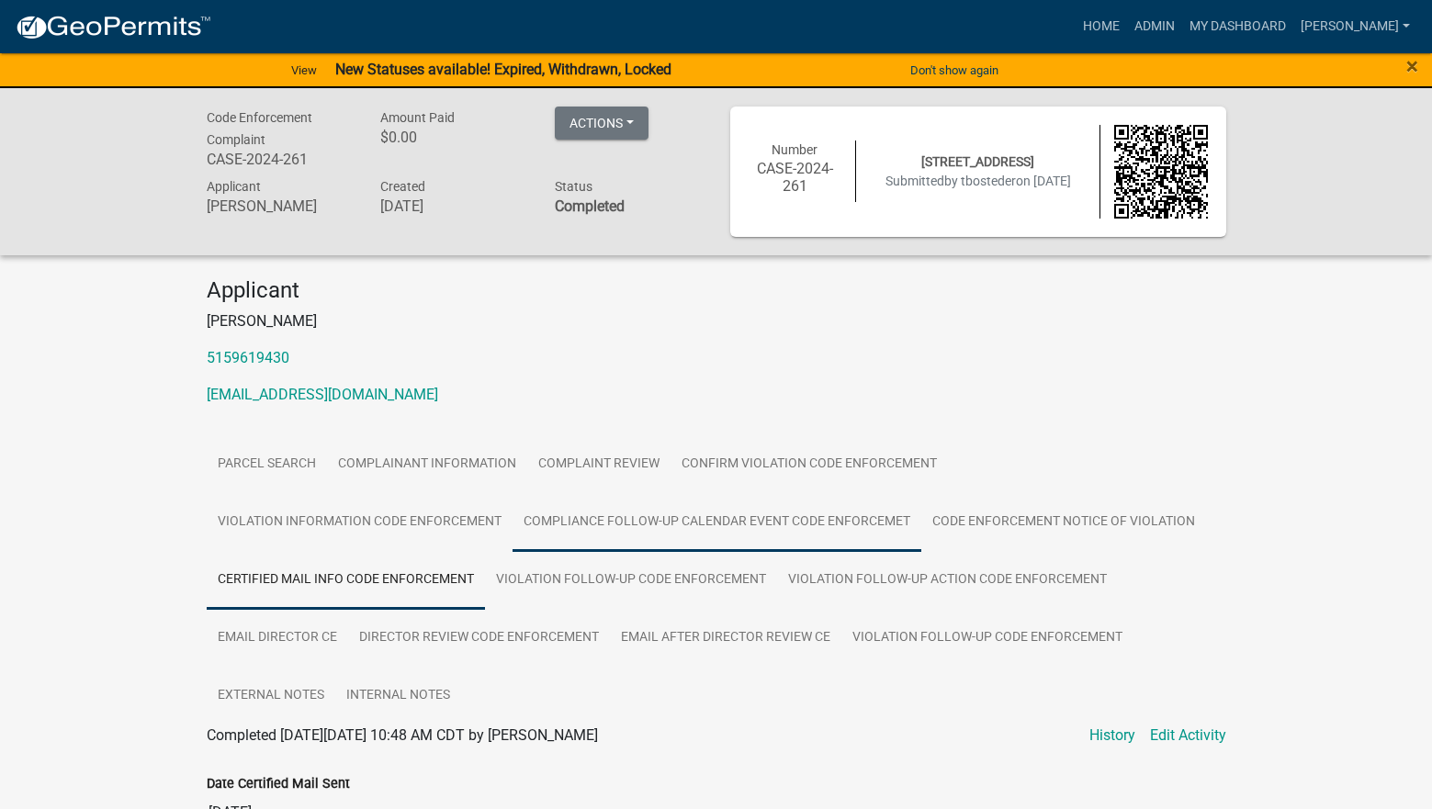
click at [585, 539] on link "Compliance Follow-up Calendar Event Code Enforcemet" at bounding box center [716, 522] width 409 height 59
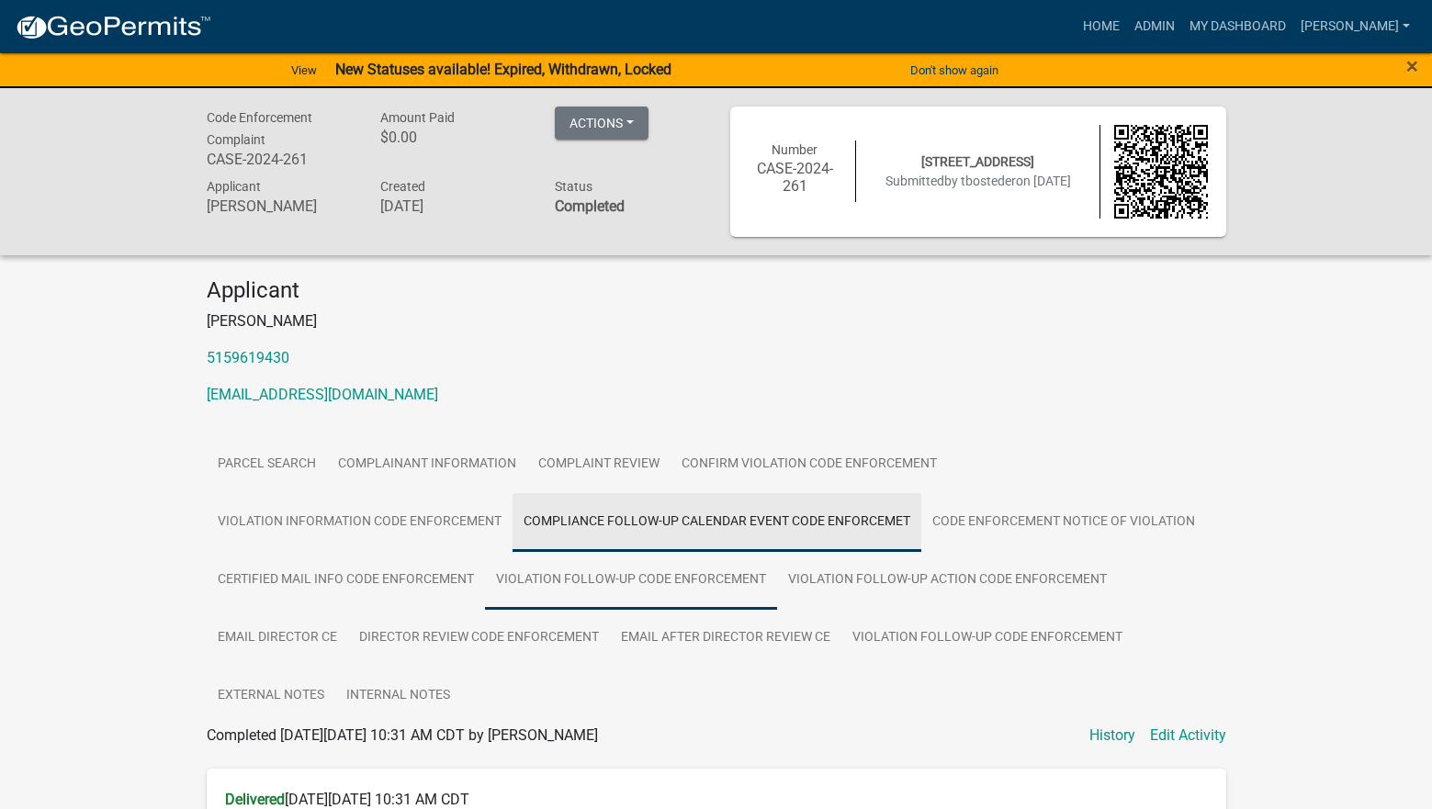
click at [612, 571] on link "Violation Follow-up Code Enforcement" at bounding box center [631, 580] width 292 height 59
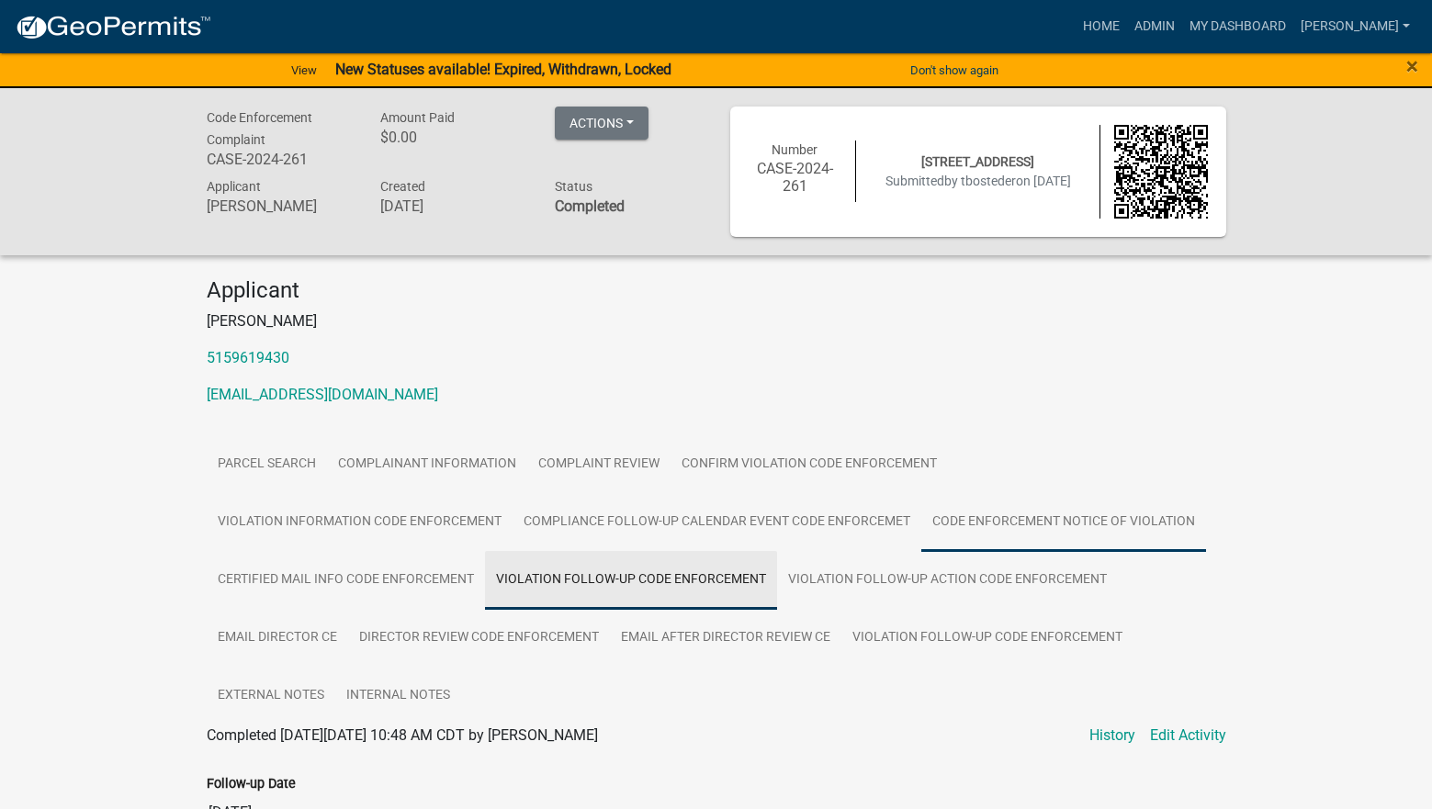
click at [974, 534] on link "Code Enforcement Notice of Violation" at bounding box center [1063, 522] width 285 height 59
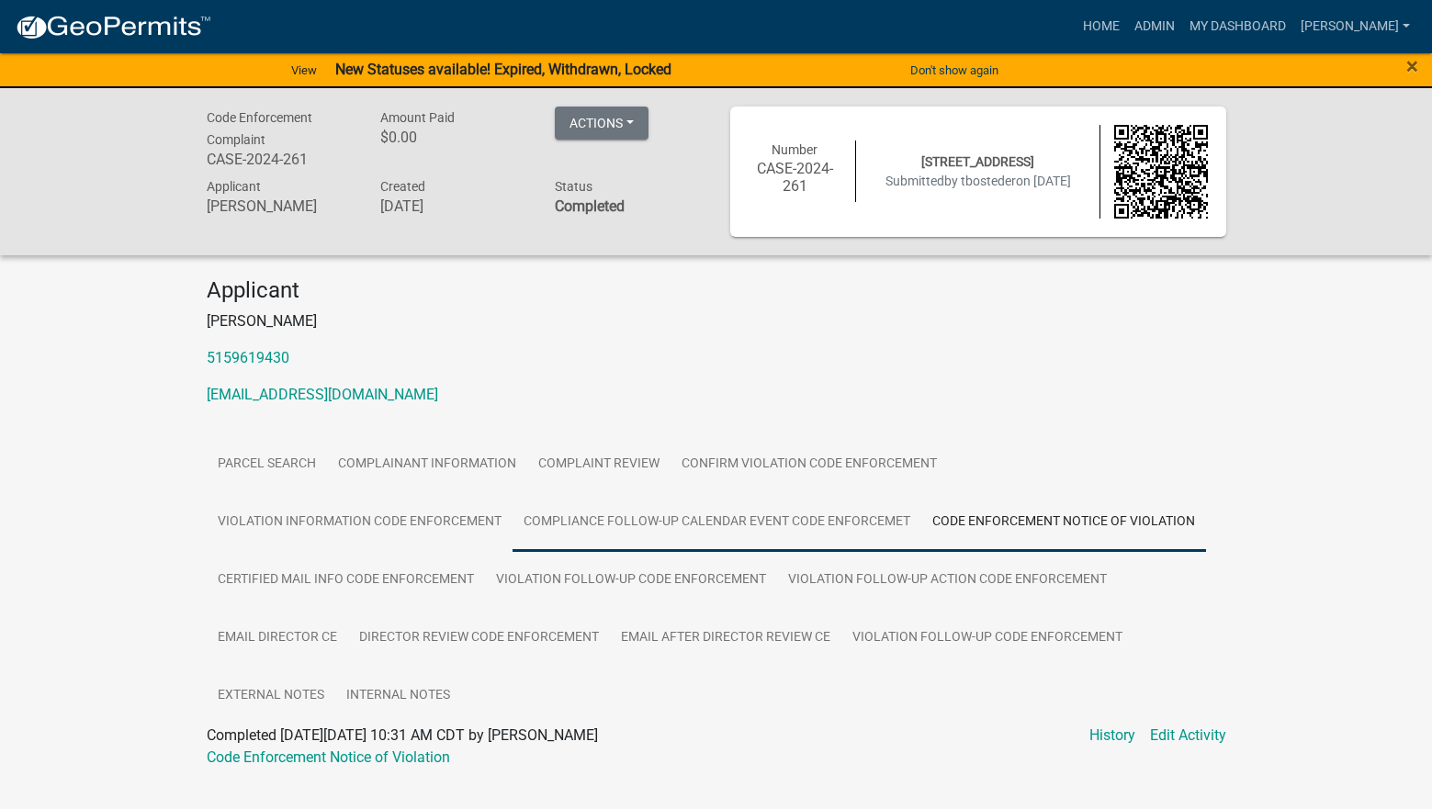
click at [802, 512] on link "Compliance Follow-up Calendar Event Code Enforcemet" at bounding box center [716, 522] width 409 height 59
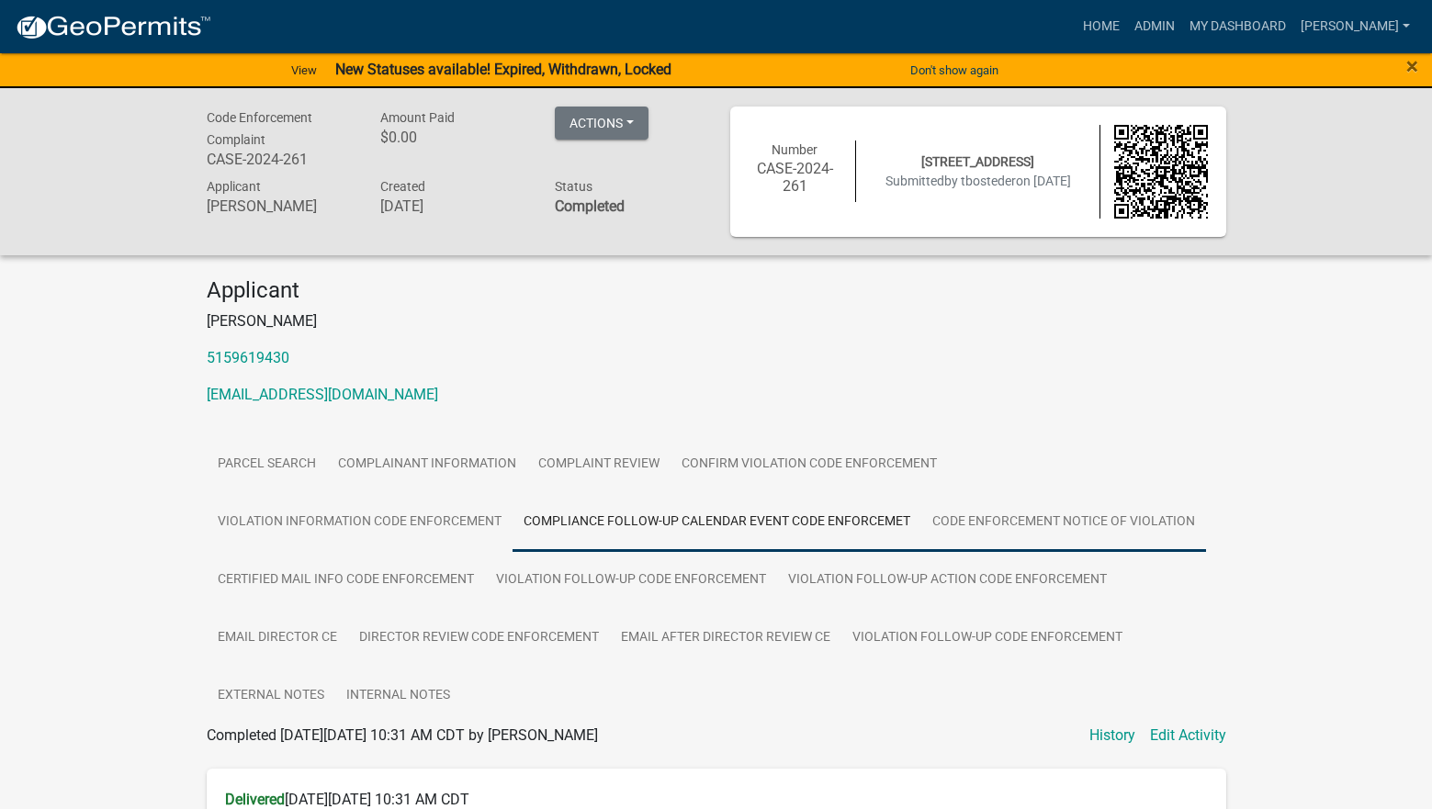
click at [956, 513] on link "Code Enforcement Notice of Violation" at bounding box center [1063, 522] width 285 height 59
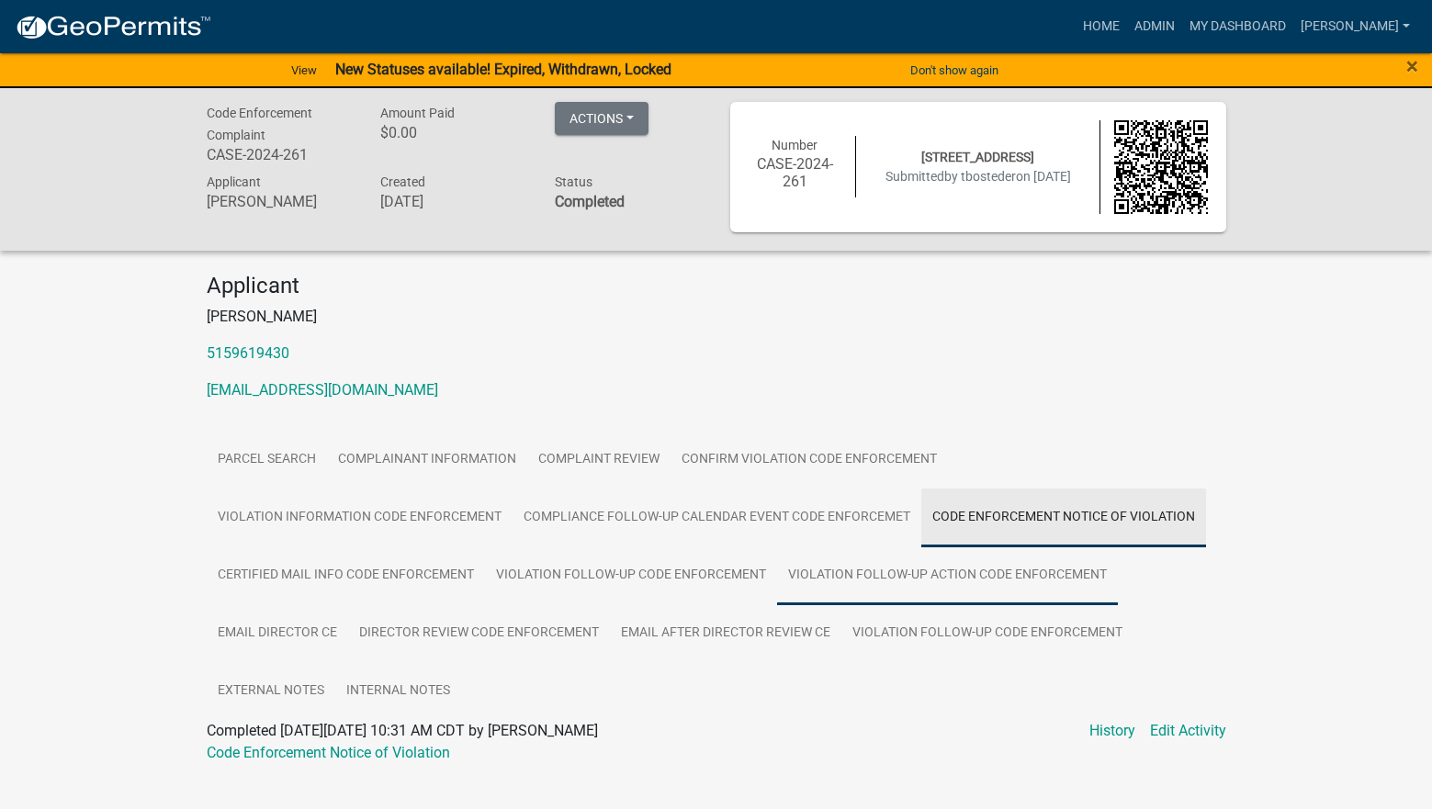
scroll to position [37, 0]
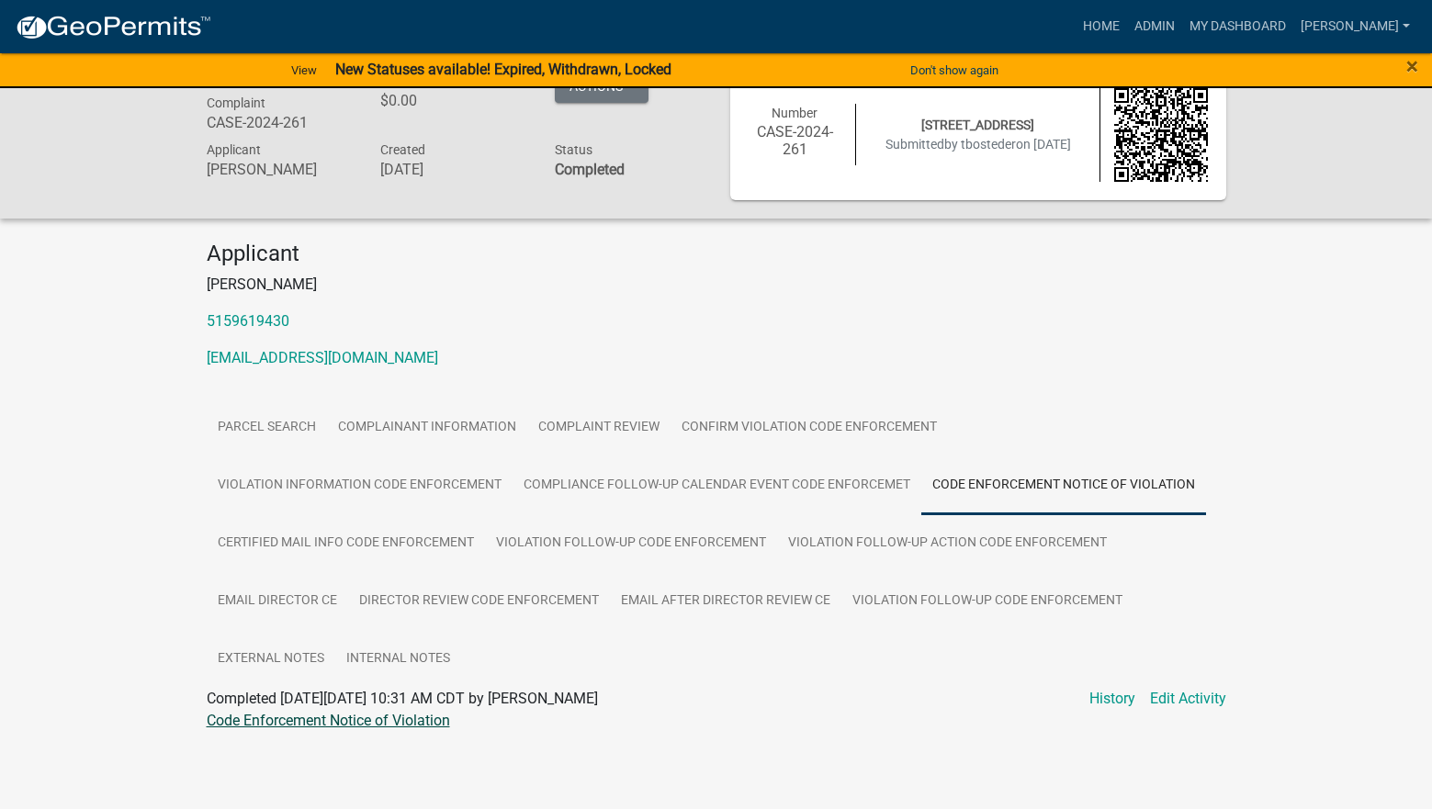
click at [417, 720] on link "Code Enforcement Notice of Violation" at bounding box center [328, 720] width 243 height 17
